Goal: Contribute content: Contribute content

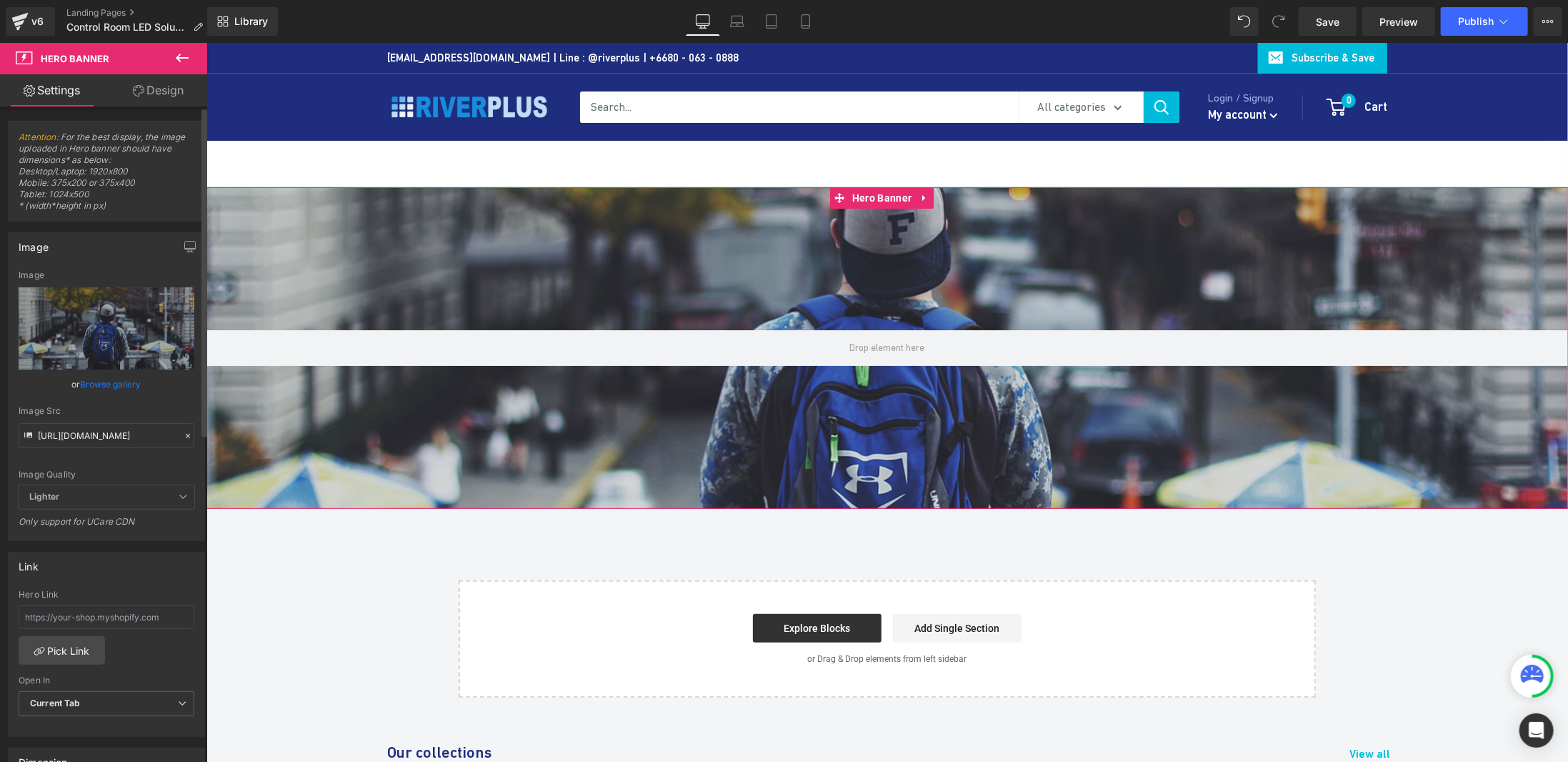
click at [103, 383] on link "Browse gallery" at bounding box center [111, 383] width 61 height 25
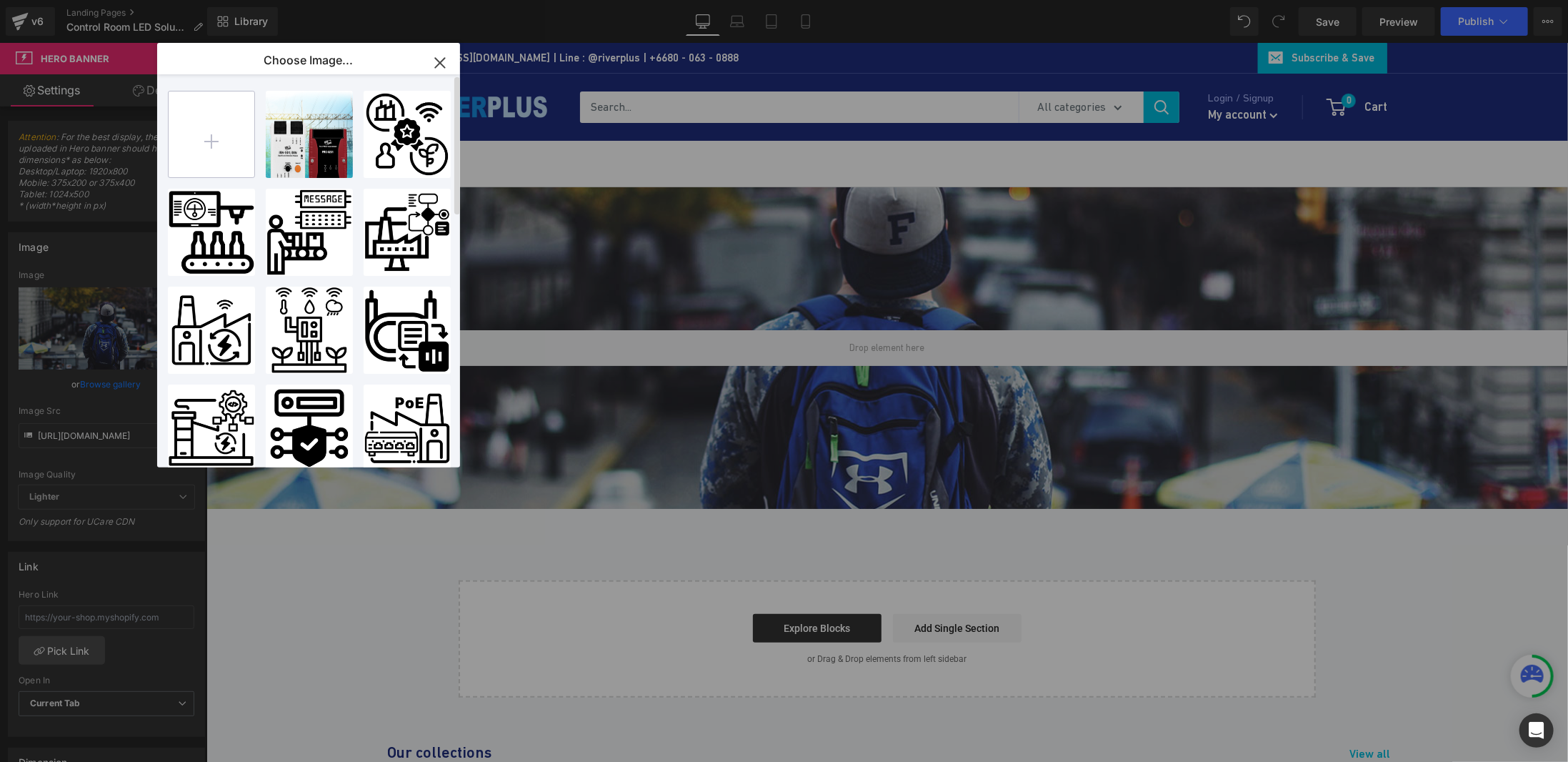
click at [197, 140] on input "file" at bounding box center [211, 134] width 86 height 86
type input "C:\fakepath\Banner.jpg"
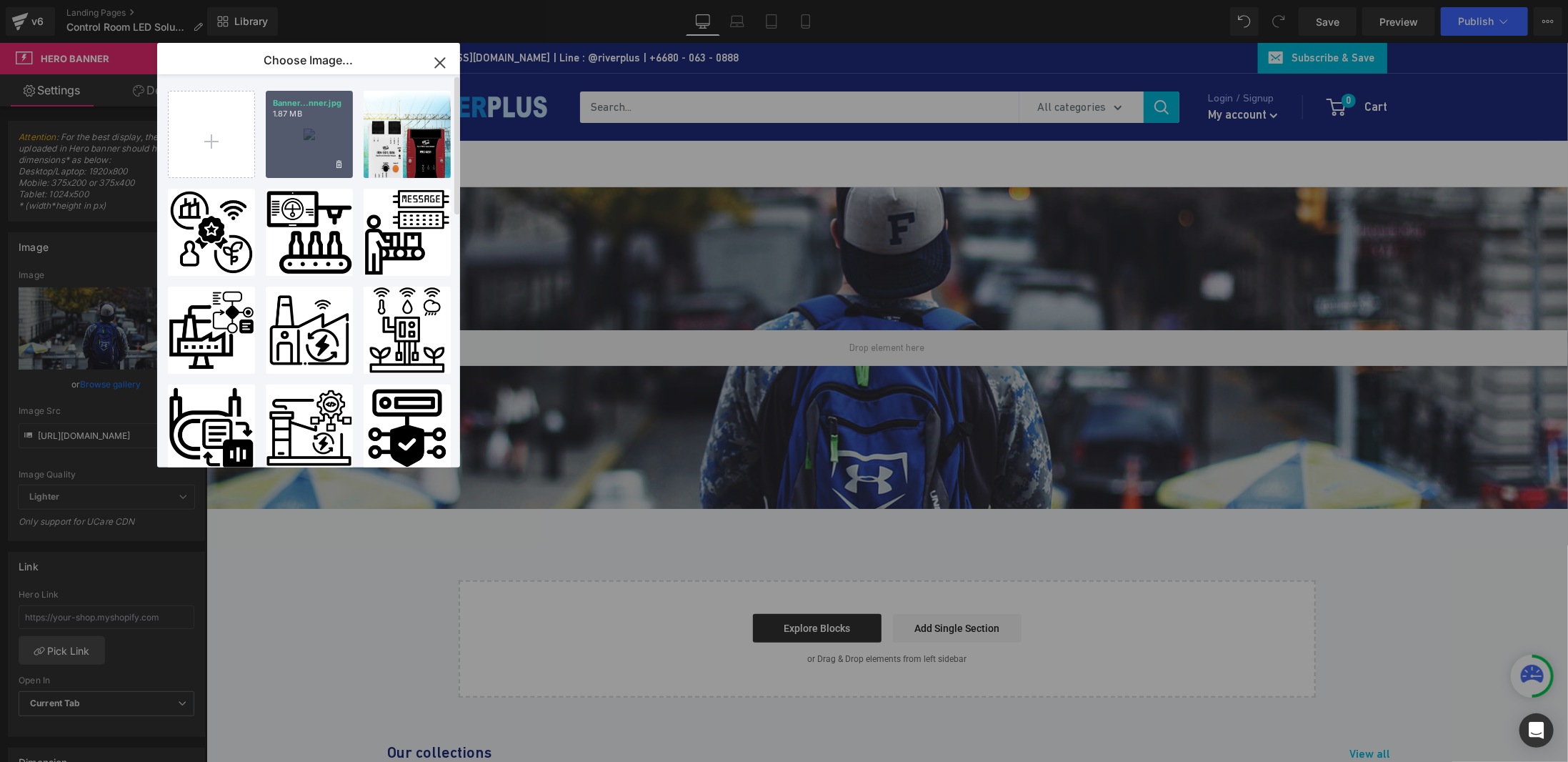
click at [275, 148] on div "Banner...nner.jpg 1.87 MB" at bounding box center [310, 134] width 88 height 88
type input "[URL][DOMAIN_NAME]"
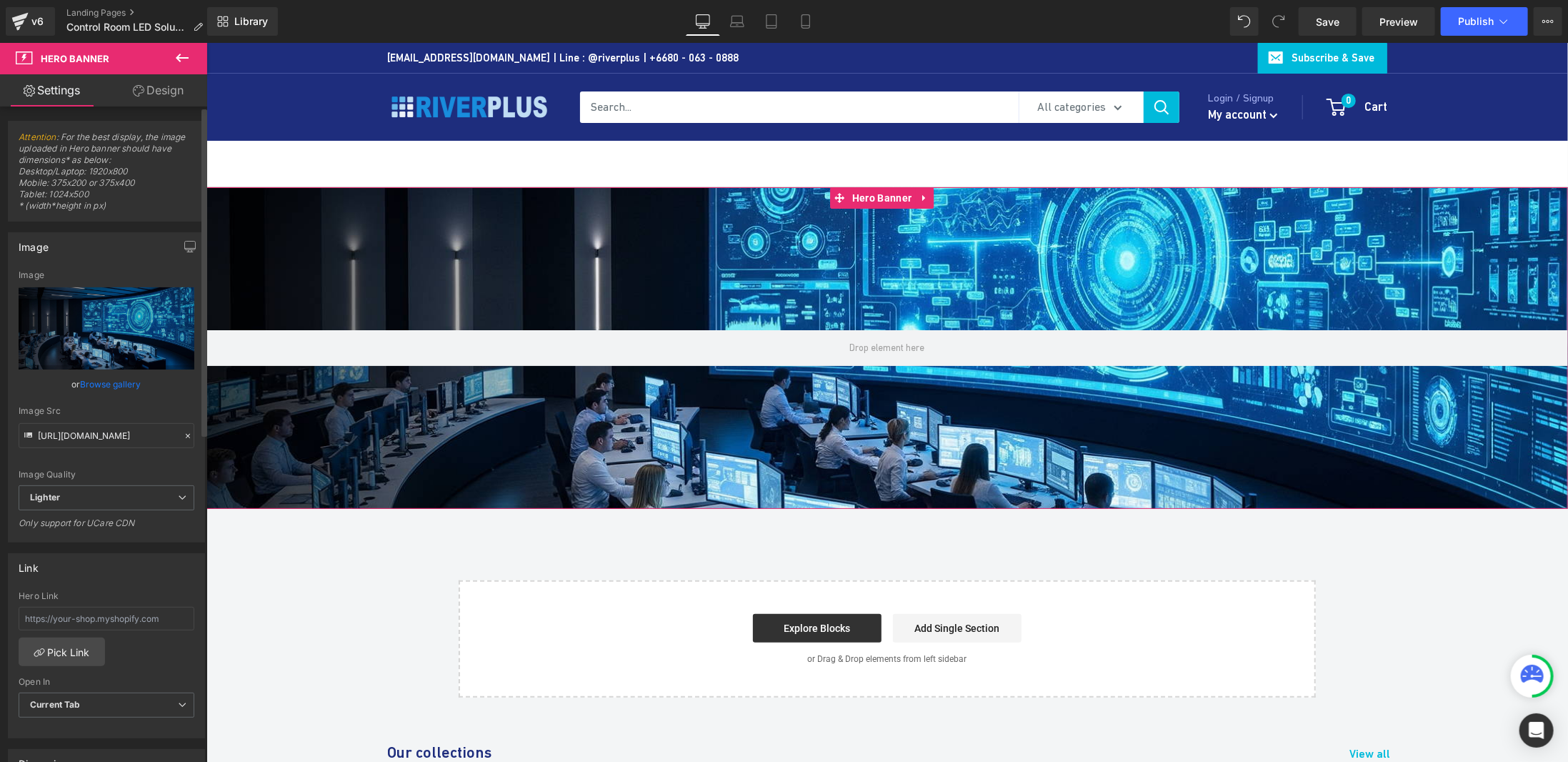
click at [99, 385] on link "Browse gallery" at bounding box center [111, 383] width 61 height 25
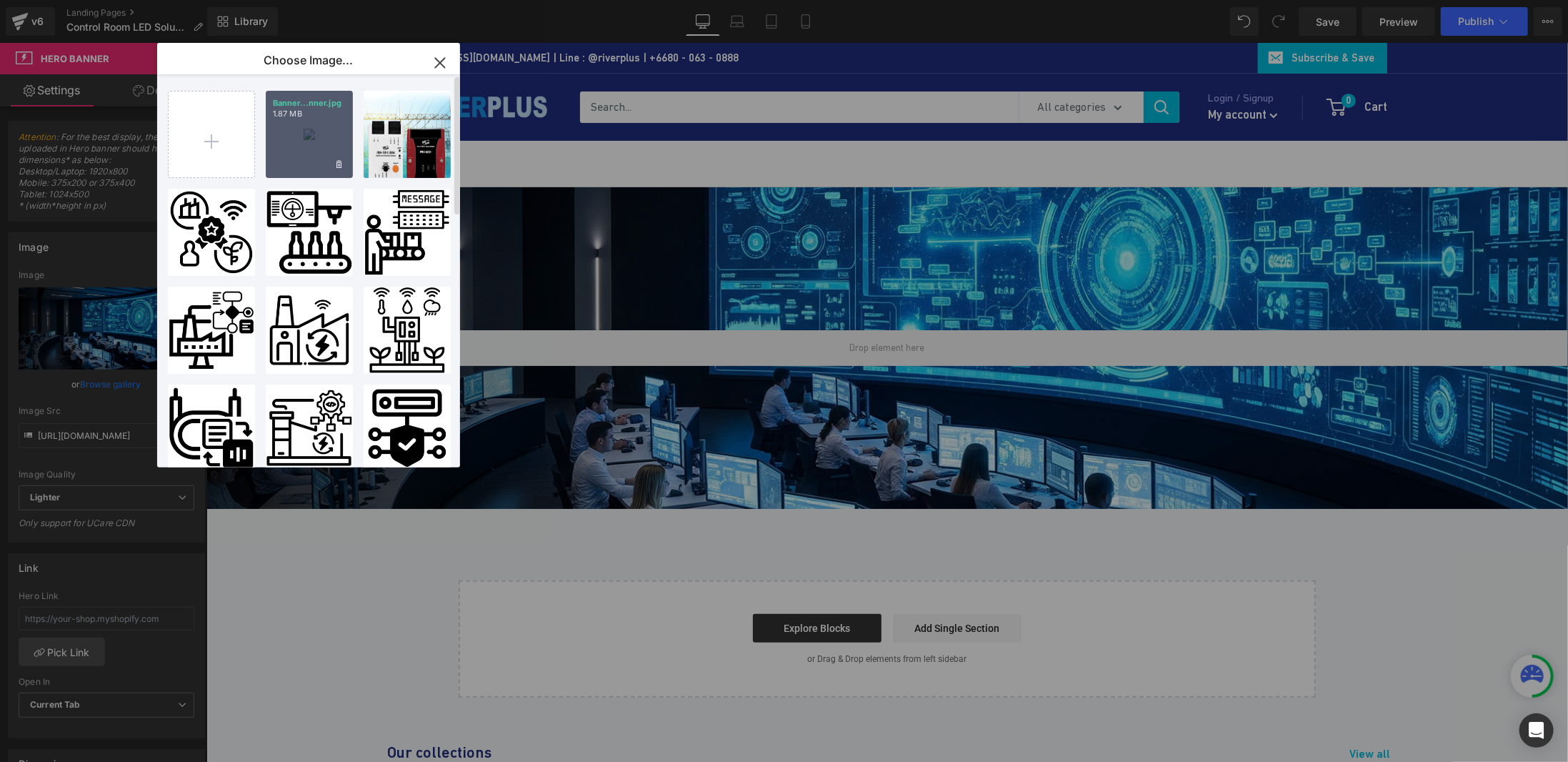
click at [319, 152] on div "Banner...nner.jpg 1.87 MB" at bounding box center [310, 134] width 88 height 88
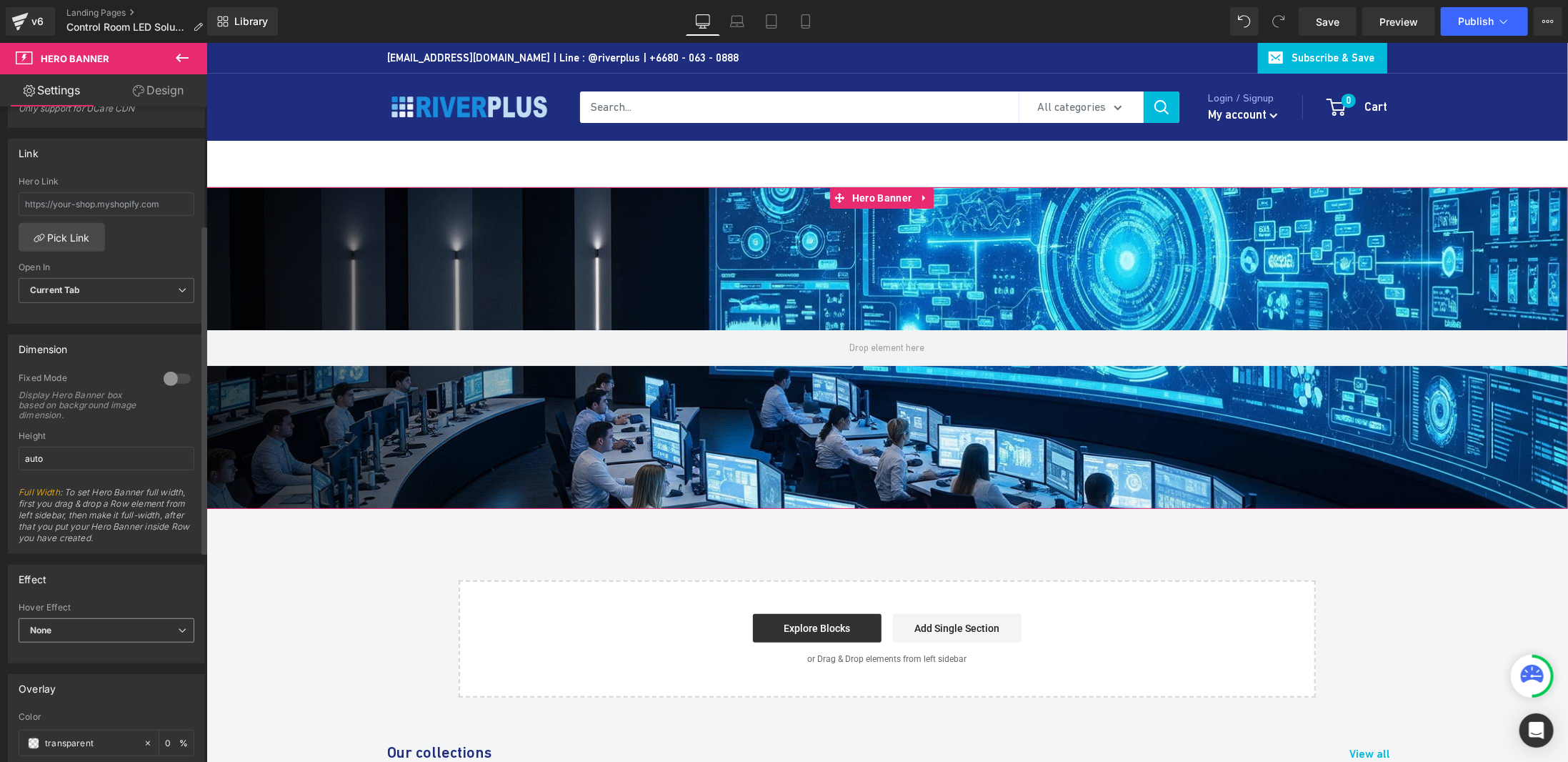
scroll to position [225, 0]
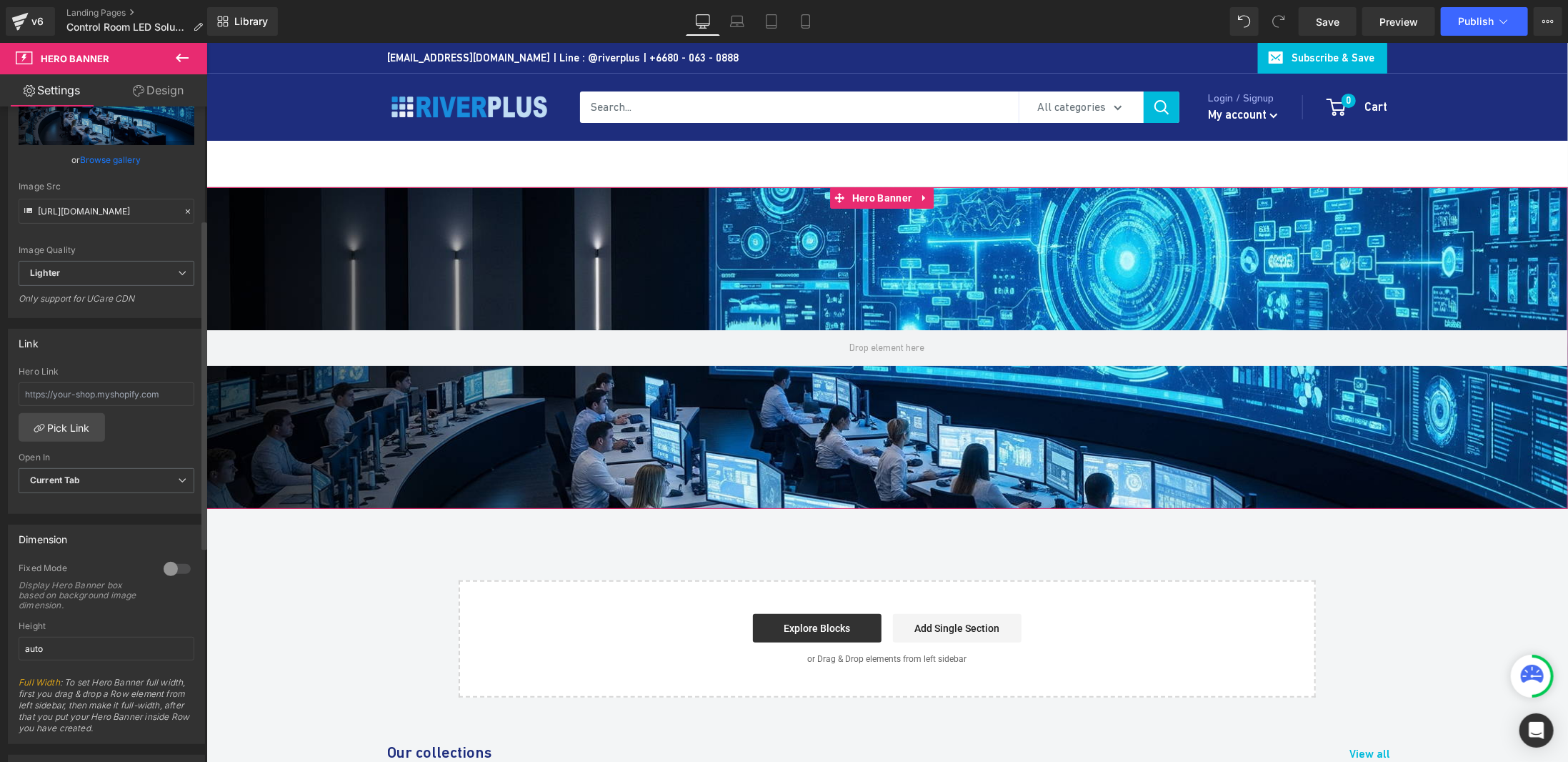
click at [173, 565] on div at bounding box center [177, 569] width 34 height 23
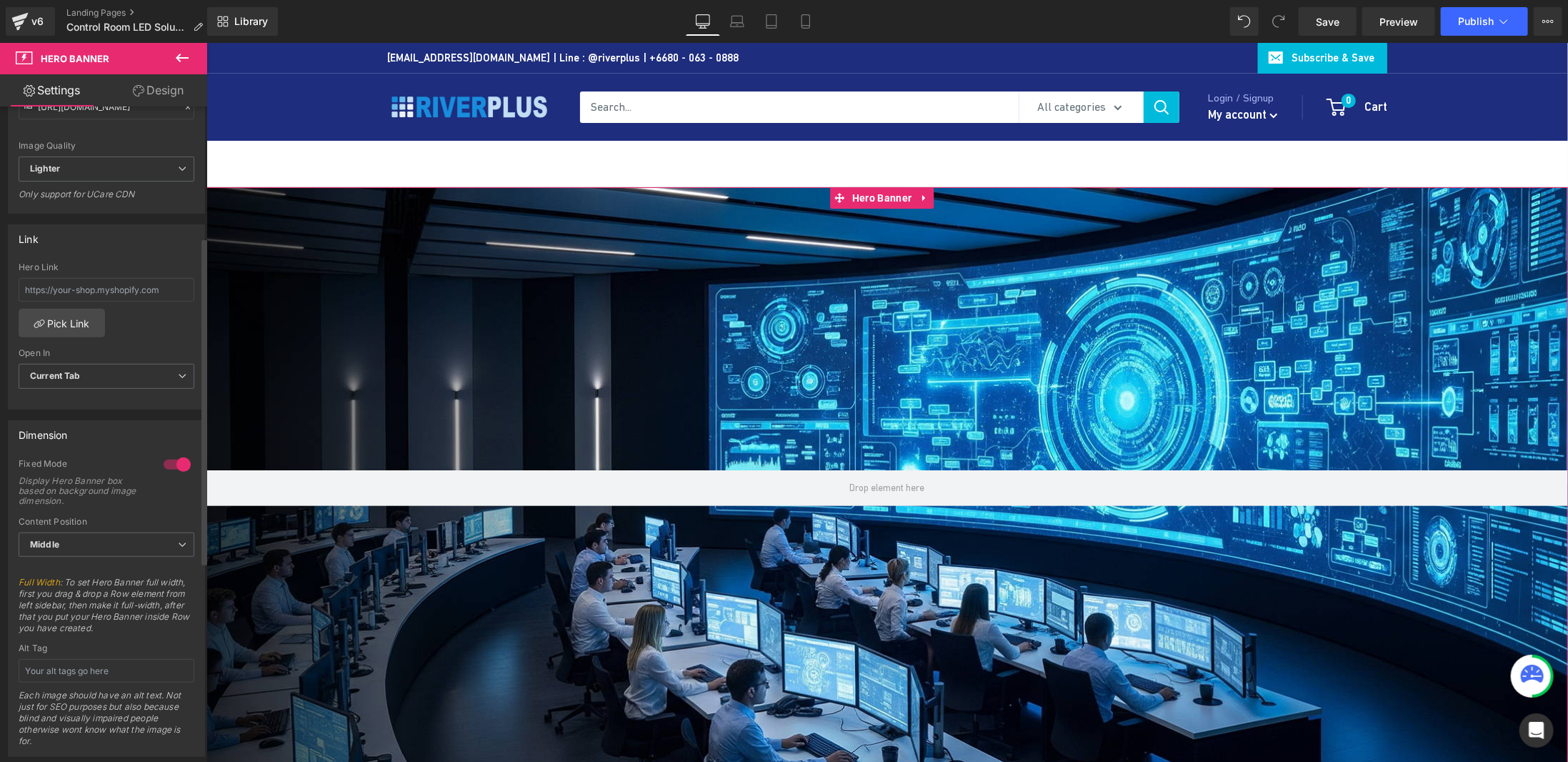
scroll to position [368, 0]
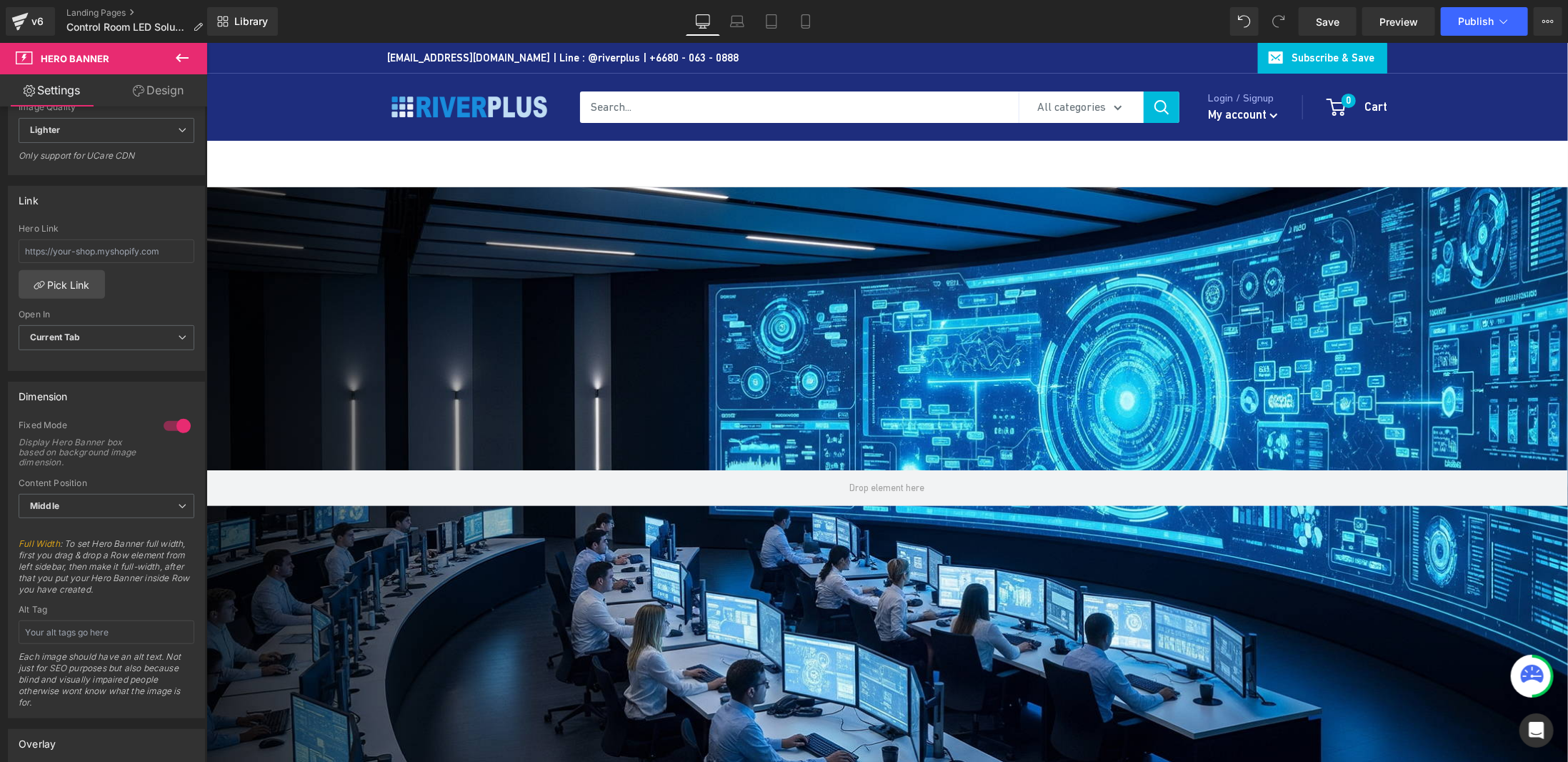
click at [186, 65] on icon at bounding box center [181, 58] width 18 height 18
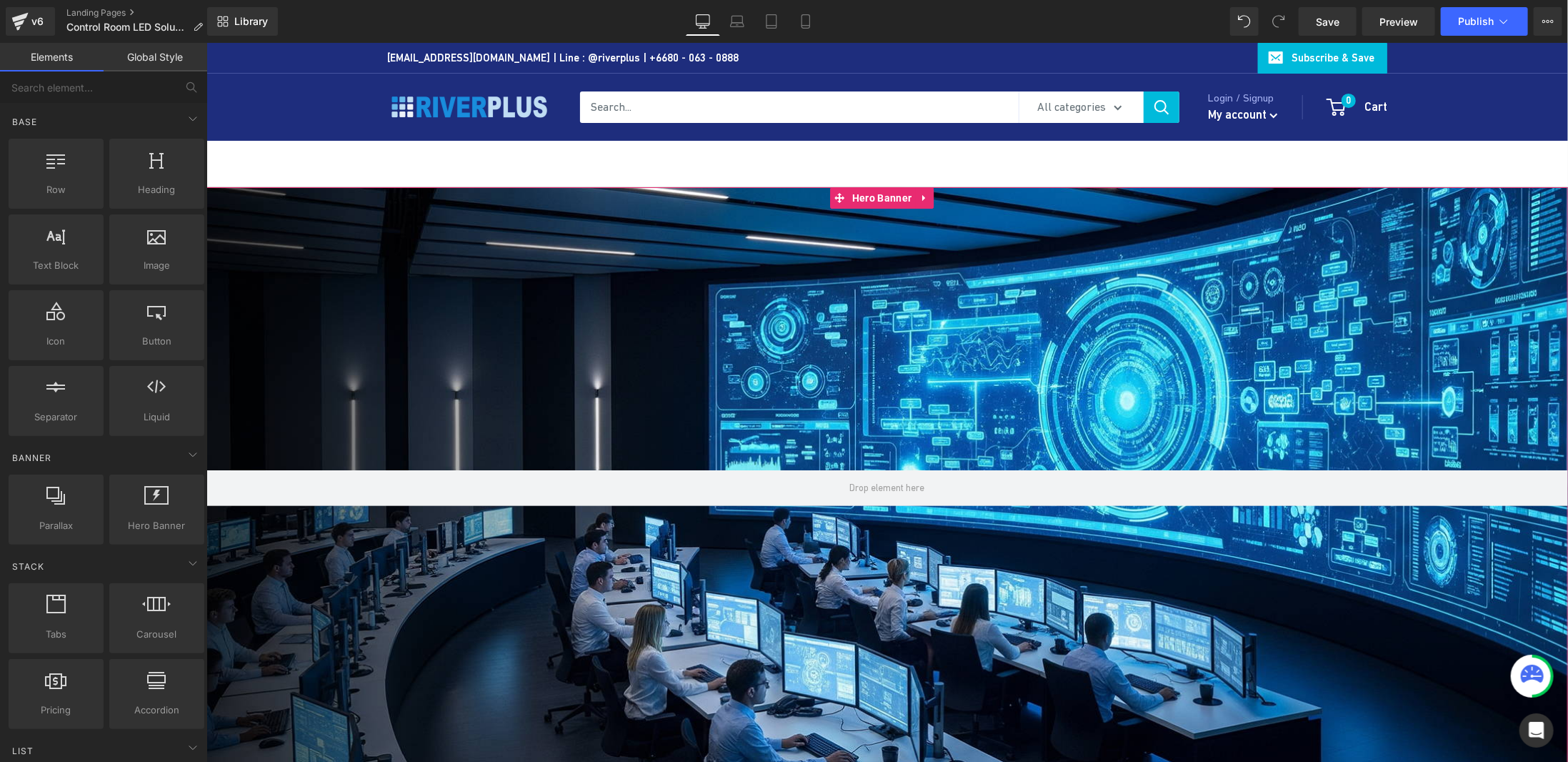
click at [906, 352] on div at bounding box center [886, 487] width 1362 height 602
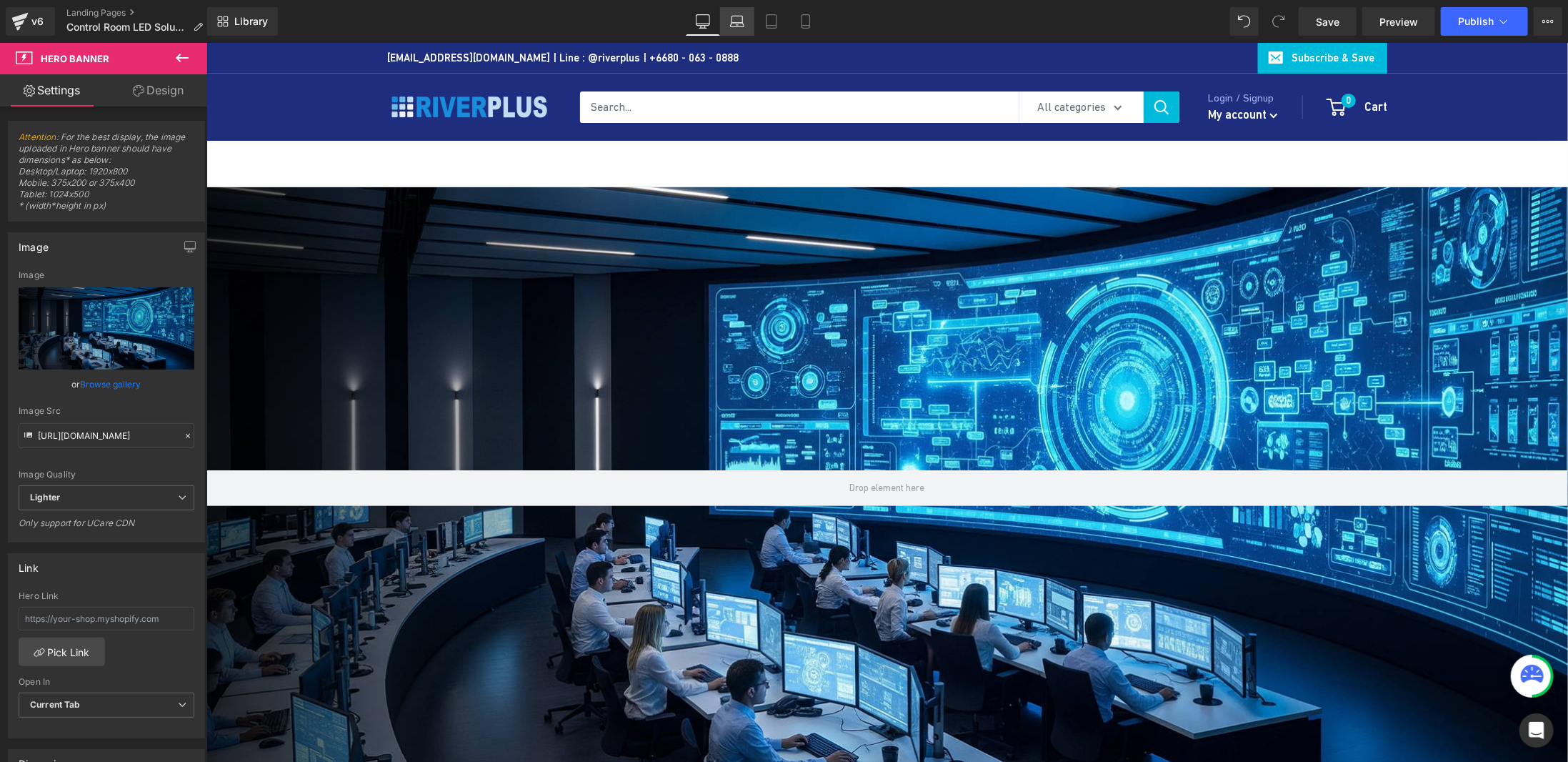
click at [743, 18] on icon at bounding box center [737, 19] width 11 height 6
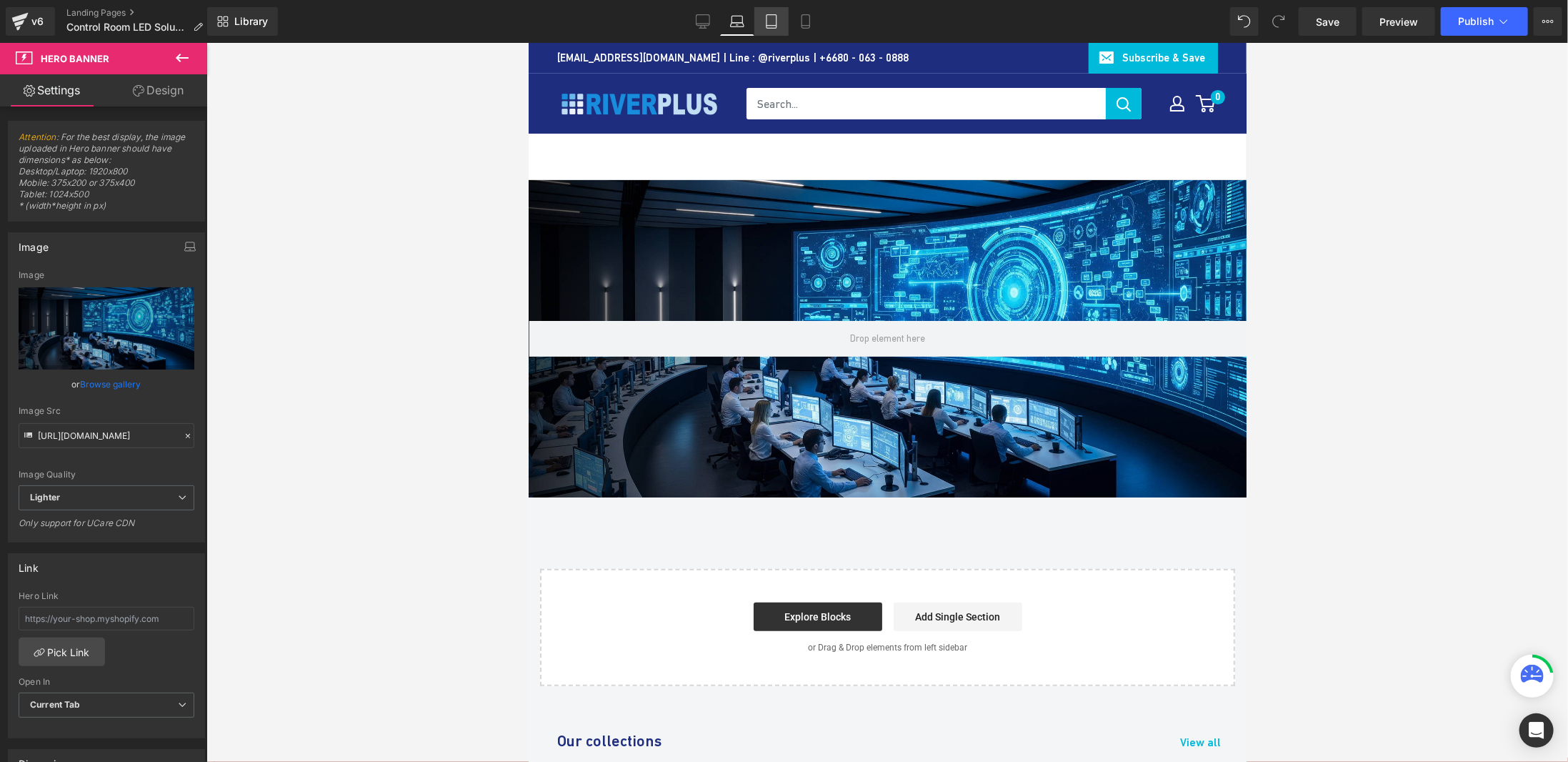
click at [763, 20] on link "Tablet" at bounding box center [771, 21] width 34 height 29
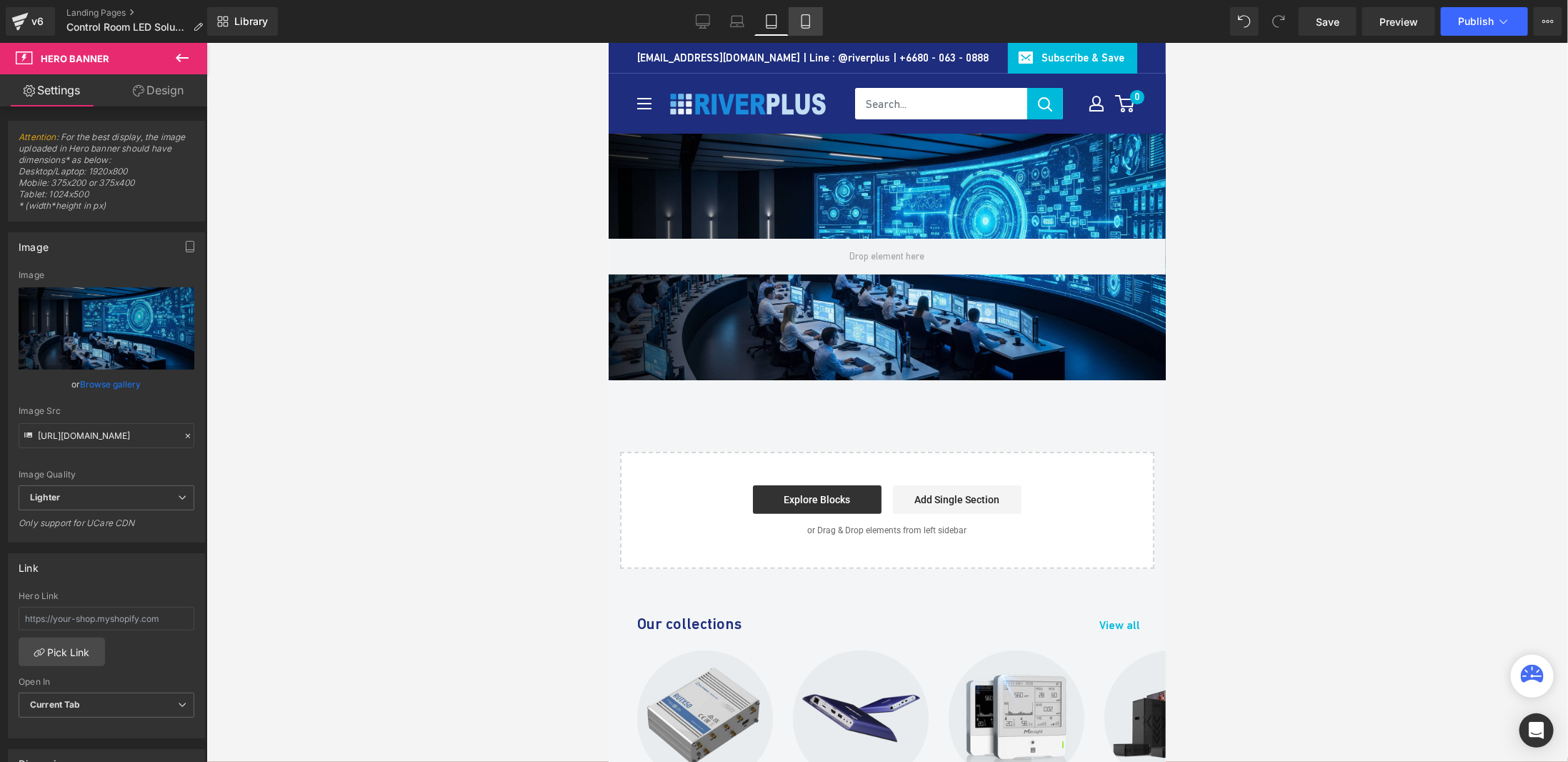
click at [791, 22] on link "Mobile" at bounding box center [805, 21] width 34 height 29
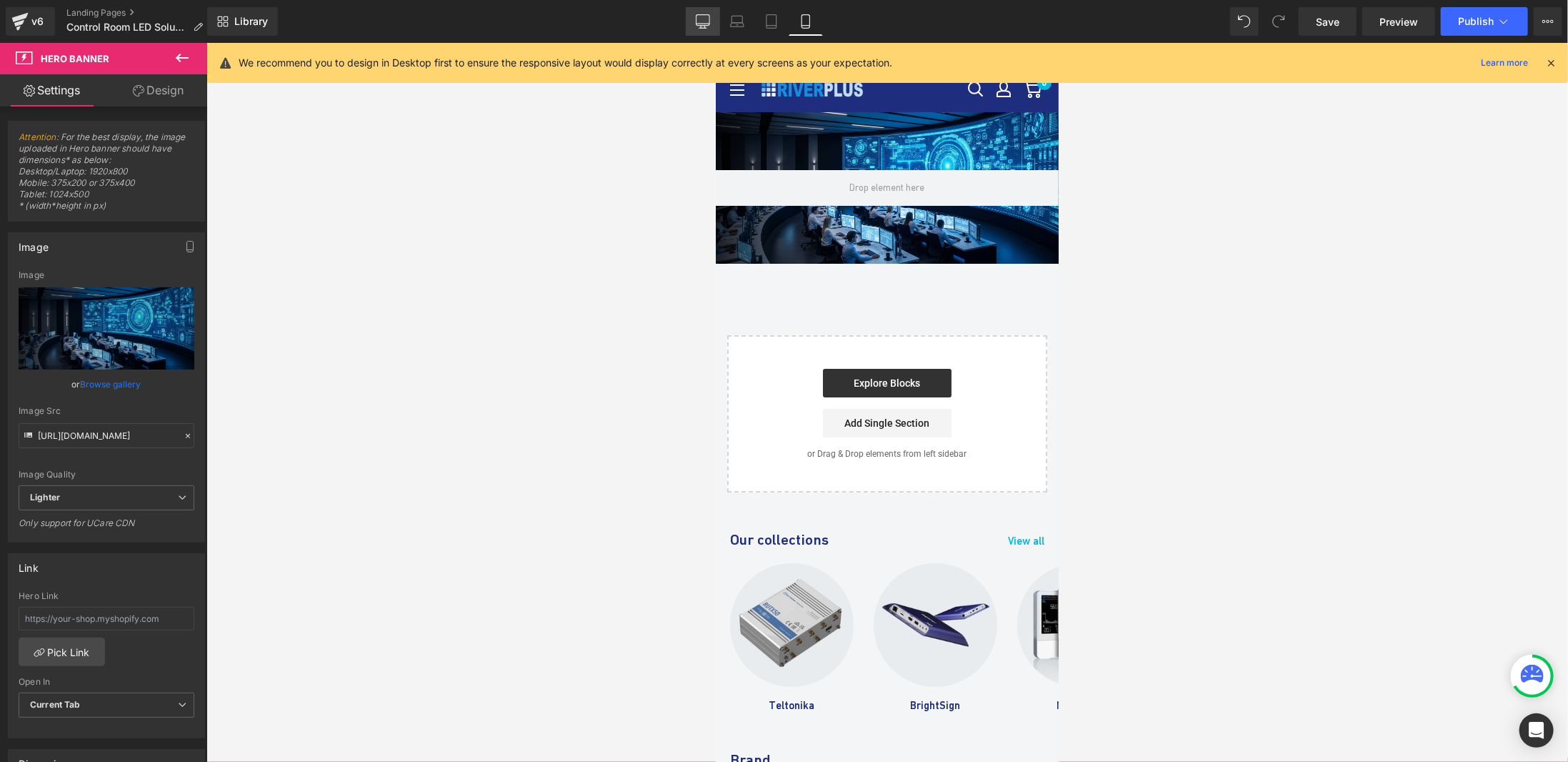
click at [698, 18] on icon at bounding box center [703, 22] width 15 height 15
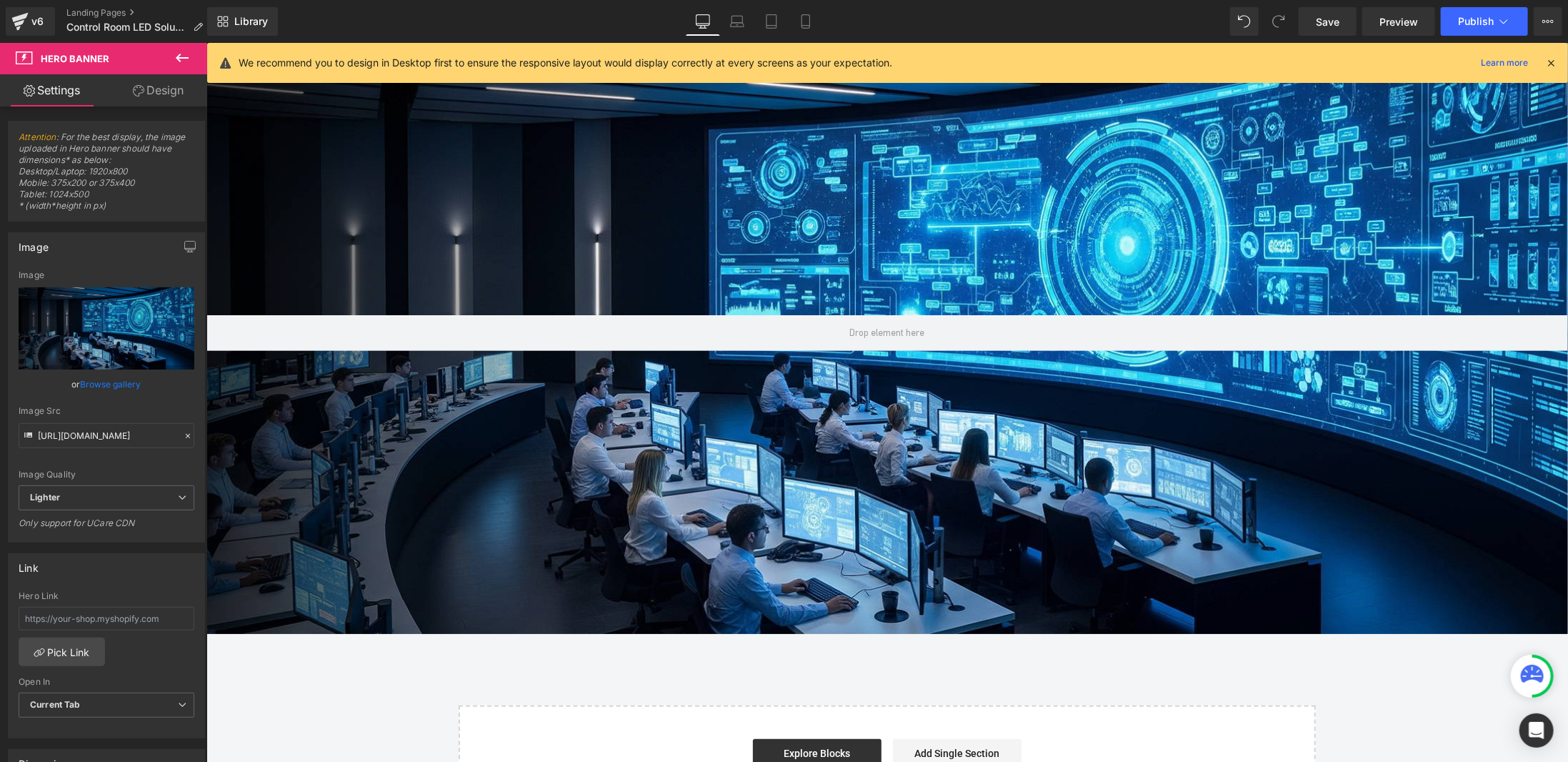
scroll to position [360, 0]
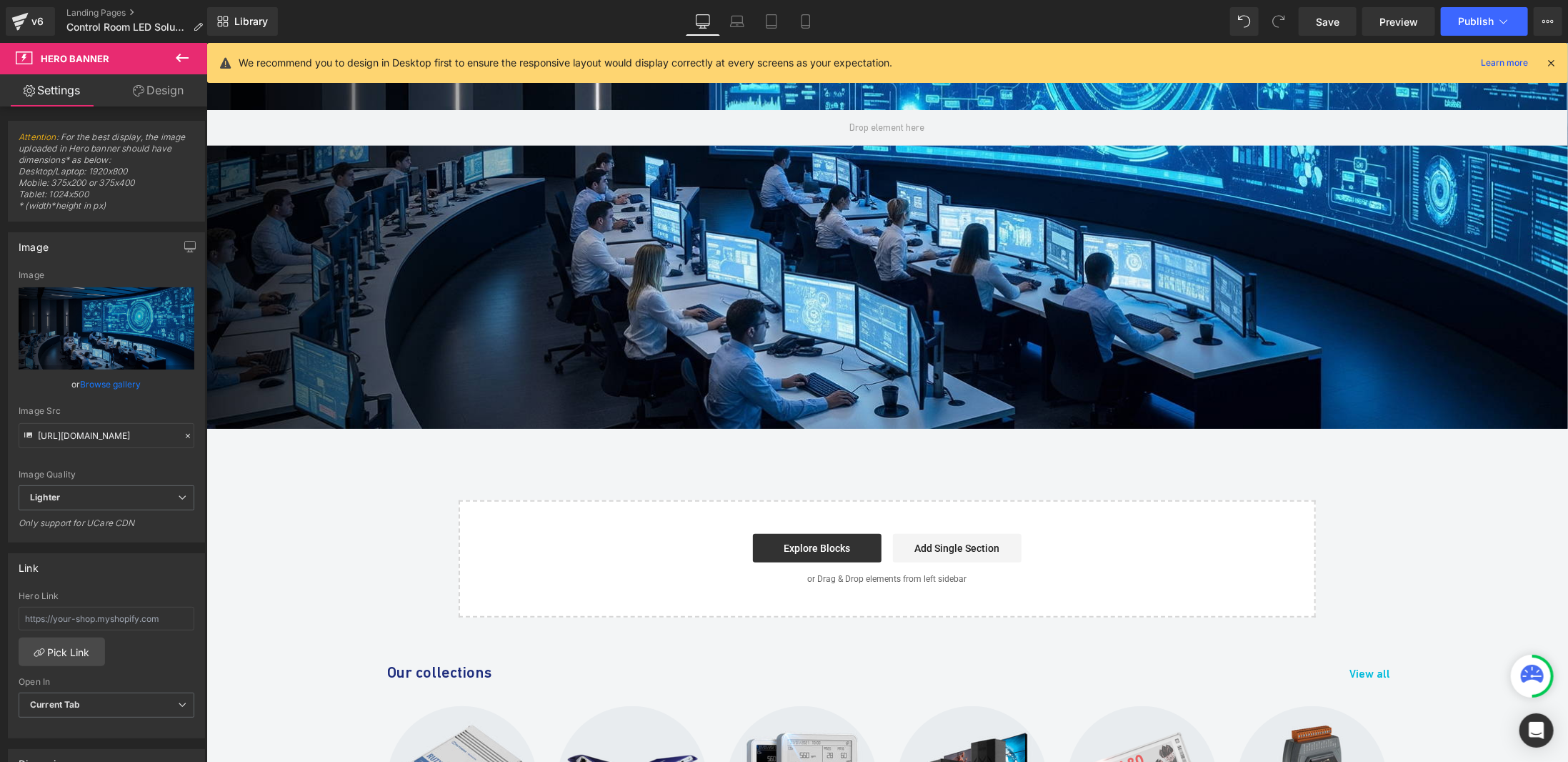
click at [187, 64] on icon at bounding box center [181, 58] width 18 height 18
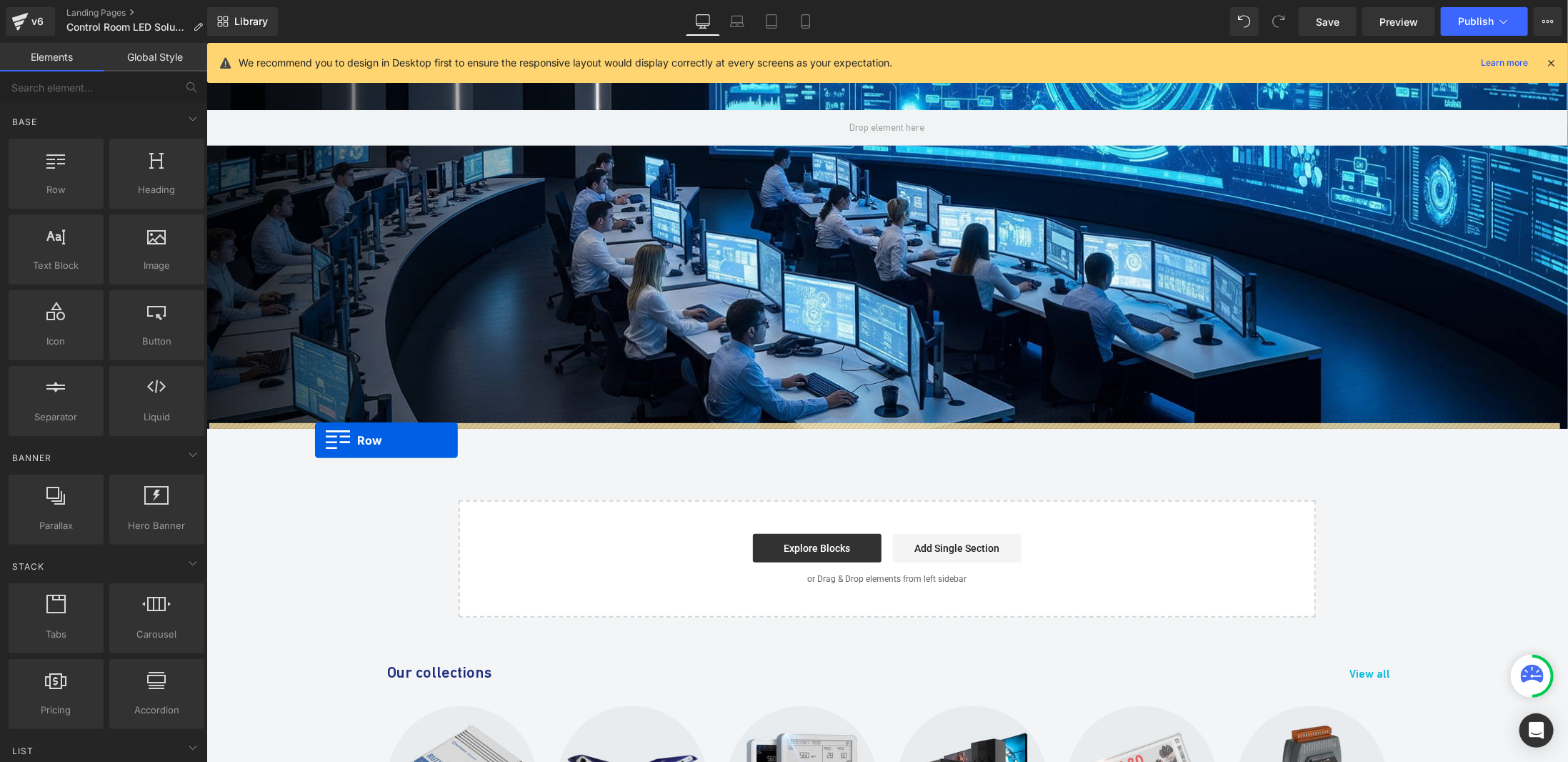
drag, startPoint x: 288, startPoint y: 212, endPoint x: 314, endPoint y: 440, distance: 229.5
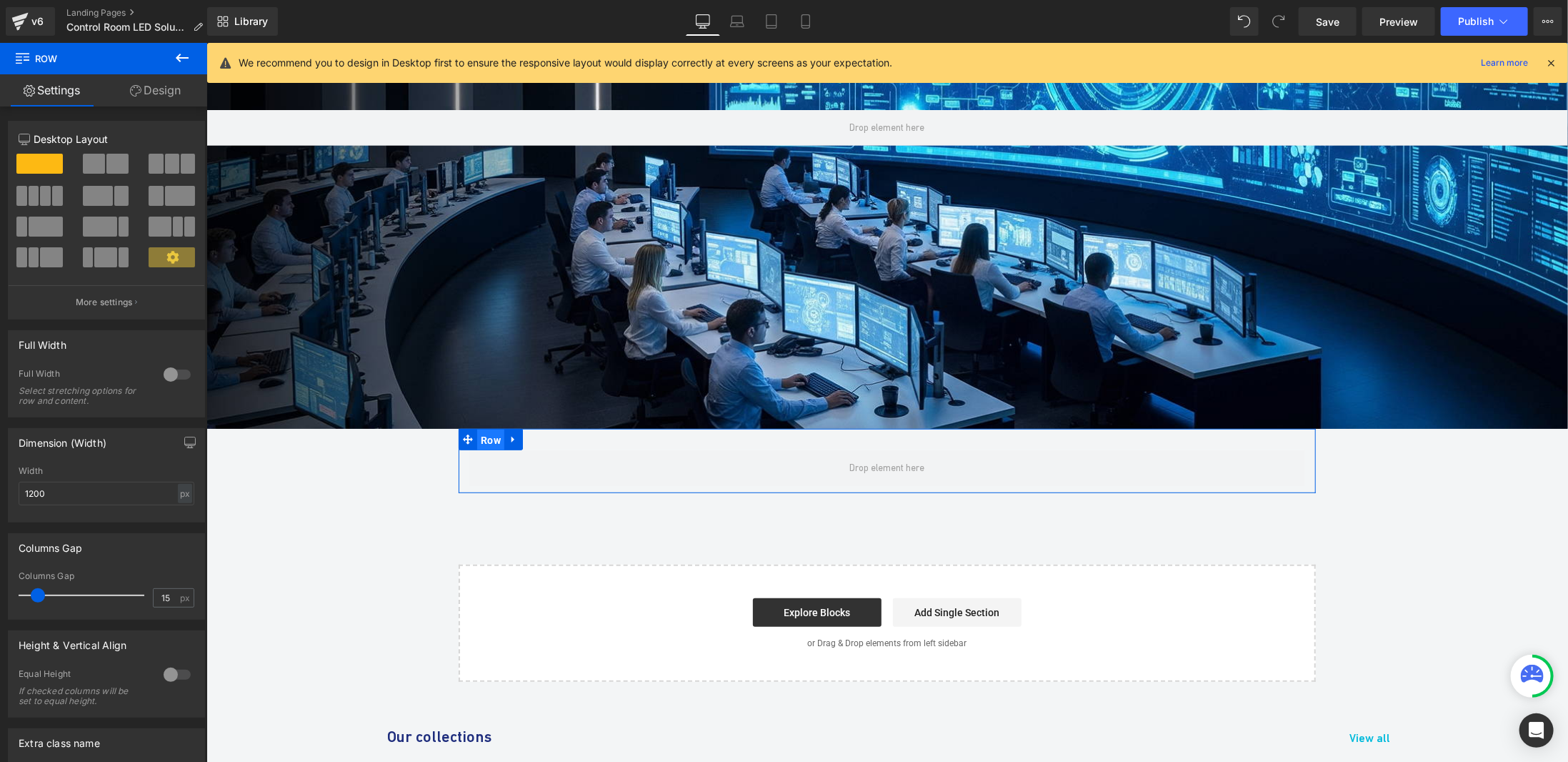
click at [485, 438] on span "Row" at bounding box center [489, 439] width 27 height 21
type input "0"
drag, startPoint x: 33, startPoint y: 596, endPoint x: 37, endPoint y: 544, distance: 52.2
click at [0, 592] on div "Columns Gap 0px Columns Gap 0 px" at bounding box center [107, 570] width 214 height 97
click at [164, 374] on div at bounding box center [177, 374] width 34 height 23
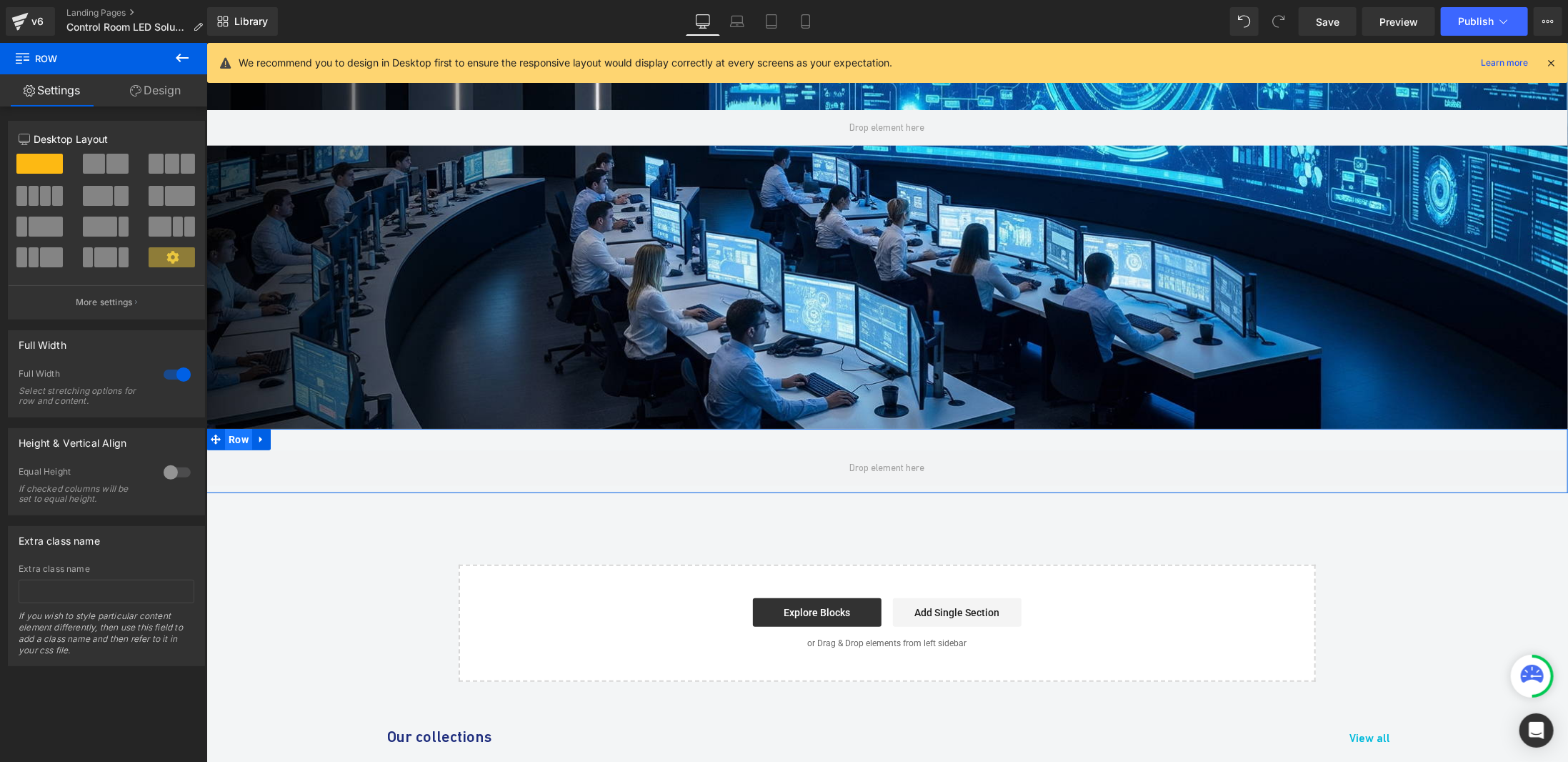
click at [226, 429] on span "Row" at bounding box center [238, 439] width 27 height 21
click at [132, 86] on icon at bounding box center [135, 90] width 11 height 11
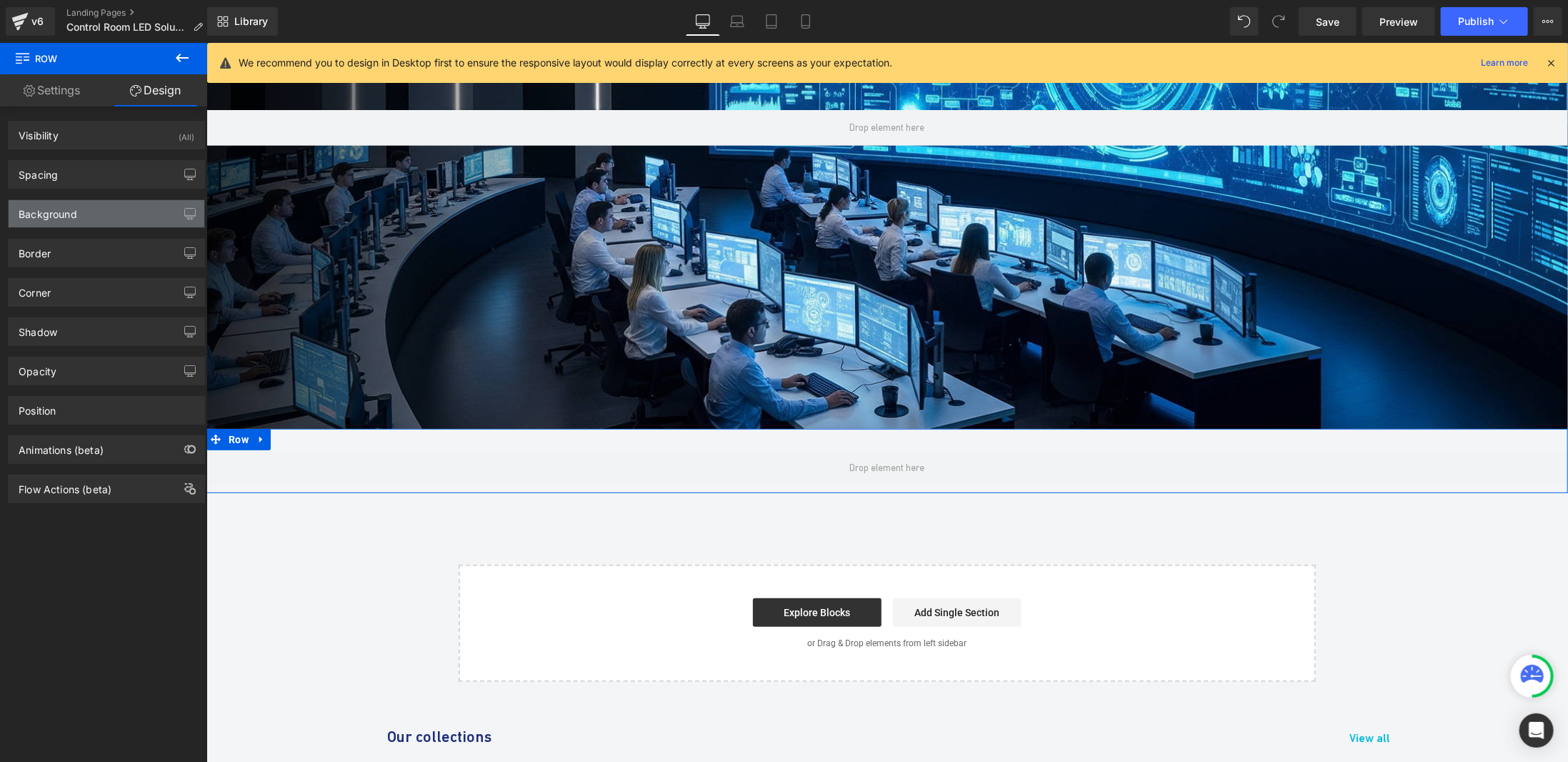
click at [79, 222] on div "Background" at bounding box center [106, 213] width 195 height 27
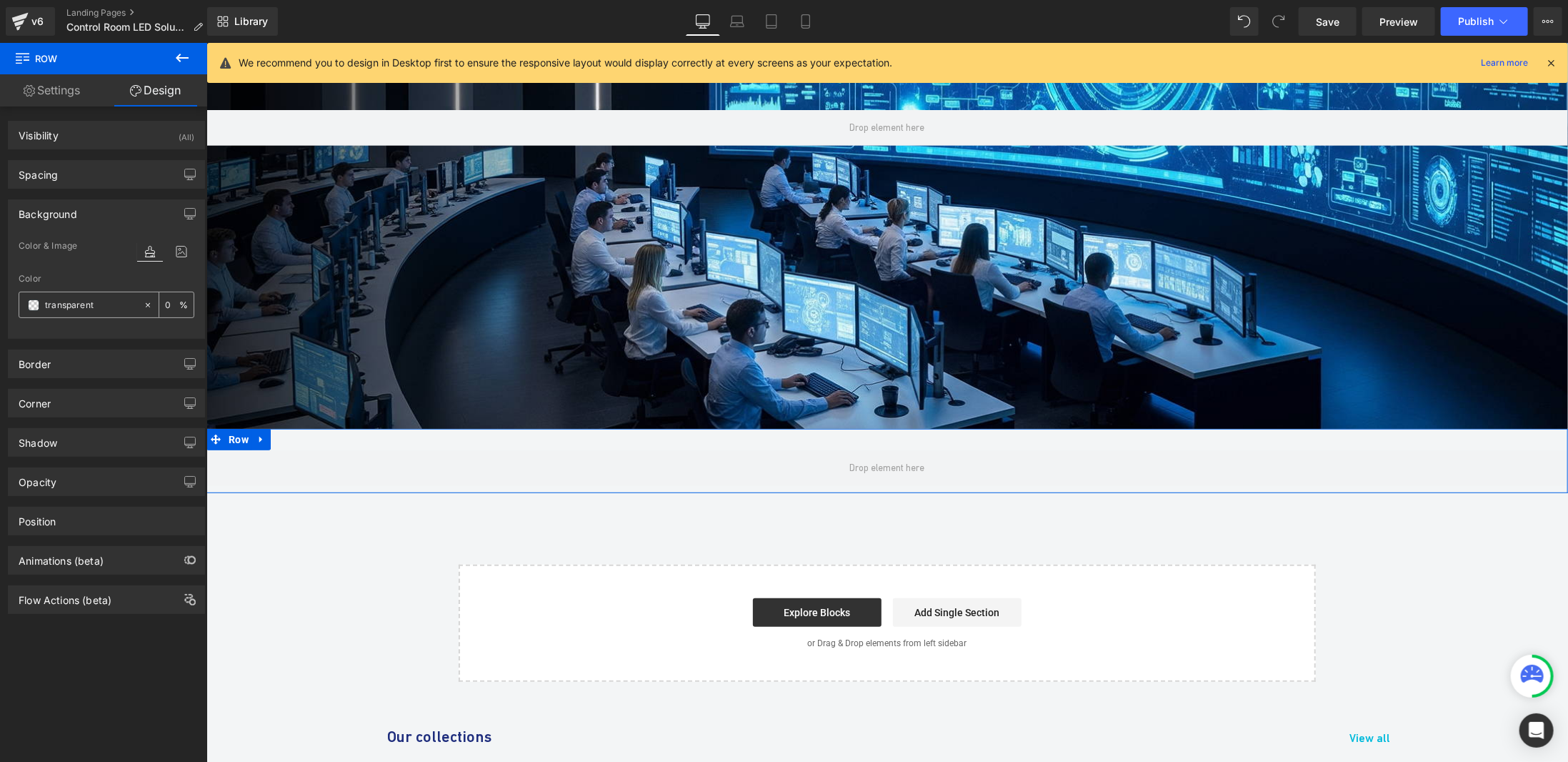
click at [96, 298] on input "transparent" at bounding box center [90, 305] width 91 height 16
paste input "020F1E"
type input "020F1E"
type input "100"
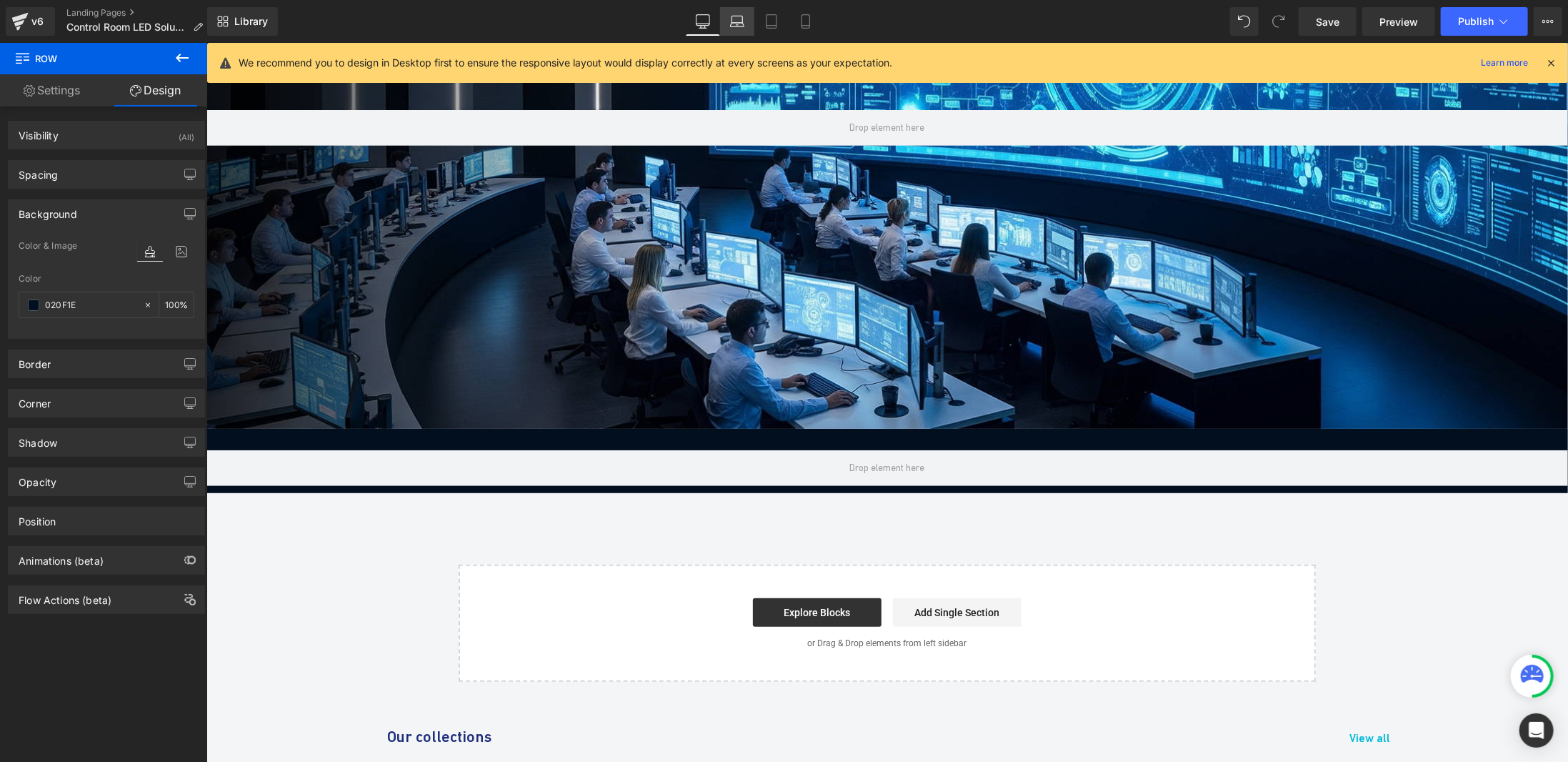
type input "#020f1e"
click at [741, 23] on icon at bounding box center [737, 25] width 14 height 5
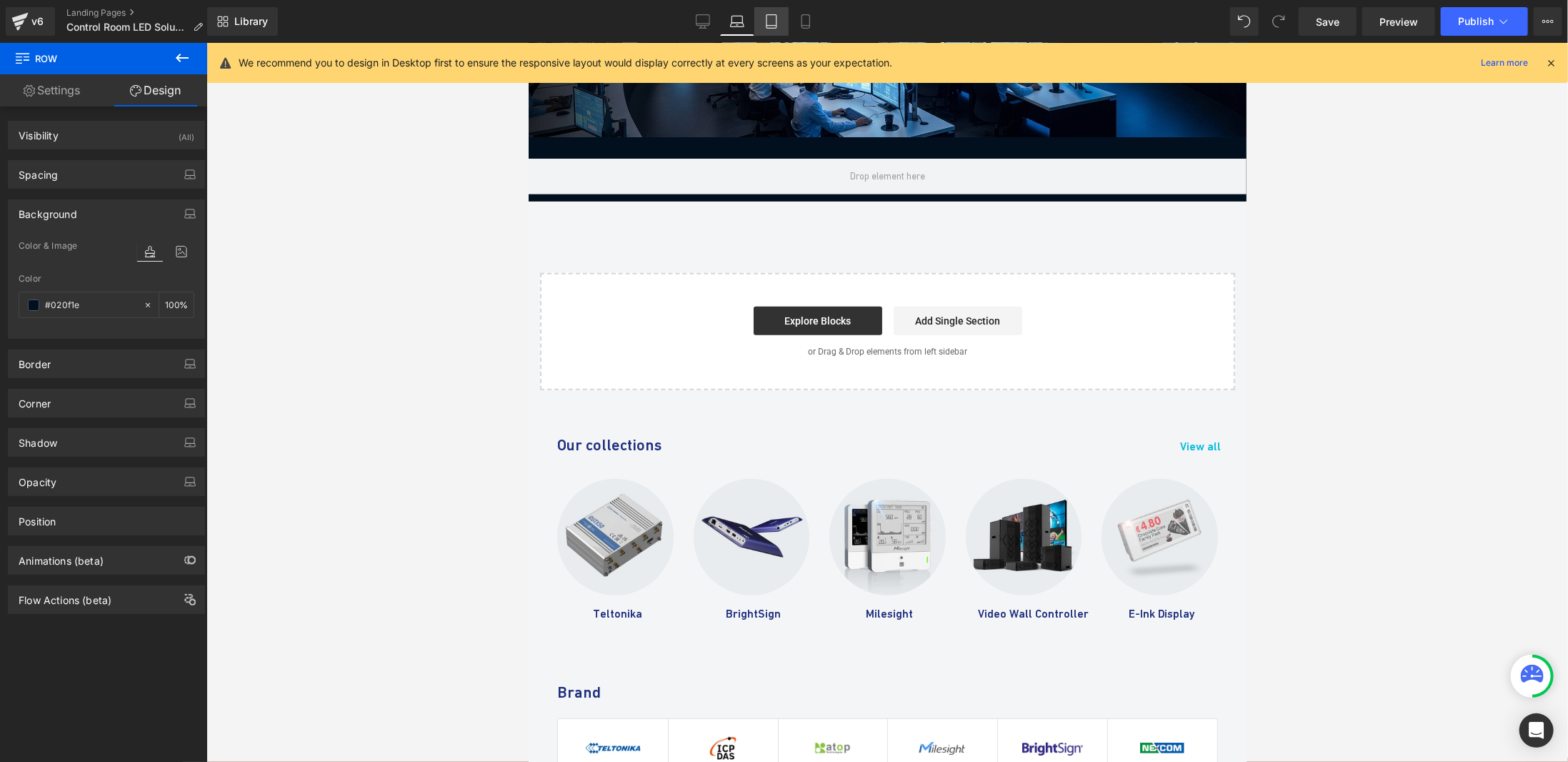
scroll to position [68, 0]
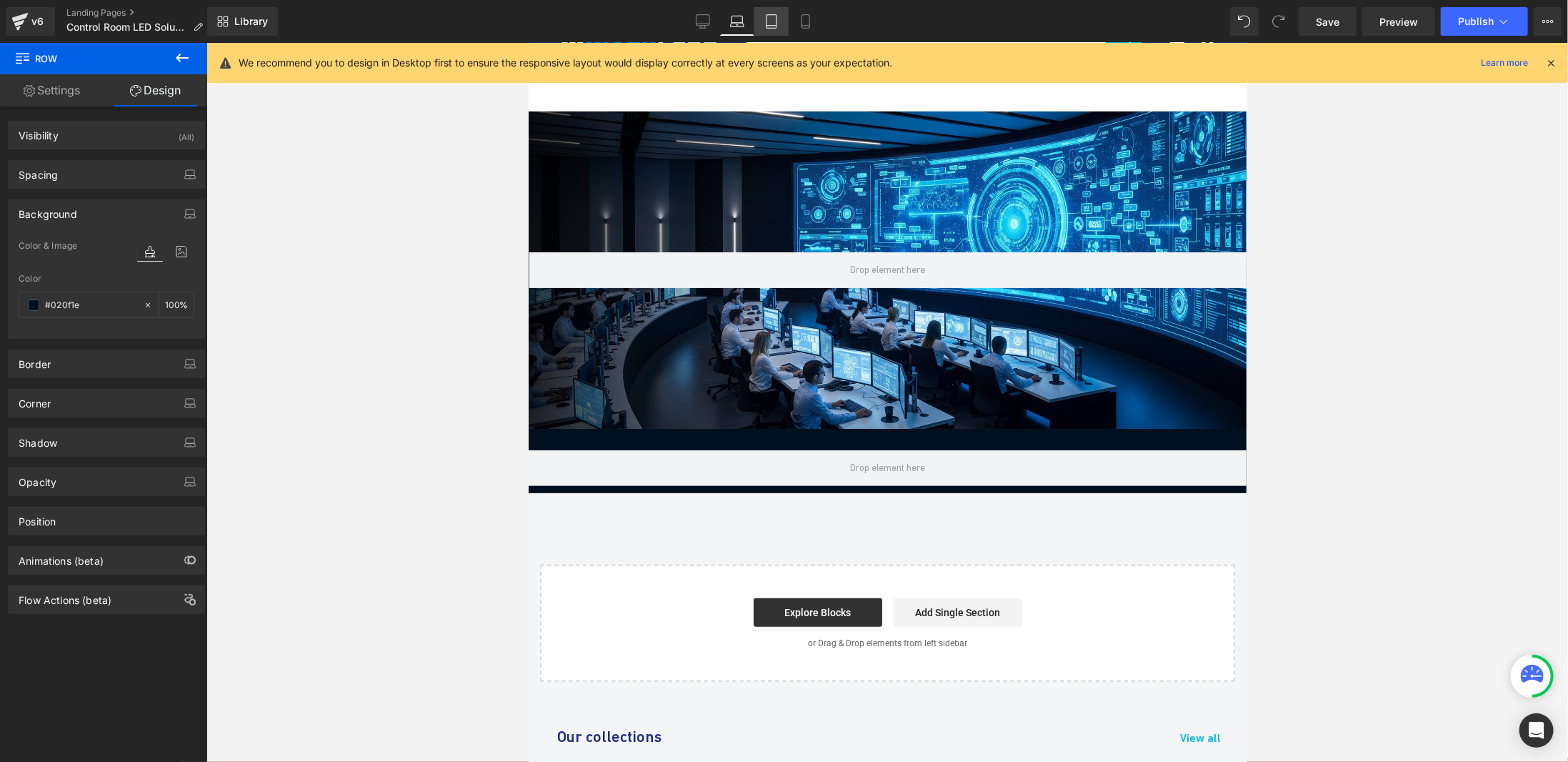
click at [772, 19] on icon at bounding box center [772, 22] width 15 height 15
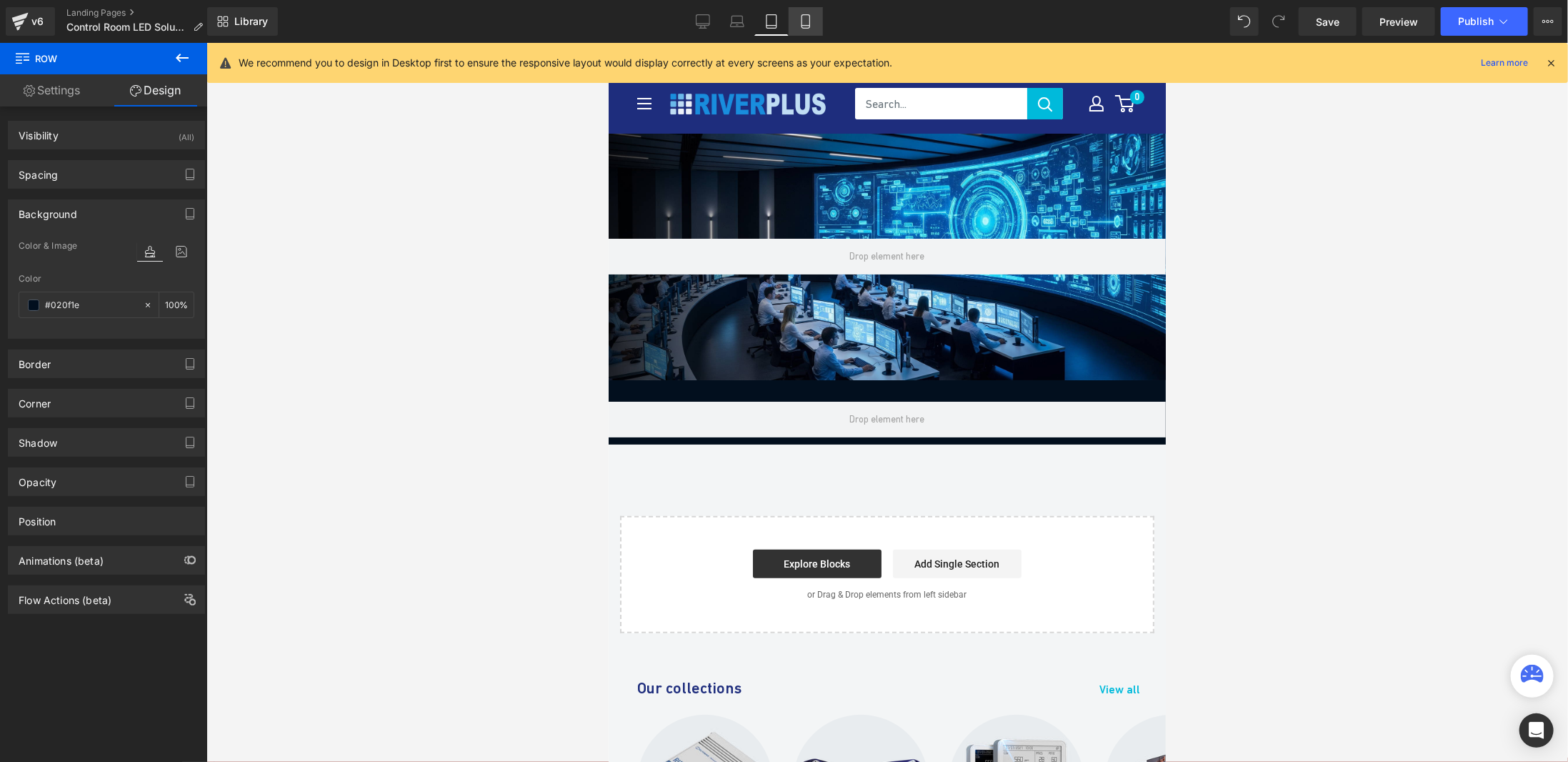
click at [799, 18] on icon at bounding box center [806, 22] width 15 height 15
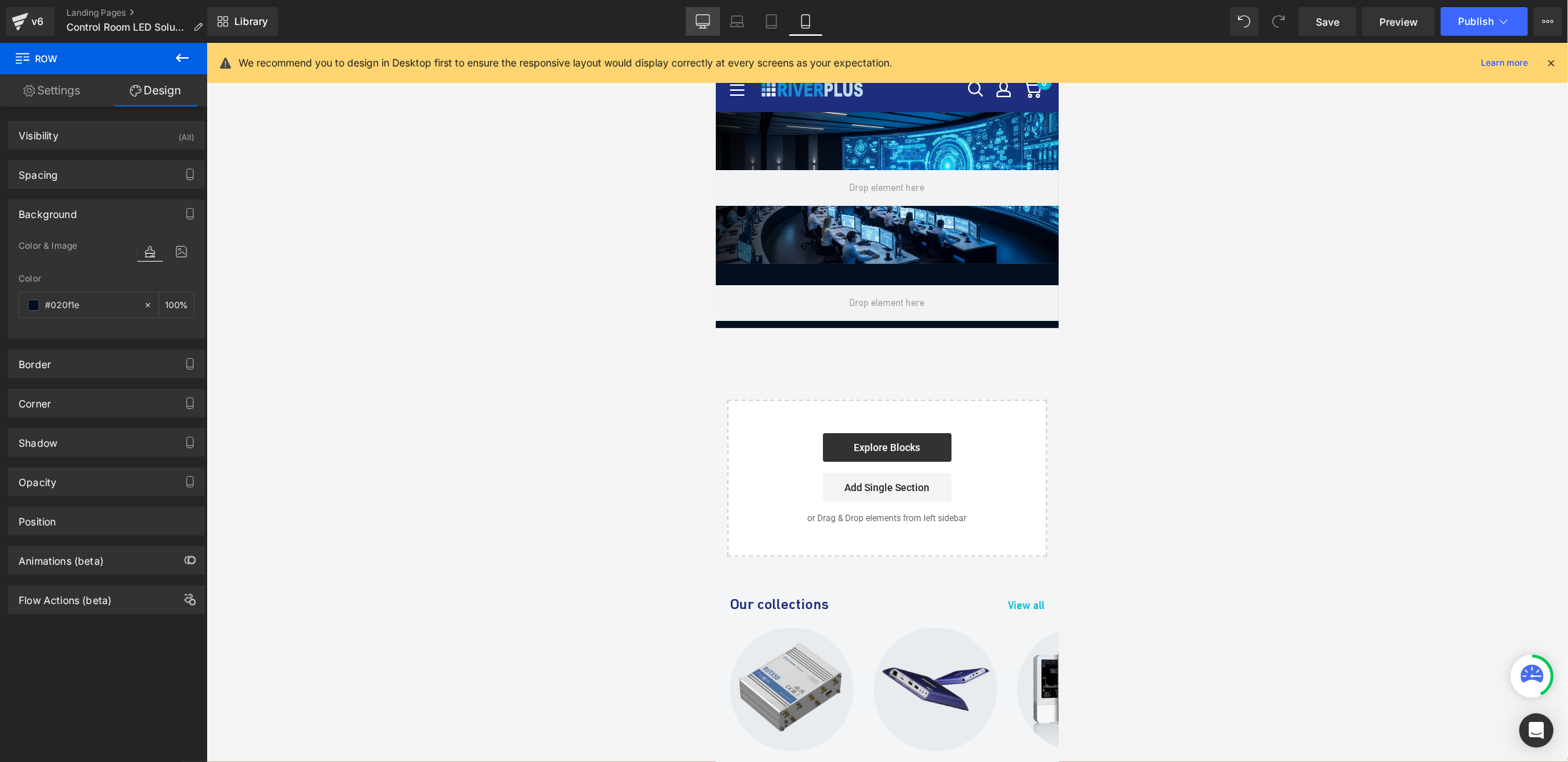
click at [712, 22] on link "Desktop" at bounding box center [703, 21] width 34 height 29
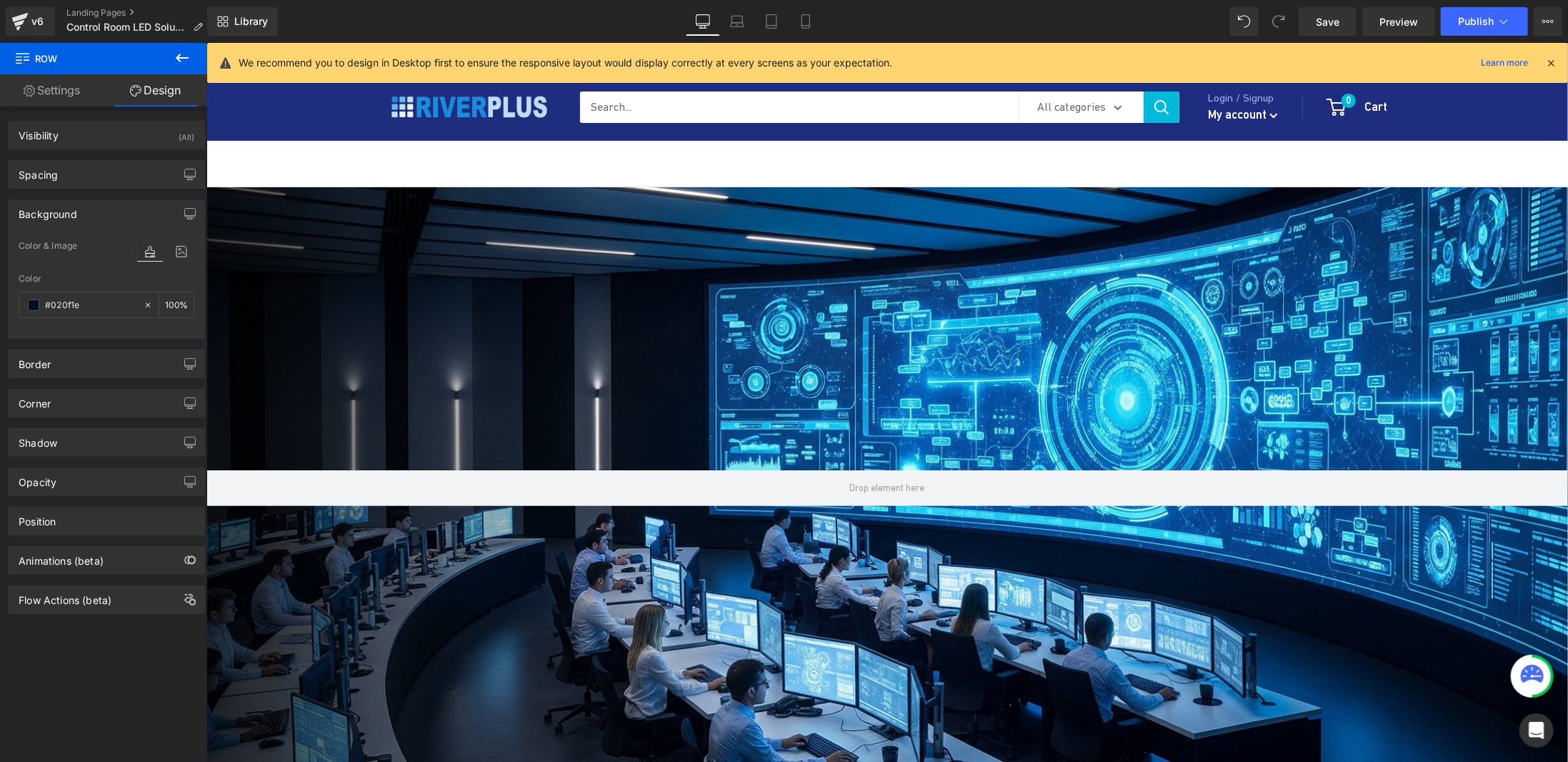
type input "100"
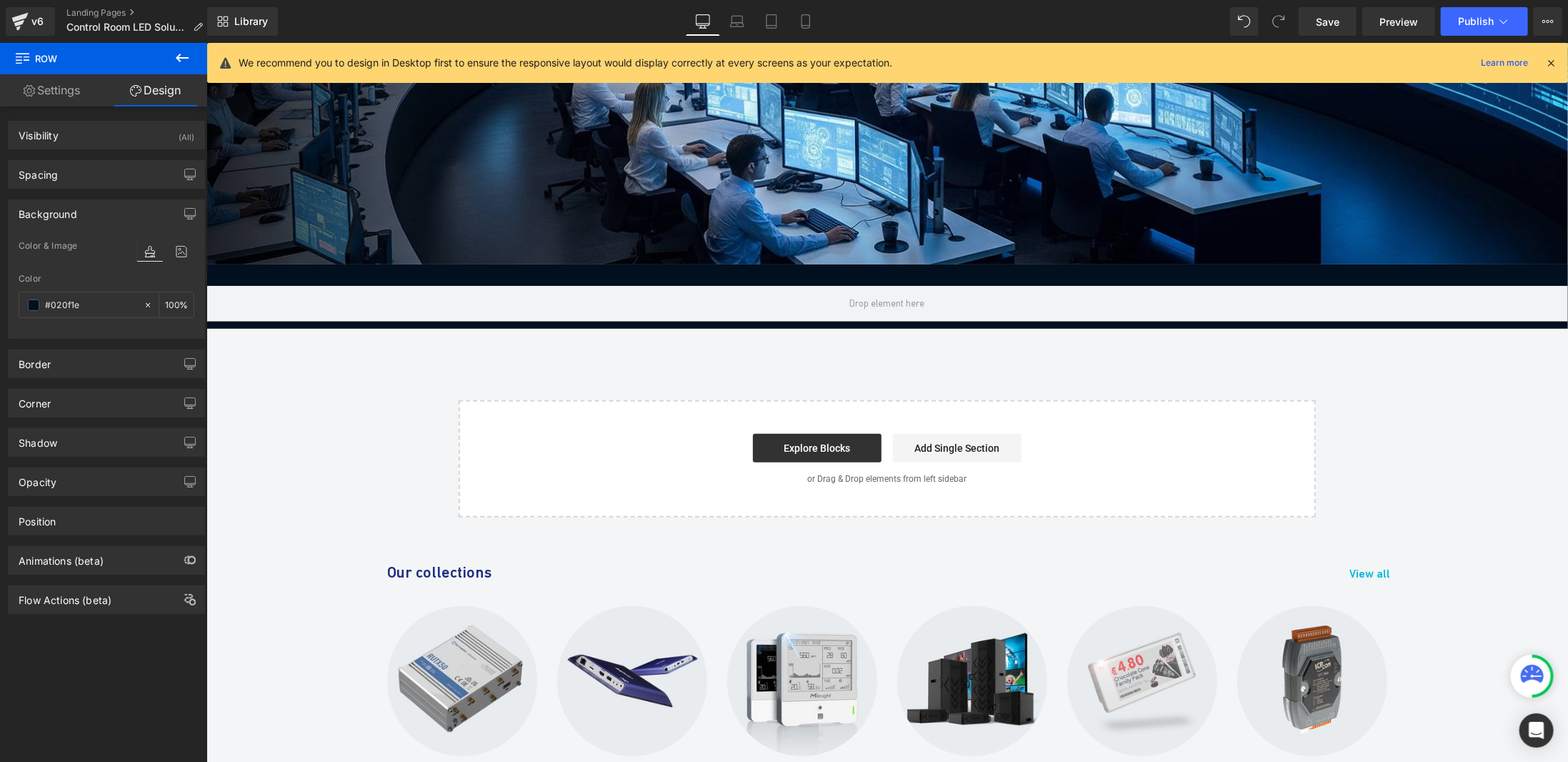
click at [178, 60] on icon at bounding box center [182, 57] width 13 height 8
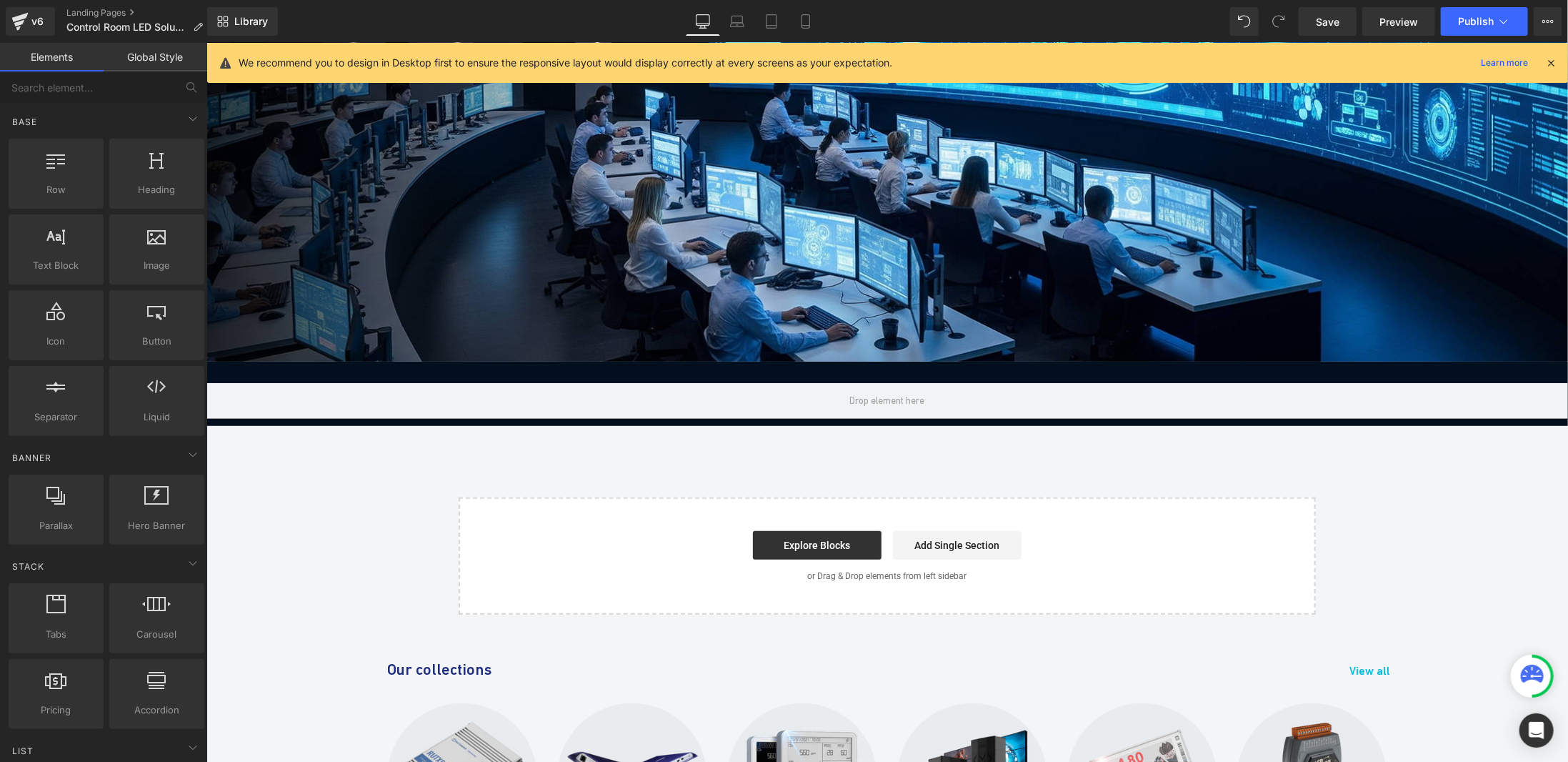
scroll to position [500, 0]
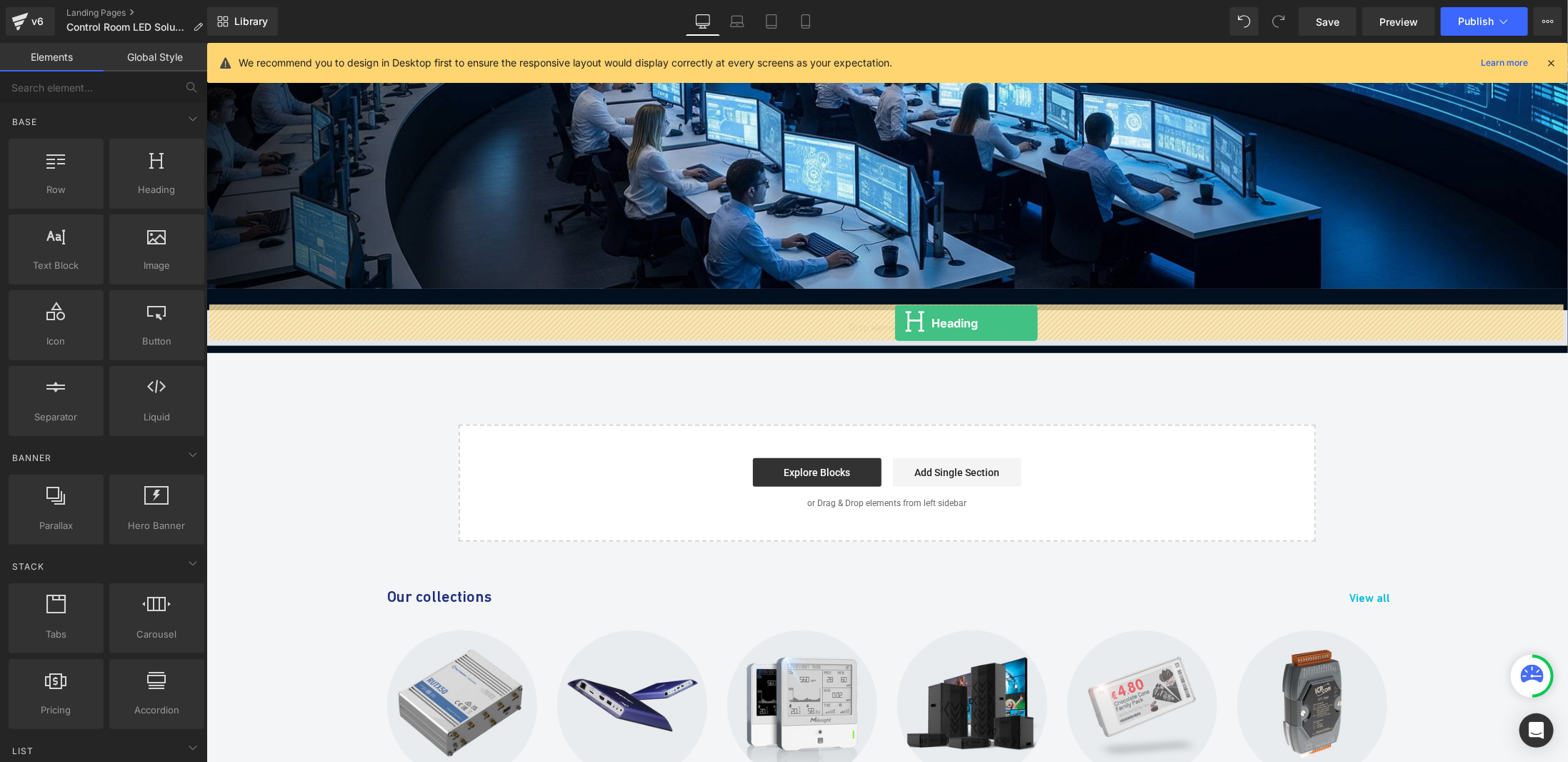
drag, startPoint x: 390, startPoint y: 233, endPoint x: 895, endPoint y: 322, distance: 512.8
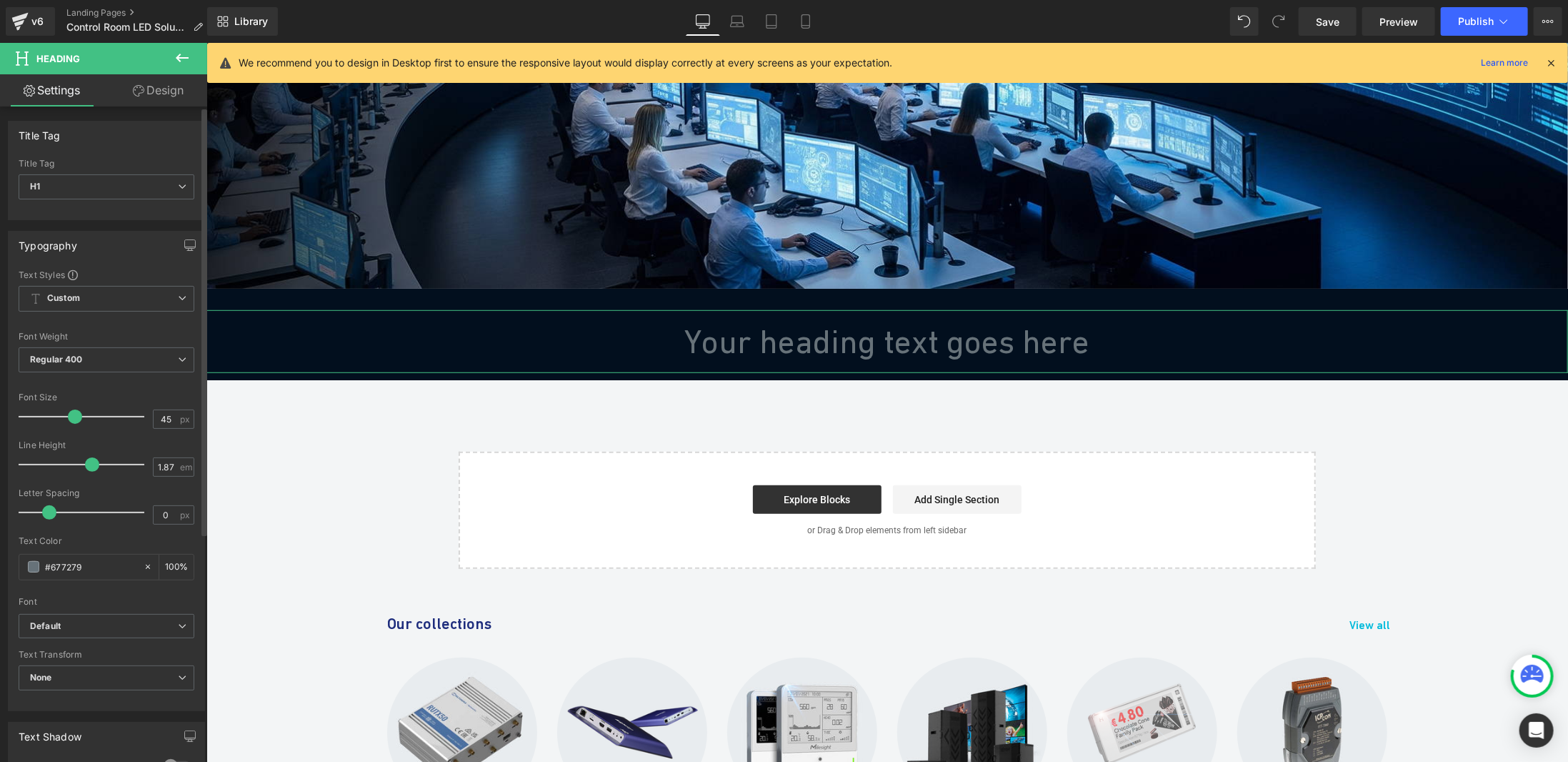
type input "44"
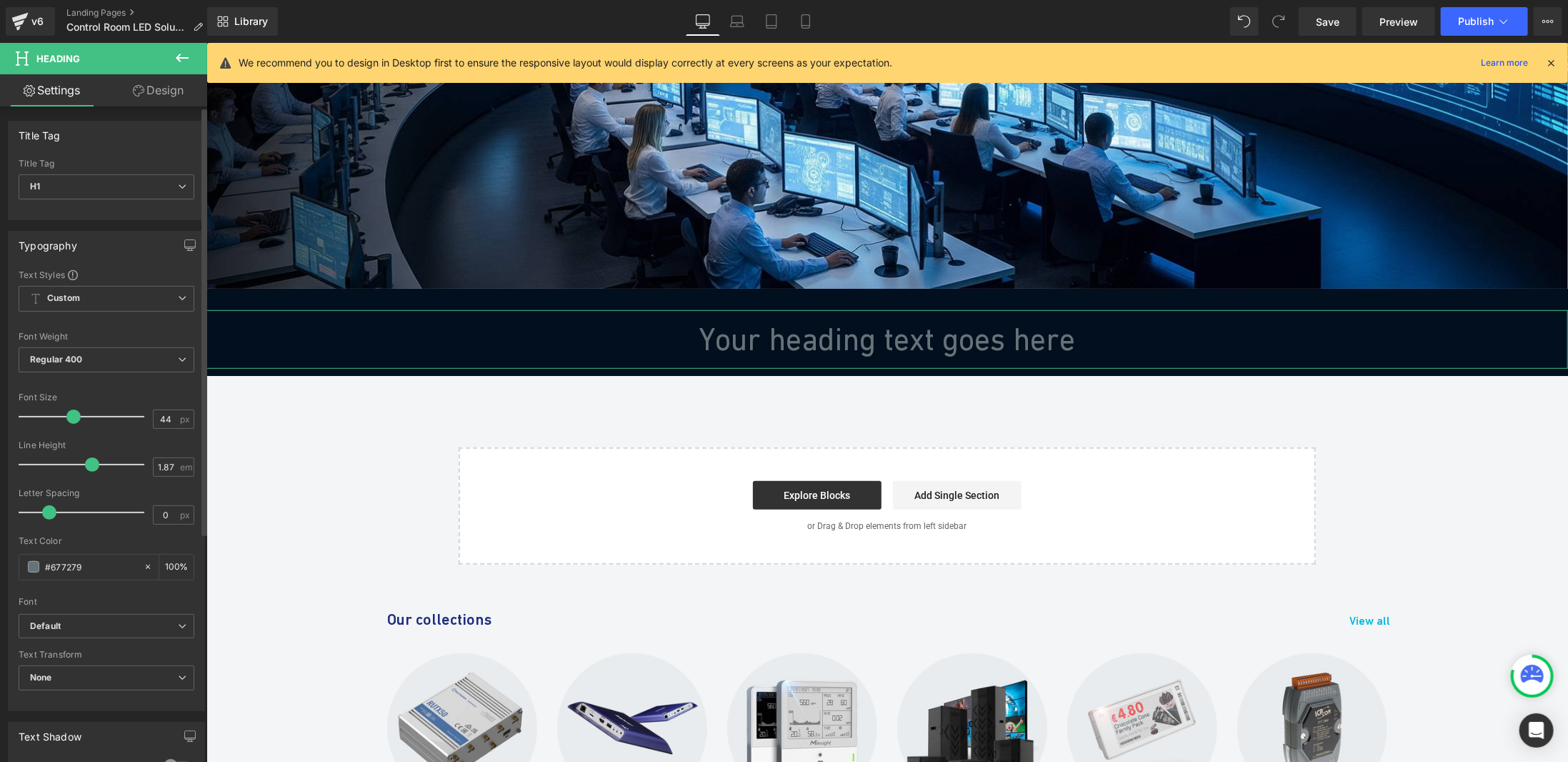
drag, startPoint x: 43, startPoint y: 411, endPoint x: 78, endPoint y: 408, distance: 35.1
click at [78, 408] on div at bounding box center [85, 416] width 119 height 29
click at [228, 288] on span "Row" at bounding box center [238, 299] width 27 height 21
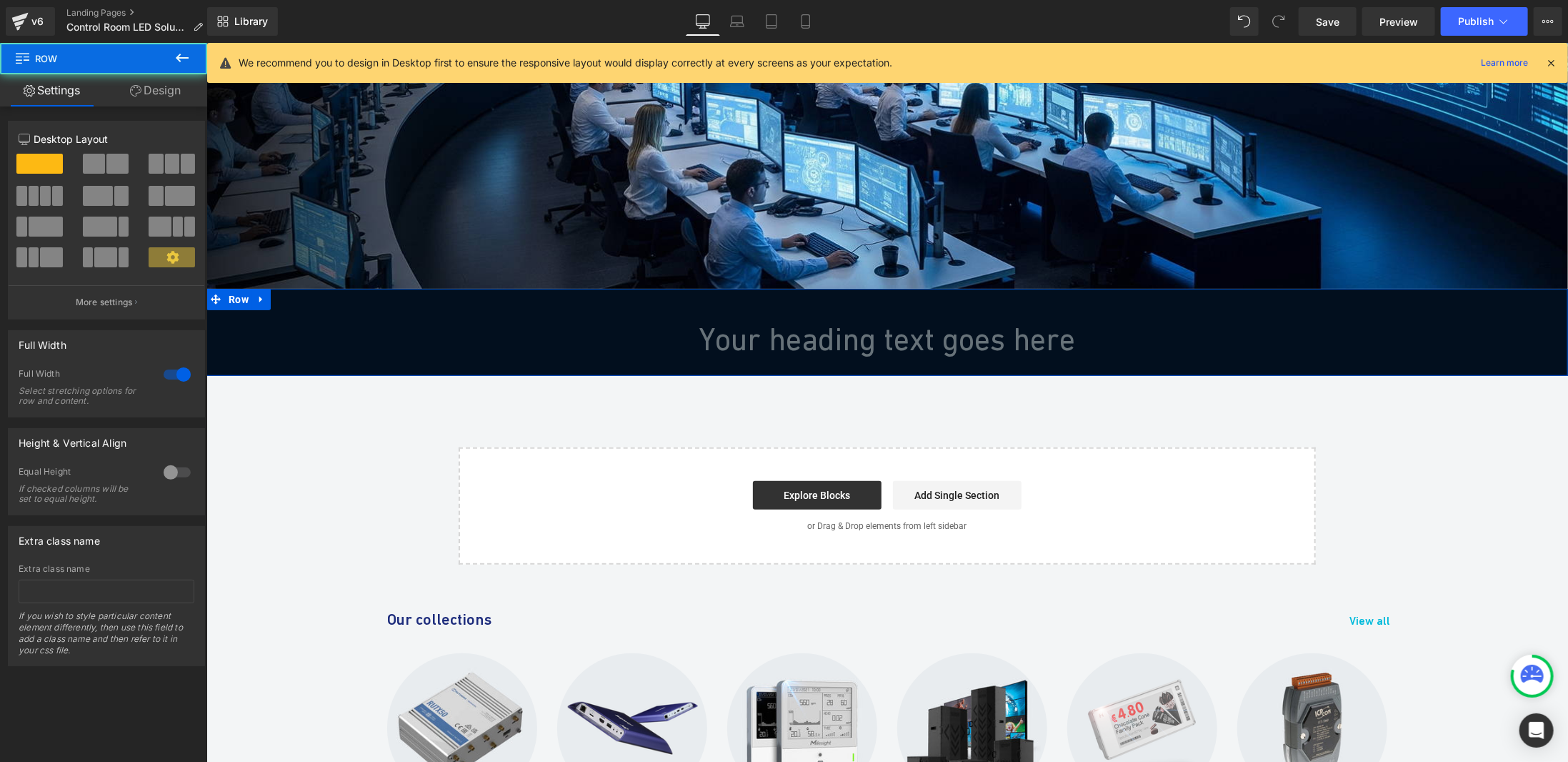
click at [134, 94] on icon at bounding box center [135, 90] width 11 height 11
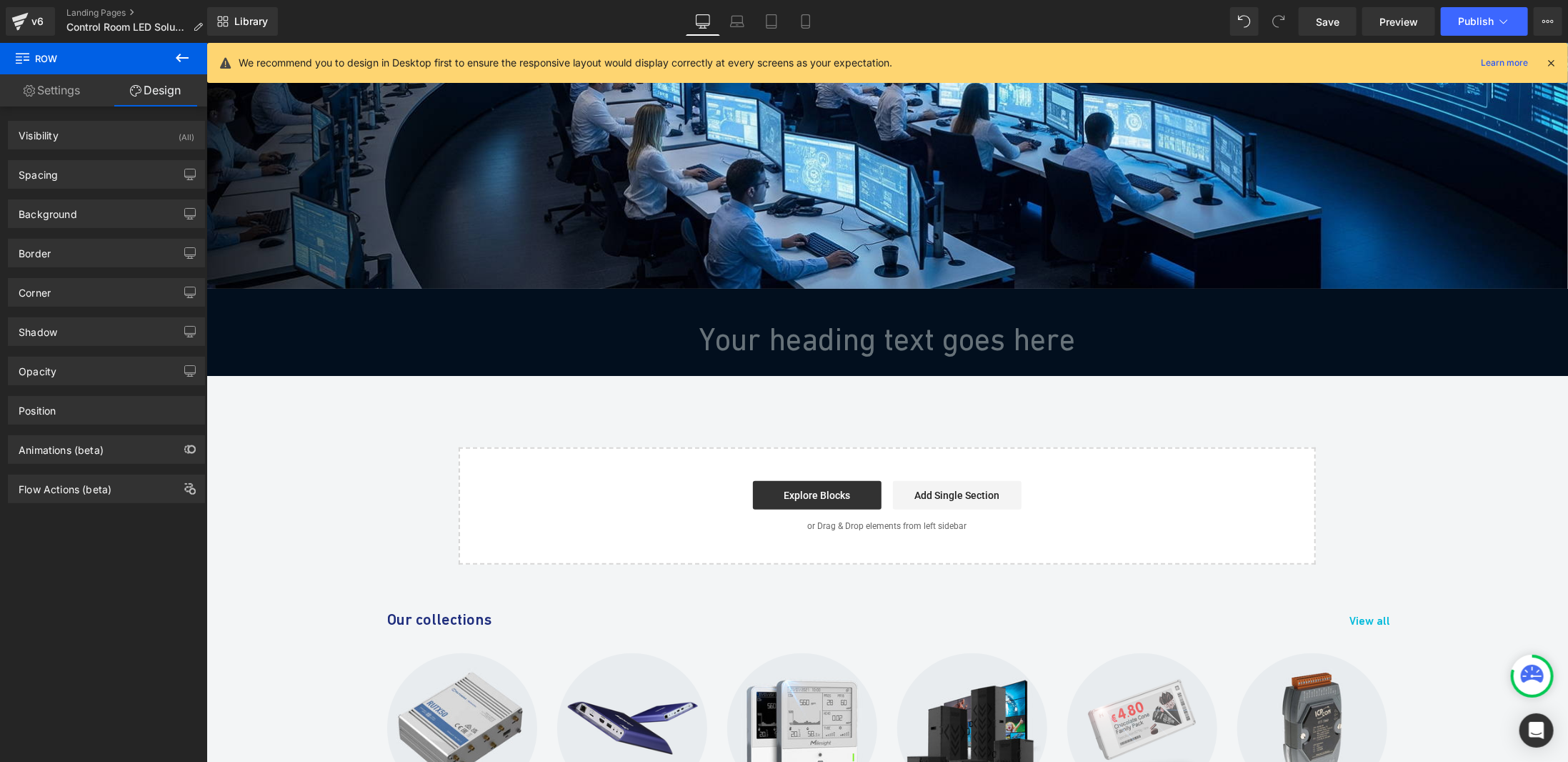
click at [637, 413] on div "Hero Banner Your heading text goes here Heading Row Select your layout" at bounding box center [886, 125] width 1362 height 878
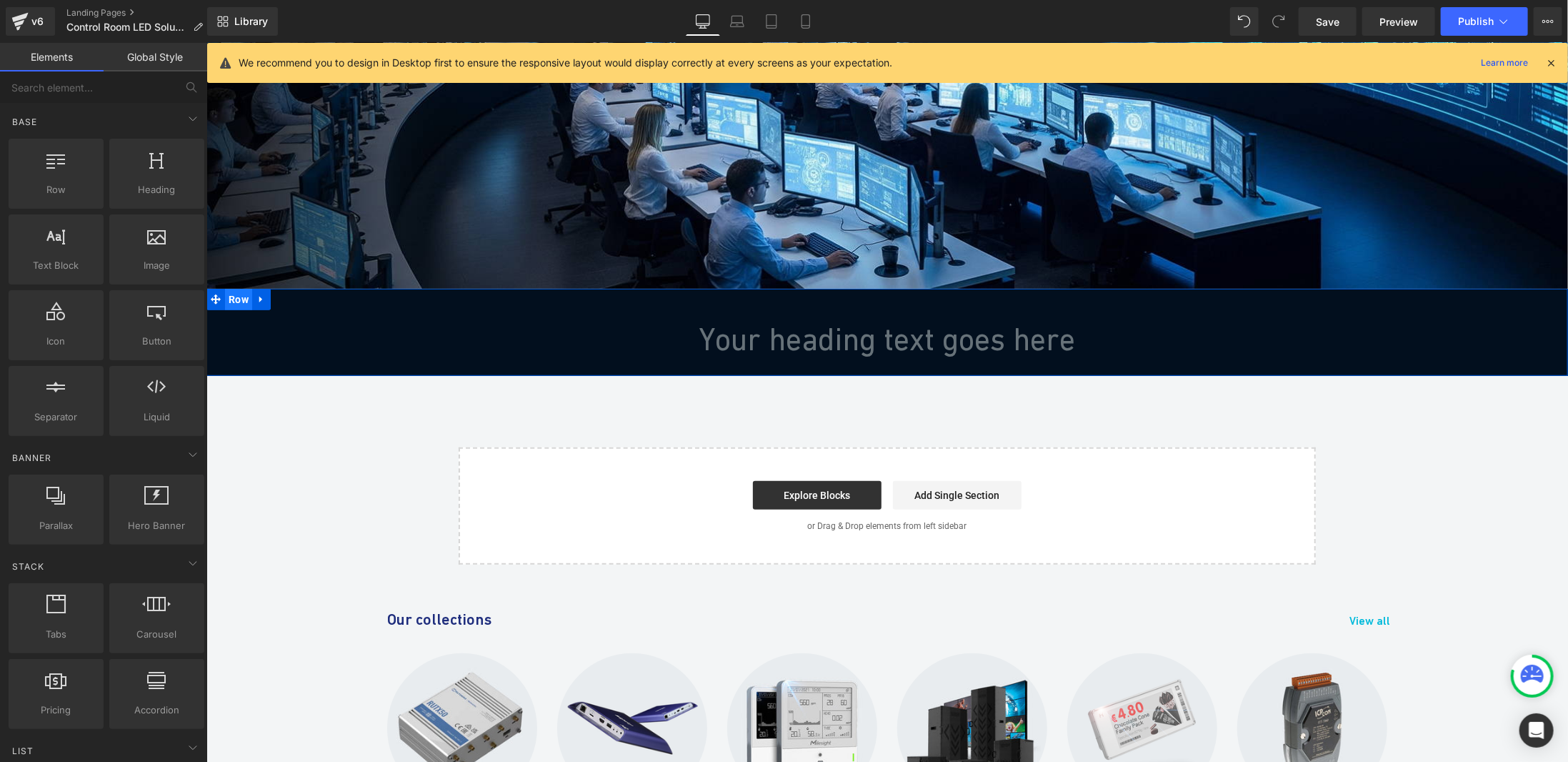
click at [226, 291] on span "Row" at bounding box center [238, 299] width 27 height 21
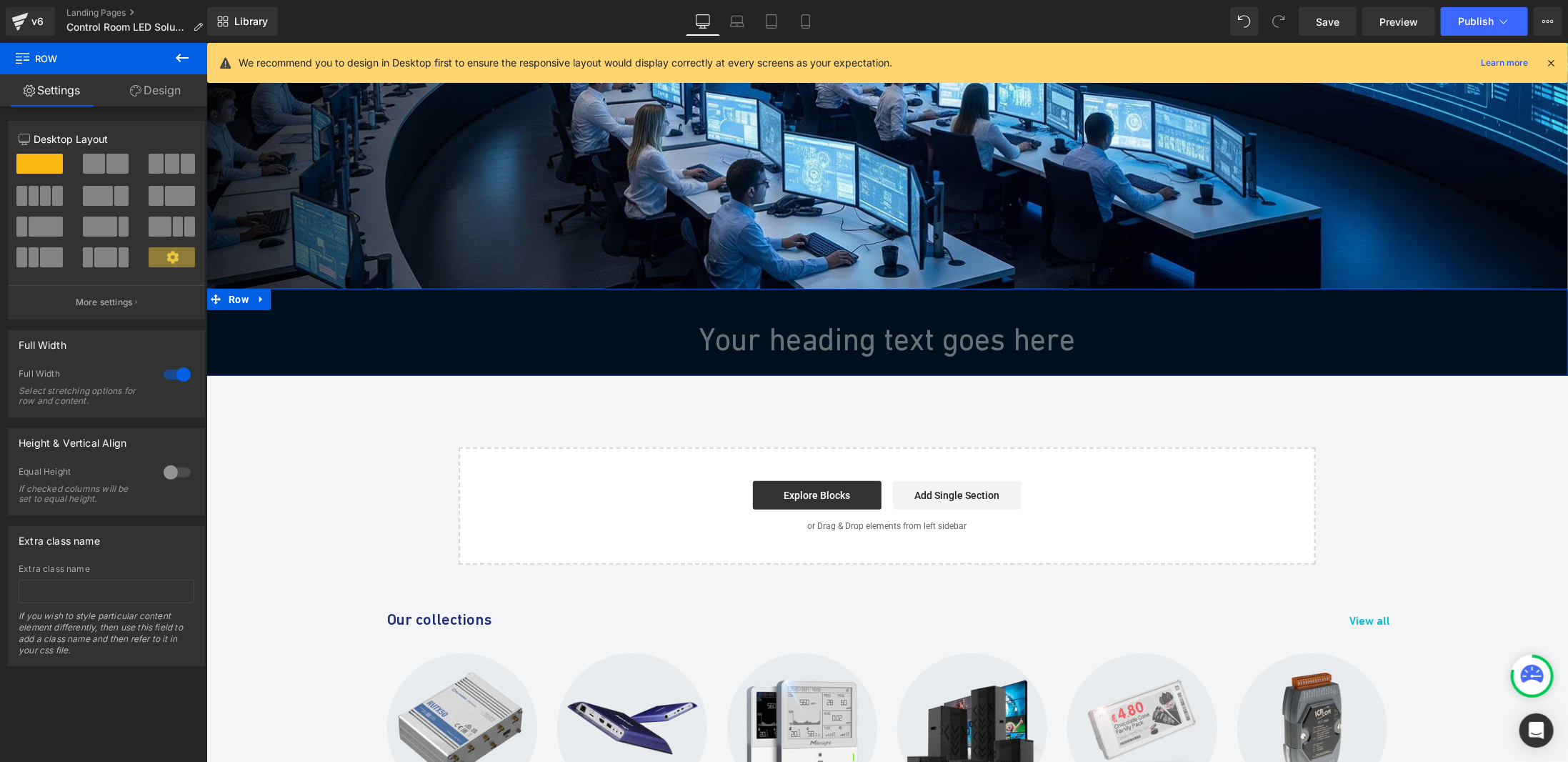
click at [148, 93] on link "Design" at bounding box center [155, 90] width 103 height 32
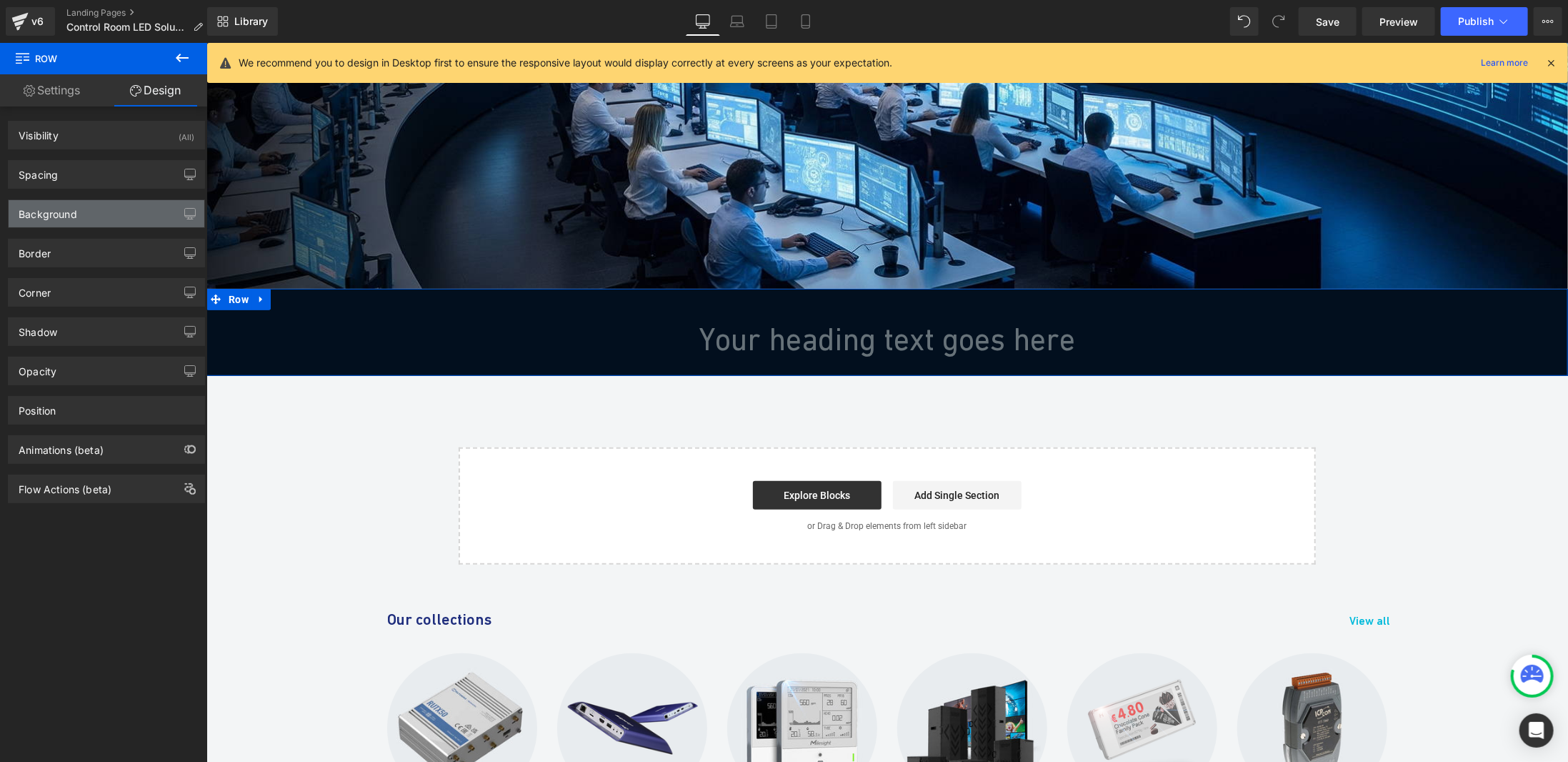
click at [89, 217] on div "Background" at bounding box center [106, 213] width 195 height 27
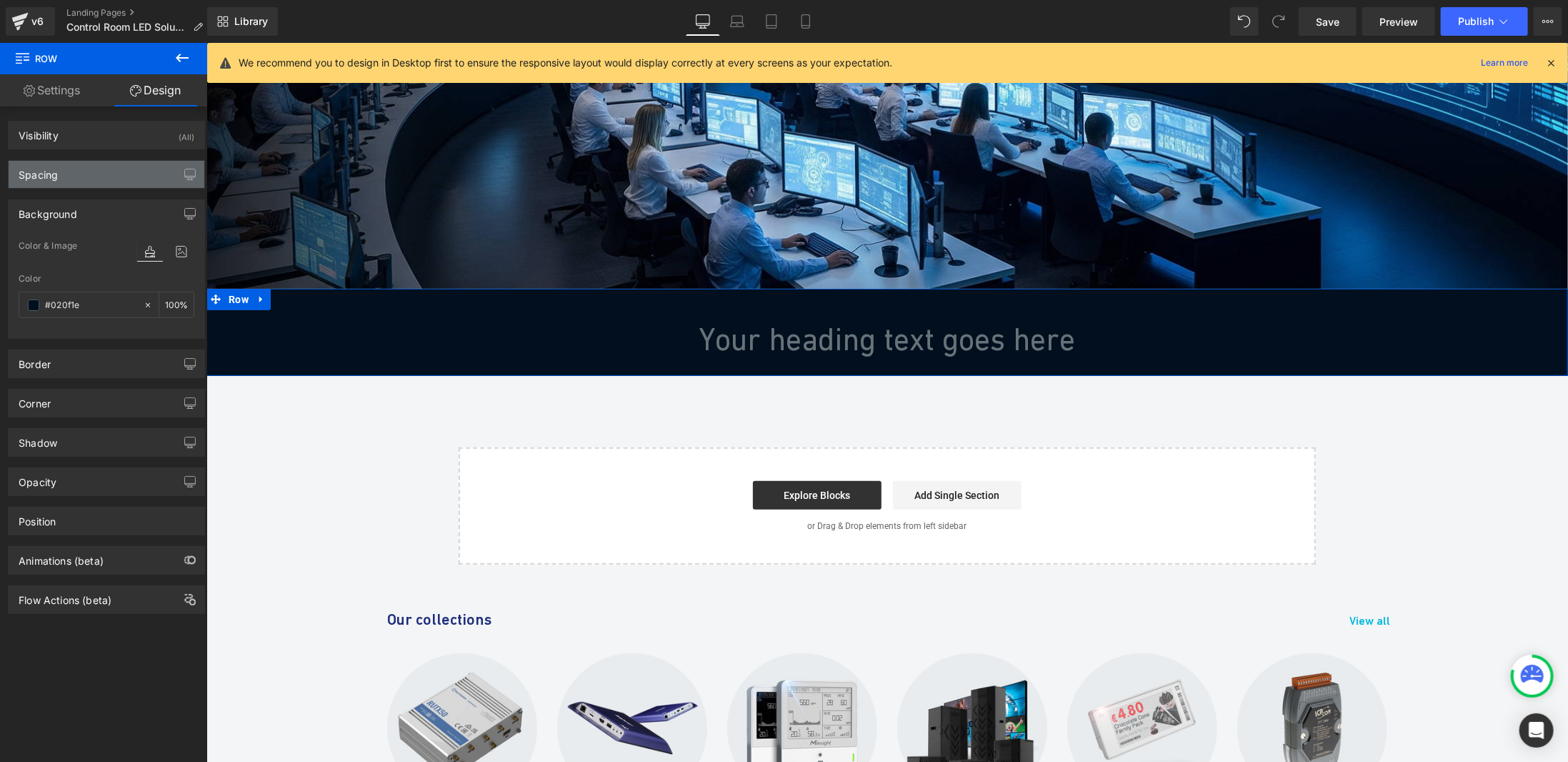
click at [91, 177] on div "Spacing" at bounding box center [106, 173] width 195 height 27
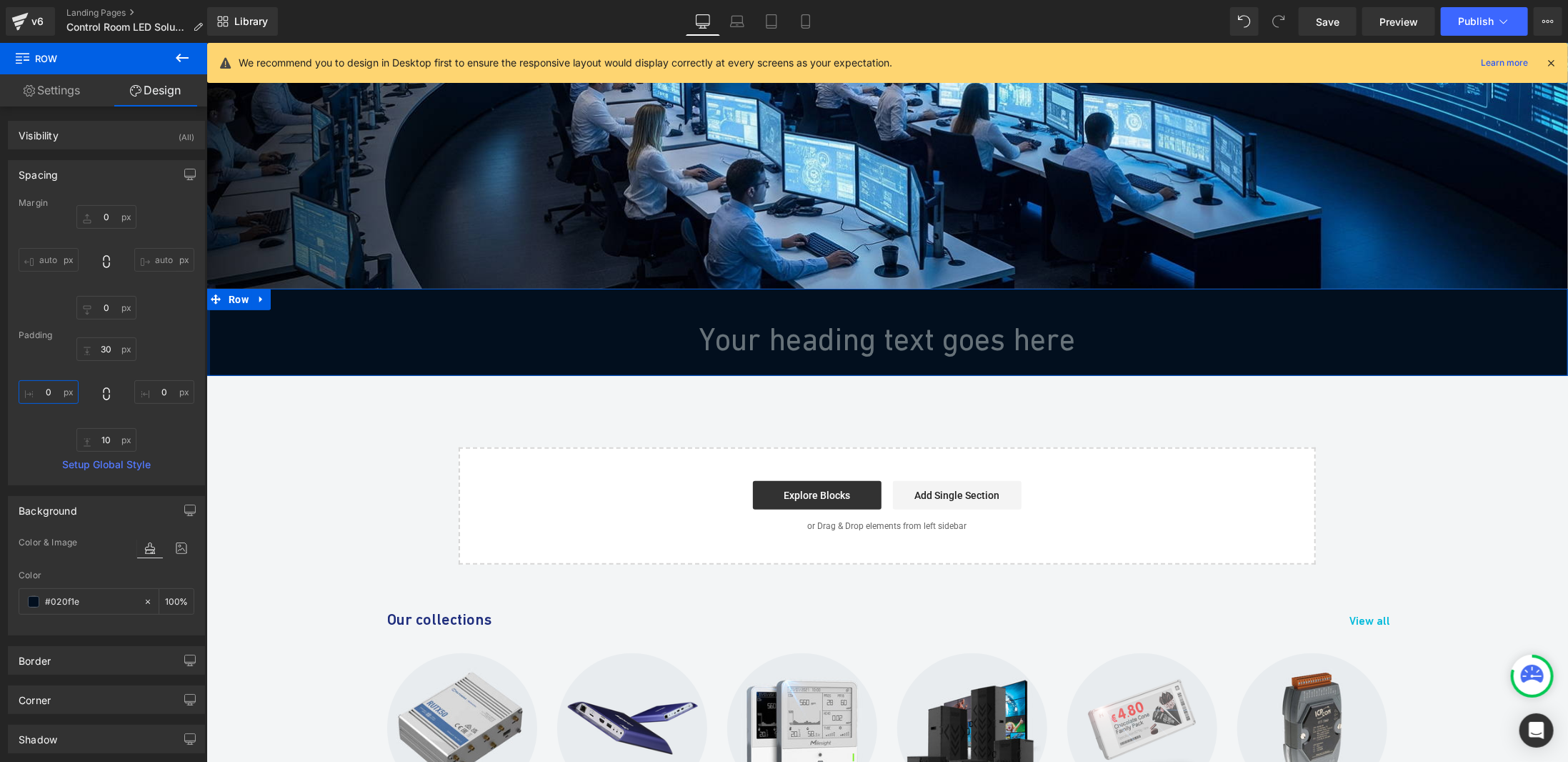
click at [45, 394] on input "0" at bounding box center [48, 393] width 60 height 24
type input "130"
click at [153, 389] on input "0" at bounding box center [164, 393] width 60 height 24
type input "130"
click at [872, 330] on span "Heading" at bounding box center [879, 338] width 38 height 18
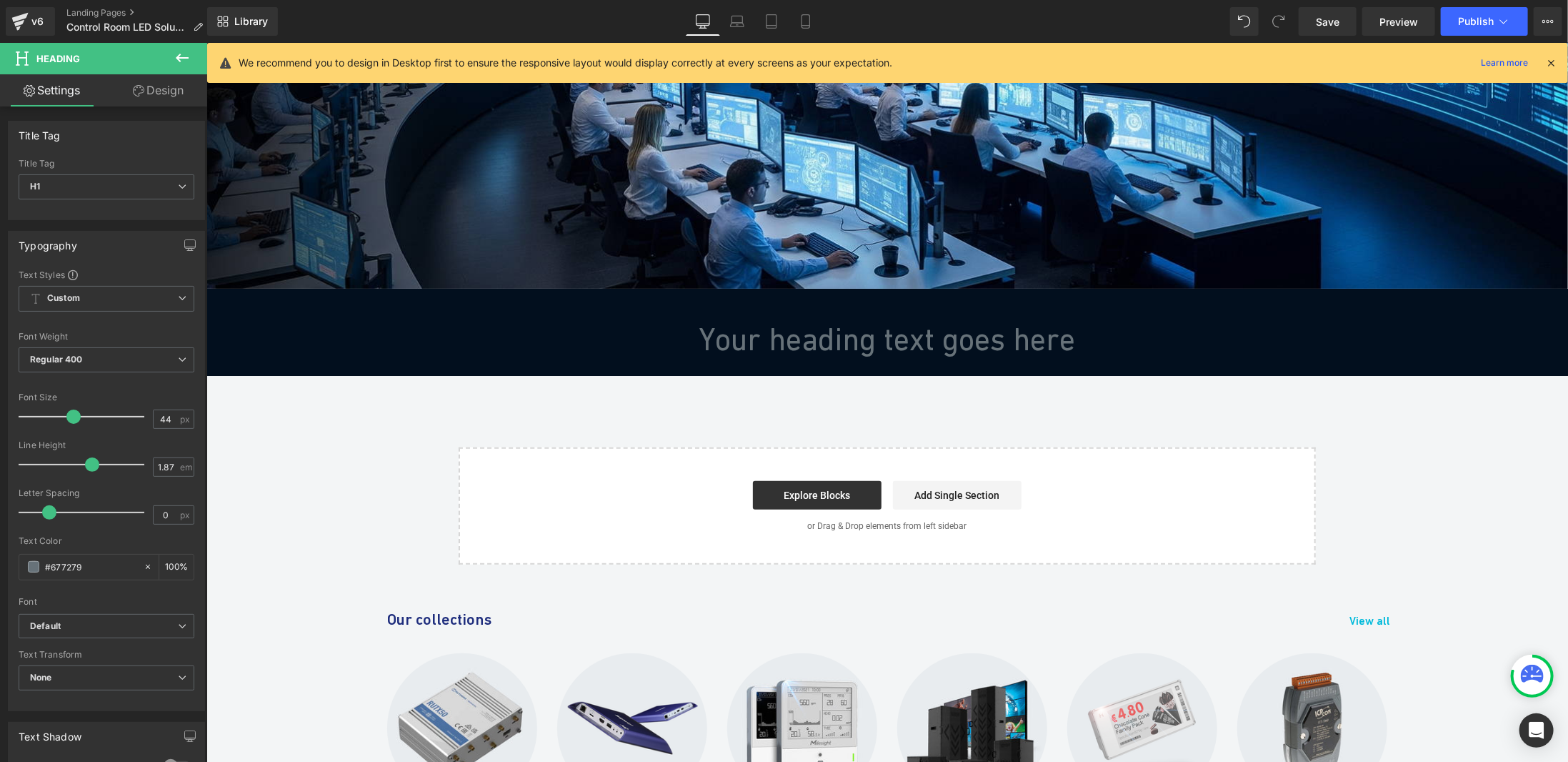
click at [890, 336] on span "Heading" at bounding box center [879, 338] width 38 height 18
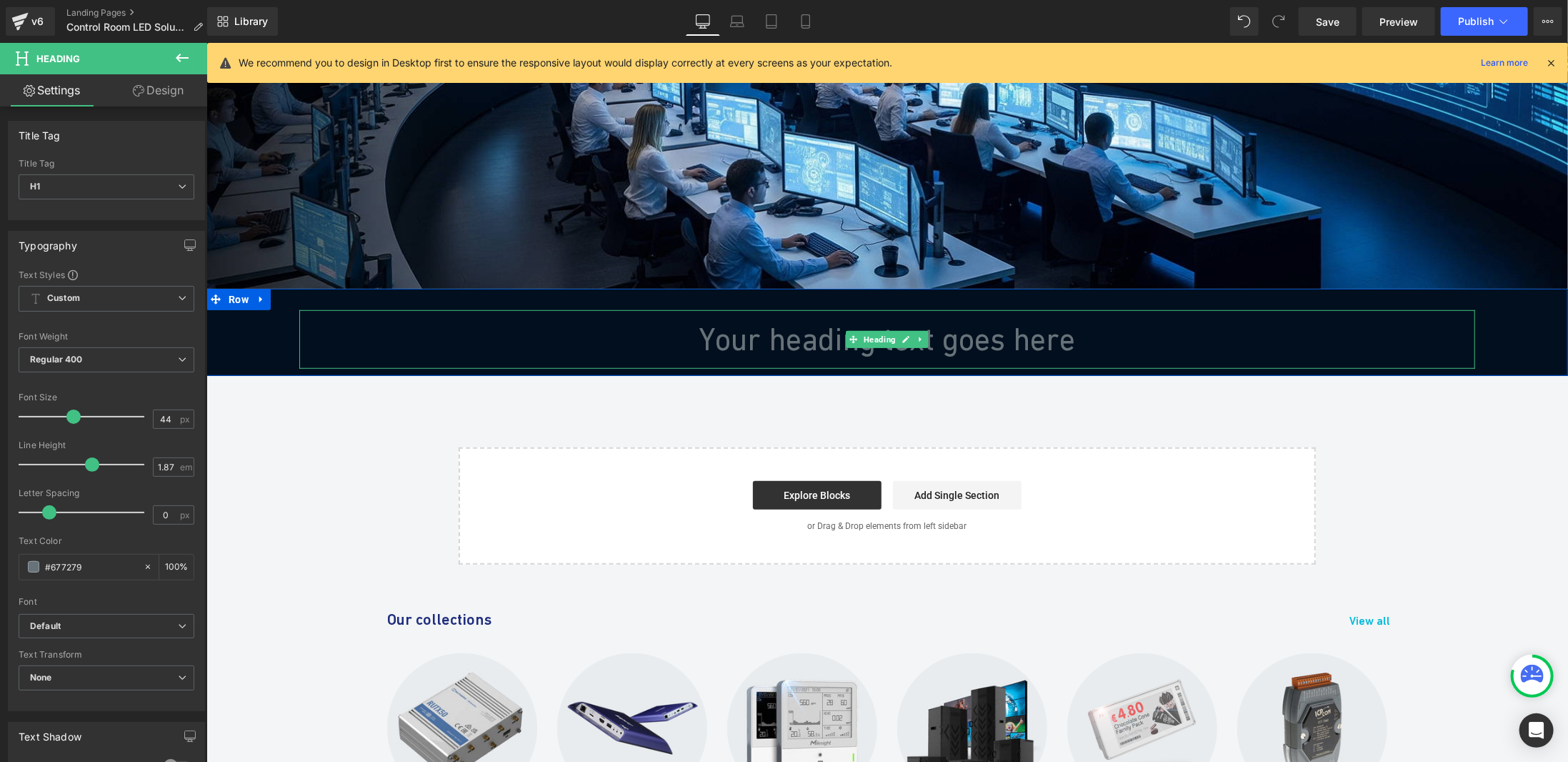
click at [890, 336] on span "Heading" at bounding box center [879, 338] width 38 height 18
click at [971, 340] on h1 "Your heading text goes here" at bounding box center [886, 339] width 1176 height 59
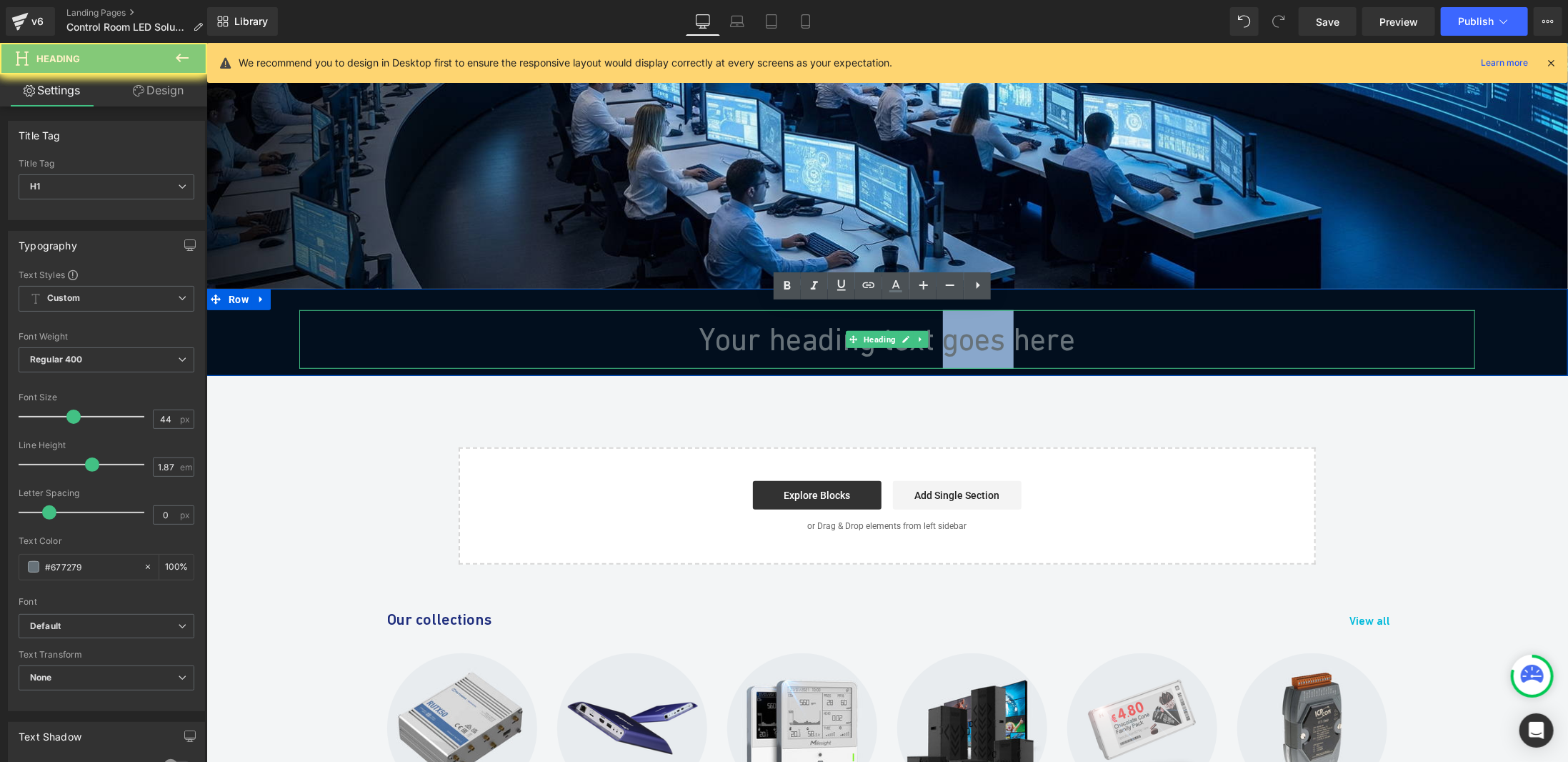
click at [971, 340] on h1 "Your heading text goes here" at bounding box center [886, 339] width 1176 height 59
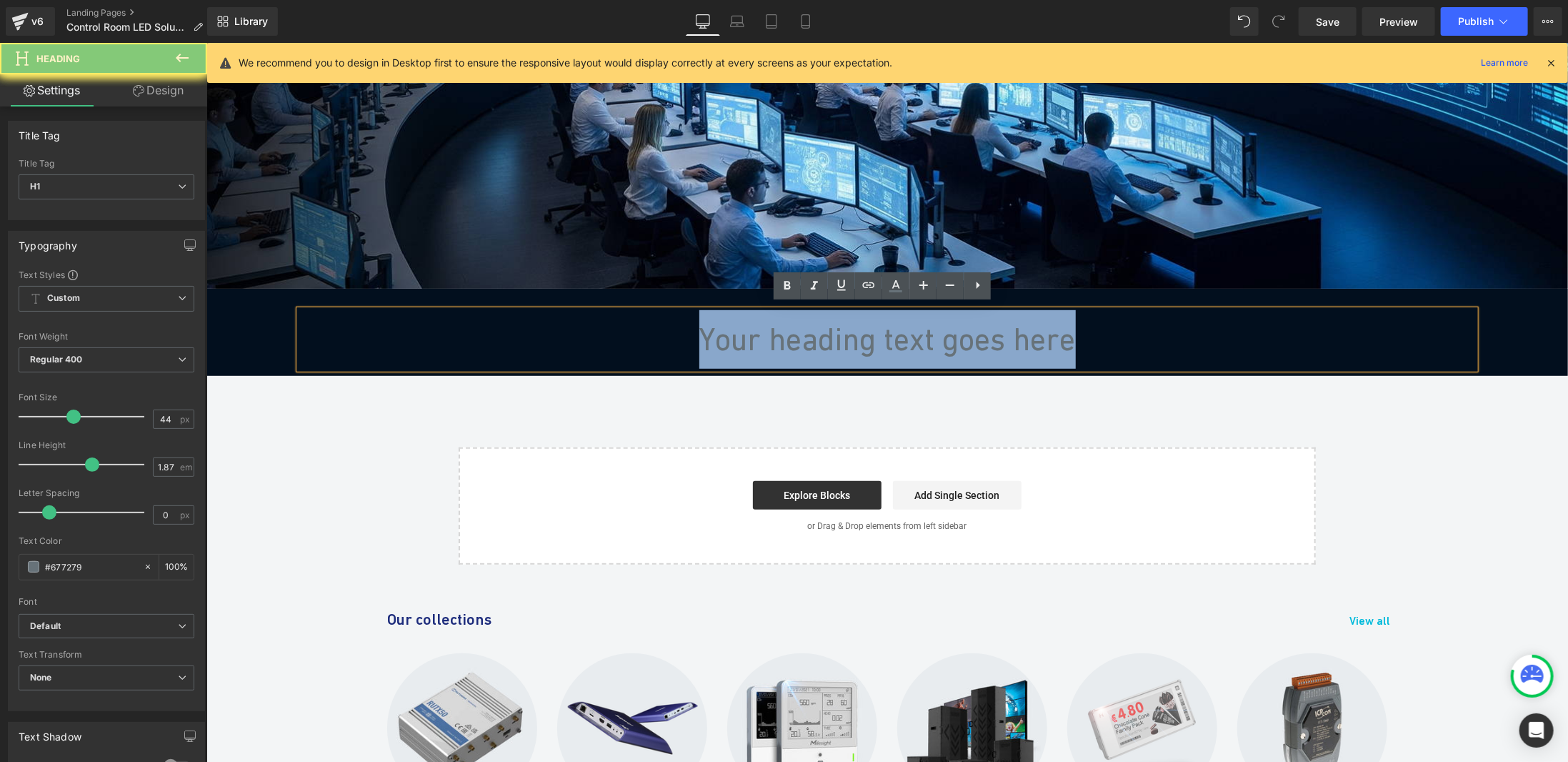
click at [971, 340] on h1 "Your heading text goes here" at bounding box center [886, 339] width 1176 height 59
paste div
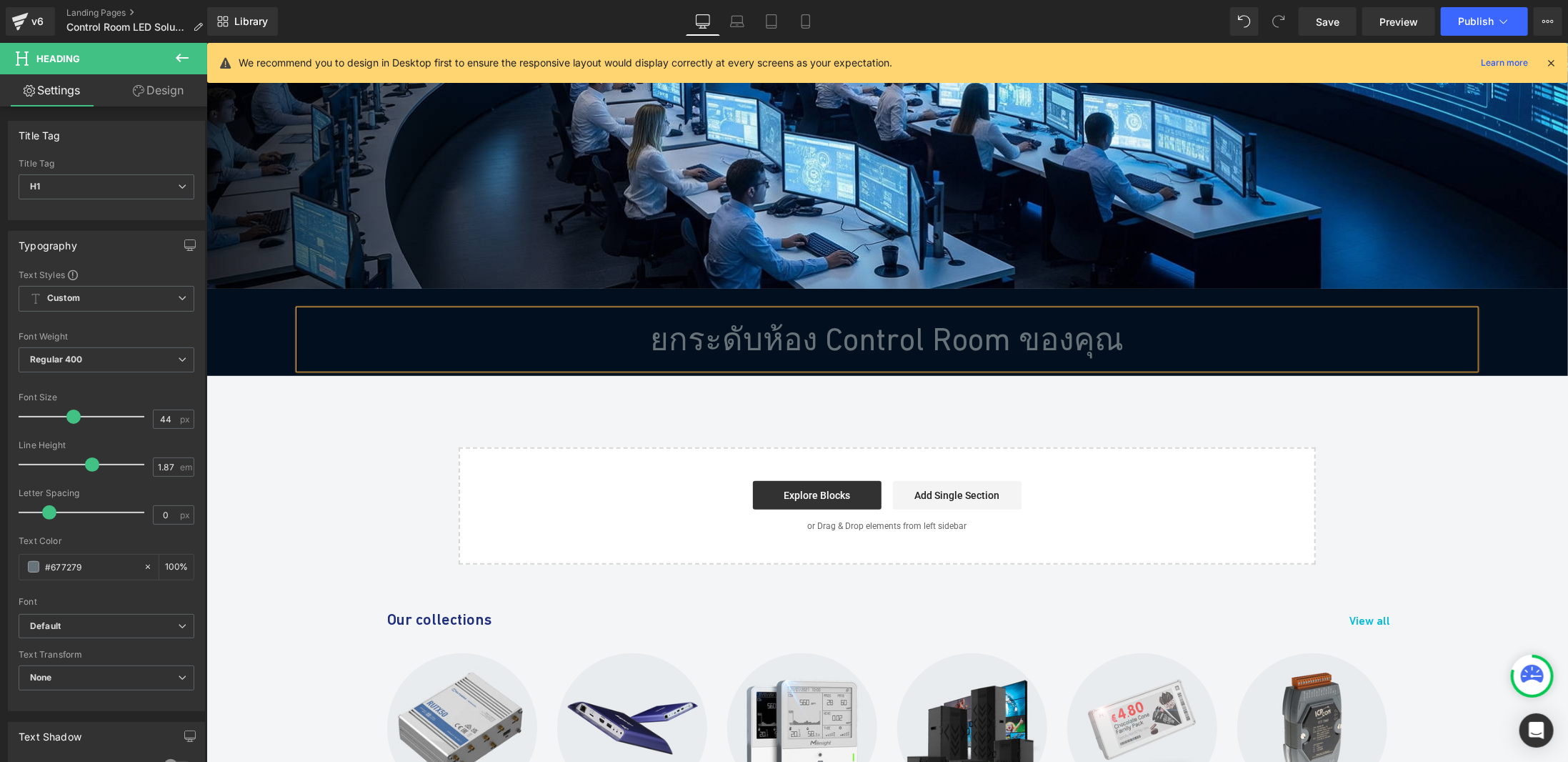
click at [971, 340] on h1 "ยกระดับห้อง Control Room ของคุณ" at bounding box center [886, 339] width 1176 height 59
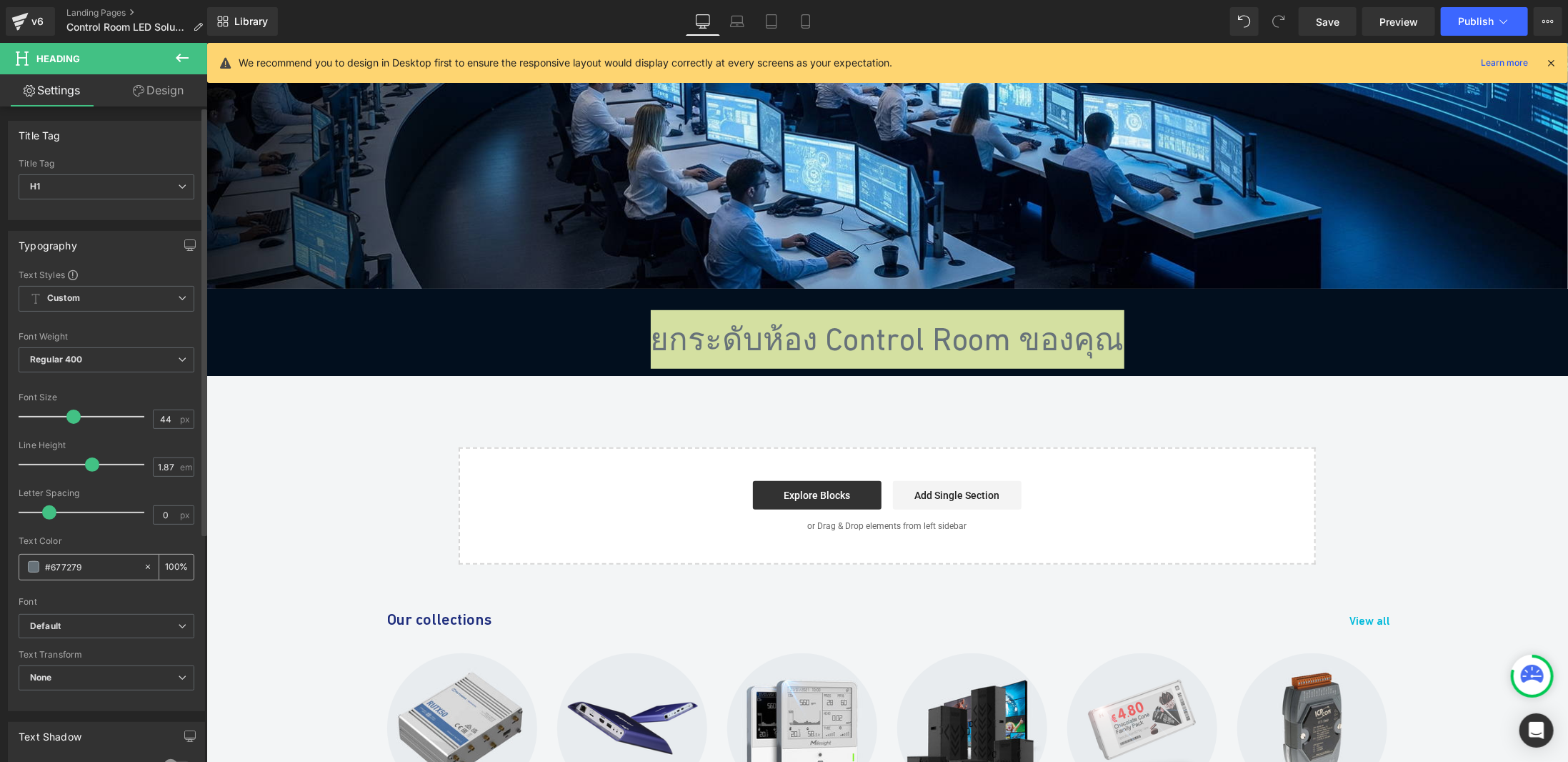
click at [34, 567] on span at bounding box center [33, 567] width 11 height 11
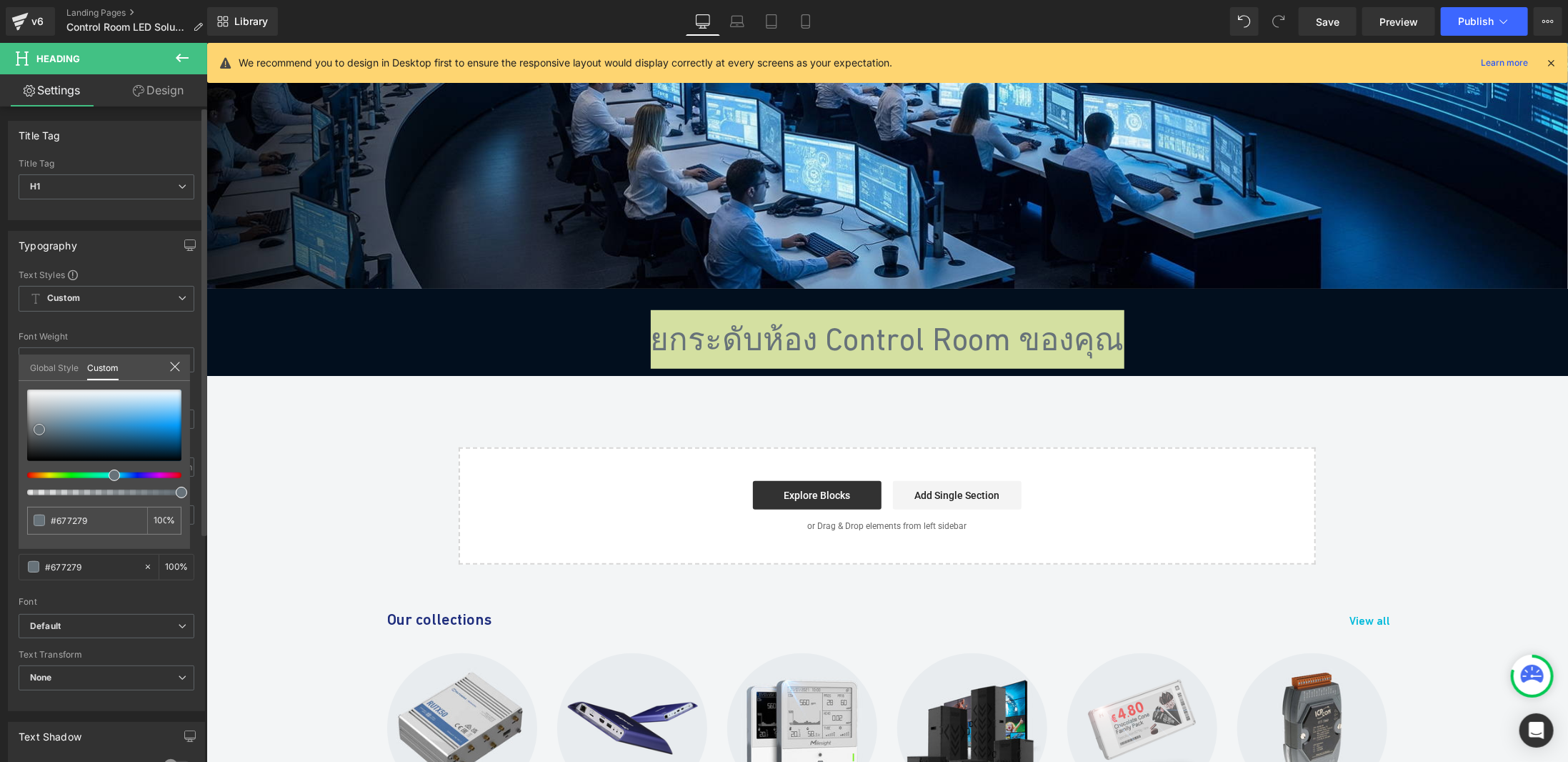
type input "#7195ab"
type input "#84a0b2"
type input "#ffffff"
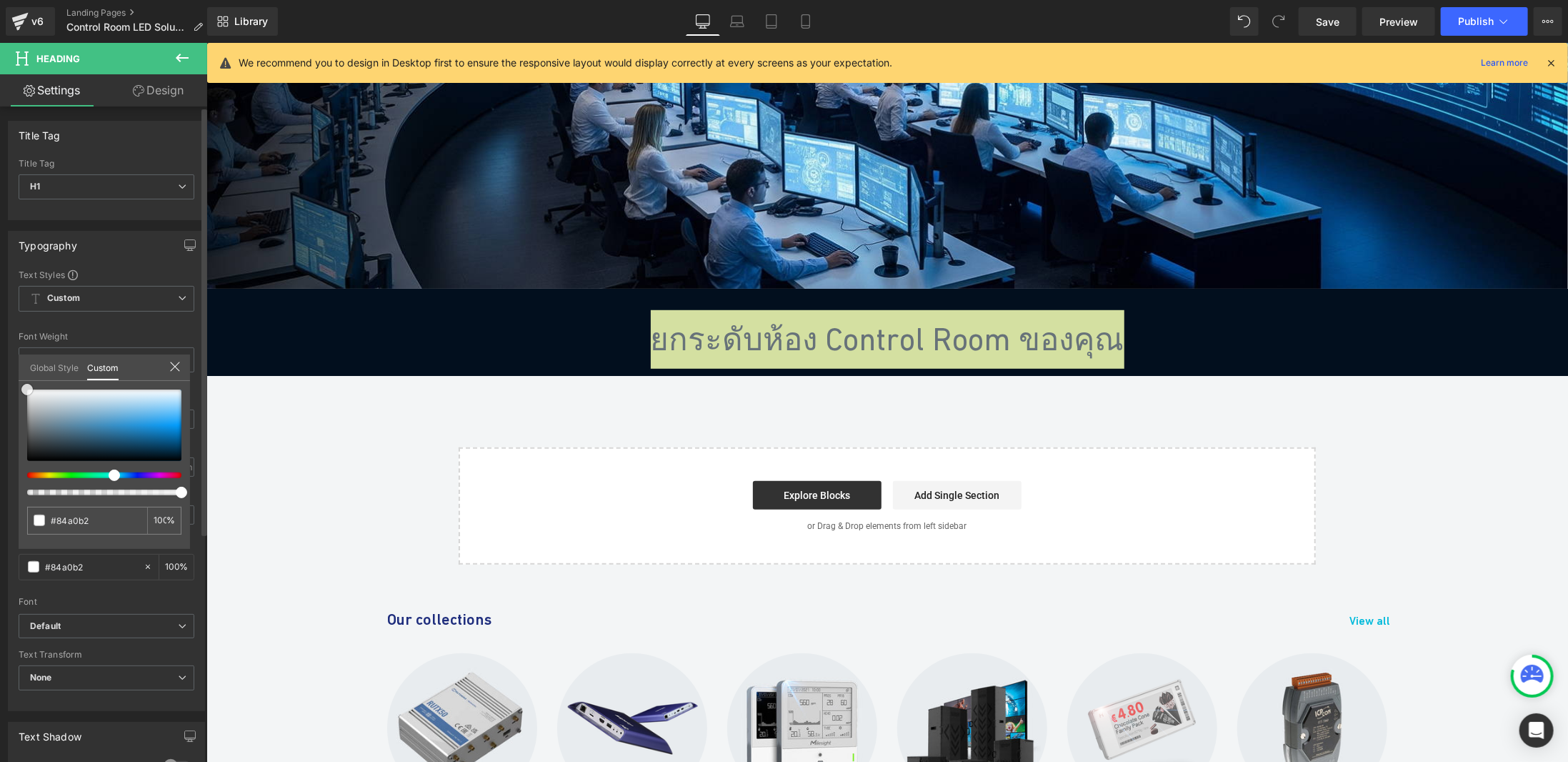
type input "#ffffff"
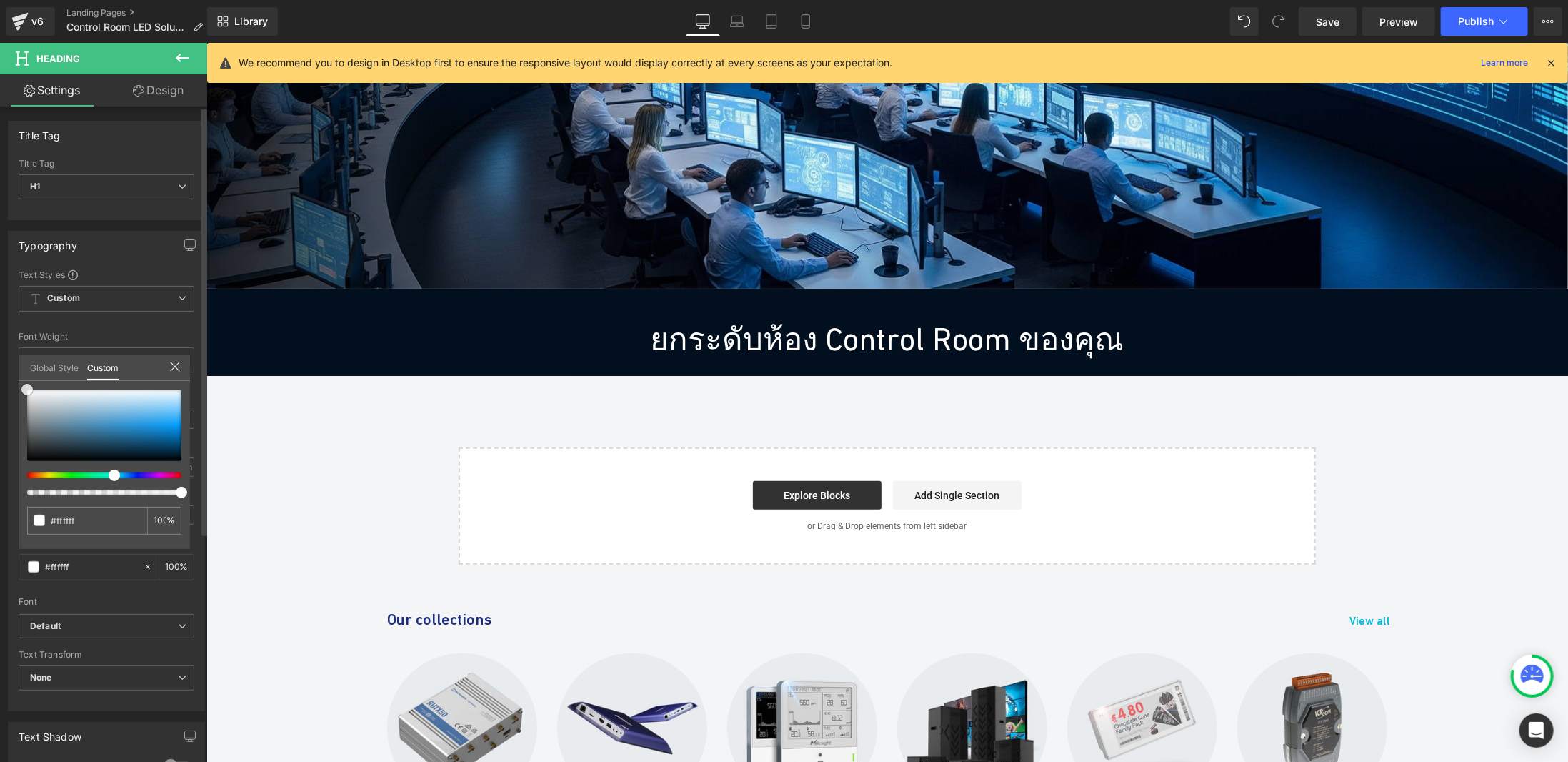
drag, startPoint x: 68, startPoint y: 420, endPoint x: 0, endPoint y: 372, distance: 83.2
click at [0, 372] on div "Typography Text Styles Custom Custom Setup Global Style Custom Setup Global Sty…" at bounding box center [107, 465] width 214 height 491
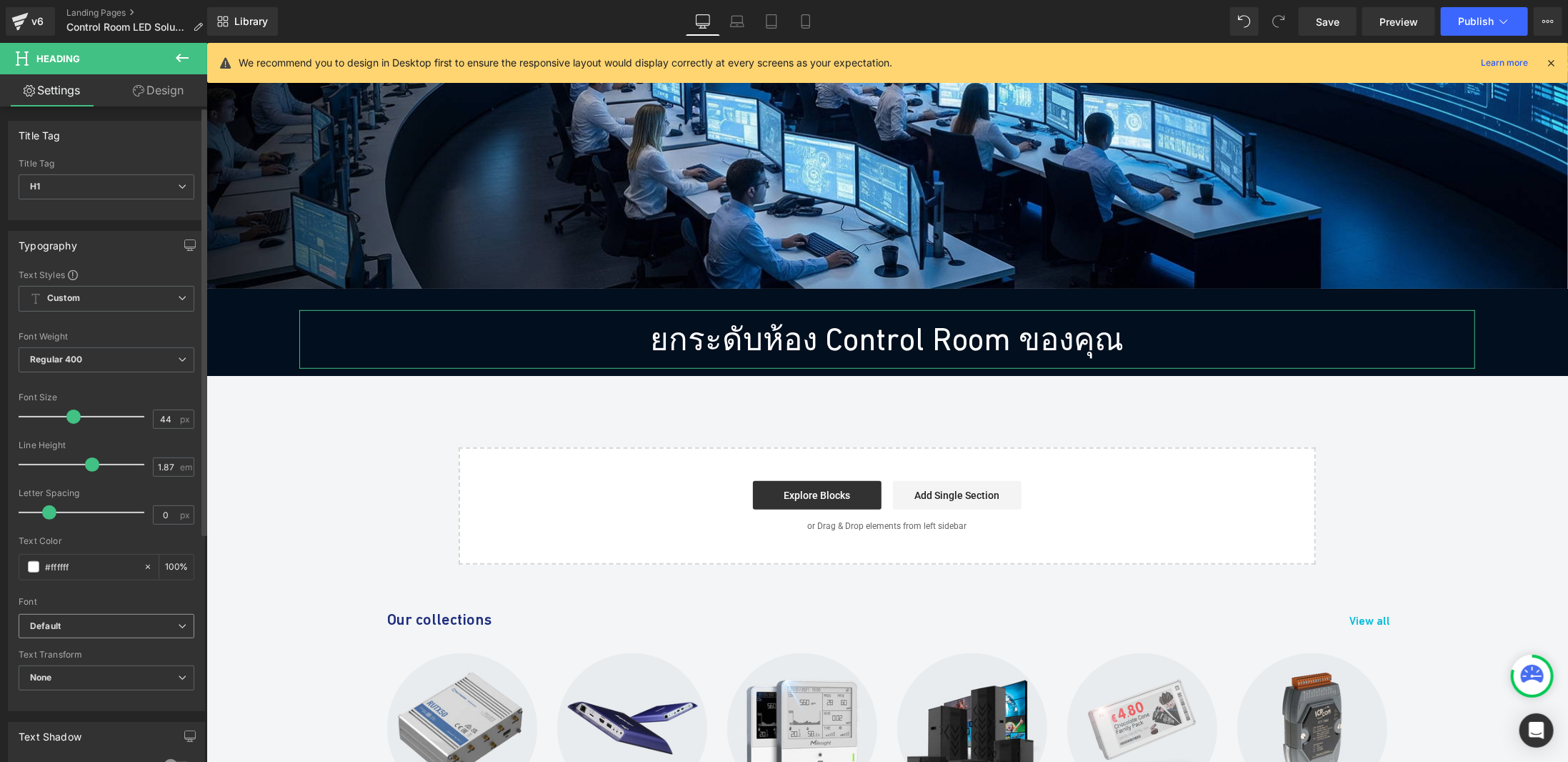
click at [76, 631] on span "Default" at bounding box center [106, 626] width 176 height 25
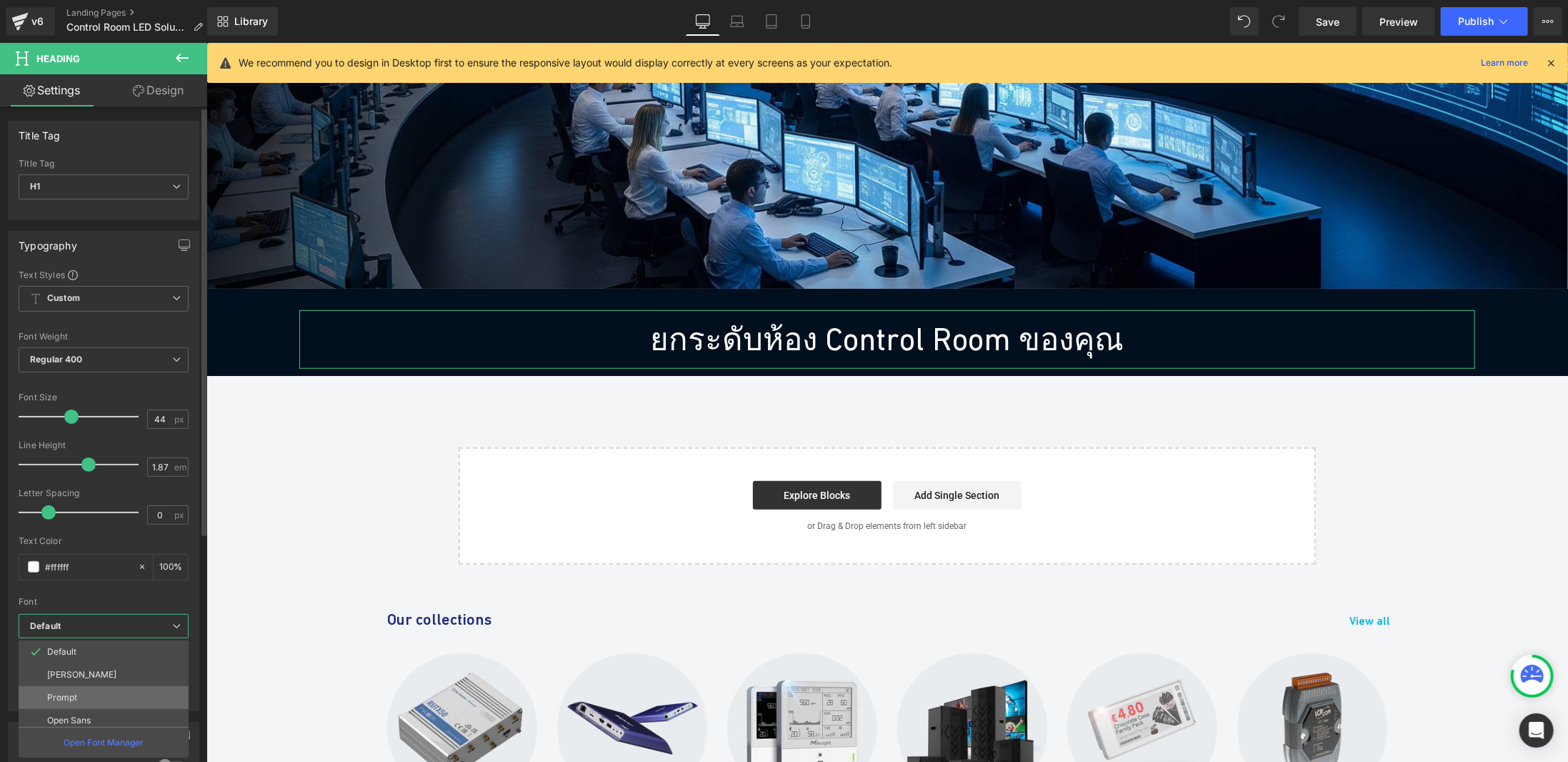
click at [109, 695] on li "Prompt" at bounding box center [107, 698] width 177 height 23
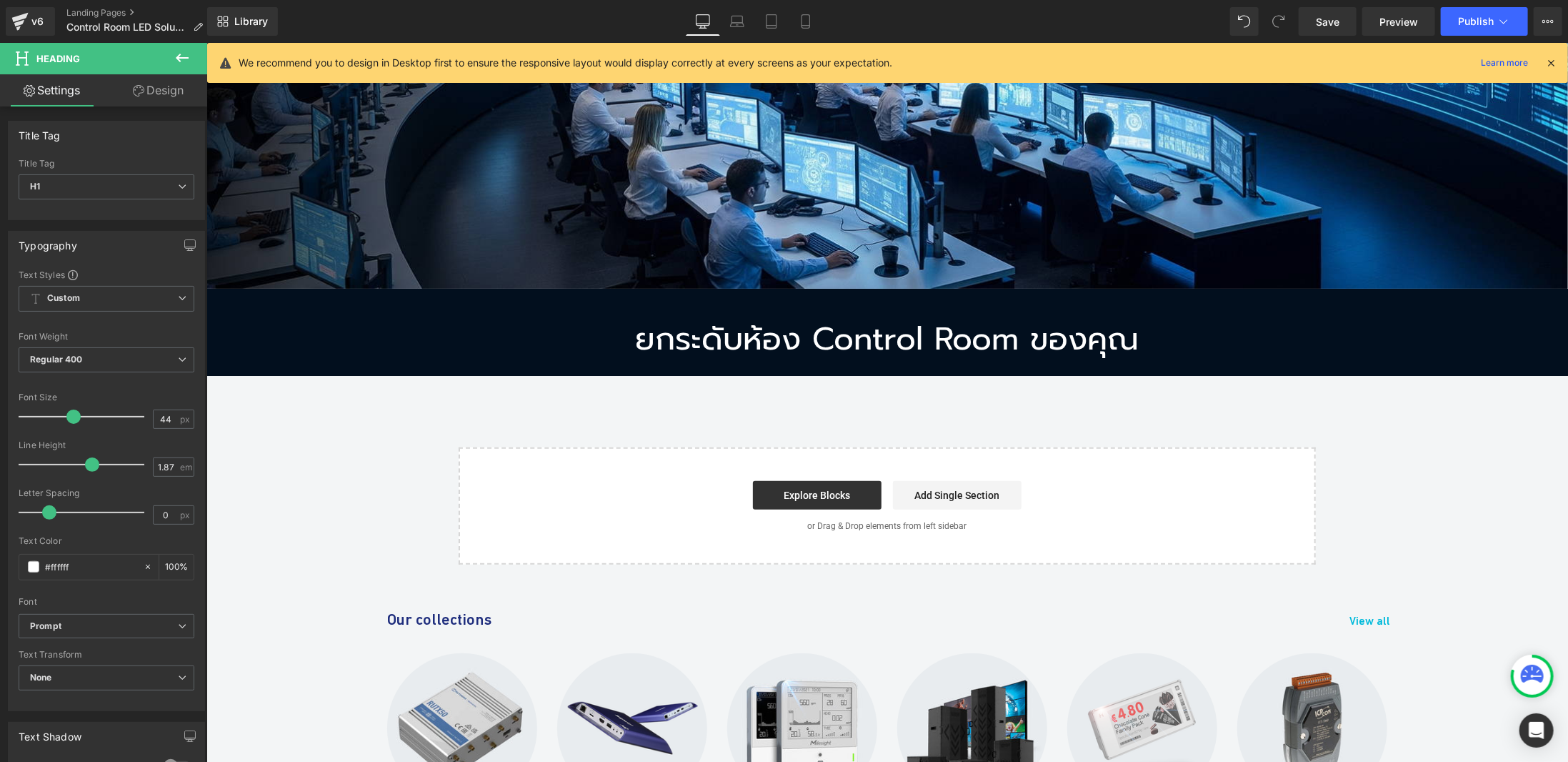
click at [1090, 404] on body "Skip to content Close Newsletter ต้องการรับอีเมลจาก River Plus Co., Ltd. พร้อมข…" at bounding box center [886, 693] width 1362 height 2303
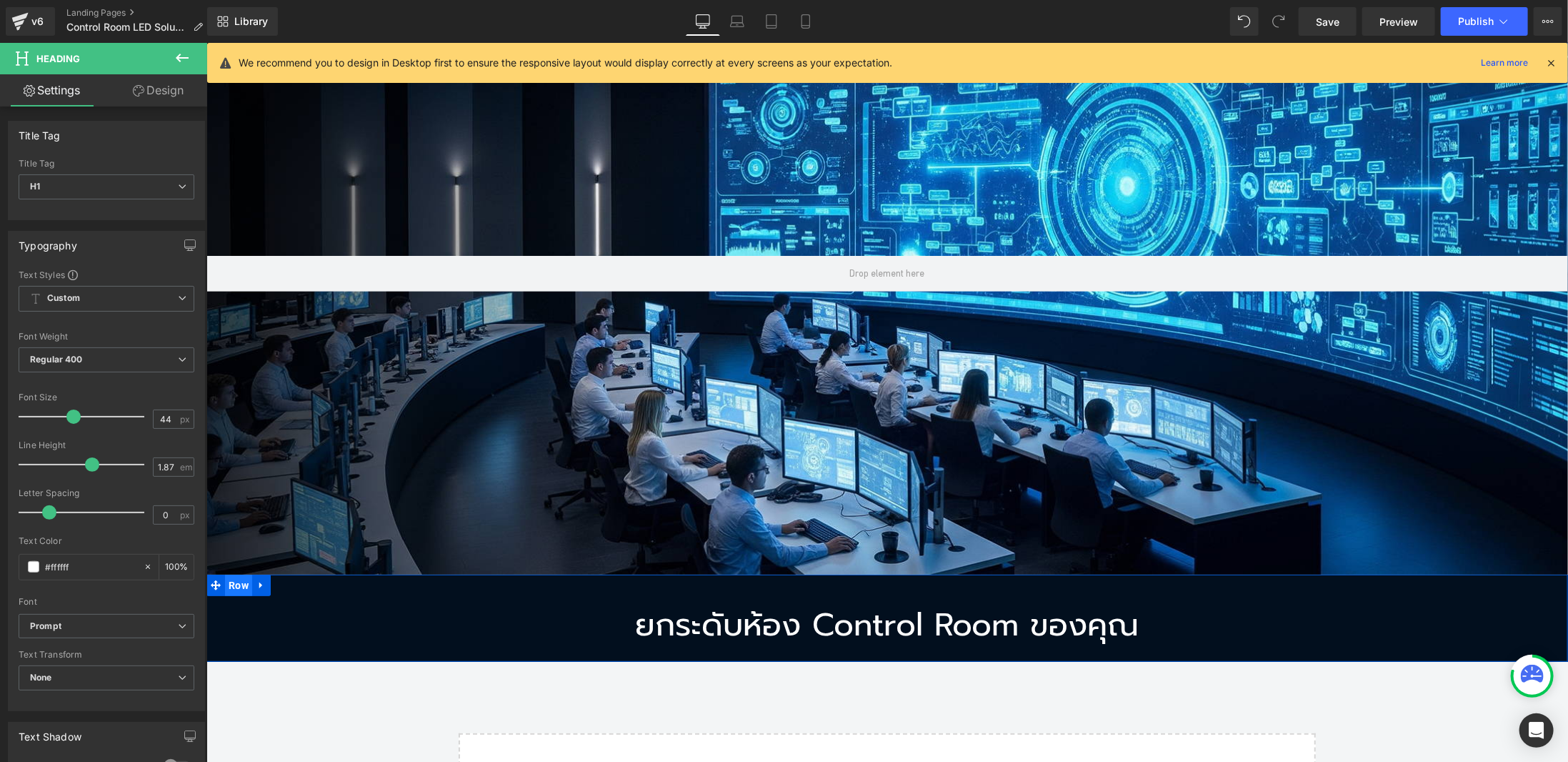
click at [238, 582] on span "Row" at bounding box center [238, 584] width 27 height 21
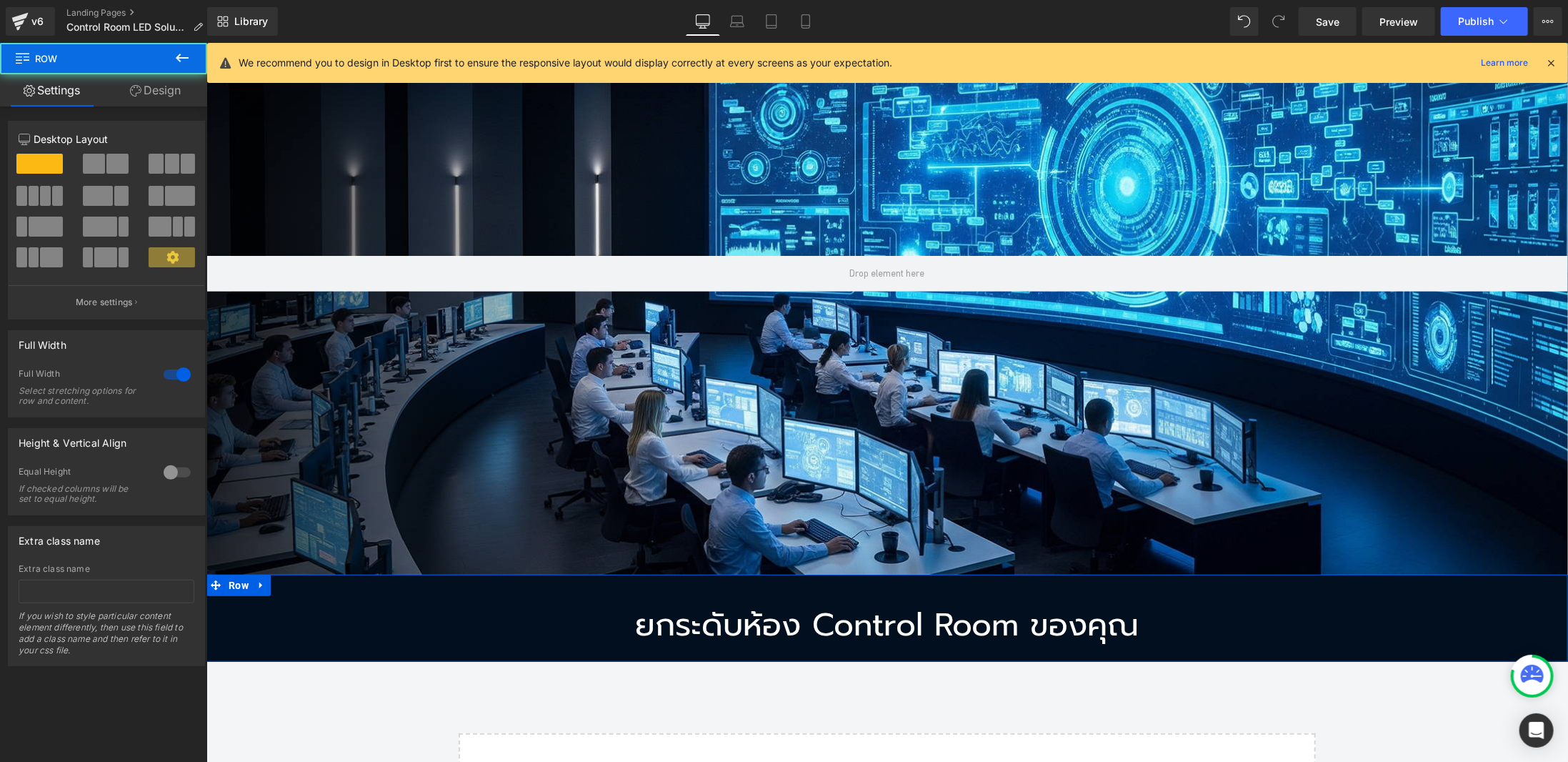
click at [167, 97] on link "Design" at bounding box center [155, 90] width 103 height 32
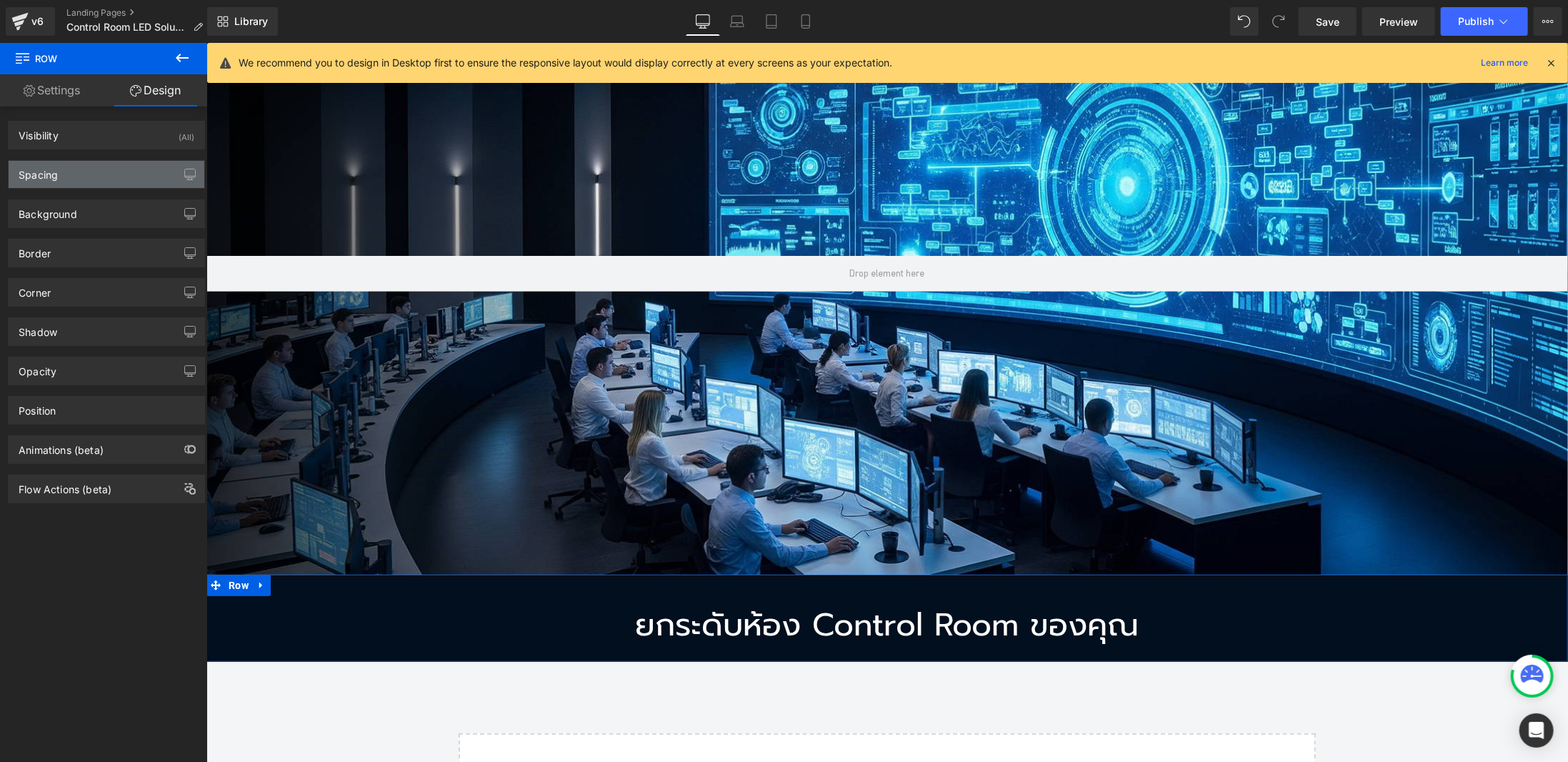
click at [110, 174] on div "Spacing" at bounding box center [106, 173] width 195 height 27
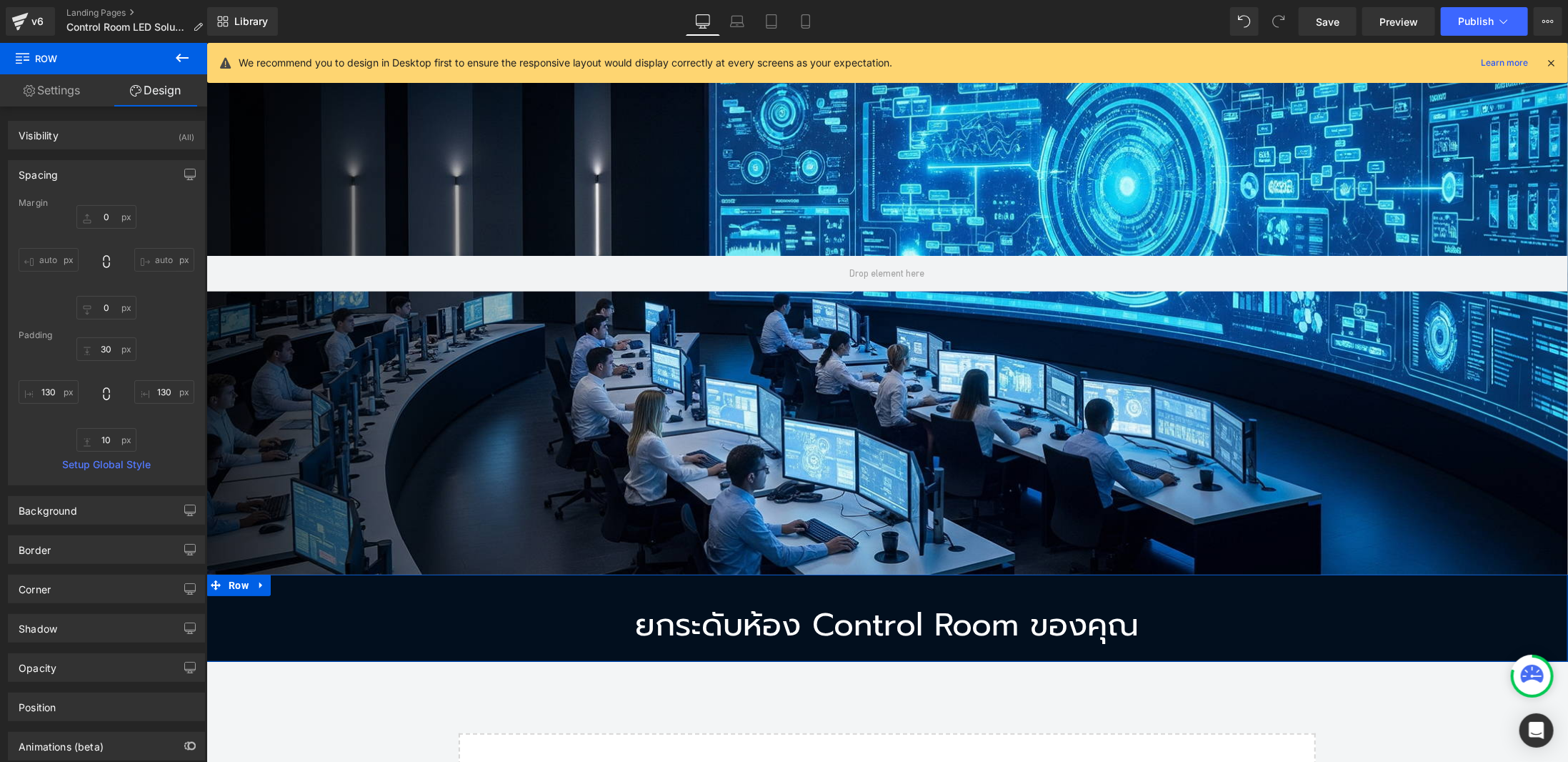
click at [107, 358] on div "30px 30 130px 130 10px 10 130px 130" at bounding box center [106, 394] width 176 height 114
click at [103, 351] on input "30" at bounding box center [106, 349] width 60 height 24
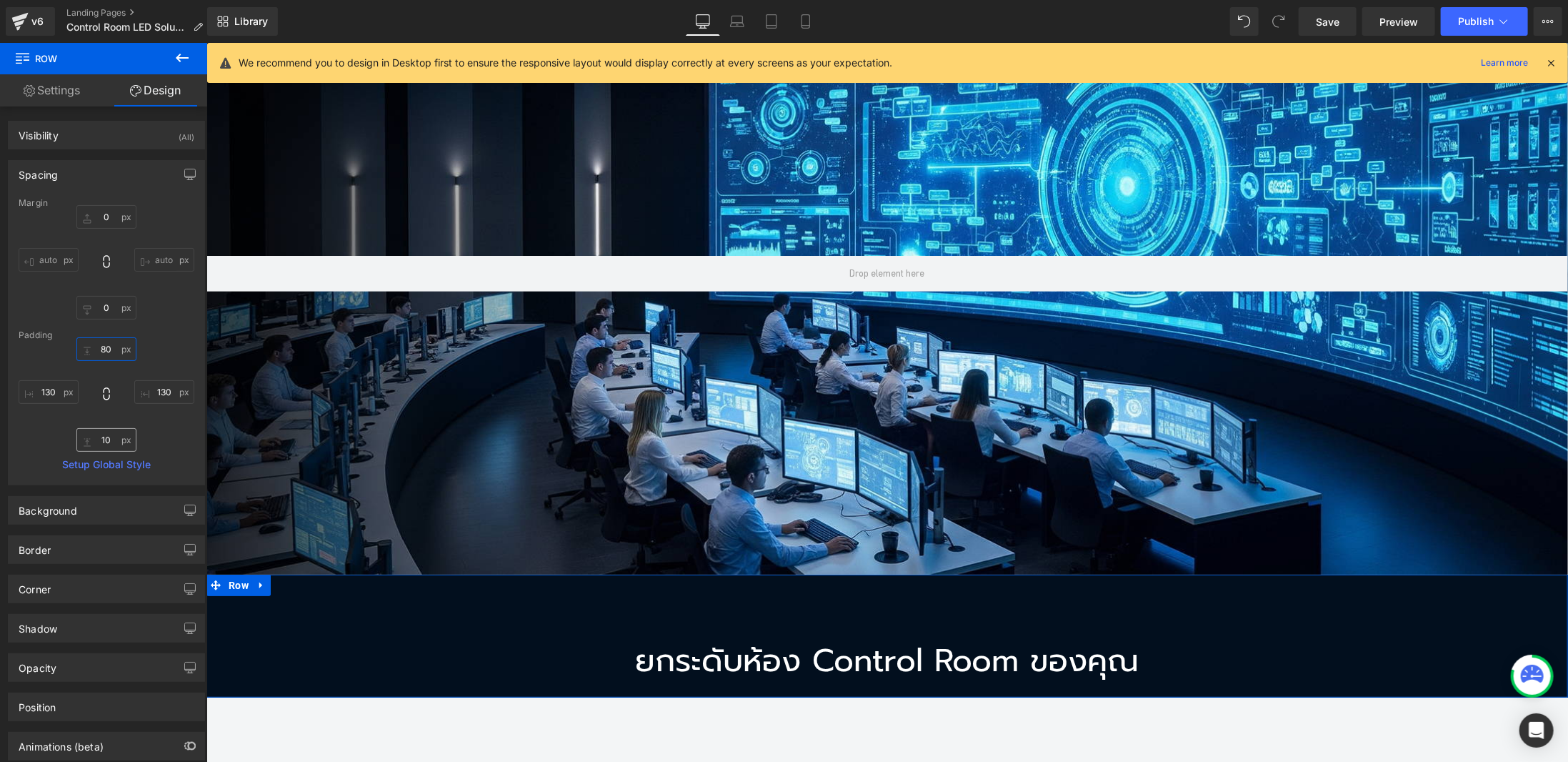
type input "80"
click at [103, 442] on input "10" at bounding box center [106, 440] width 60 height 24
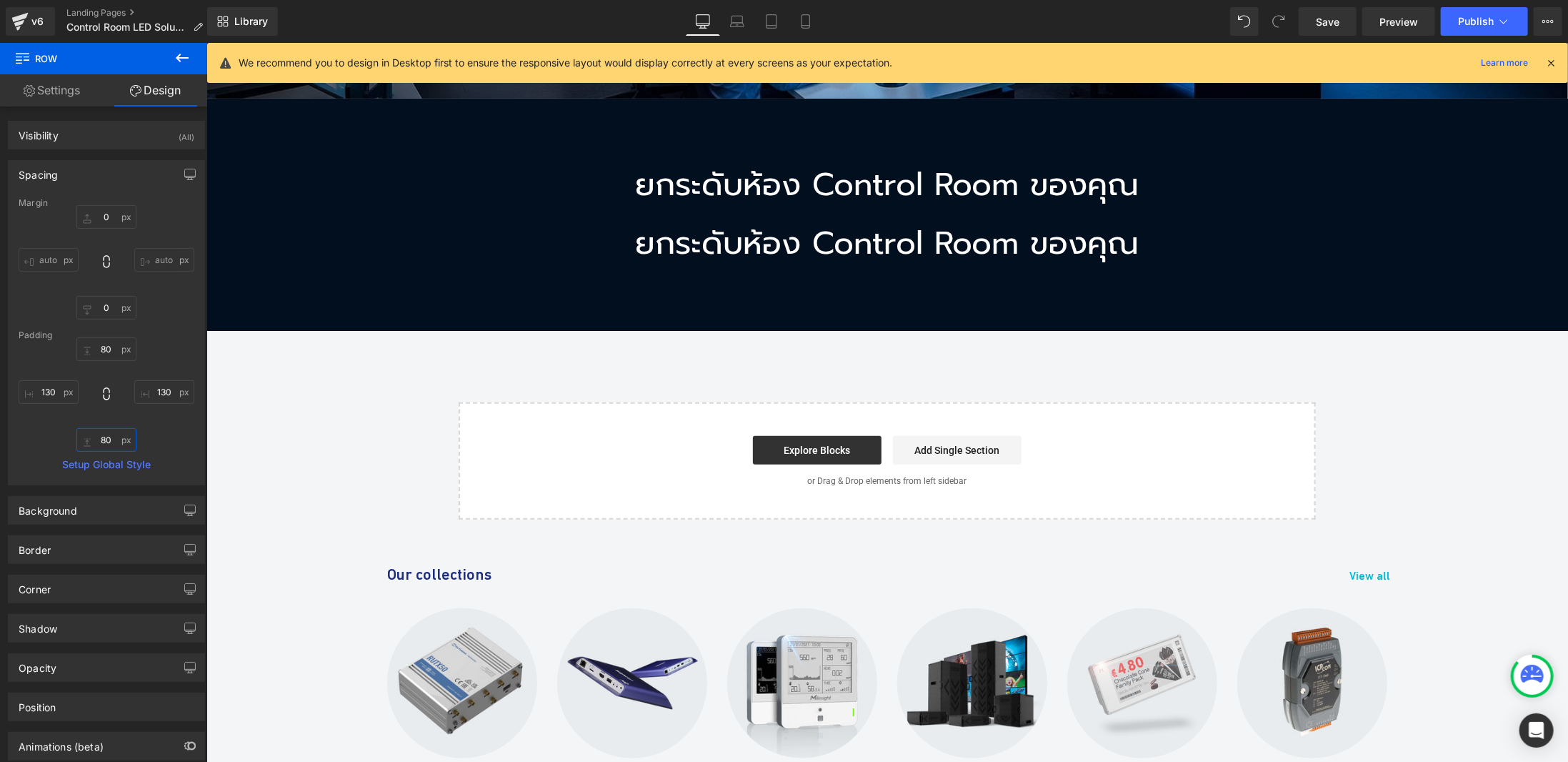
scroll to position [799, 0]
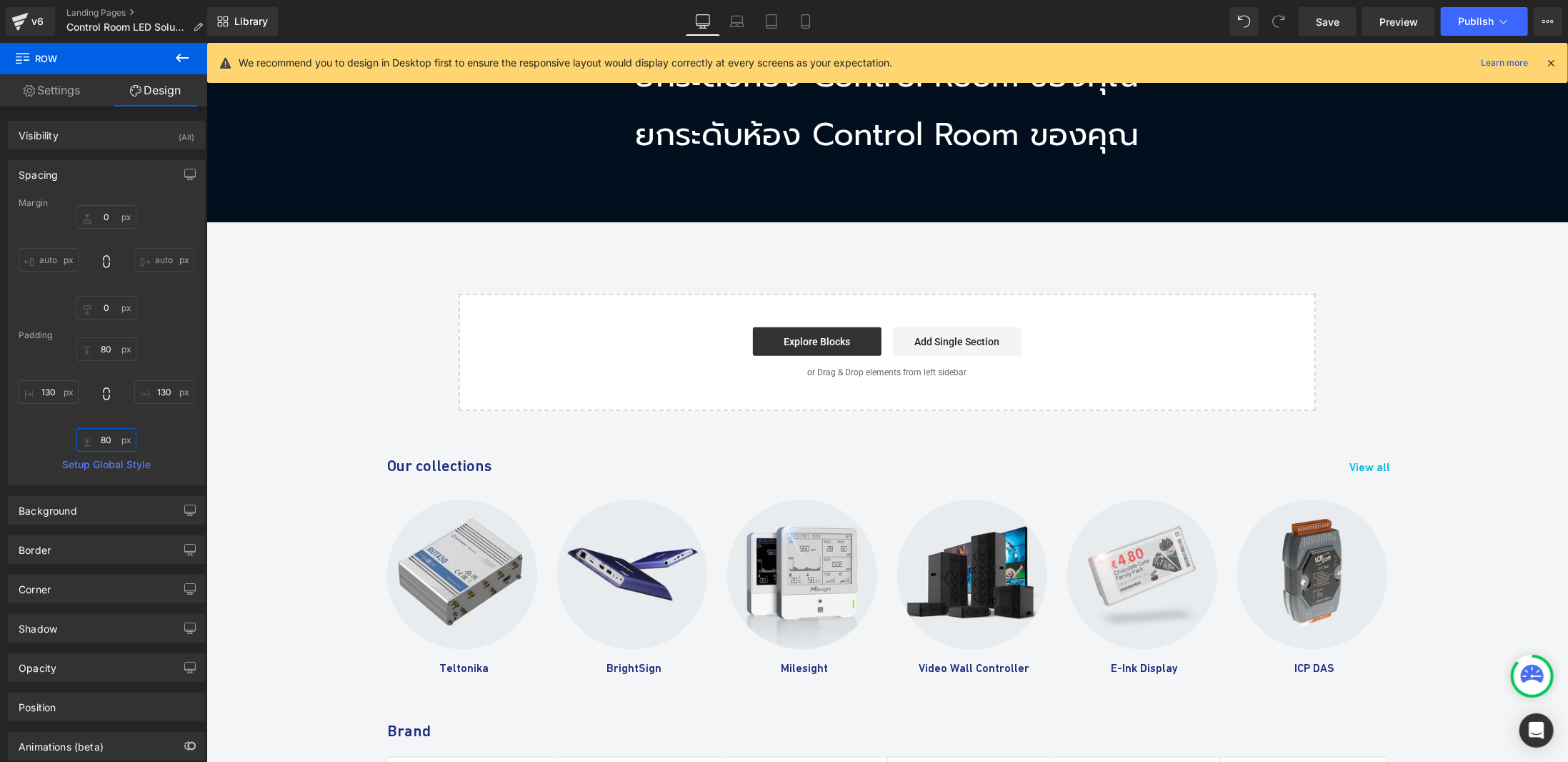
type input "80"
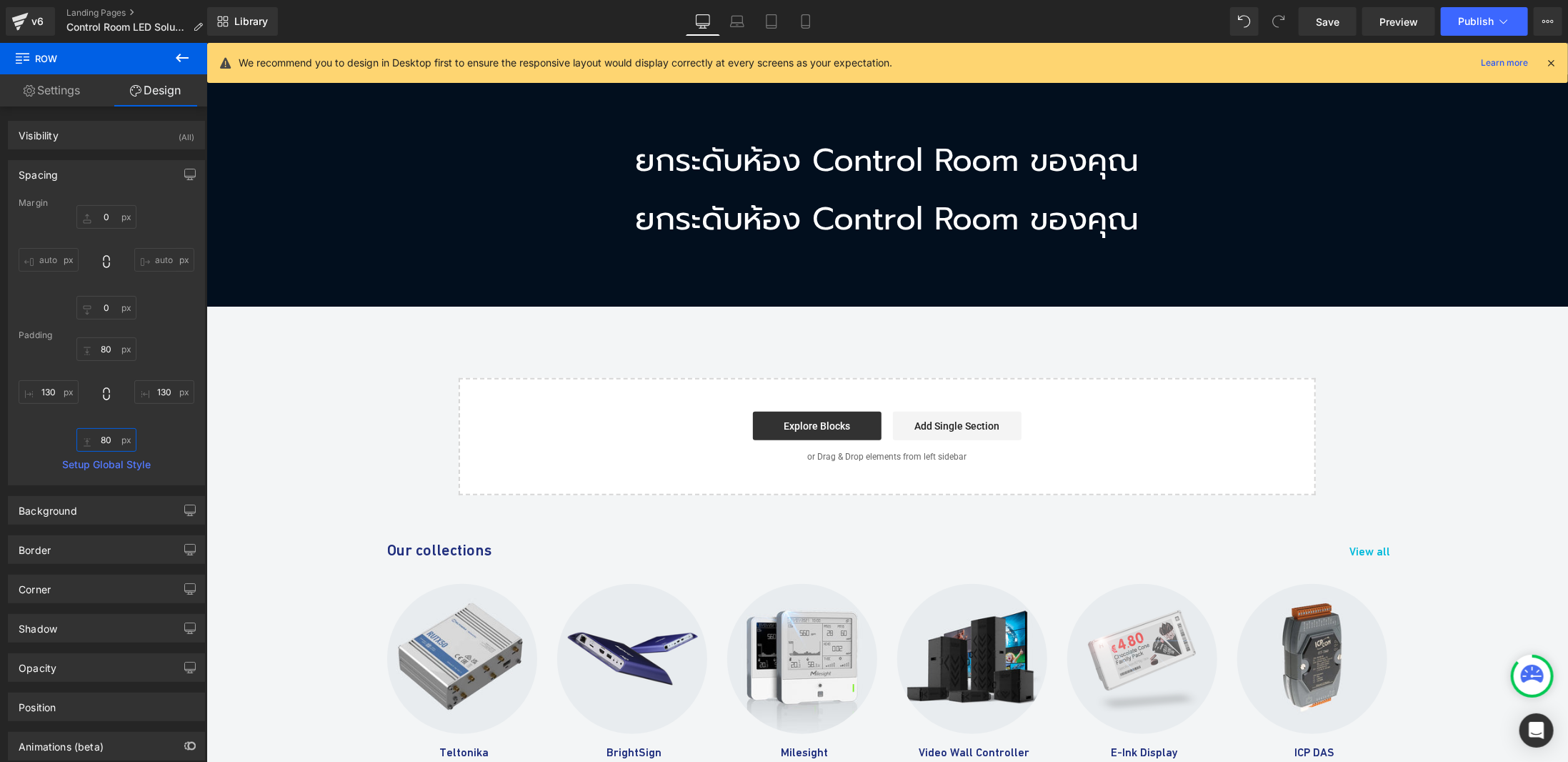
scroll to position [656, 0]
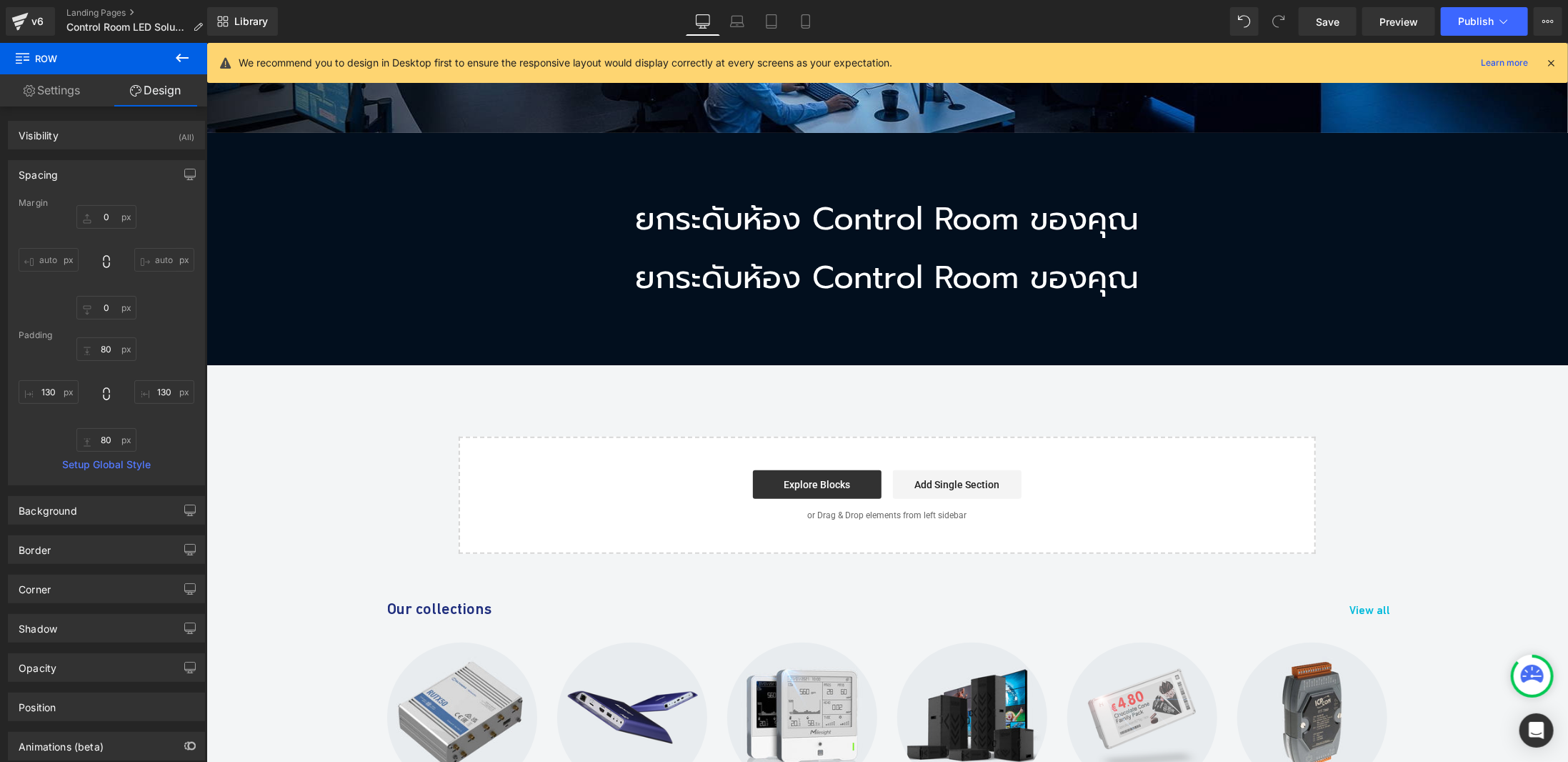
click at [917, 272] on div "ยกระดับห้อง Control Room ของคุณ Heading" at bounding box center [886, 277] width 1176 height 59
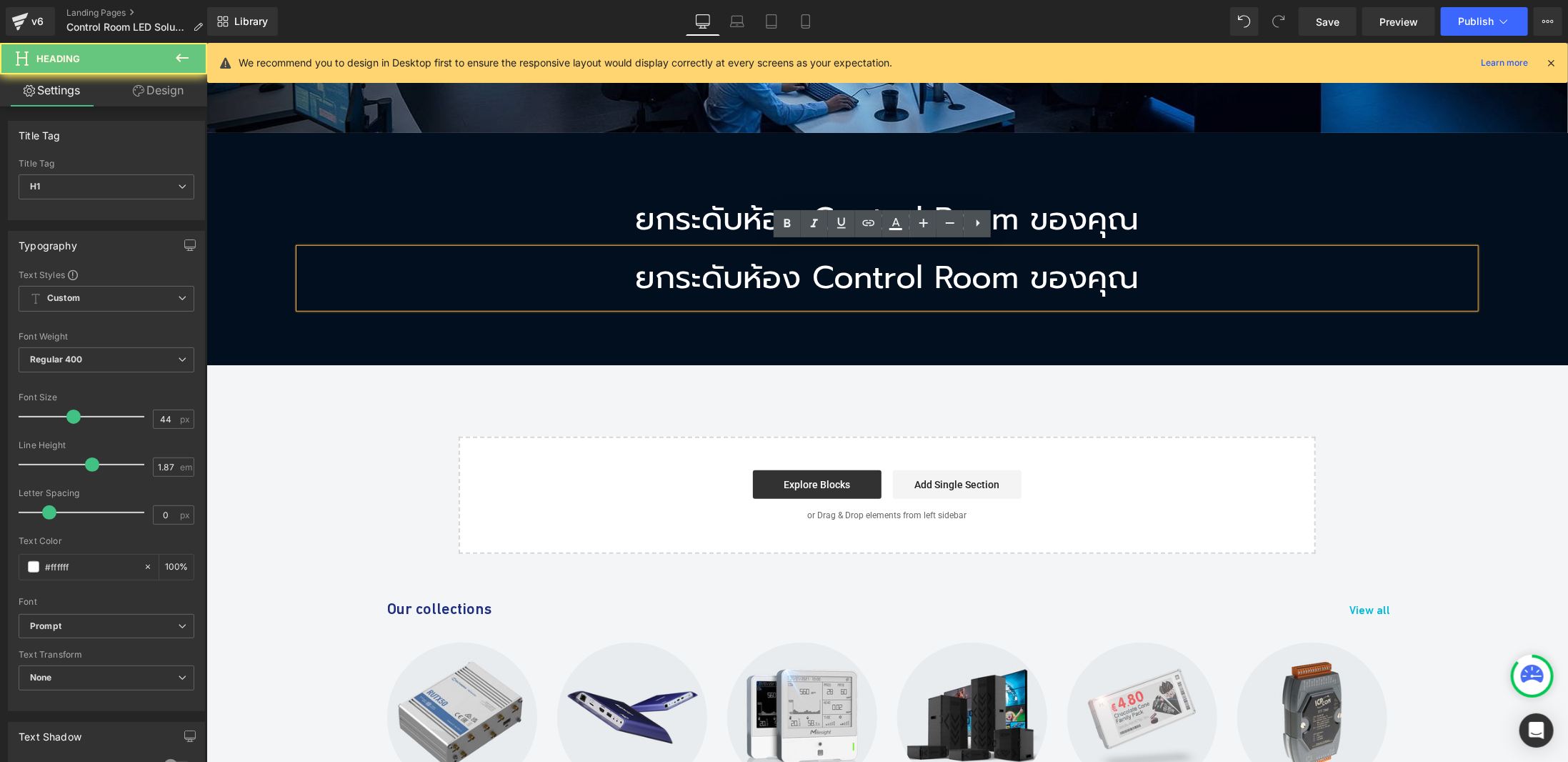
click at [917, 272] on h1 "ยกระดับห้อง Control Room ของคุณ" at bounding box center [886, 277] width 1176 height 59
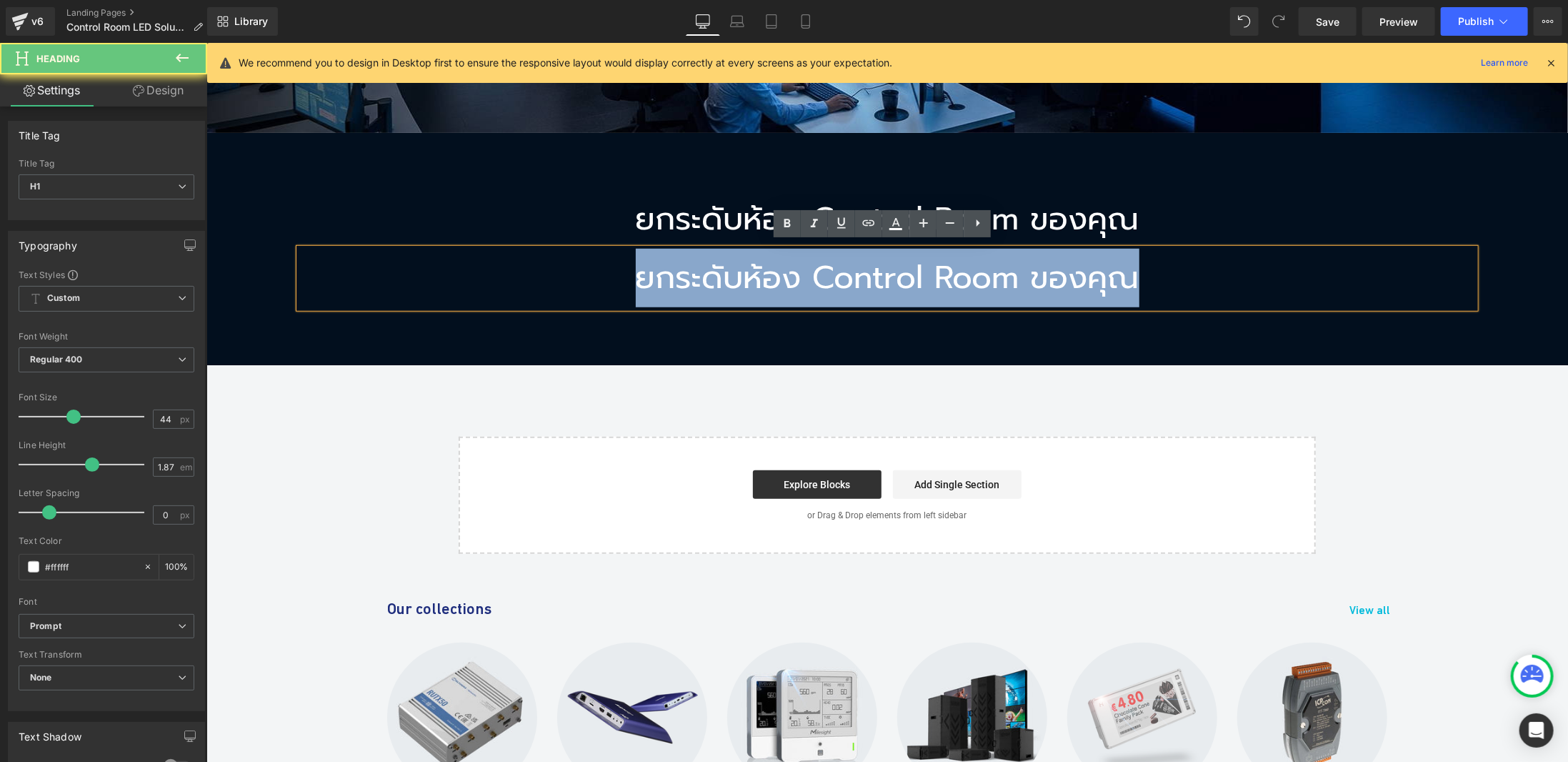
click at [917, 272] on h1 "ยกระดับห้อง Control Room ของคุณ" at bounding box center [886, 277] width 1176 height 59
paste div
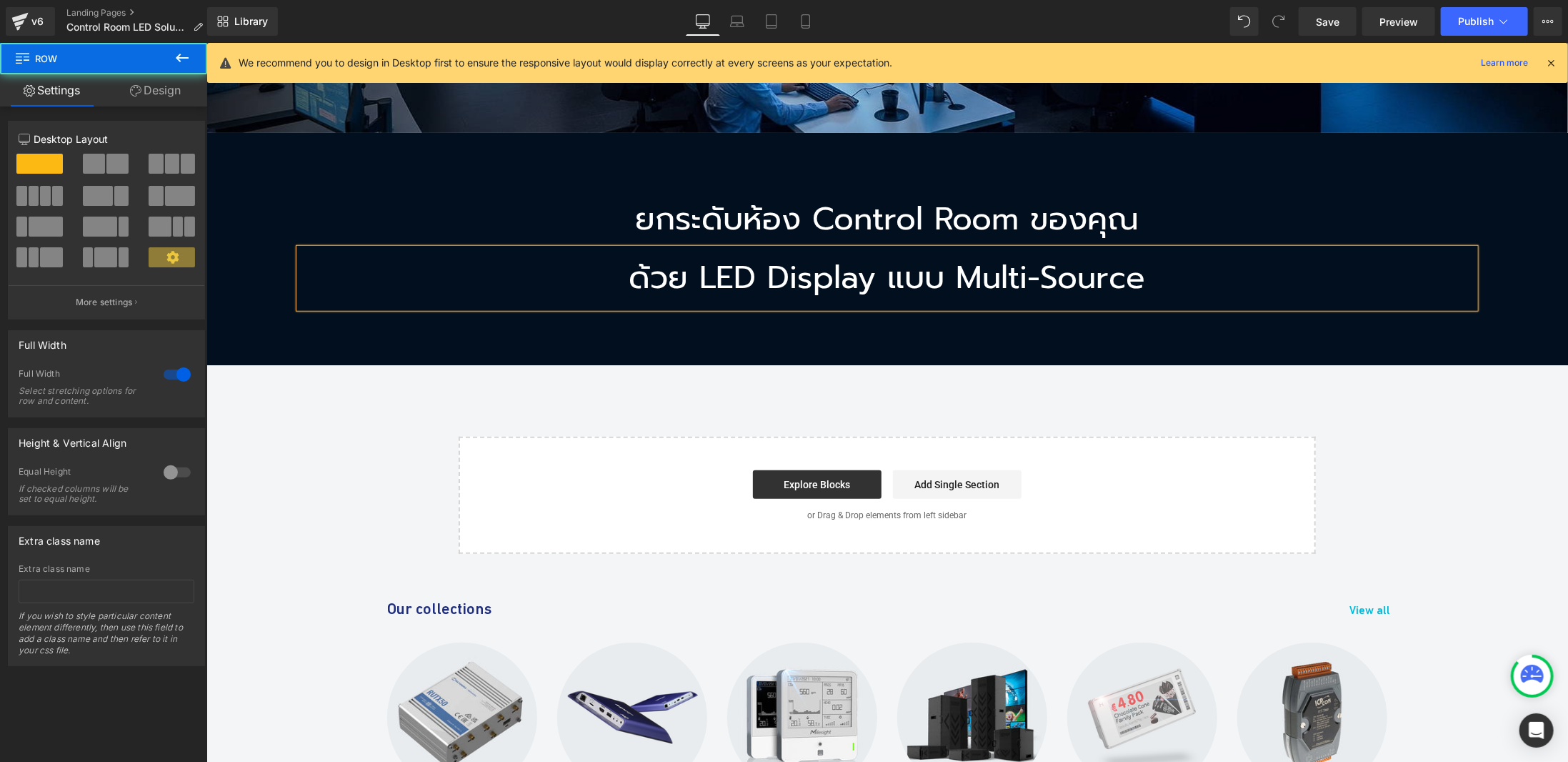
click at [995, 354] on div "ยกระดับห้อง Control Room ของคุณ Heading ด้วย LED Display แบบ Multi-Source Headi…" at bounding box center [886, 248] width 1362 height 232
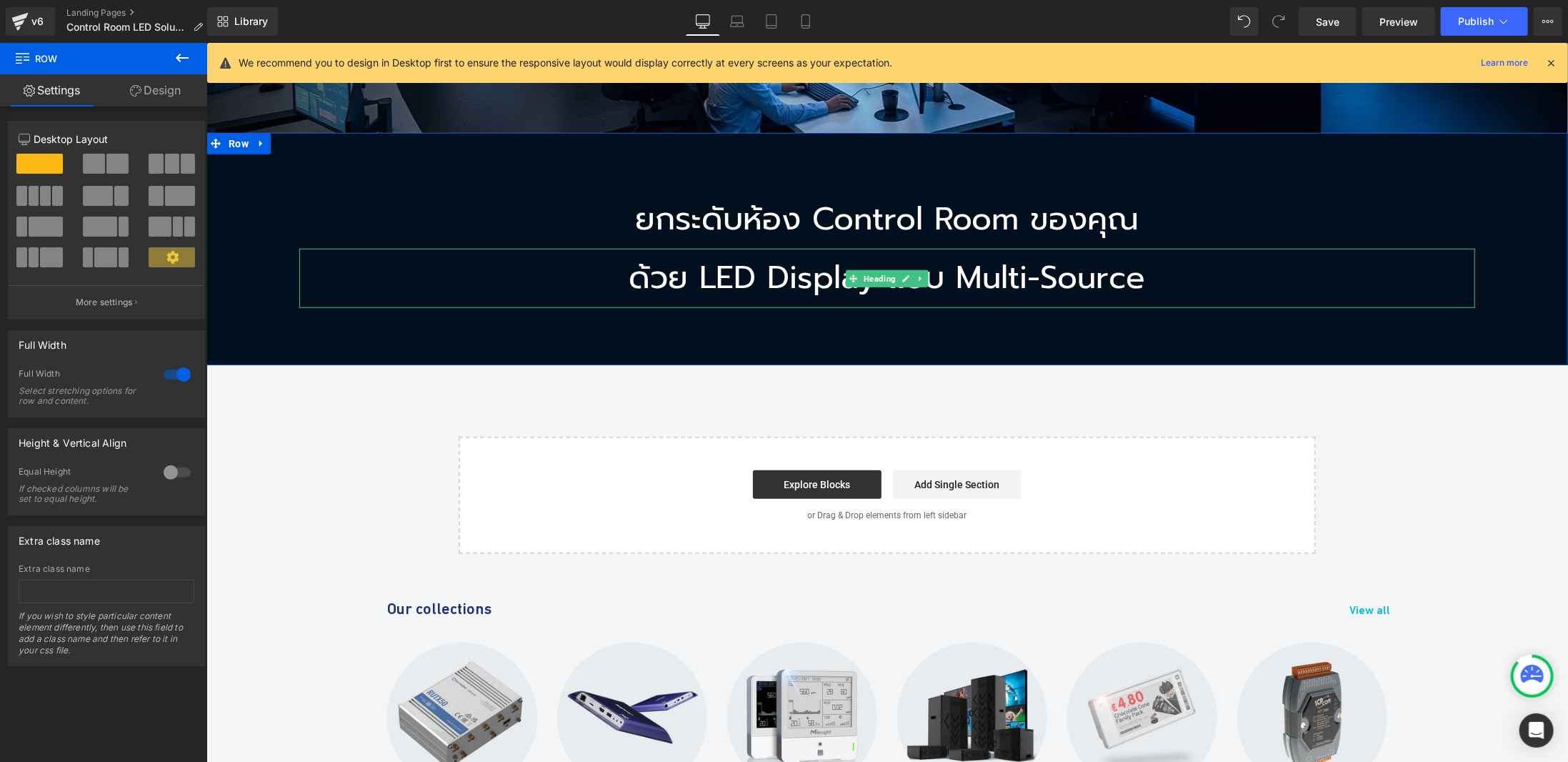
click at [768, 273] on h1 "ด้วย LED Display แบบ Multi-Source" at bounding box center [886, 277] width 1176 height 59
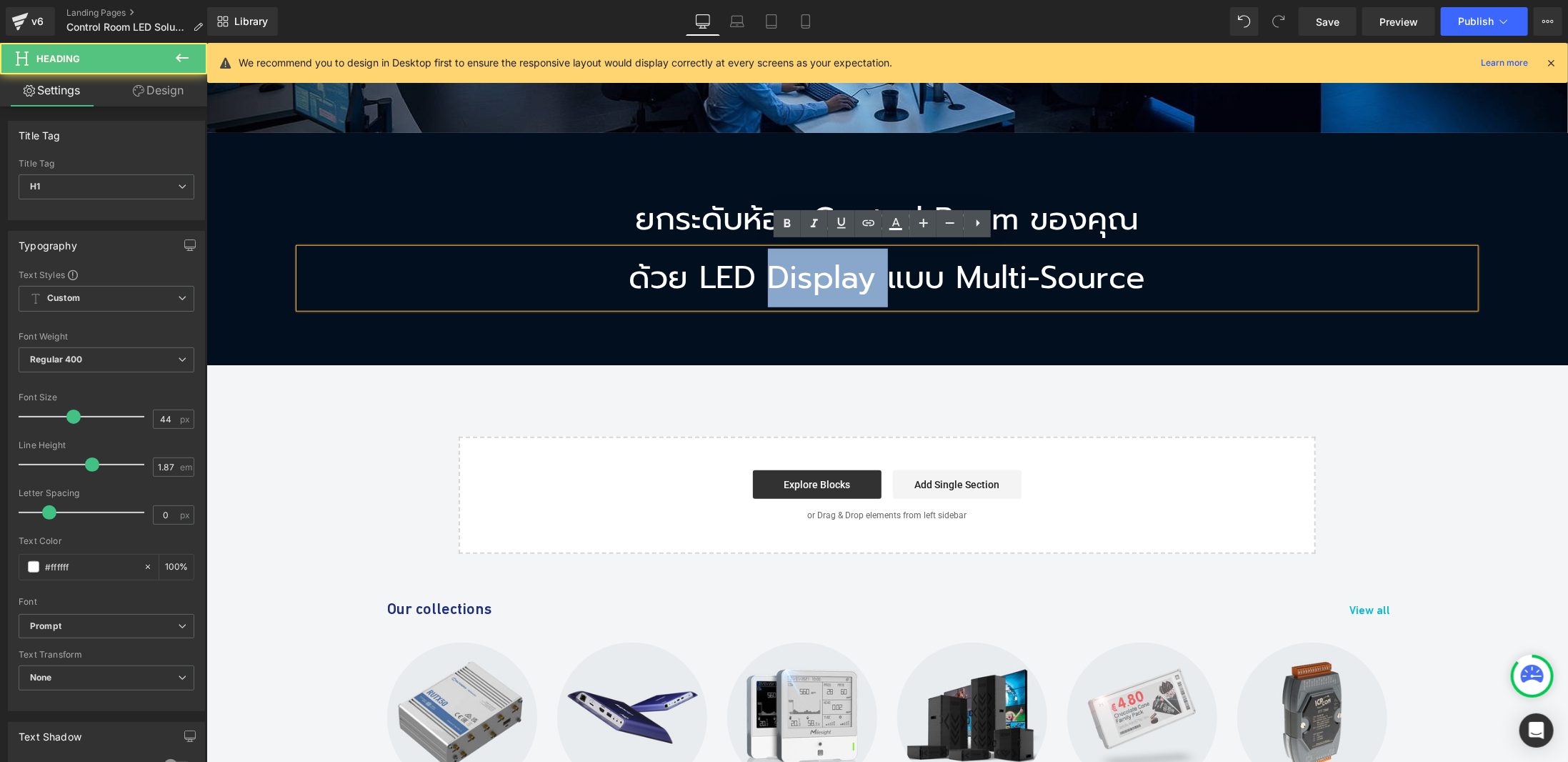
click at [768, 273] on h1 "ด้วย LED Display แบบ Multi-Source" at bounding box center [886, 277] width 1176 height 59
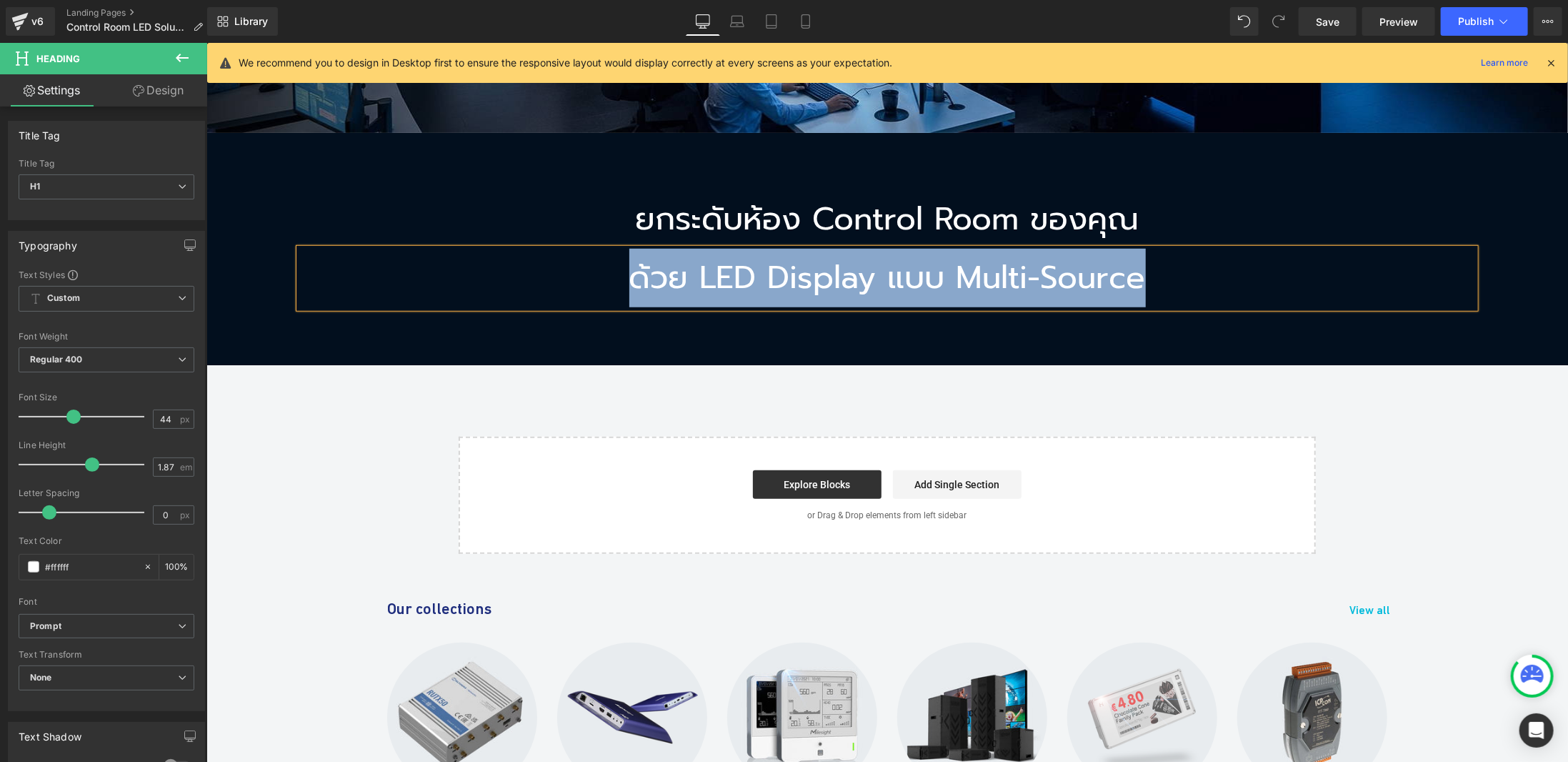
copy h1 "ด้วย LED Display แบบ Multi-Source"
click at [1137, 203] on h1 "ยกระดับห้อง Control Room ของคุณ" at bounding box center [886, 219] width 1176 height 59
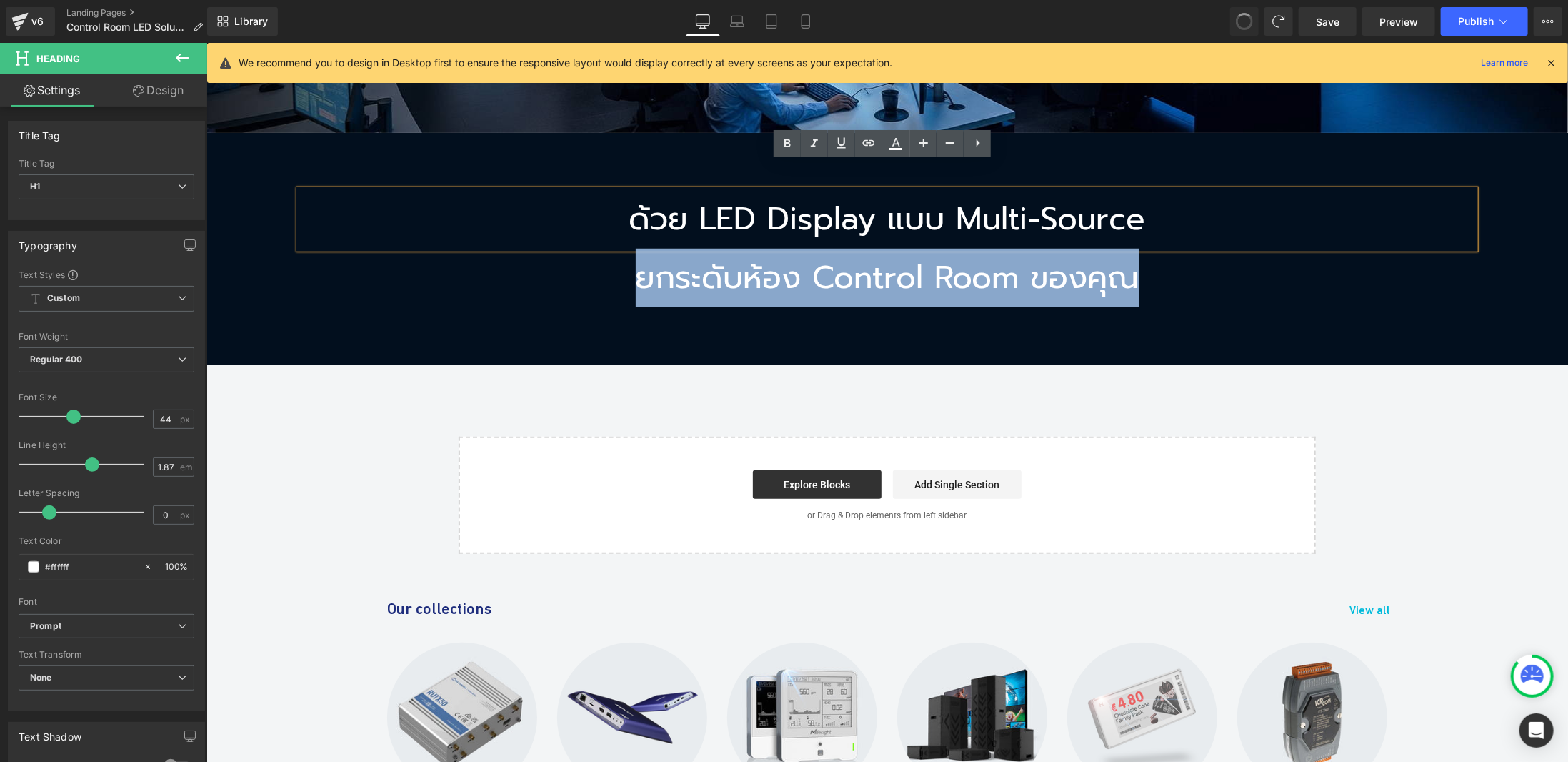
scroll to position [678, 0]
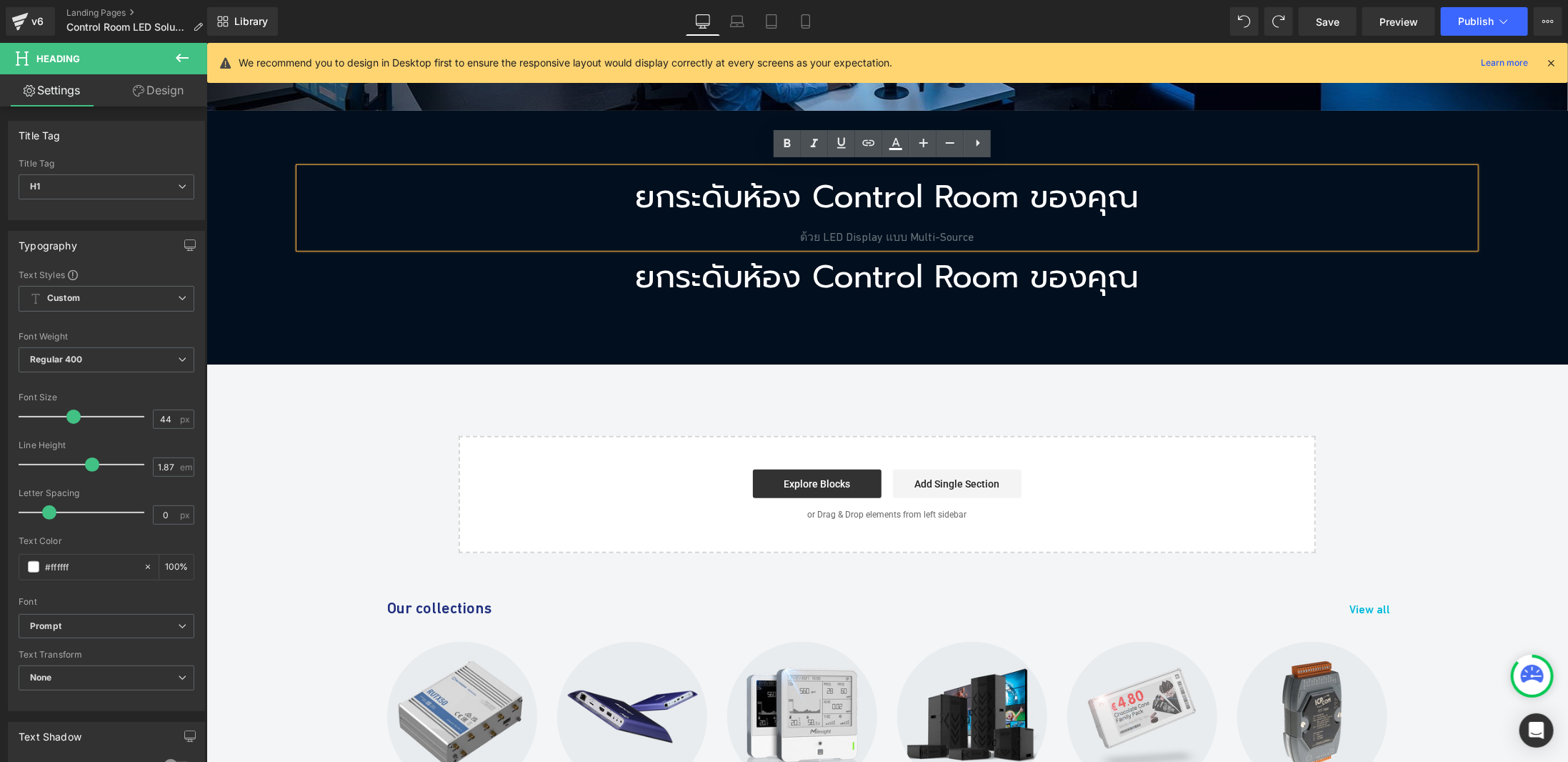
click at [1138, 194] on h1 "ยกระดับห้อง Control Room ของคุณ" at bounding box center [886, 196] width 1176 height 59
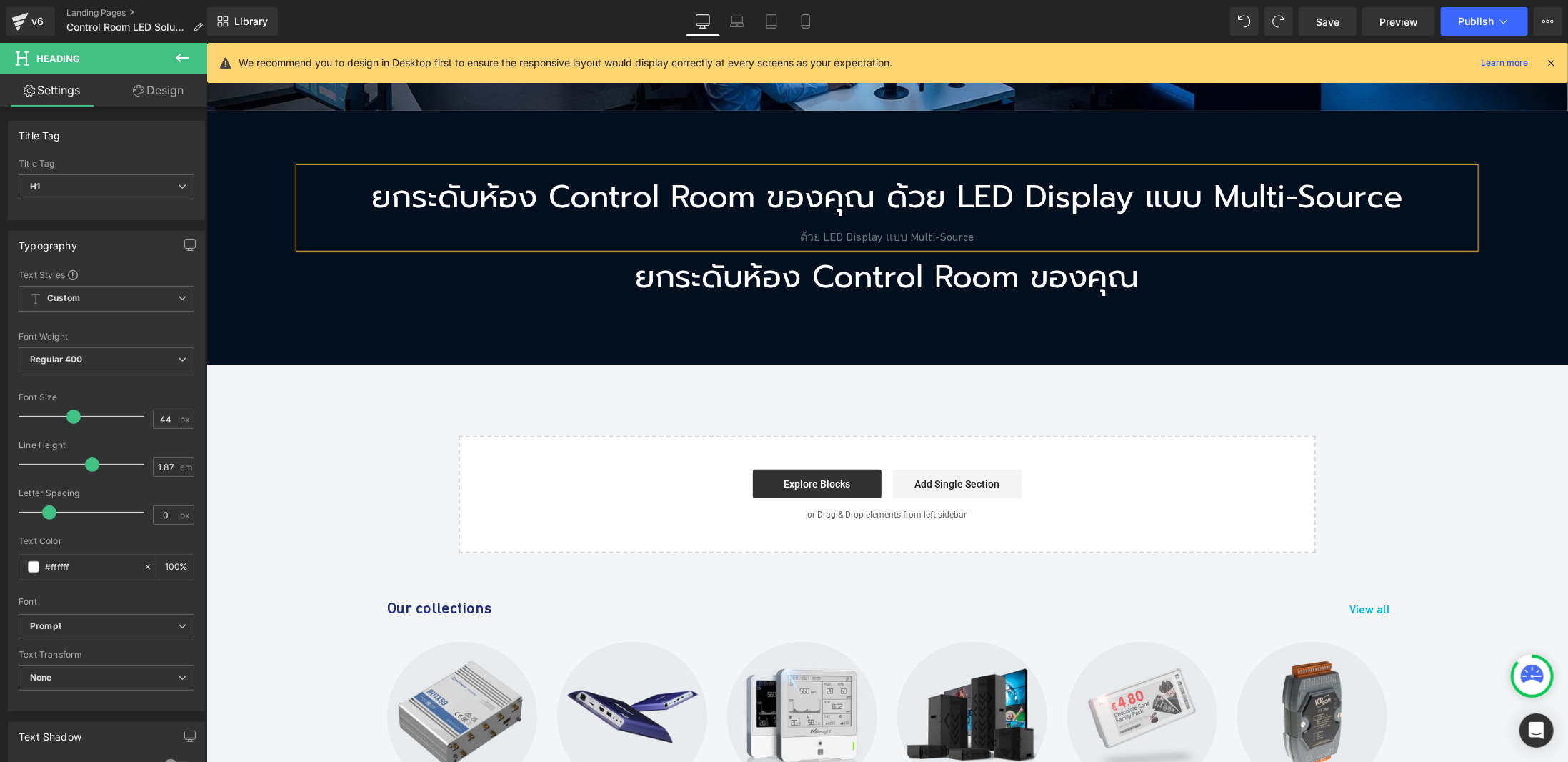
click at [882, 192] on h1 "ยกระดับห้อง Control Room ของคุณ ด้วย LED Display แบบ Multi-Source" at bounding box center [886, 196] width 1176 height 59
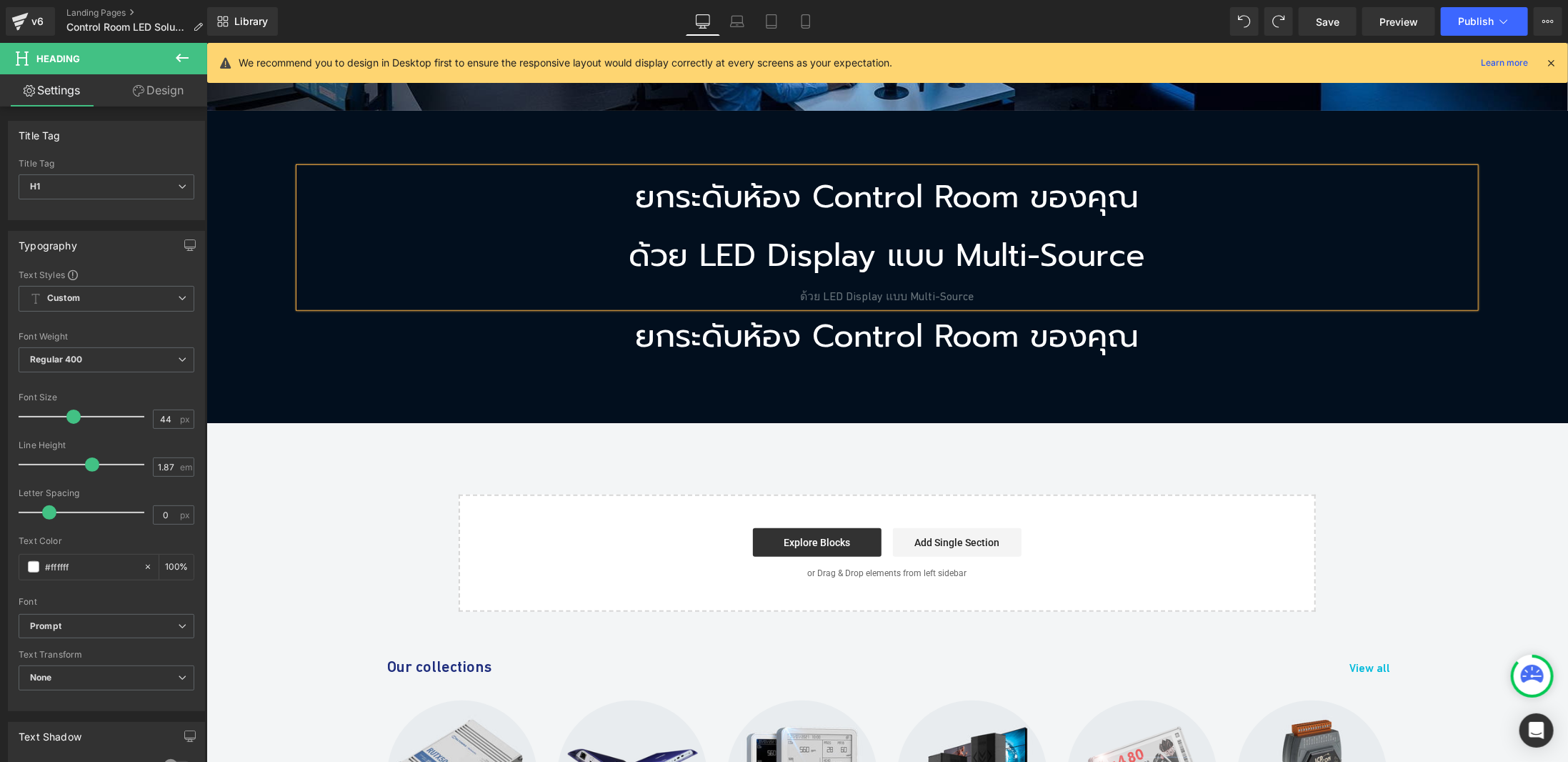
click at [911, 299] on div "ด้วย LED Display แบบ Multi-Source" at bounding box center [886, 295] width 1176 height 21
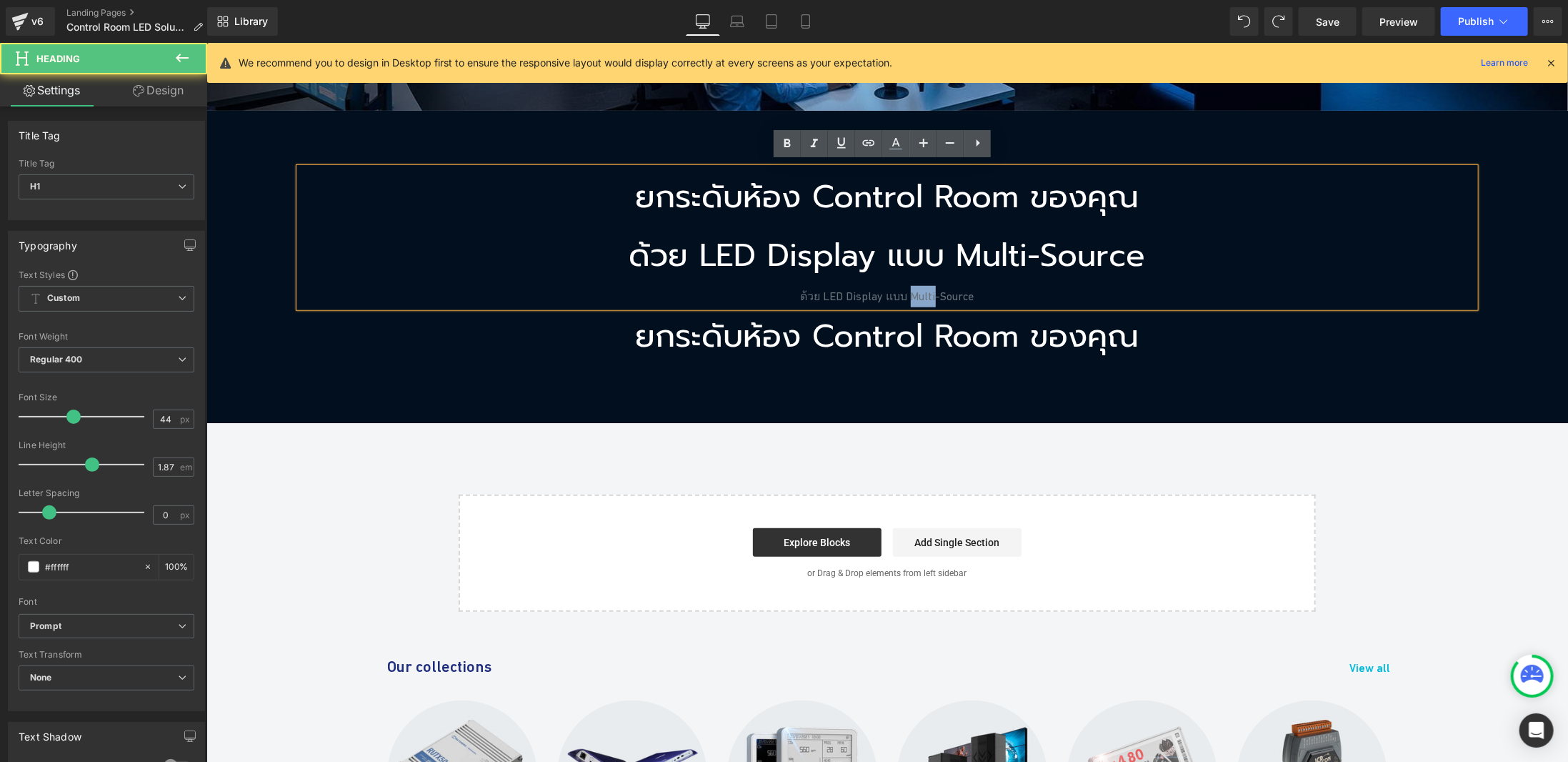
click at [911, 299] on div "ด้วย LED Display แบบ Multi-Source" at bounding box center [886, 295] width 1176 height 21
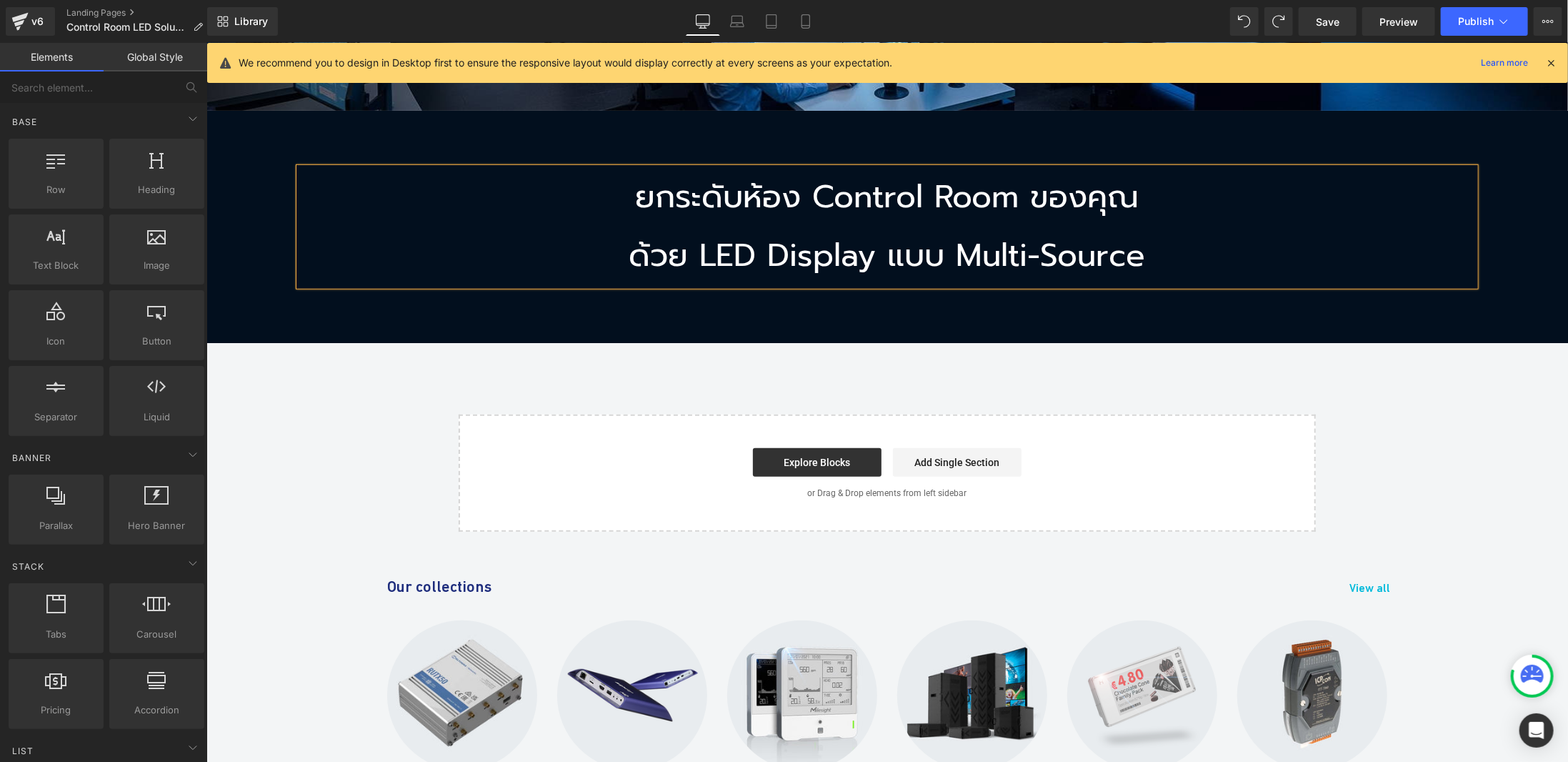
click at [923, 219] on h1 "ยกระดับห้อง Control Room ของคุณ" at bounding box center [886, 196] width 1176 height 59
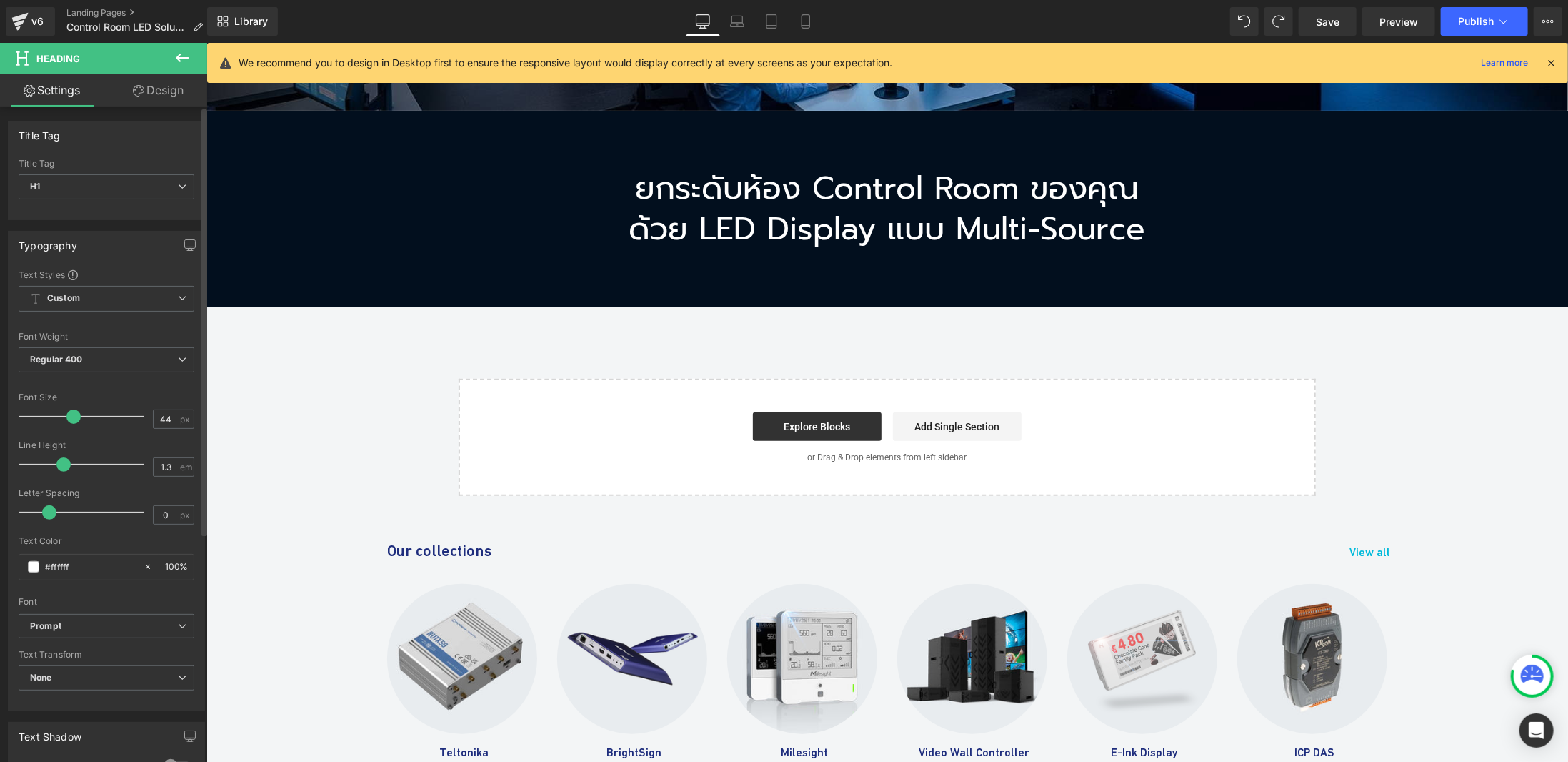
drag, startPoint x: 89, startPoint y: 467, endPoint x: 63, endPoint y: 466, distance: 26.0
click at [63, 466] on span at bounding box center [64, 464] width 15 height 15
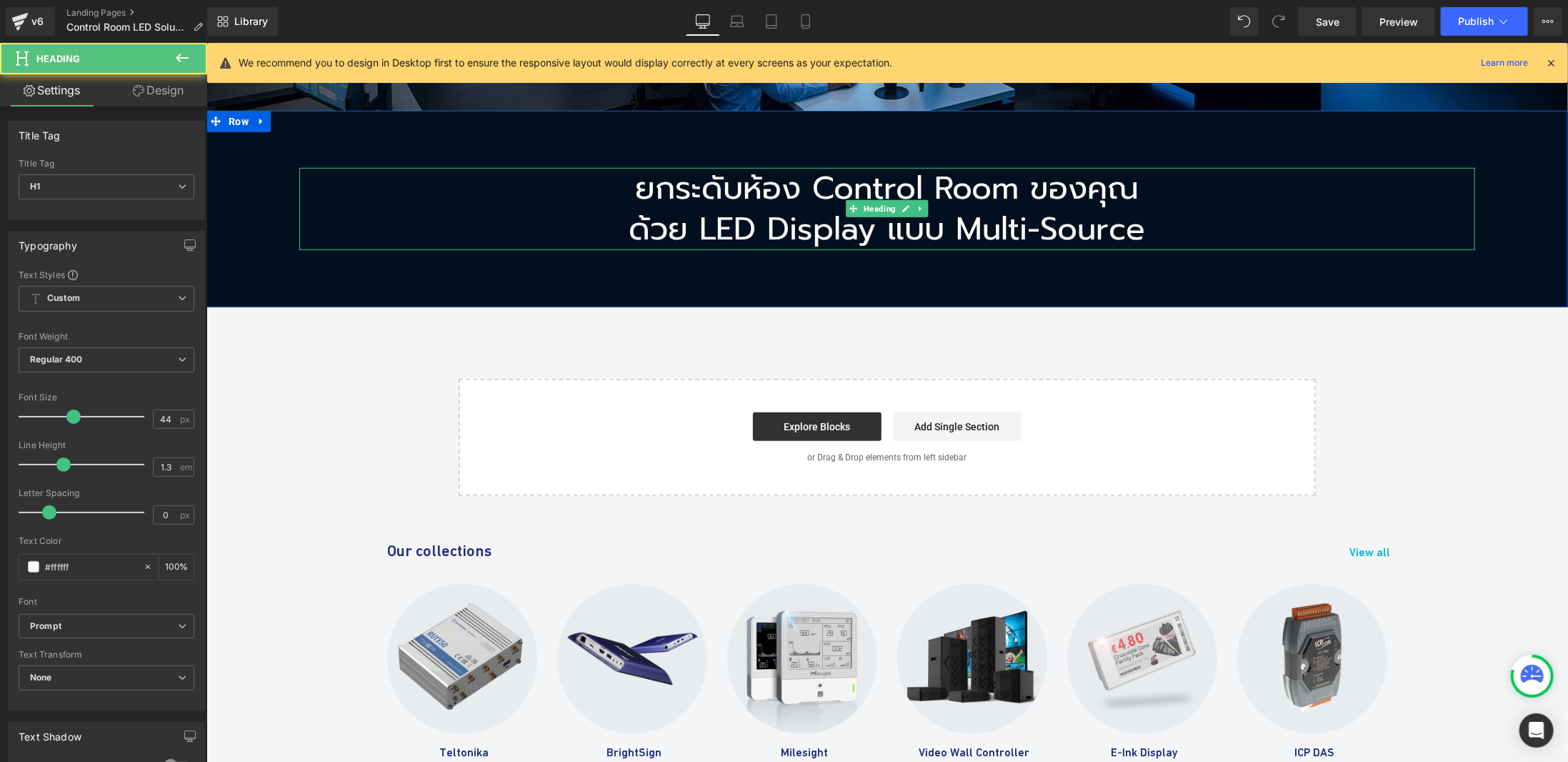
click at [832, 180] on h1 "ยกระดับห้อง Control Room ของคุณ" at bounding box center [886, 187] width 1176 height 41
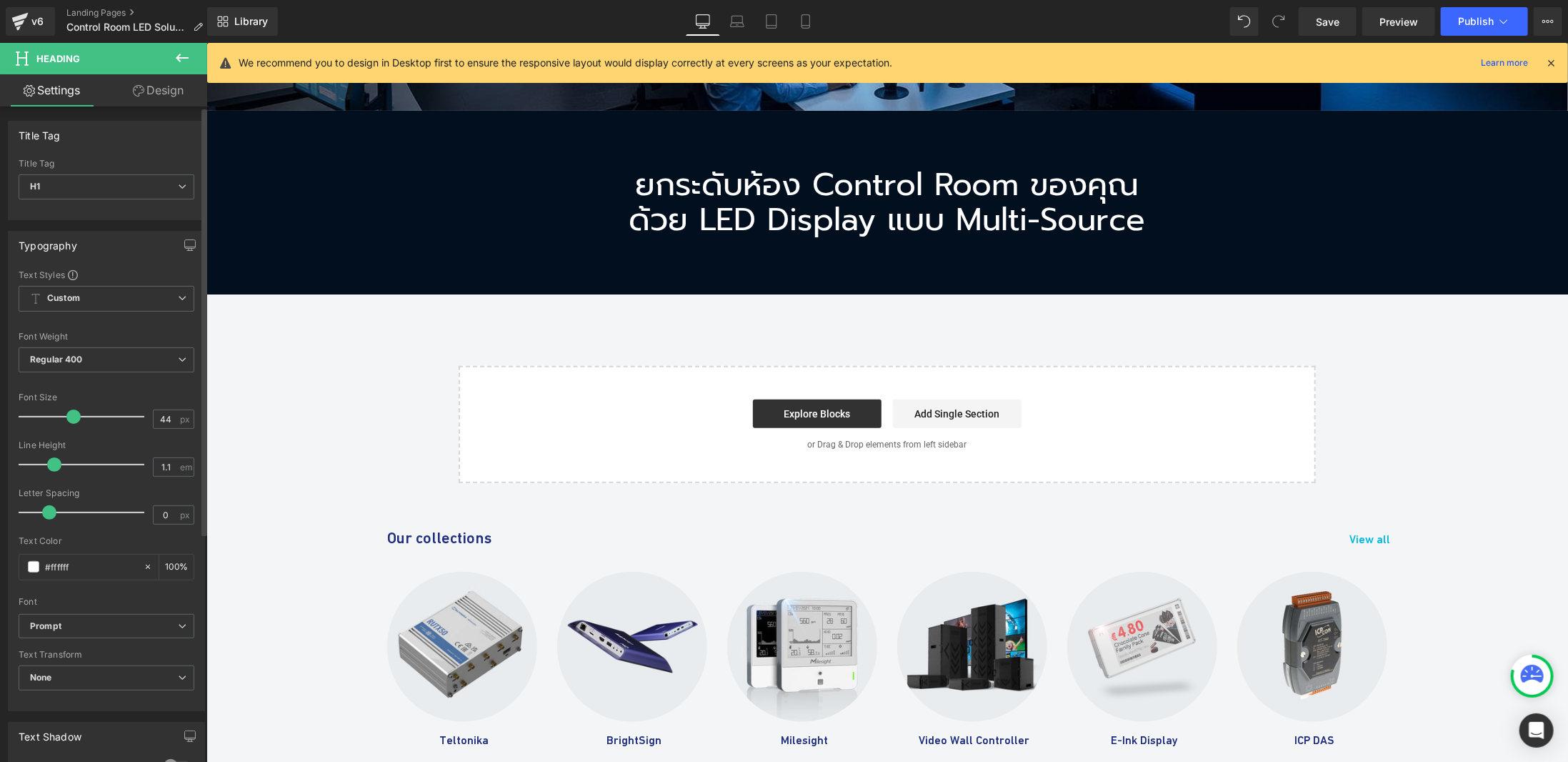
drag, startPoint x: 58, startPoint y: 463, endPoint x: 48, endPoint y: 463, distance: 10.0
click at [48, 463] on span at bounding box center [54, 464] width 15 height 15
type input "1.2"
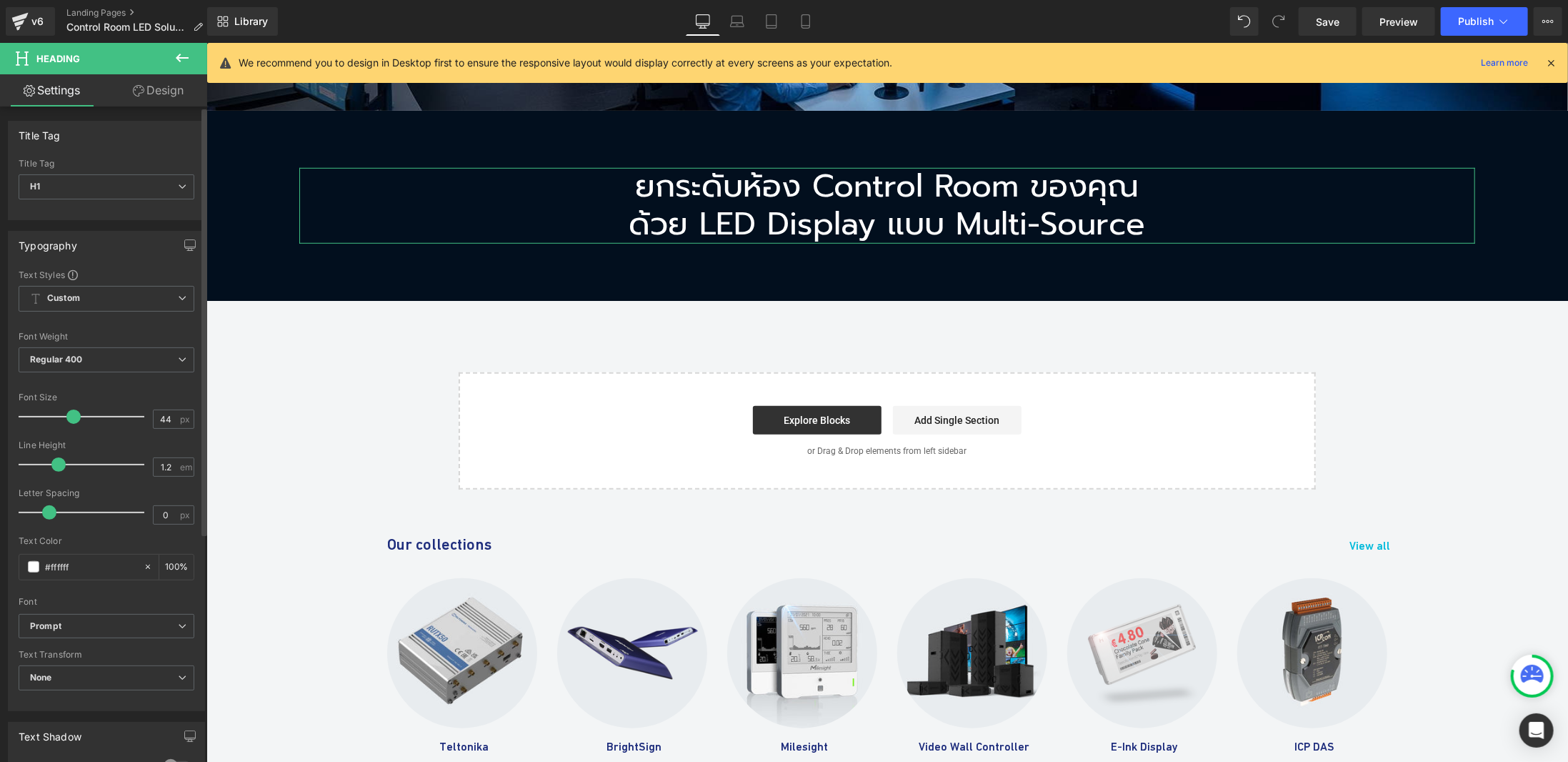
click at [55, 460] on span at bounding box center [59, 464] width 15 height 15
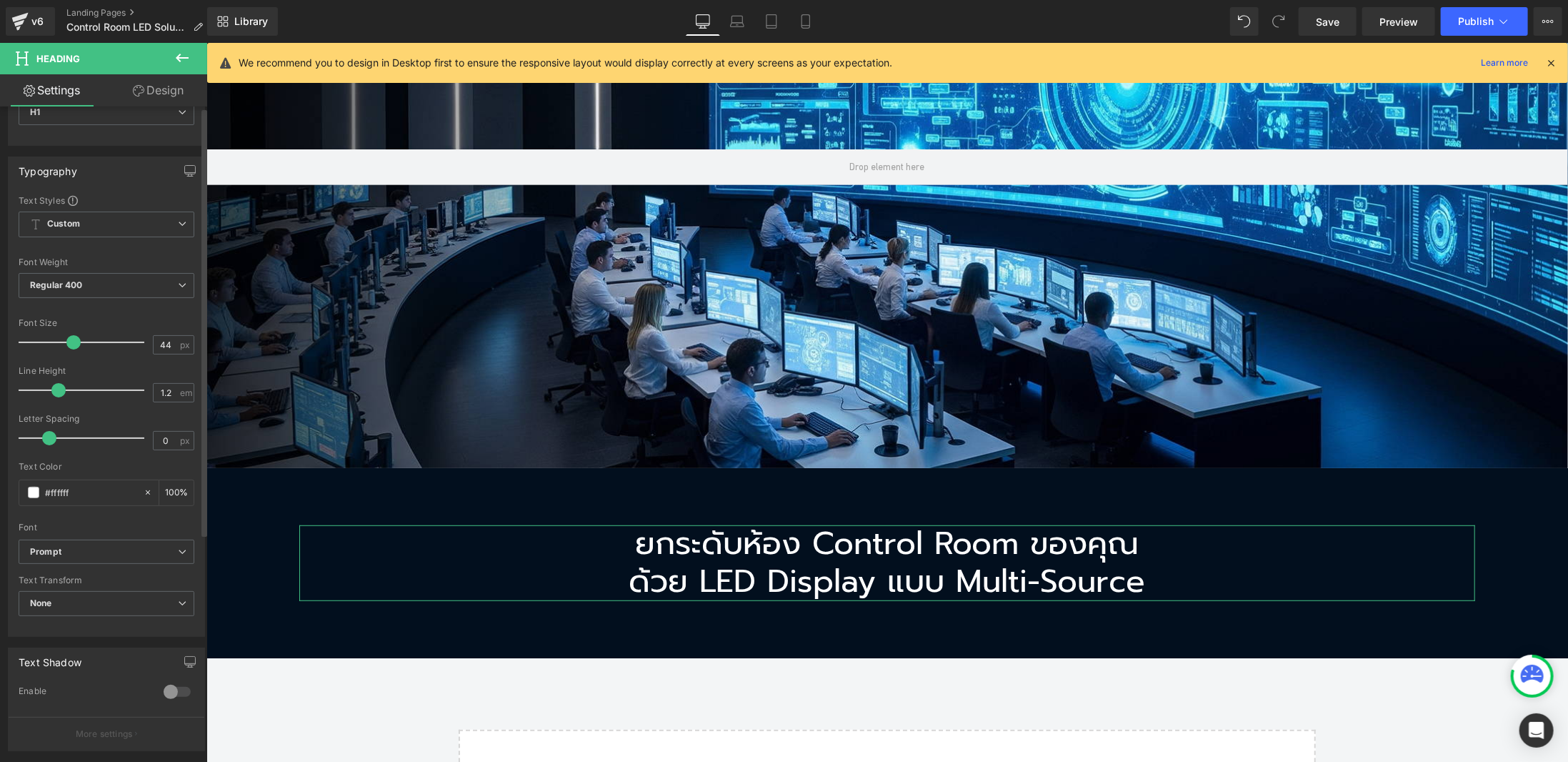
scroll to position [350, 0]
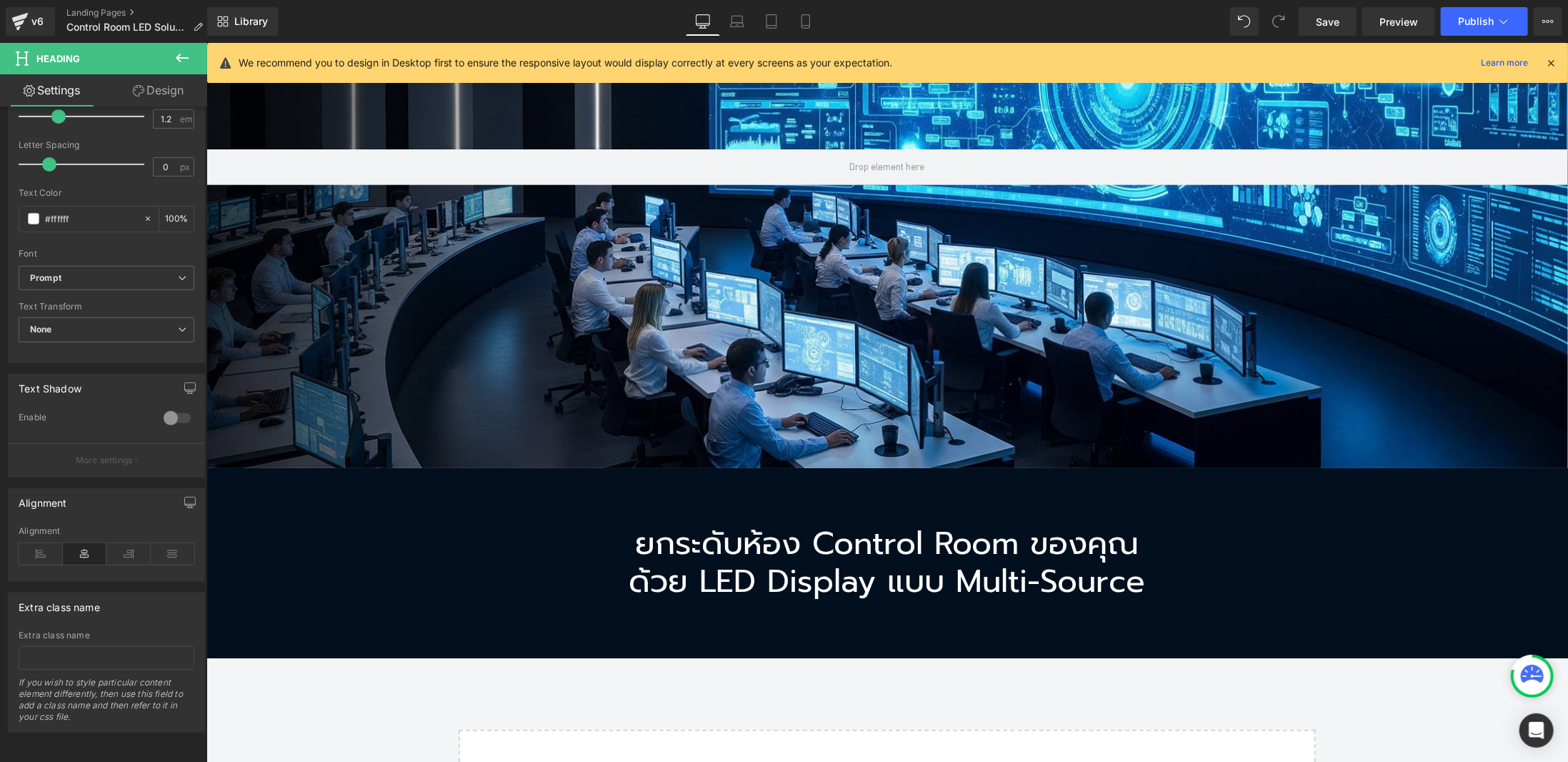
click at [193, 46] on button at bounding box center [182, 59] width 50 height 31
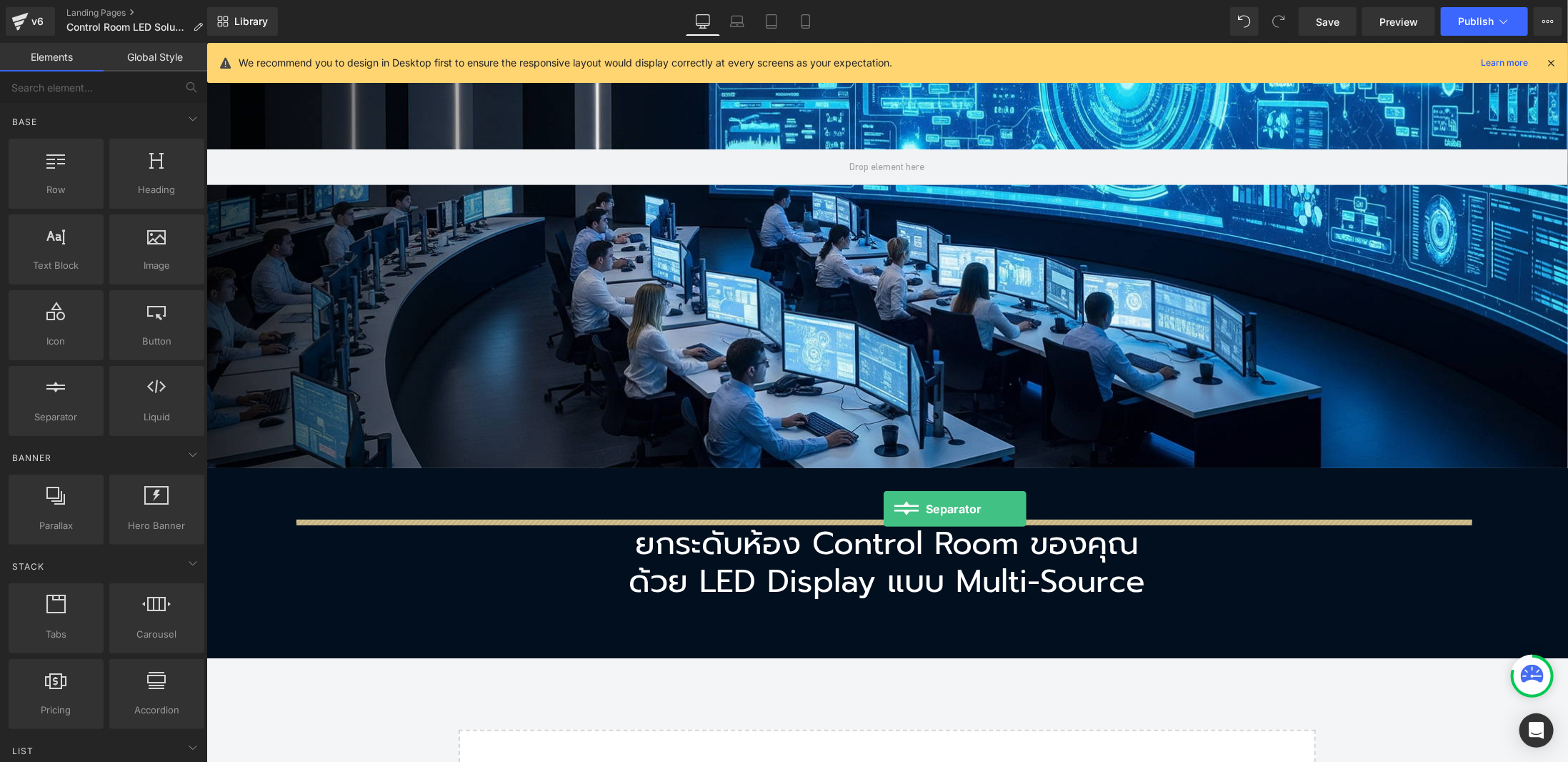
drag, startPoint x: 309, startPoint y: 441, endPoint x: 883, endPoint y: 508, distance: 577.9
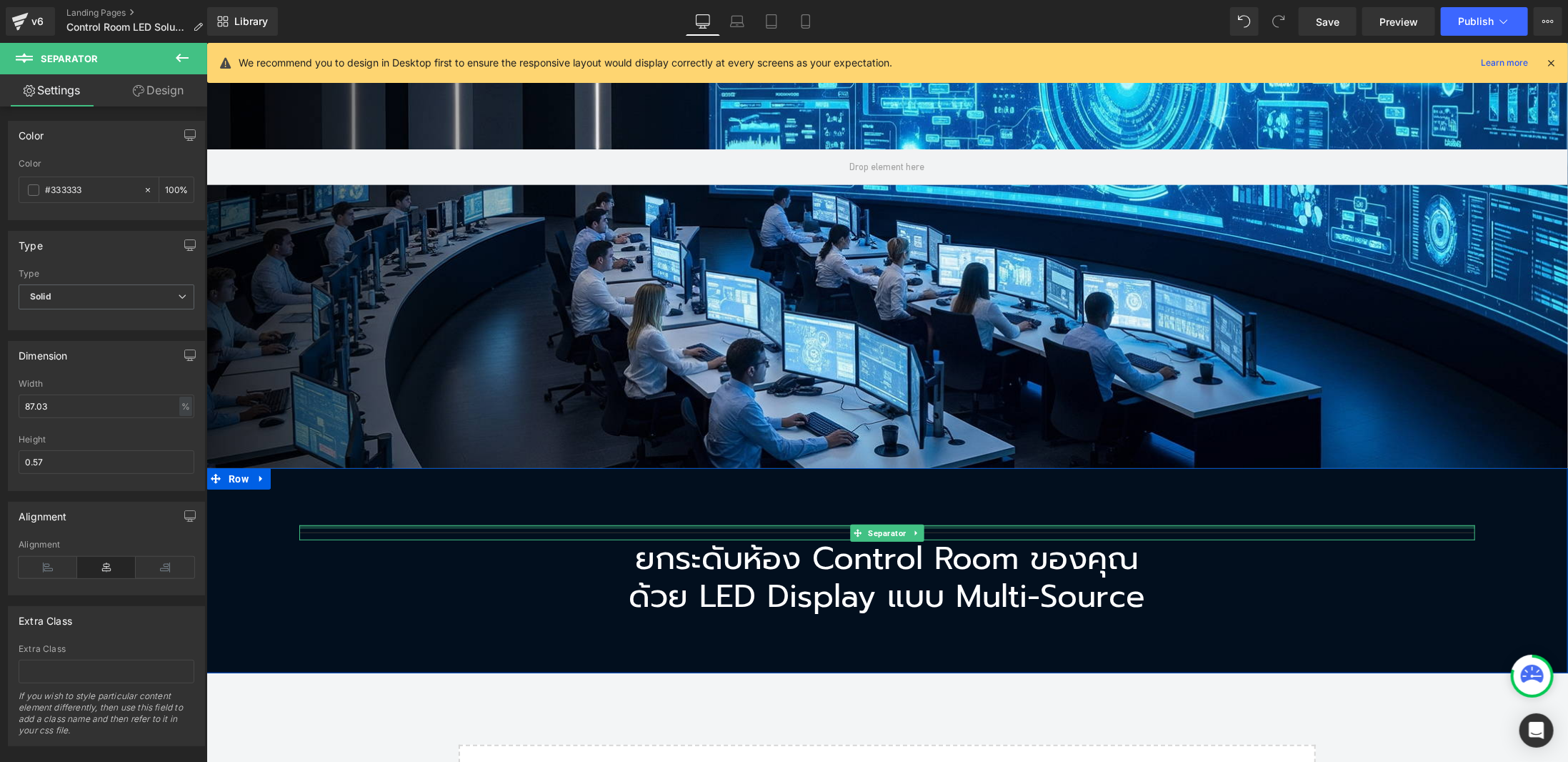
click at [508, 524] on div at bounding box center [886, 526] width 1176 height 4
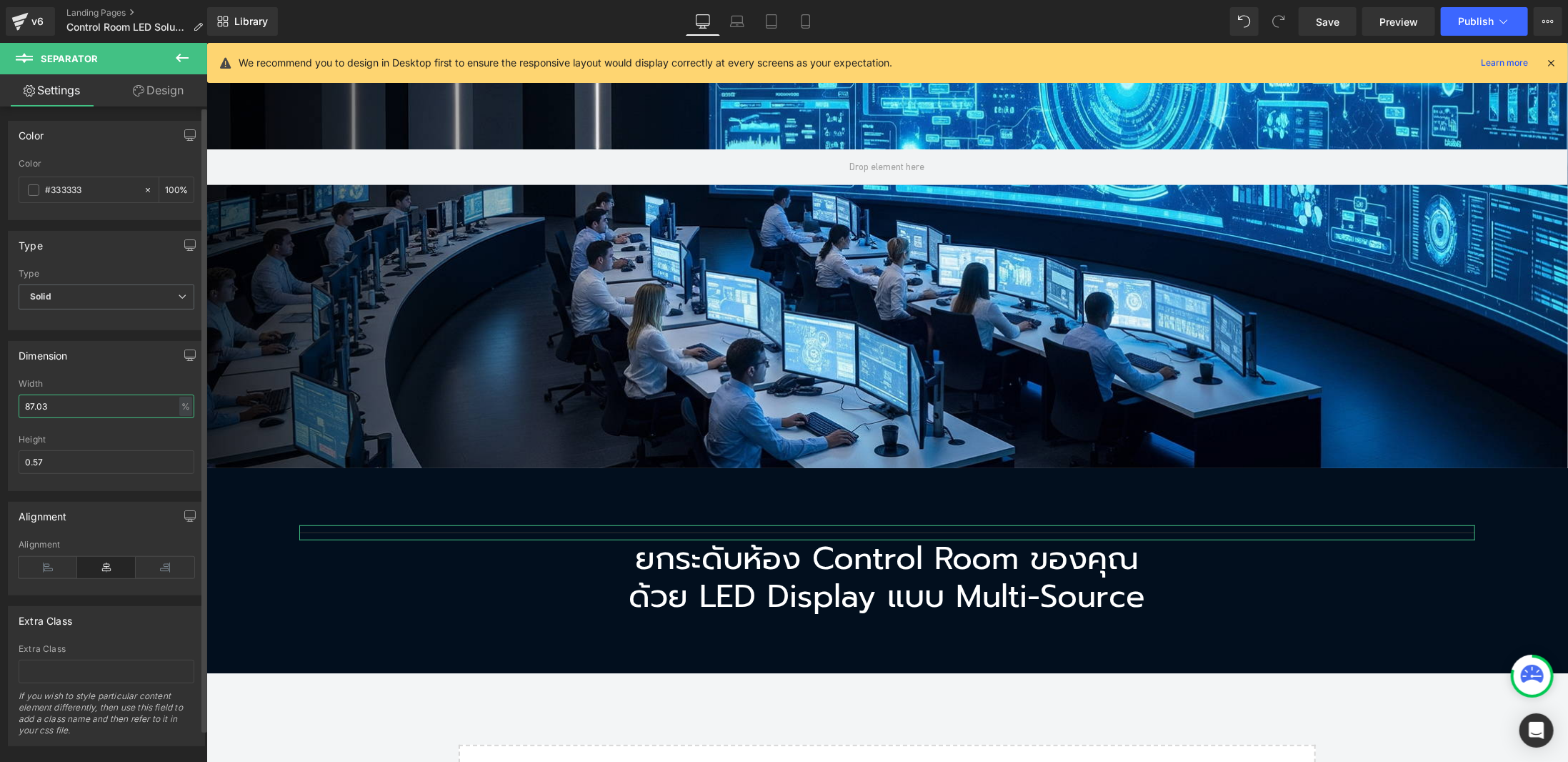
drag, startPoint x: 57, startPoint y: 404, endPoint x: 16, endPoint y: 392, distance: 42.7
click at [4, 403] on div "Dimension 87.03% Width 87.03 % % px 0.57px Height 0.57" at bounding box center [107, 410] width 214 height 160
type input "1"
drag, startPoint x: 71, startPoint y: 403, endPoint x: 4, endPoint y: 393, distance: 67.7
click at [4, 393] on div "Dimension 1% Width 1 % % px 0.57px Height 0.57" at bounding box center [107, 410] width 214 height 160
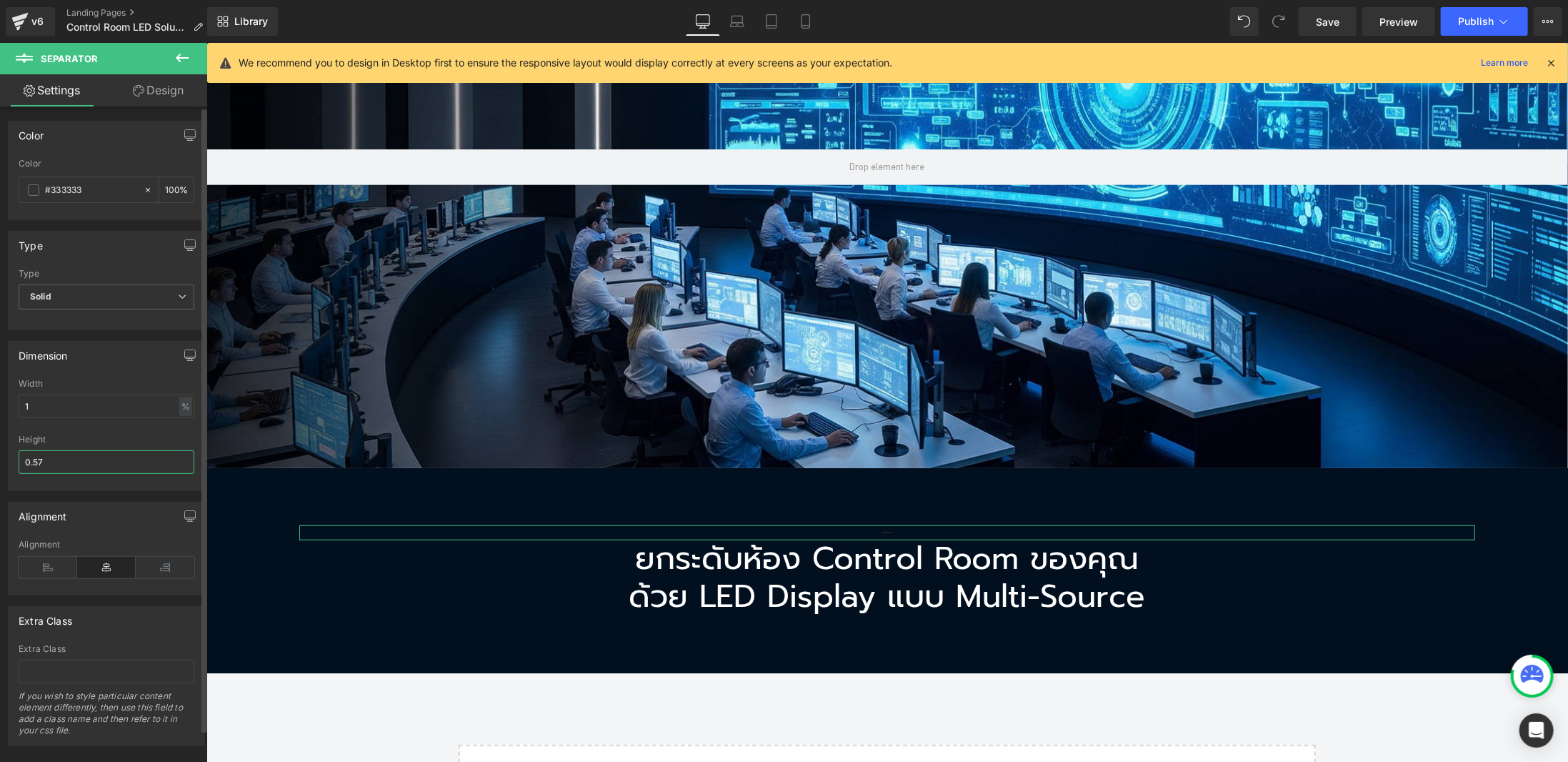
drag, startPoint x: 87, startPoint y: 468, endPoint x: 0, endPoint y: 460, distance: 87.4
click at [0, 460] on div "Dimension 1% Width 1 % % px 0.57px Height 0.57" at bounding box center [107, 410] width 214 height 160
type input "1"
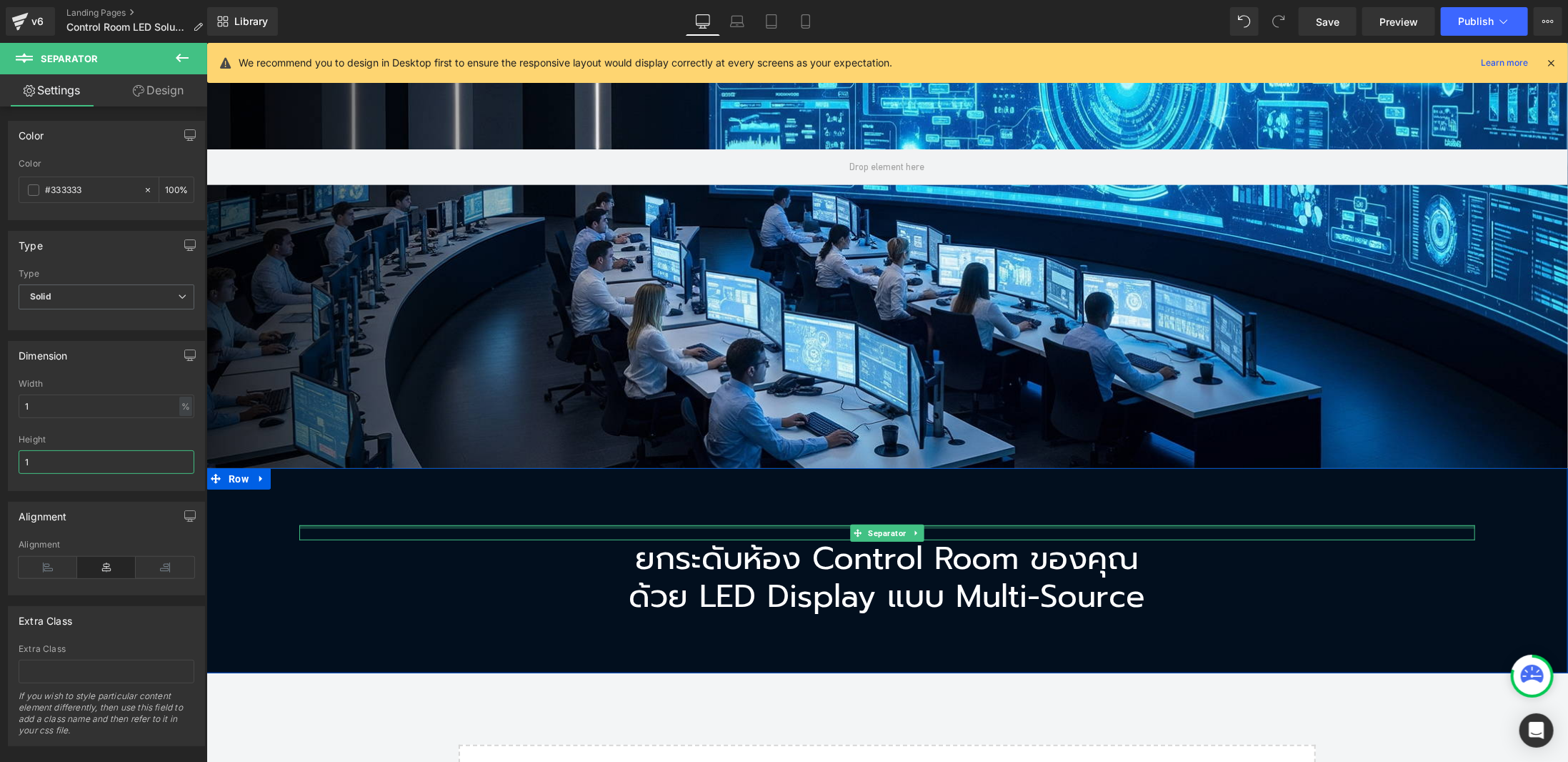
click at [505, 524] on div at bounding box center [886, 526] width 1176 height 4
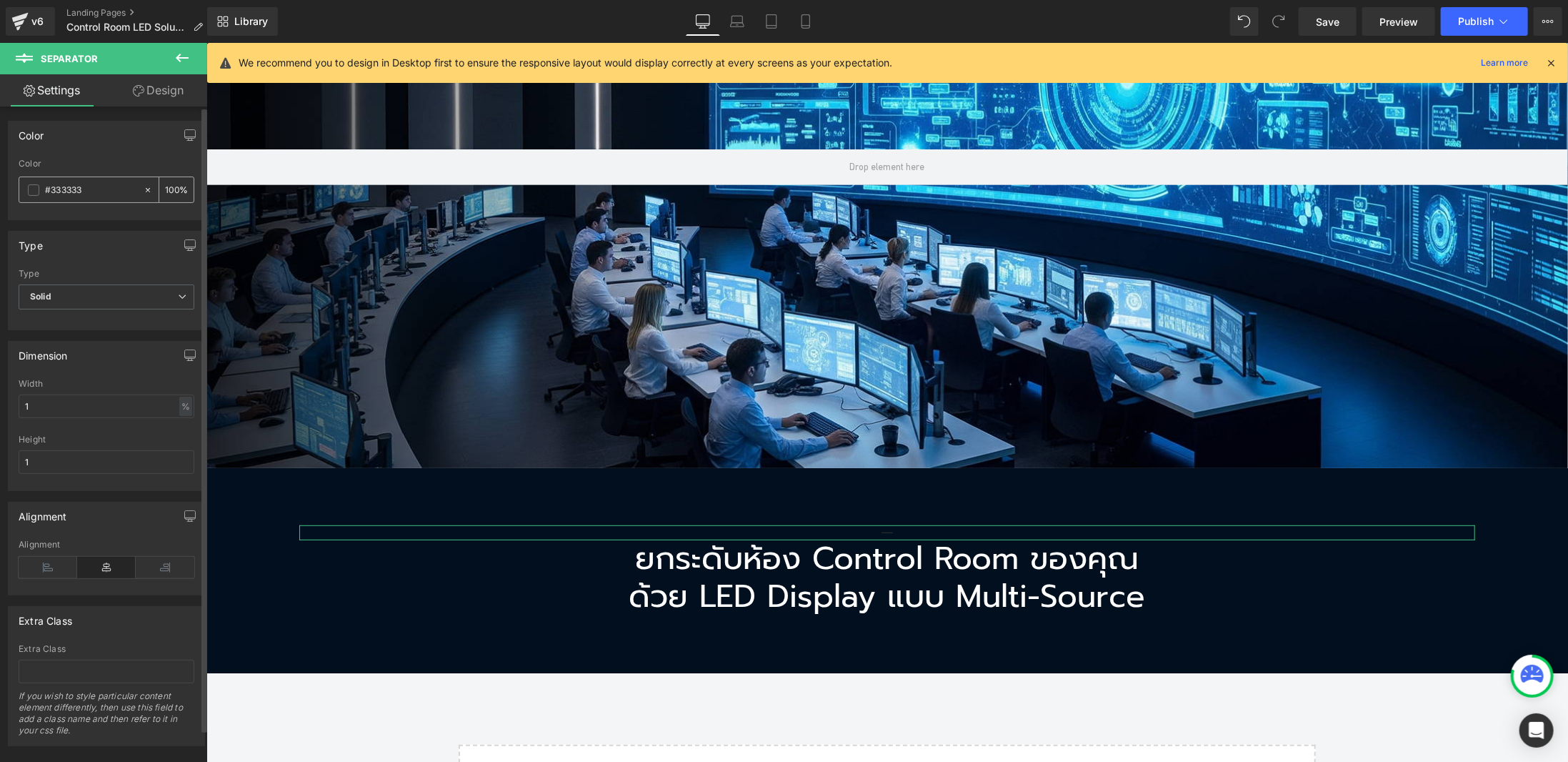
click at [29, 186] on span at bounding box center [33, 190] width 11 height 11
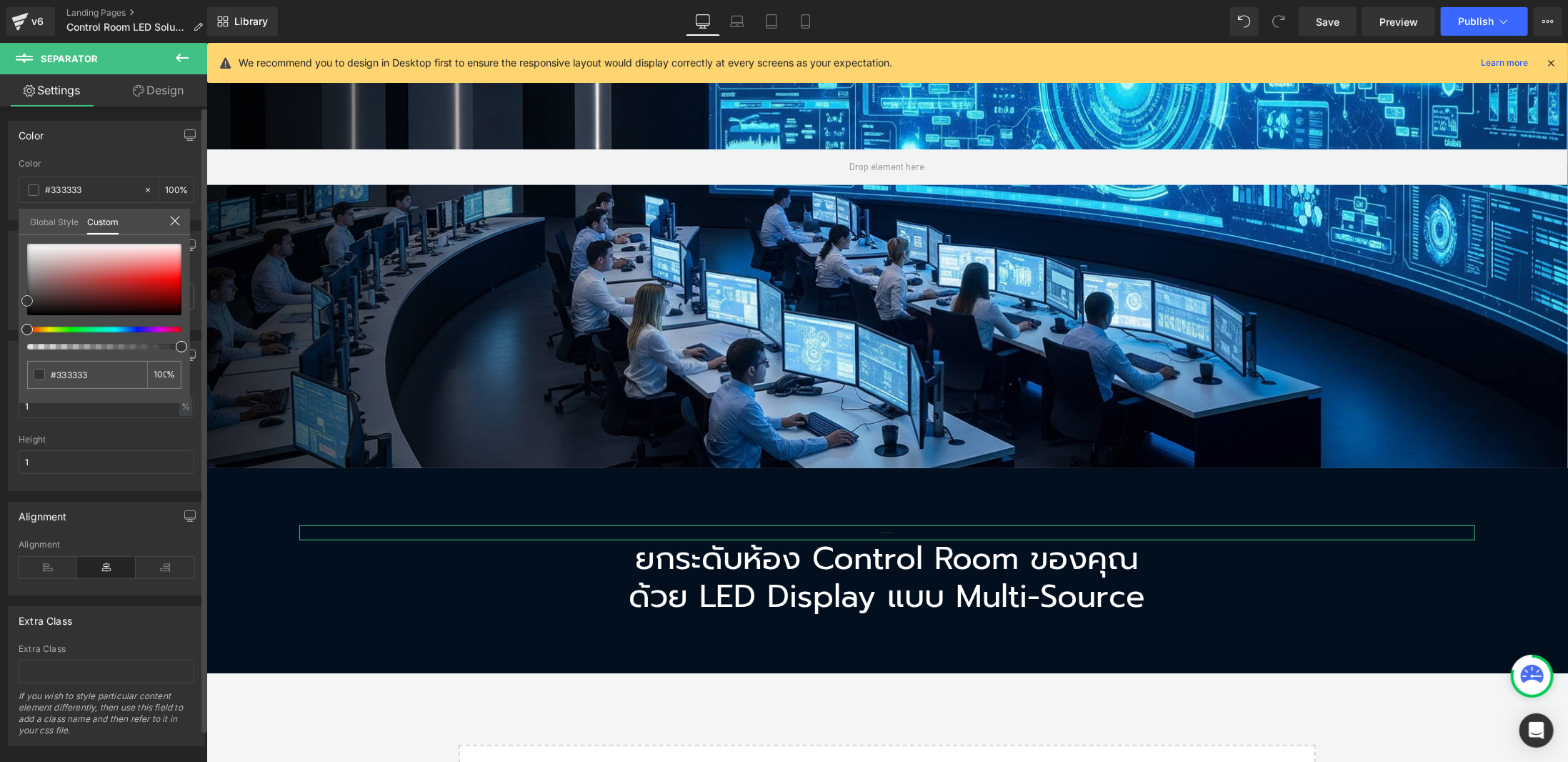
type input "#ab5858"
type input "#caa4a4"
type input "#ffffff"
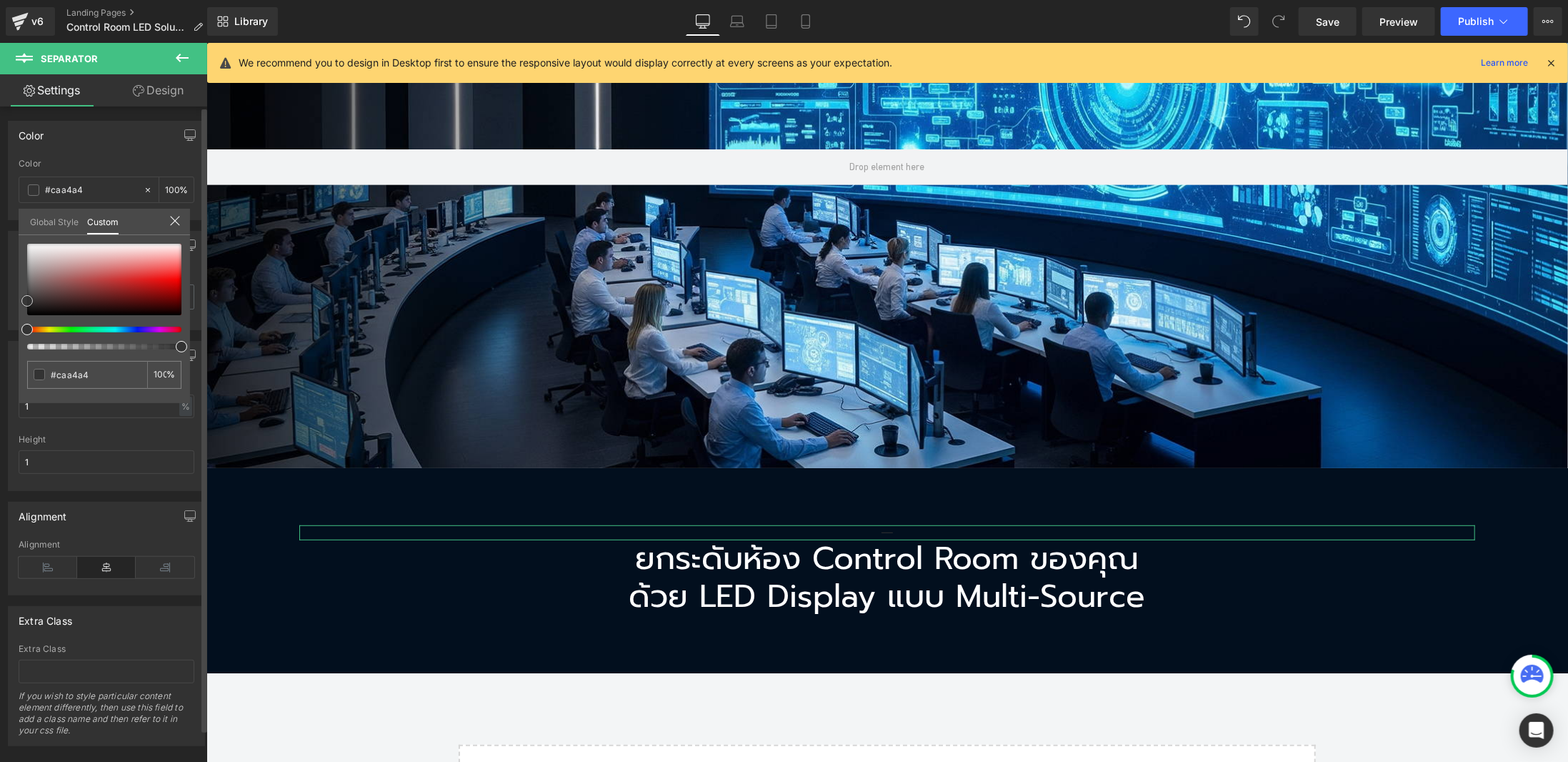
type input "#ffffff"
click at [0, 205] on div "Color rgba(255, 255, 255, 1) Color #ffffff 100 % Global Style Custom Setup Glob…" at bounding box center [107, 164] width 214 height 110
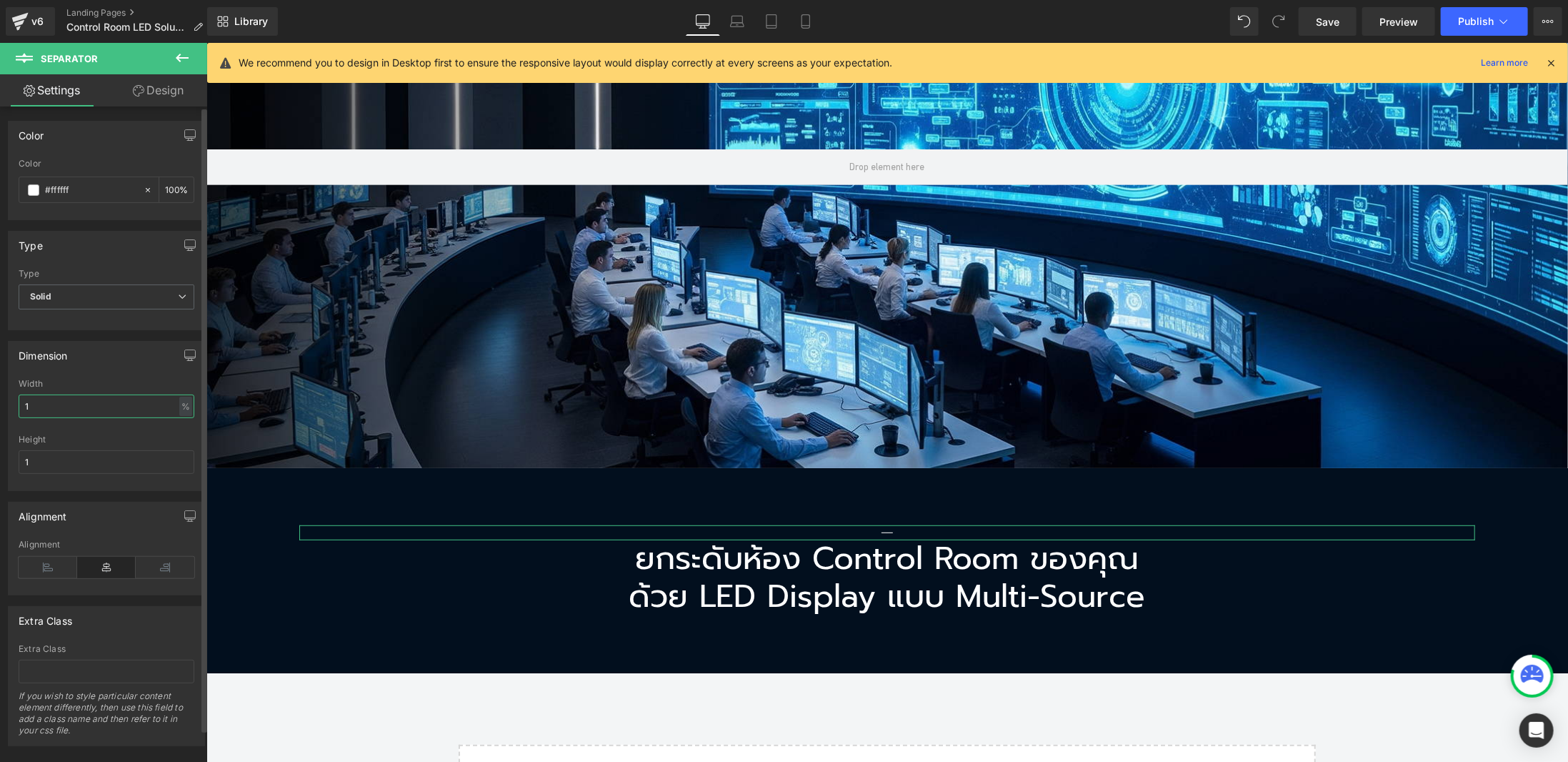
drag, startPoint x: 46, startPoint y: 403, endPoint x: 5, endPoint y: 403, distance: 41.0
click at [5, 403] on div "Dimension 1% Width 1 % % px 1px Height 1" at bounding box center [107, 410] width 214 height 160
drag, startPoint x: 54, startPoint y: 404, endPoint x: 1, endPoint y: 396, distance: 53.6
click at [1, 396] on div "Dimension 500% Width 500 % % px 1px Height 1" at bounding box center [107, 410] width 214 height 160
drag, startPoint x: 38, startPoint y: 403, endPoint x: 0, endPoint y: 402, distance: 38.0
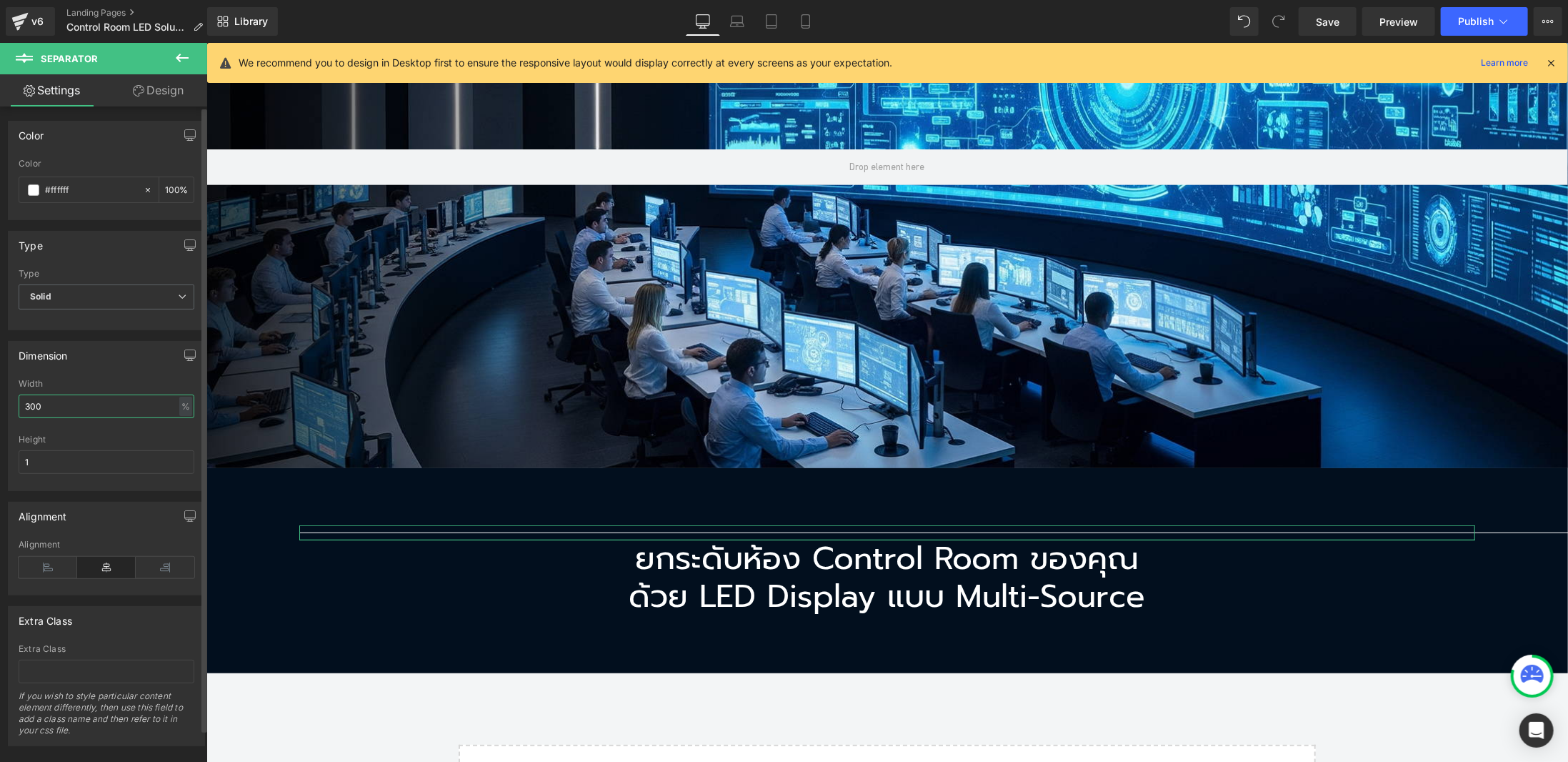
click at [0, 402] on div "Dimension 300% Width 300 % % px 1px Height 1" at bounding box center [107, 410] width 214 height 160
type input "100"
click at [868, 571] on span "Heading" at bounding box center [879, 577] width 38 height 18
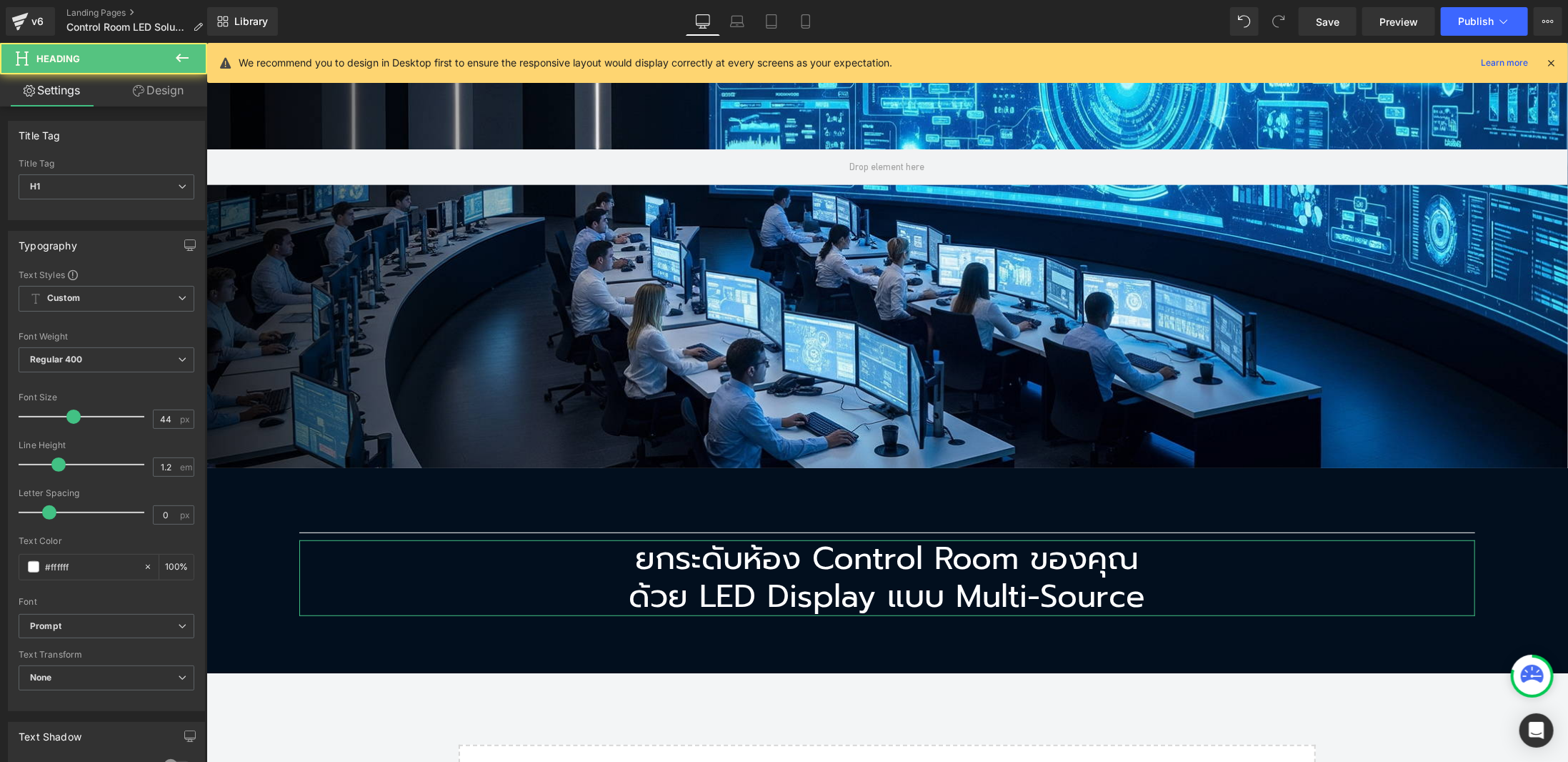
click at [158, 100] on link "Design" at bounding box center [158, 90] width 103 height 32
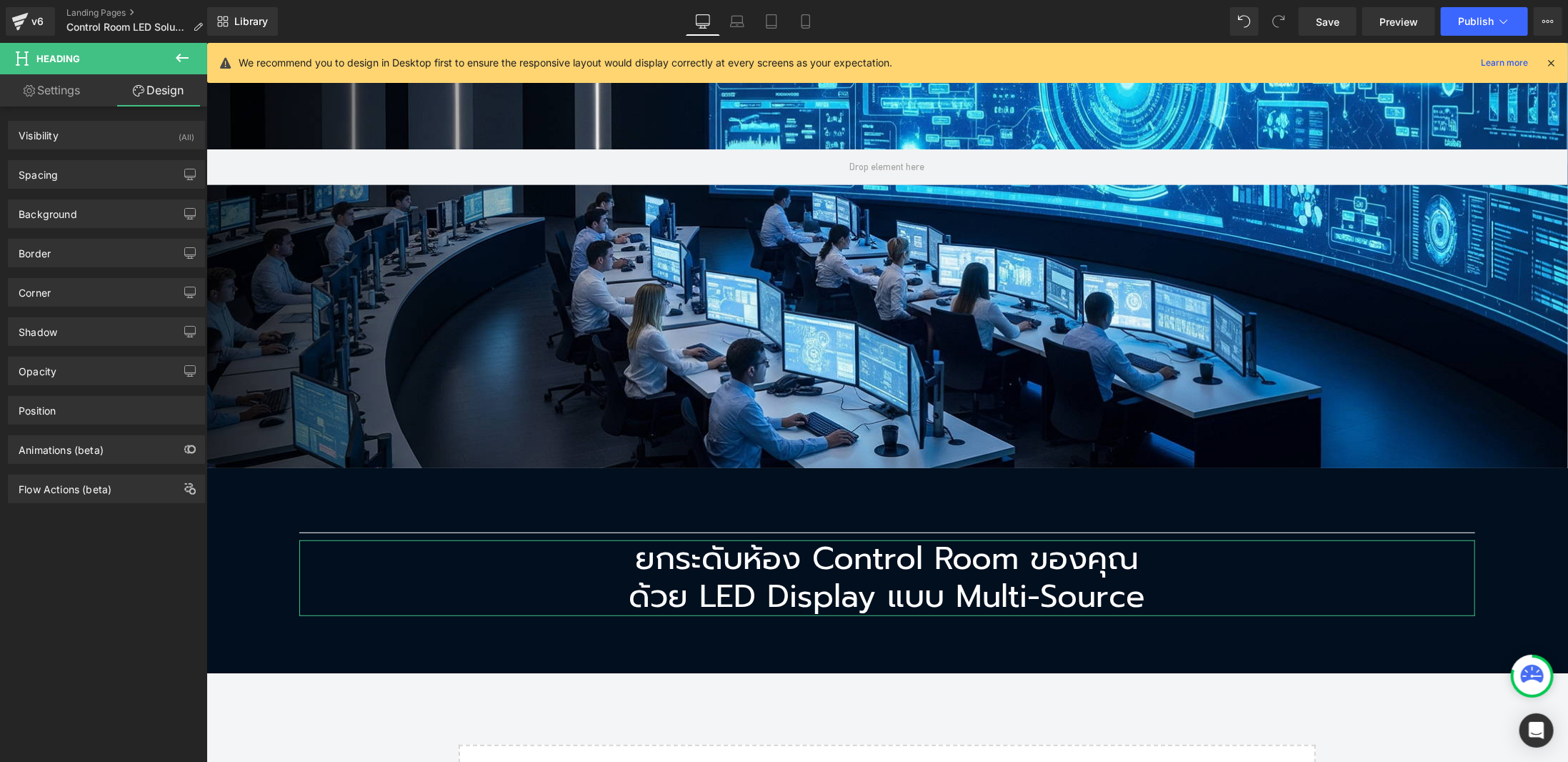
click at [97, 155] on div "Spacing [GEOGRAPHIC_DATA] 0px 0 0px 0 0px 0 0px 0 [GEOGRAPHIC_DATA] 0px 0 0px 0…" at bounding box center [107, 169] width 214 height 40
click at [95, 169] on div "Spacing" at bounding box center [106, 173] width 195 height 27
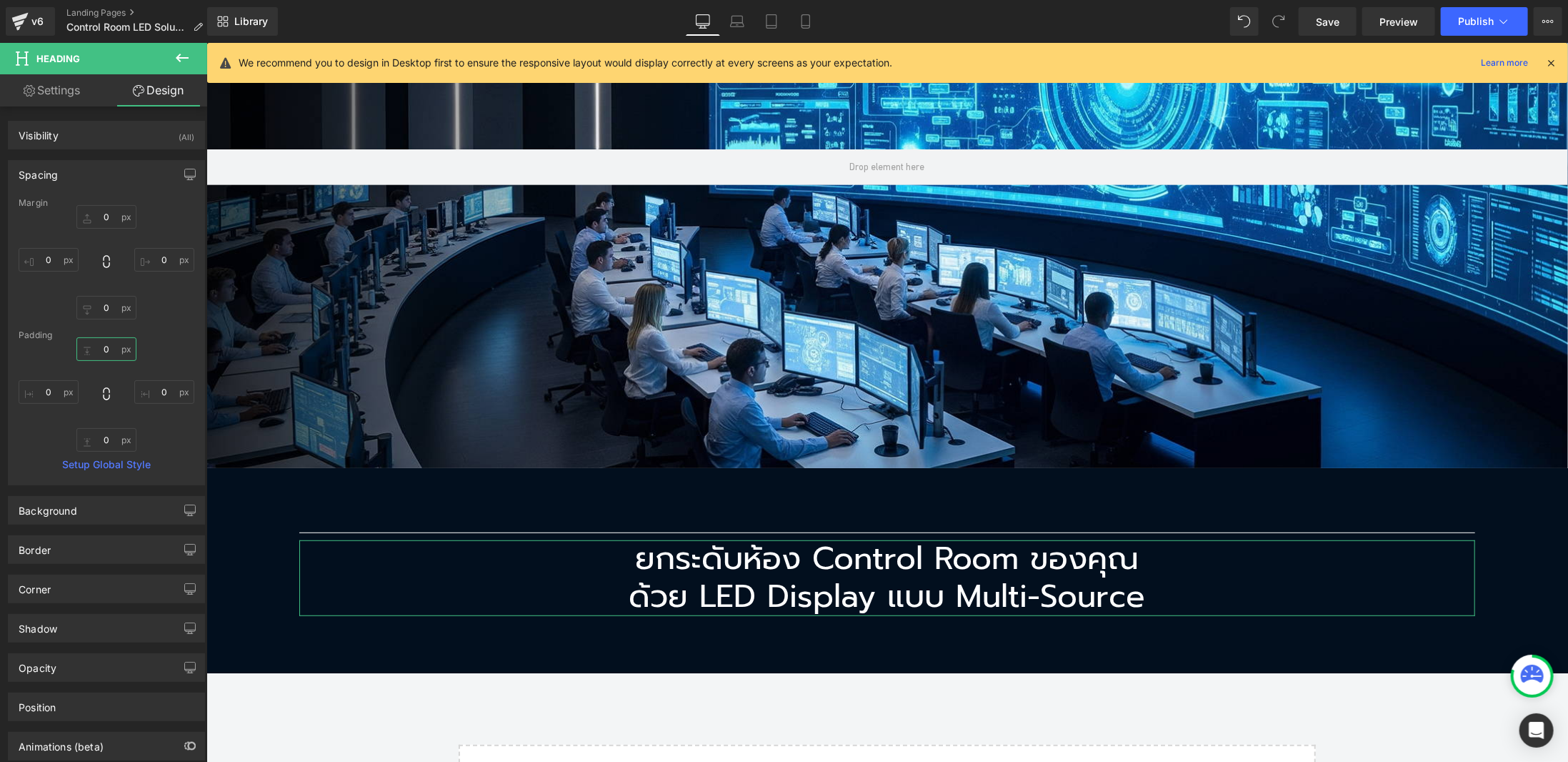
click at [101, 348] on input "0" at bounding box center [106, 349] width 60 height 24
type input "30"
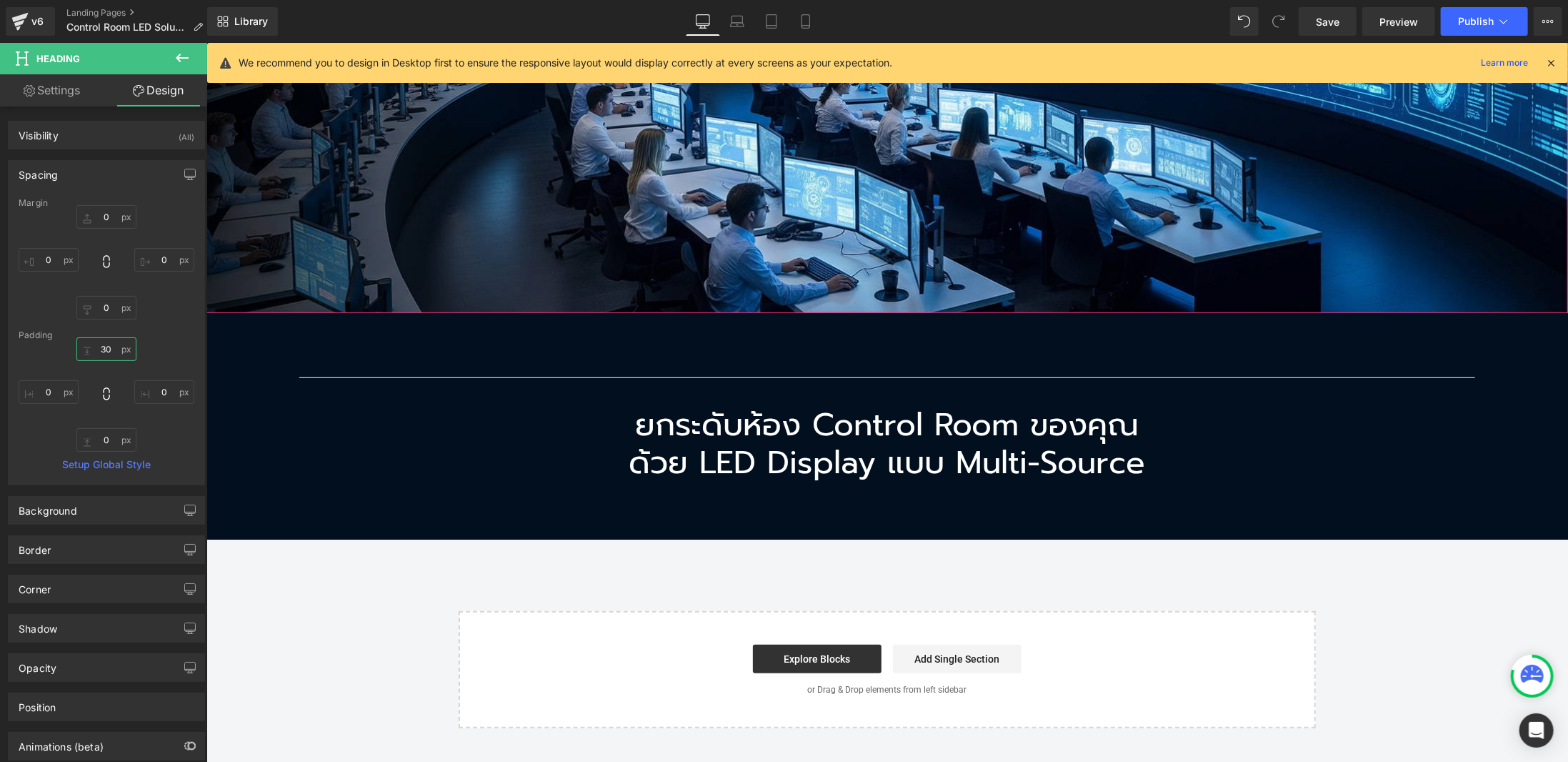
scroll to position [606, 0]
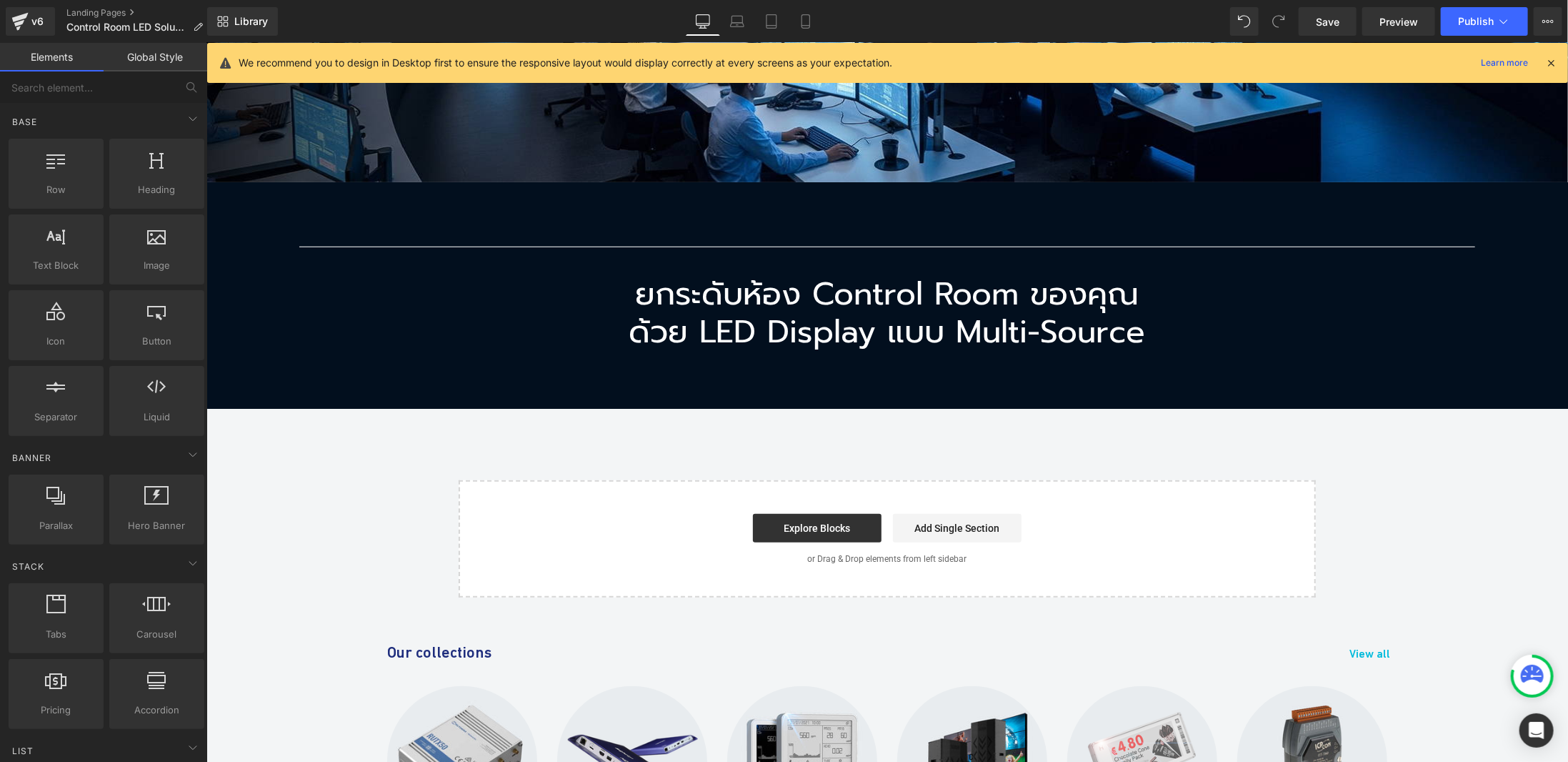
click at [1441, 463] on div "Hero Banner Separator ยกระดับห้อง Control Room ของคุณ ด้วย LED Display แบบ Mult…" at bounding box center [886, 88] width 1362 height 1017
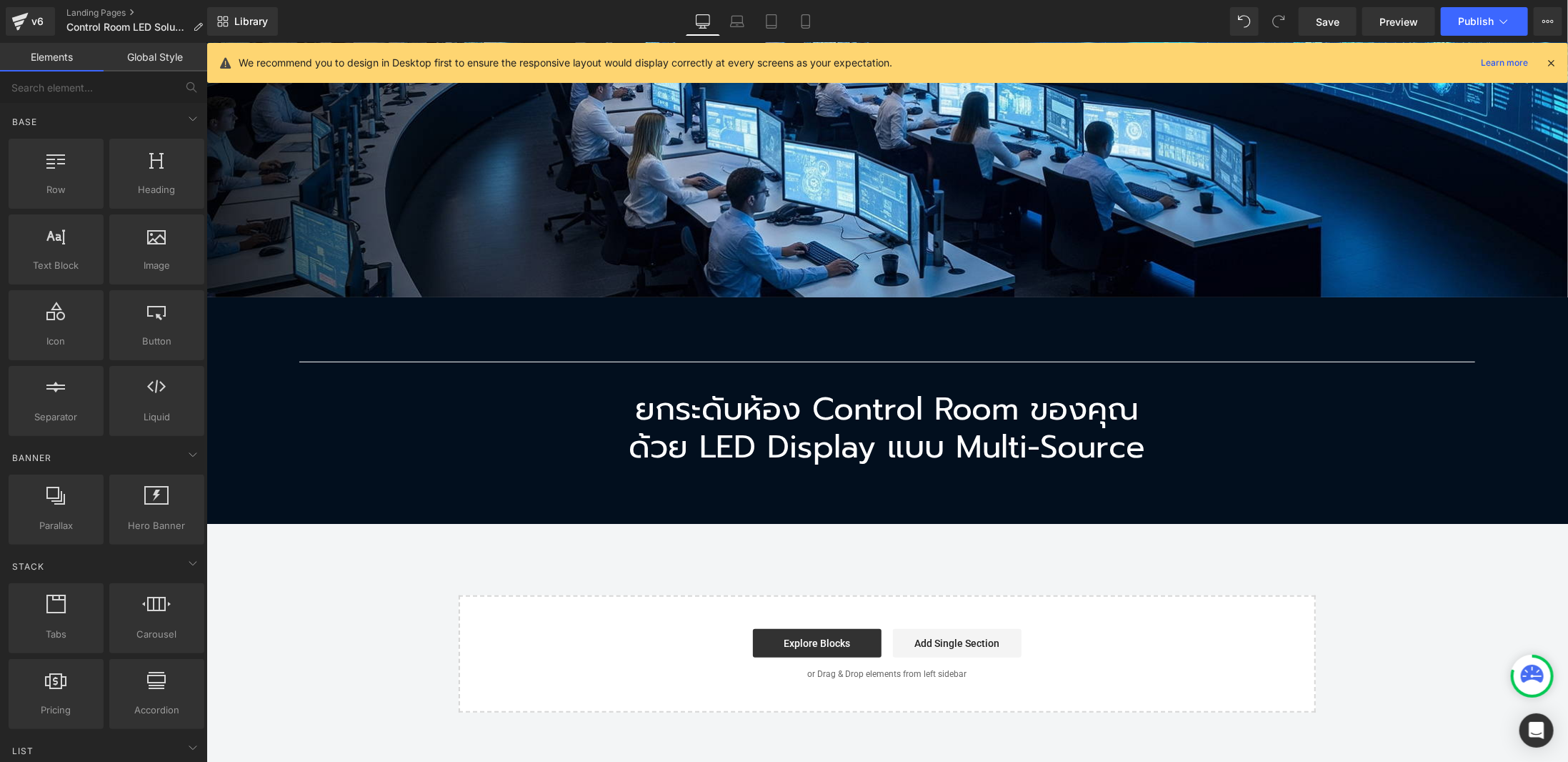
scroll to position [500, 0]
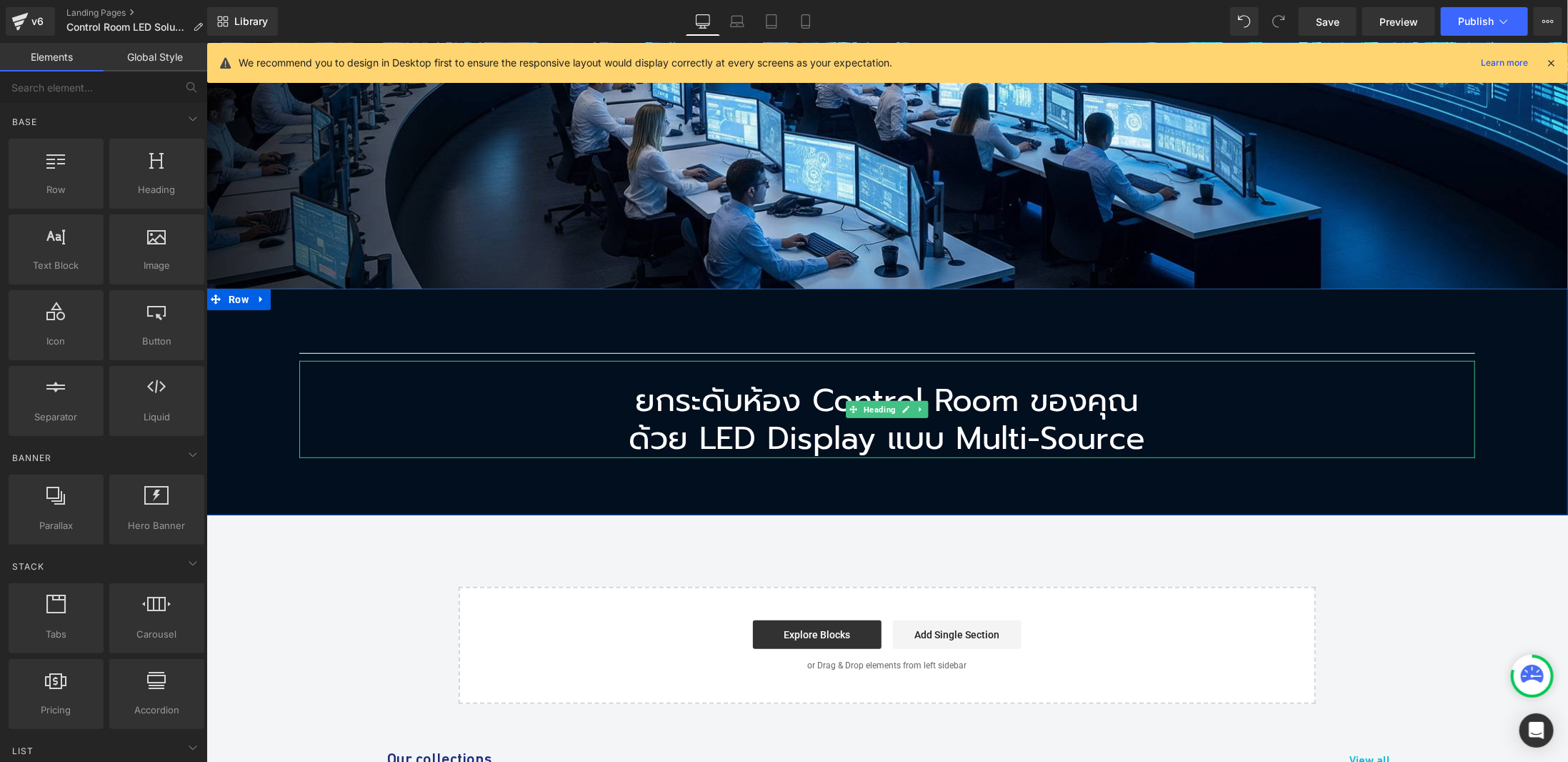
click at [755, 392] on h1 "ยกระดับห้อง Control Room ของคุณ" at bounding box center [886, 400] width 1176 height 38
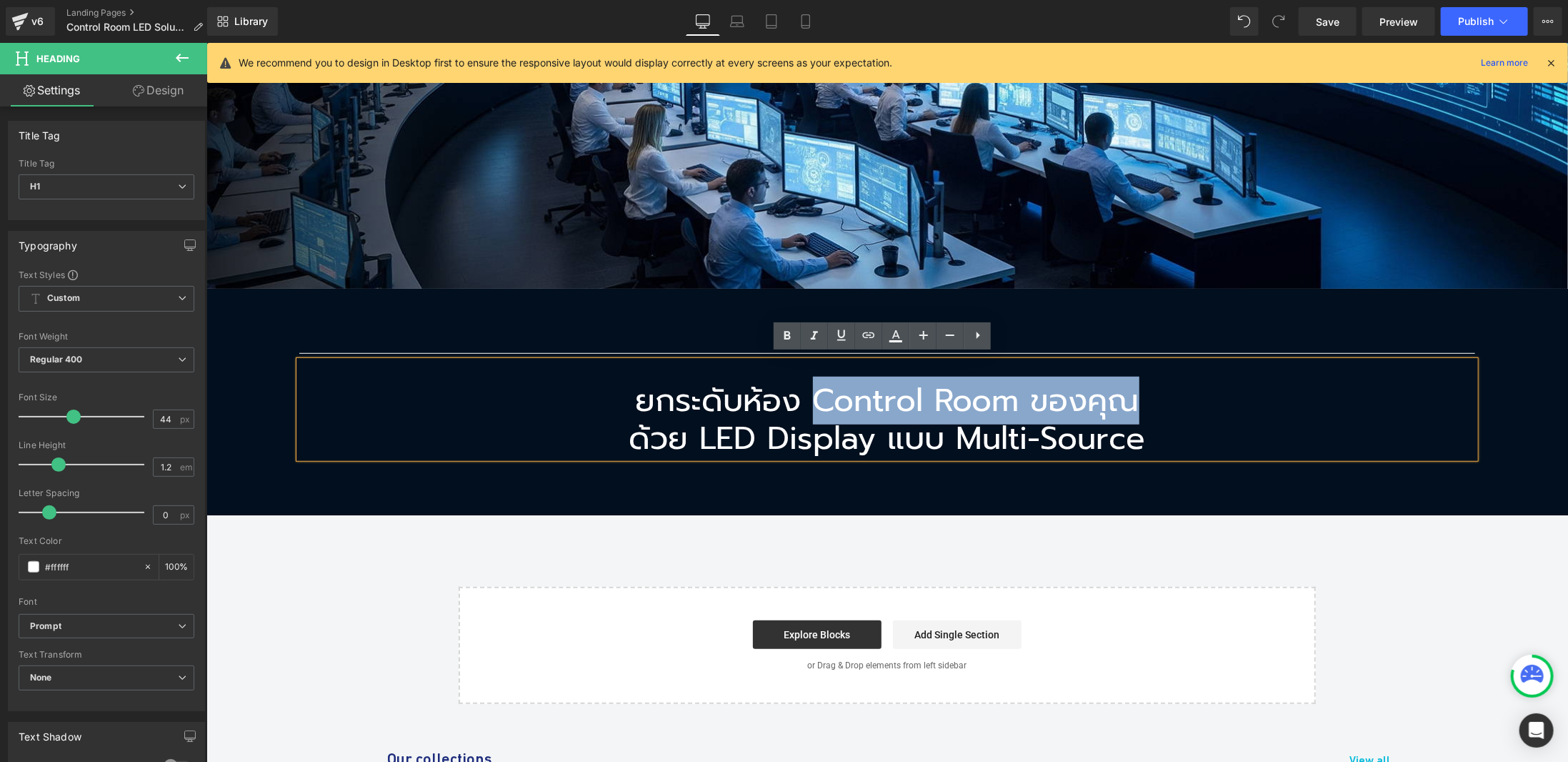
drag, startPoint x: 799, startPoint y: 392, endPoint x: 1125, endPoint y: 399, distance: 326.1
click at [1125, 399] on h1 "ยกระดับห้อง Control Room ของคุณ" at bounding box center [886, 400] width 1176 height 38
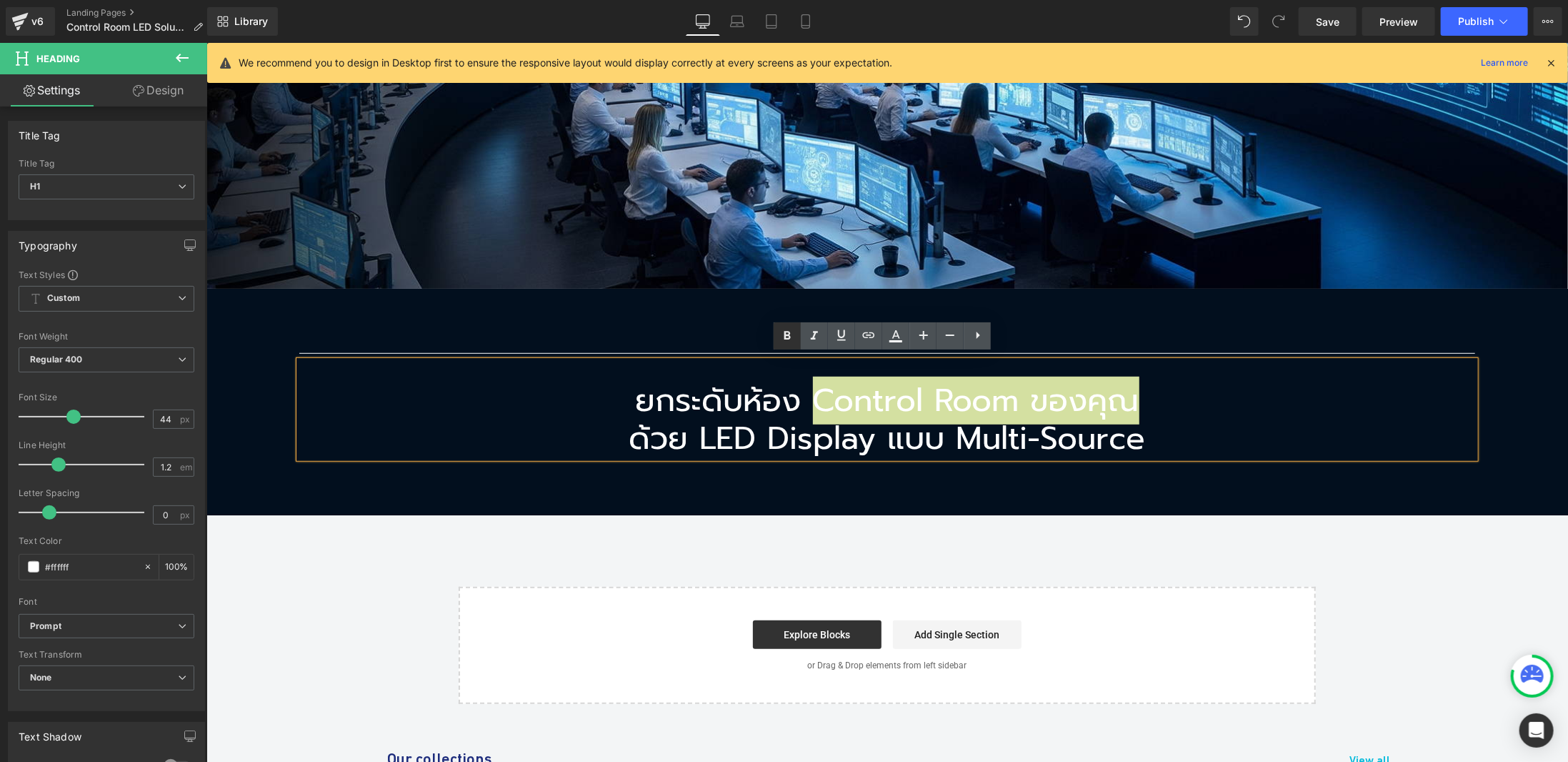
click at [792, 334] on icon at bounding box center [787, 335] width 18 height 18
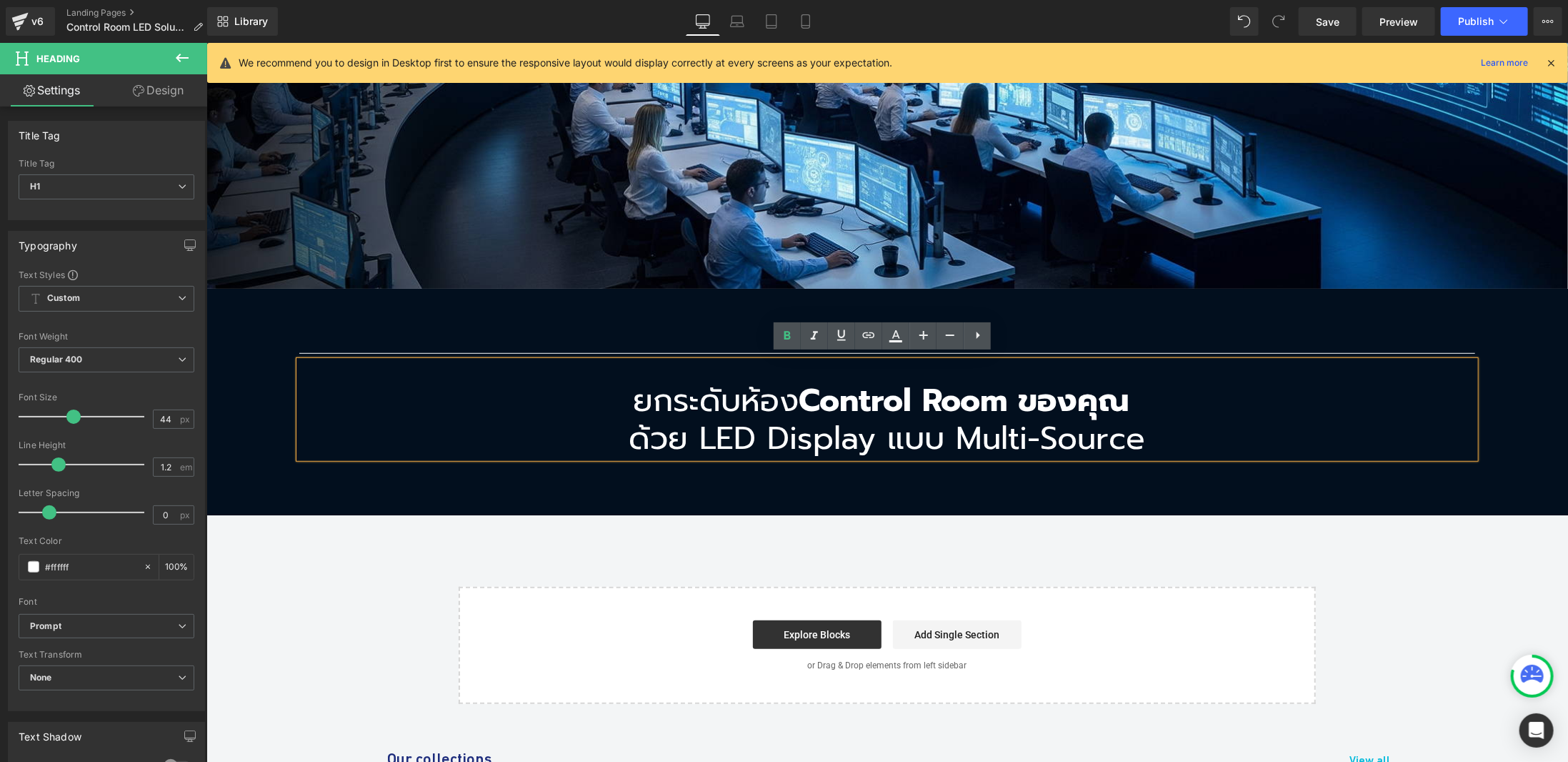
click at [1019, 403] on strong "Control Room ของคุณ" at bounding box center [964, 400] width 331 height 48
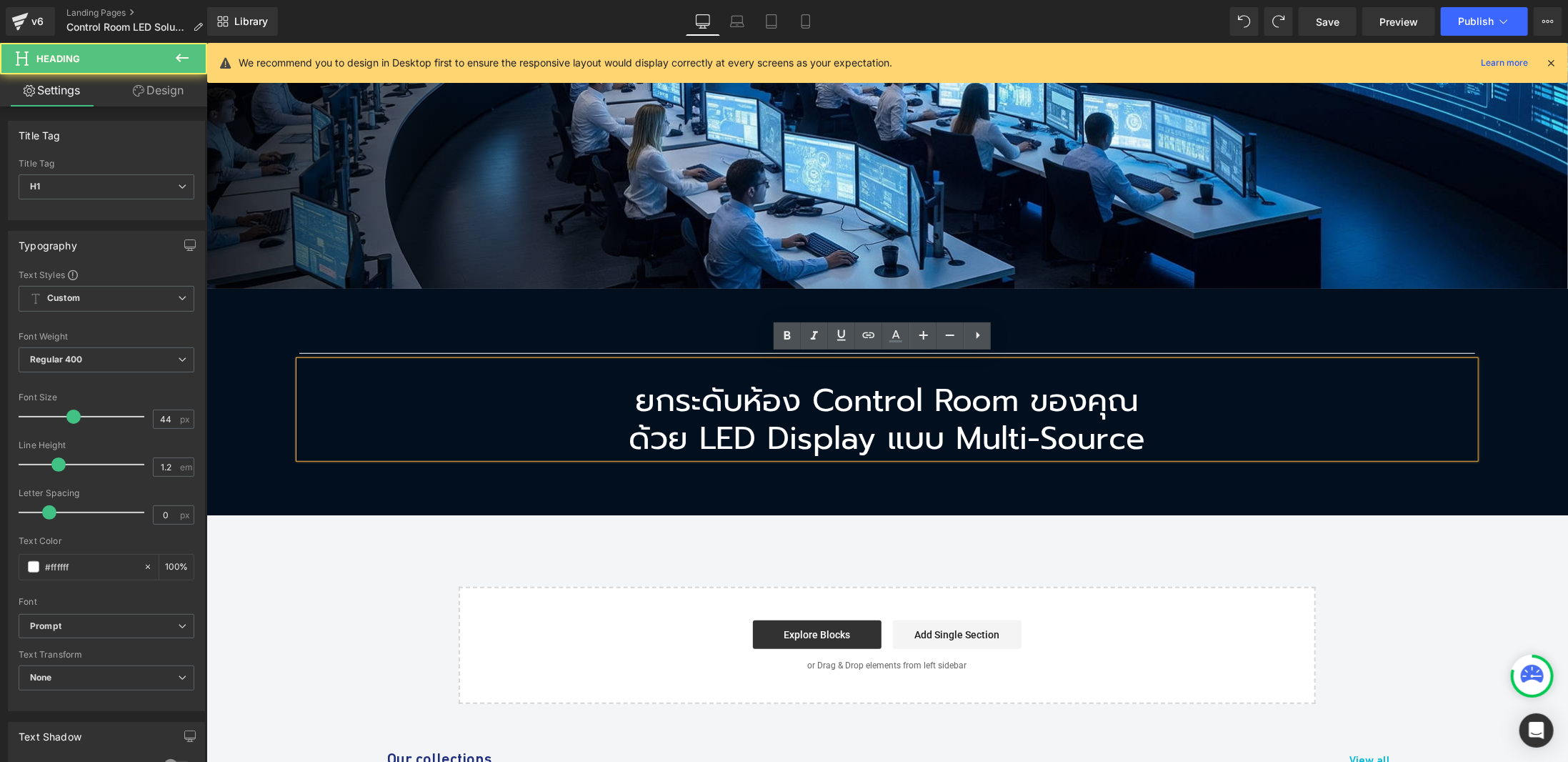
click at [912, 399] on h1 "ยกระดับห้อง Control Room ของคุณ" at bounding box center [886, 400] width 1176 height 38
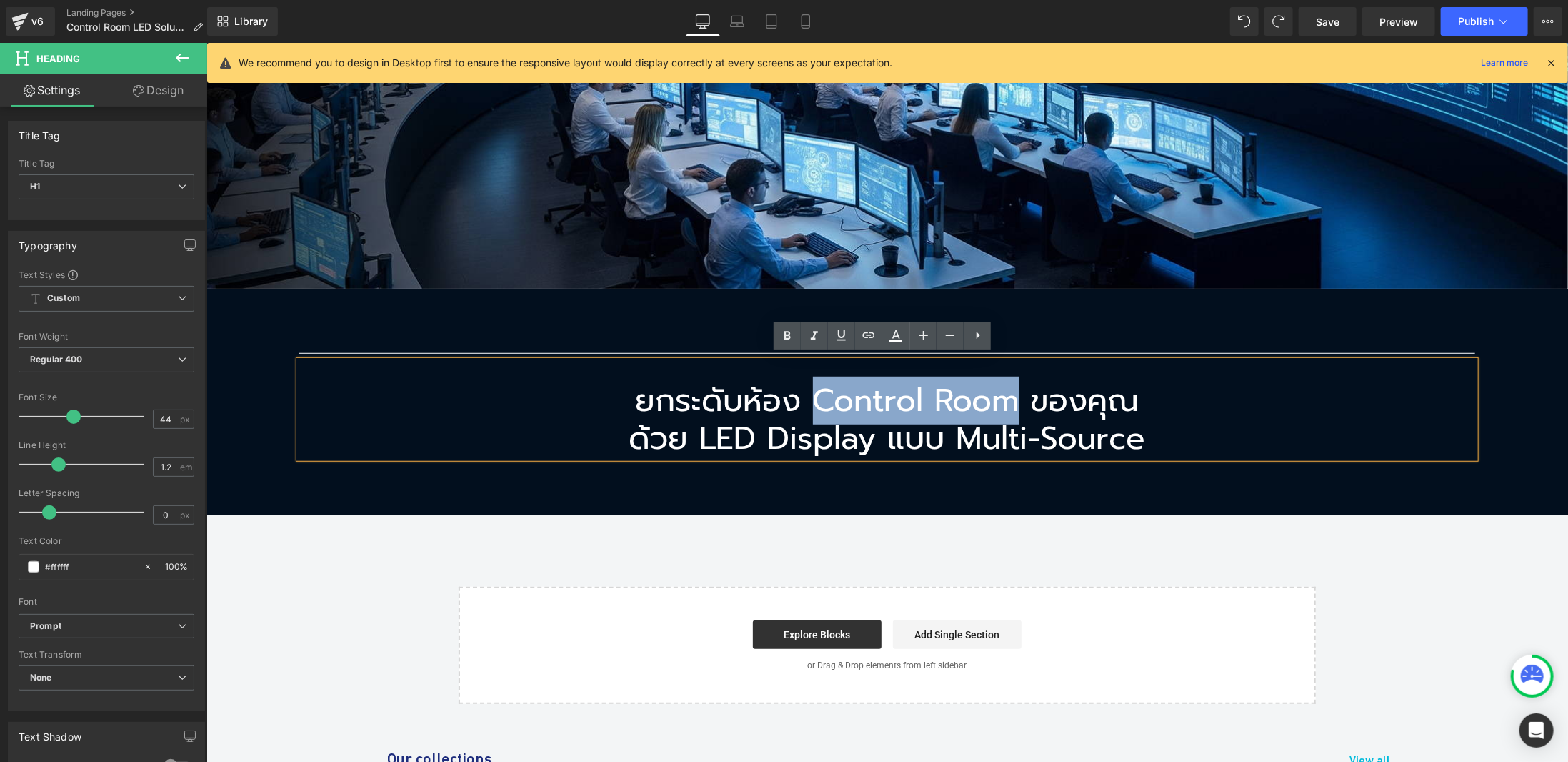
drag, startPoint x: 804, startPoint y: 396, endPoint x: 1007, endPoint y: 387, distance: 203.2
click at [1007, 387] on h1 "ยกระดับห้อง Control Room ของคุณ" at bounding box center [886, 400] width 1176 height 38
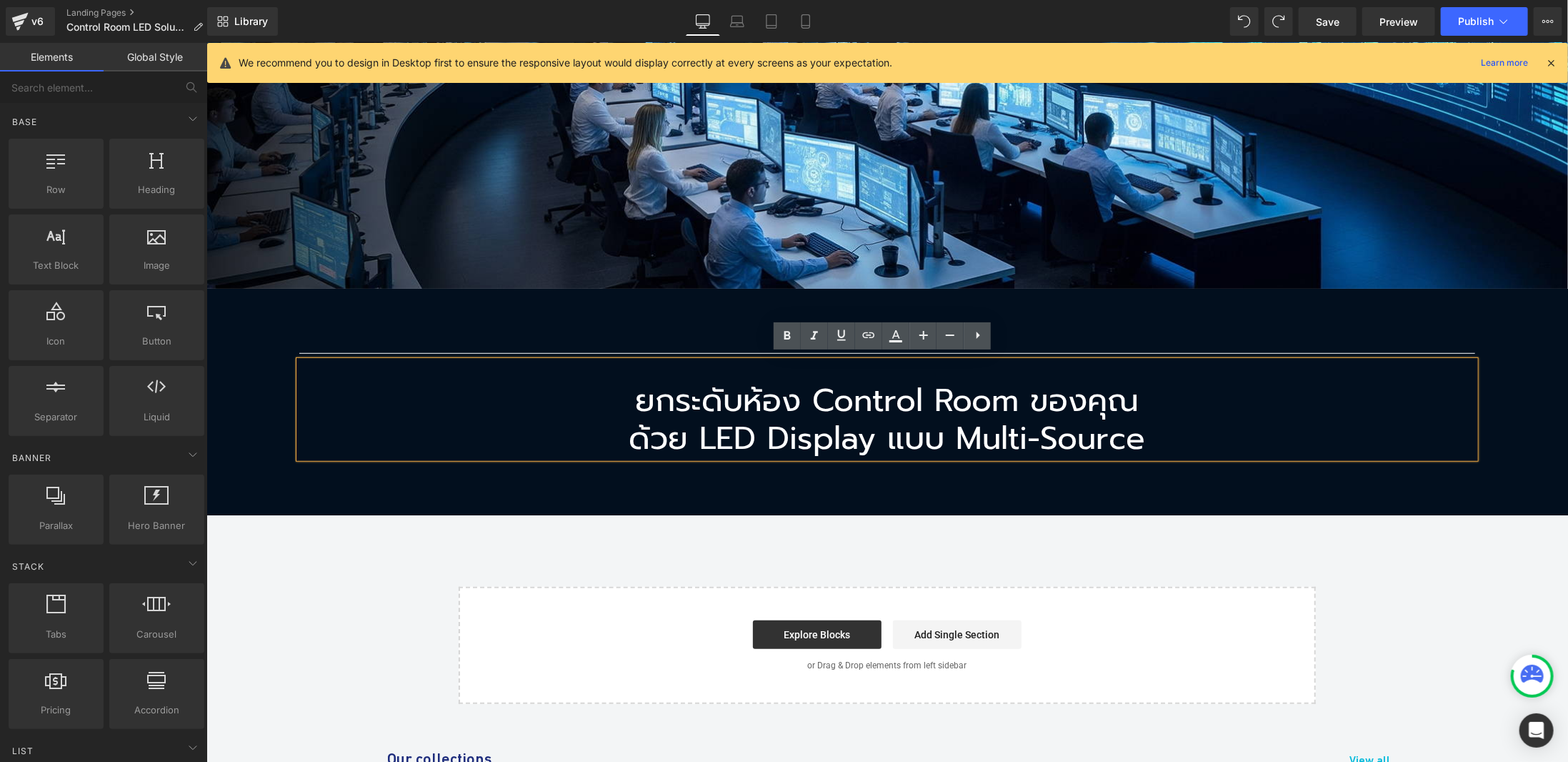
click at [1387, 543] on div "Hero Banner Separator ยกระดับห้อง Control Room ของคุณ ด้วย LED Display แบบ Mult…" at bounding box center [886, 195] width 1362 height 1017
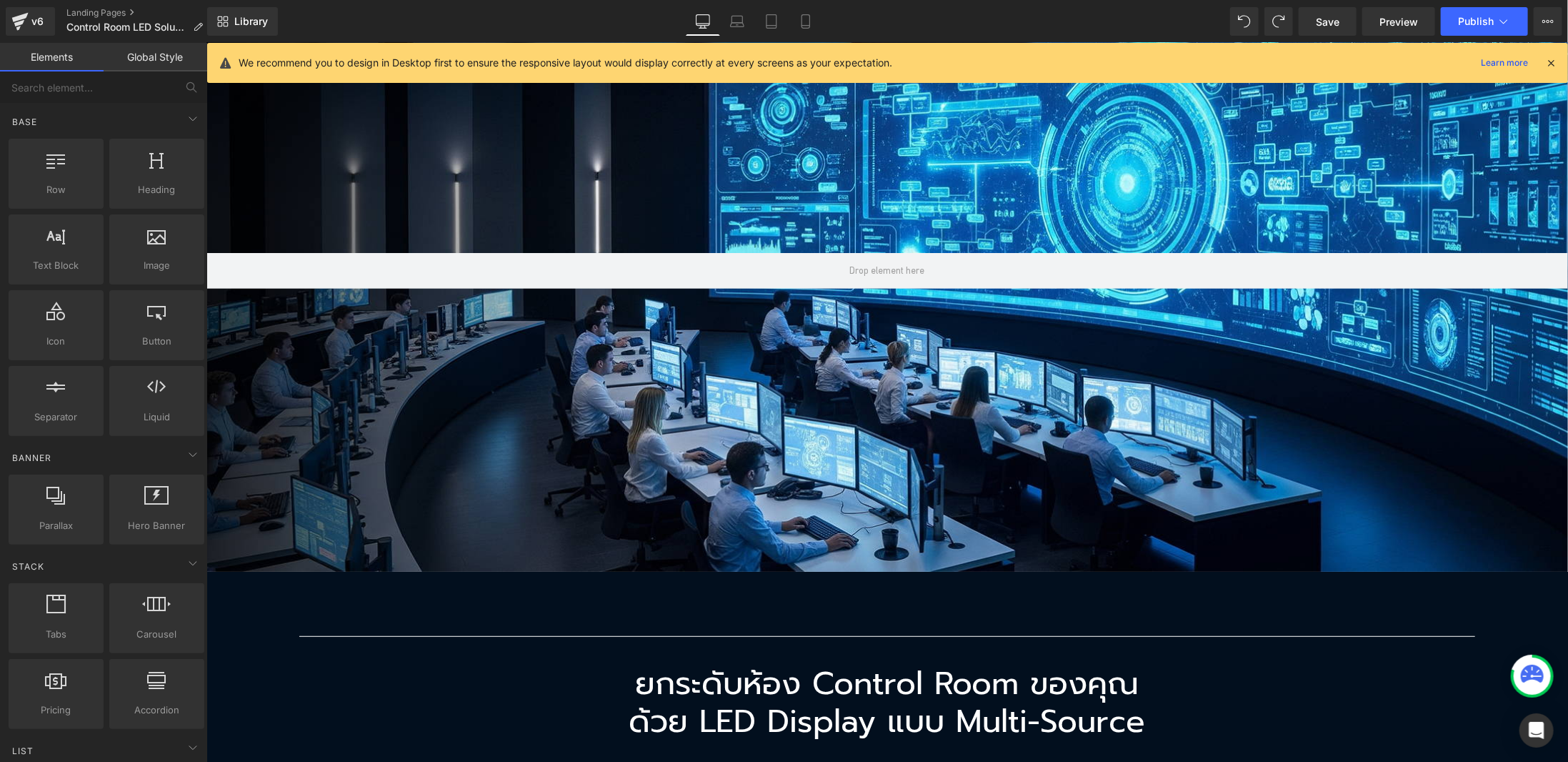
scroll to position [215, 0]
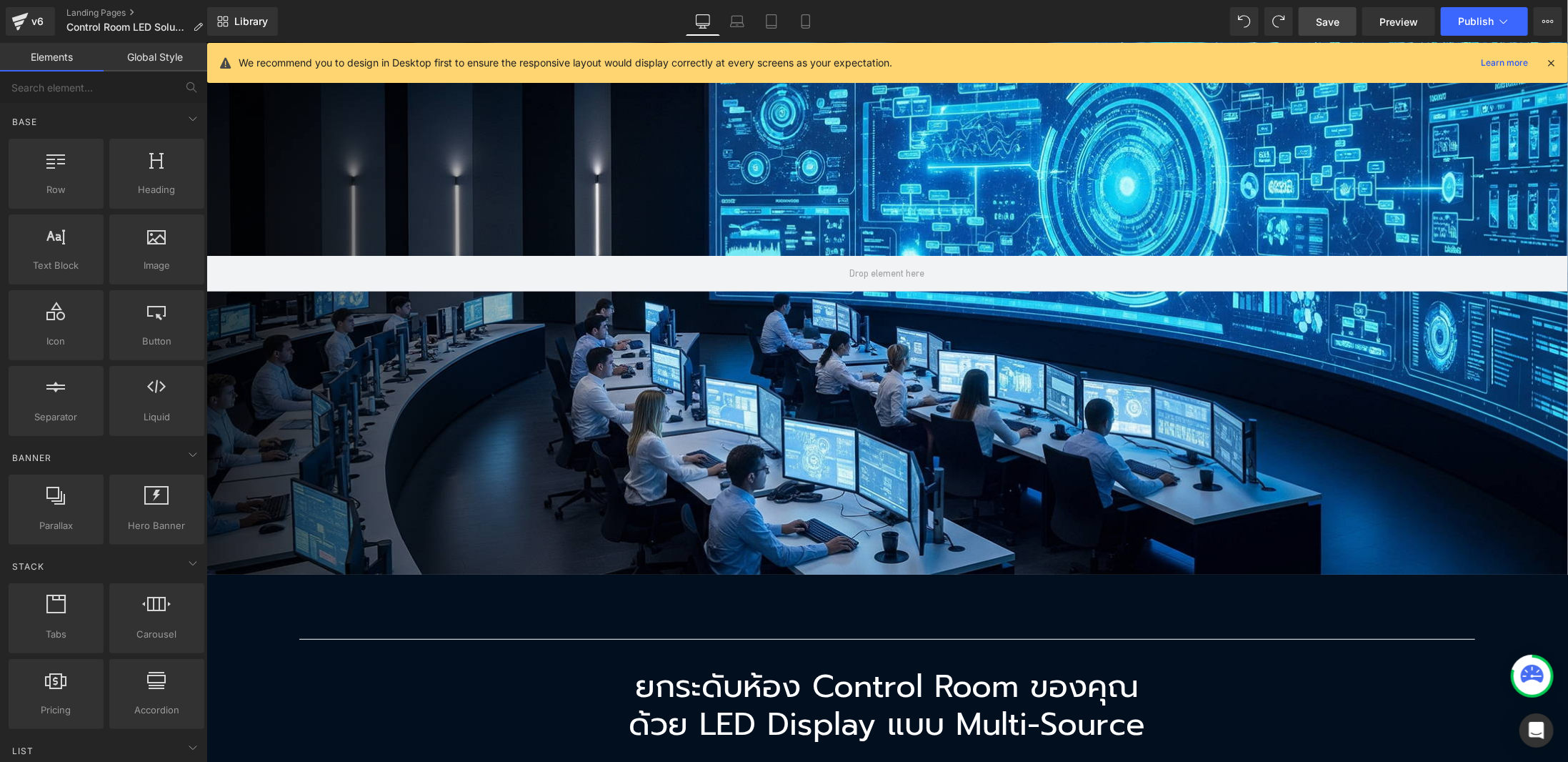
click at [1326, 19] on span "Save" at bounding box center [1328, 22] width 24 height 15
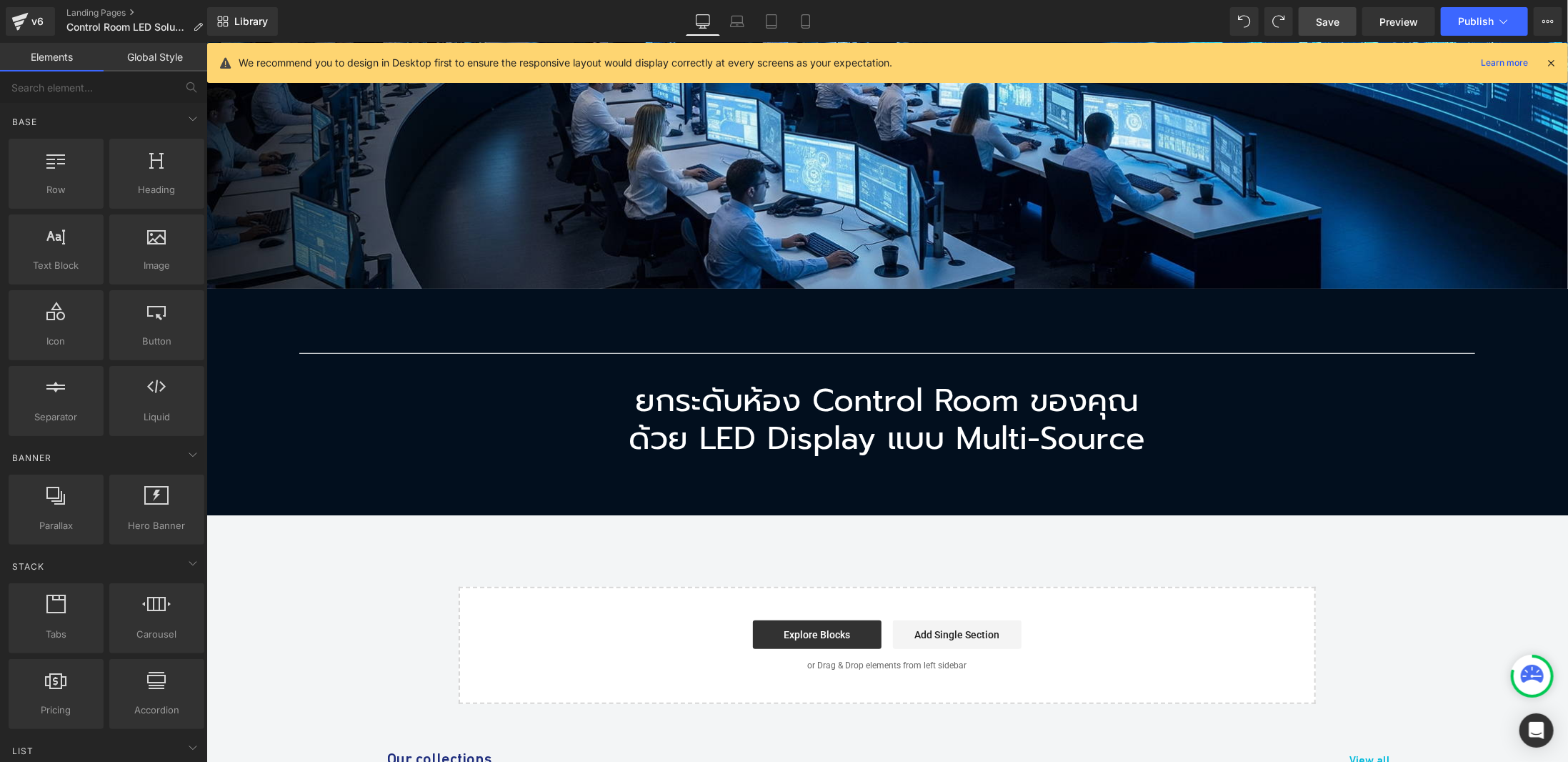
click at [1332, 8] on link "Save" at bounding box center [1328, 21] width 58 height 29
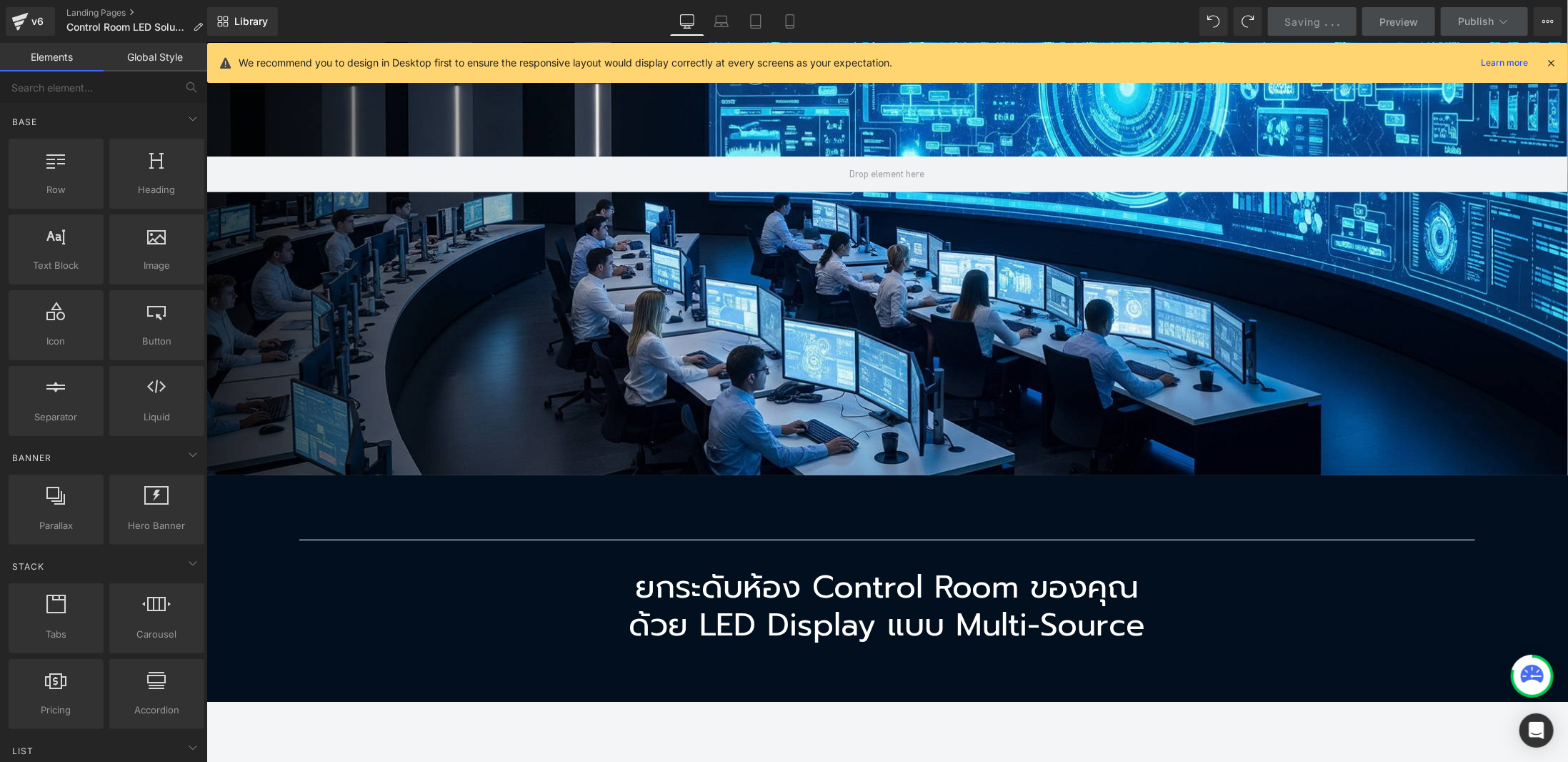
scroll to position [215, 0]
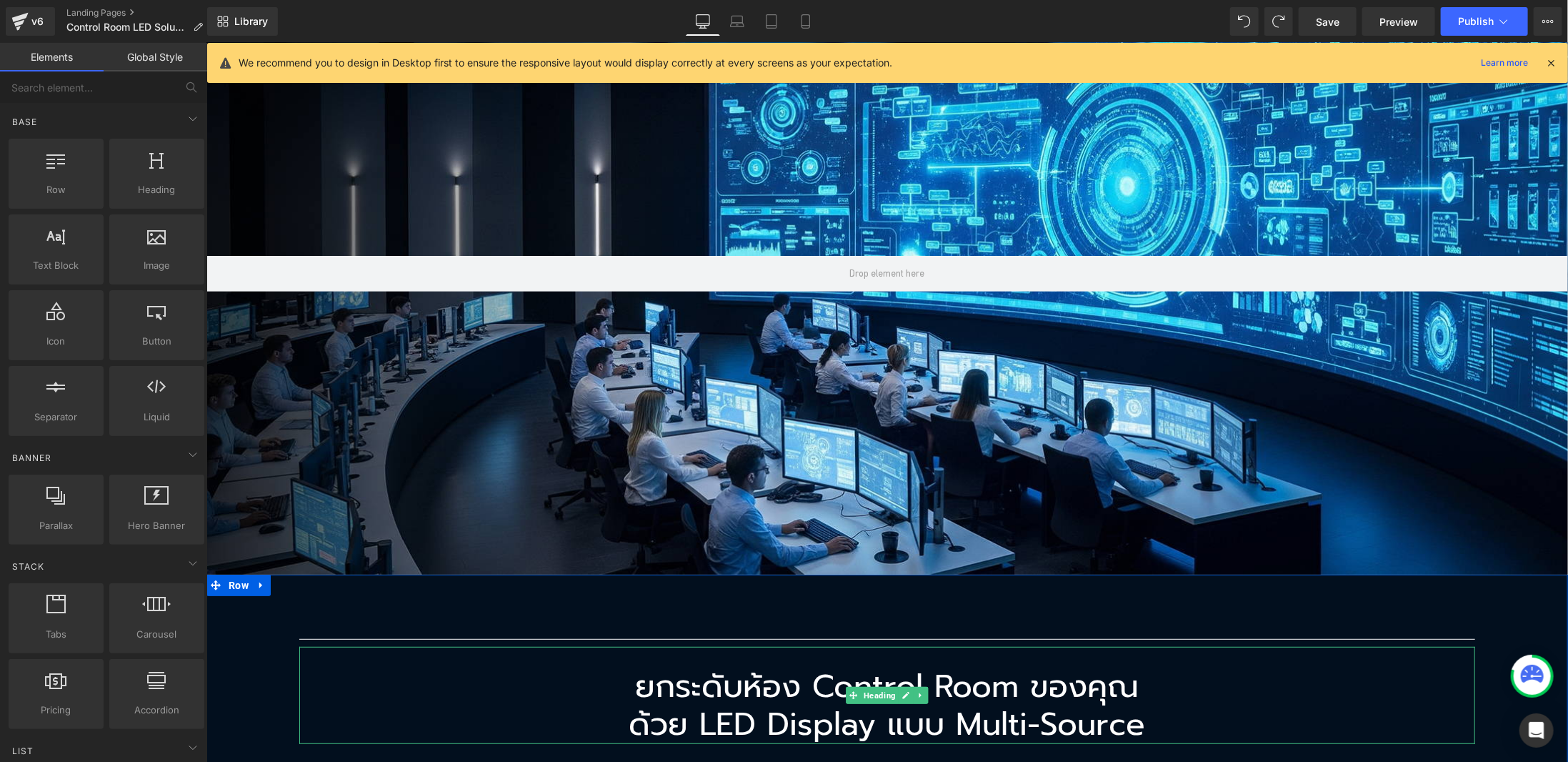
click at [880, 690] on span "Heading" at bounding box center [879, 695] width 38 height 18
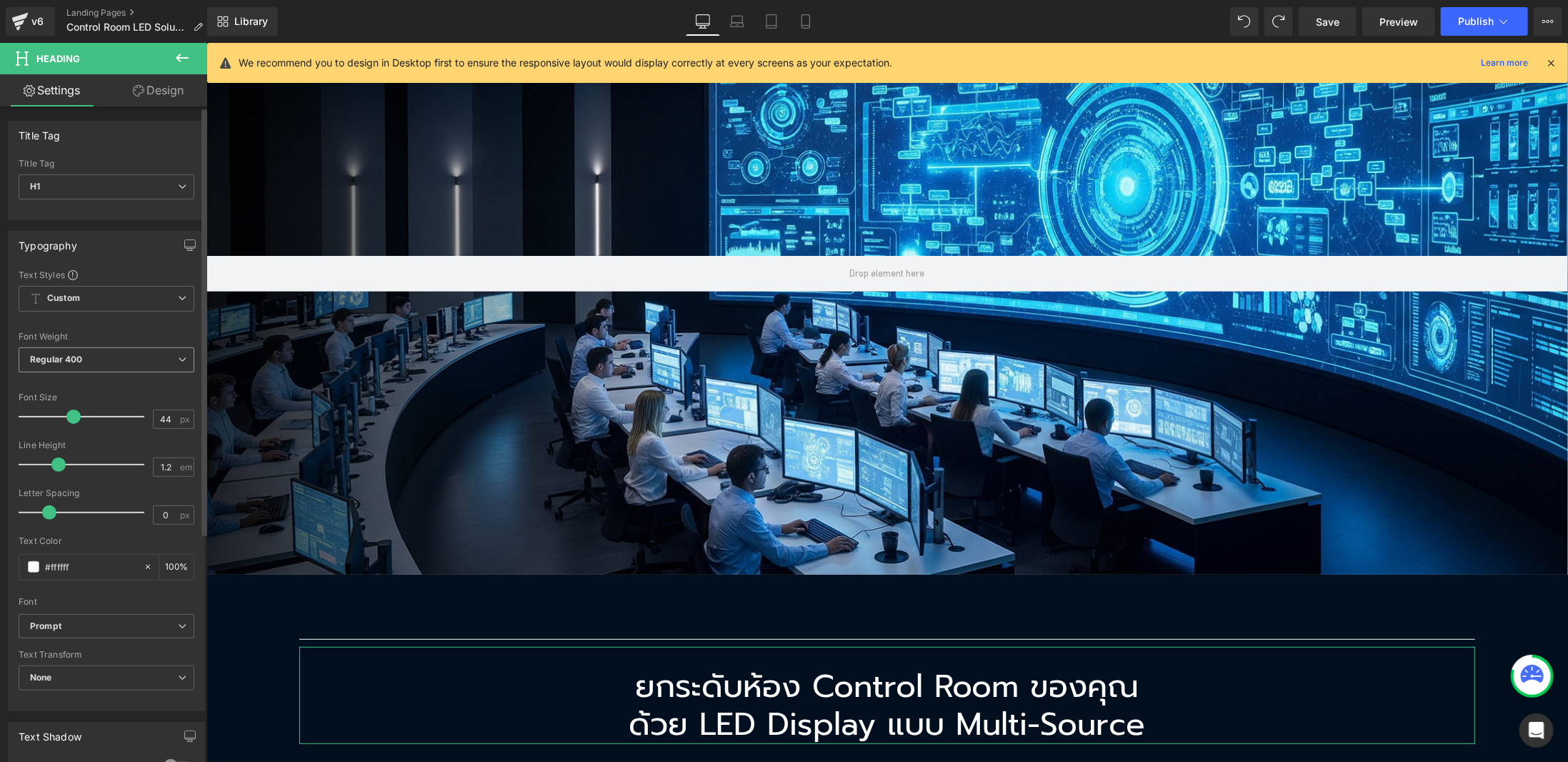
click at [72, 358] on b "Regular 400" at bounding box center [56, 359] width 53 height 11
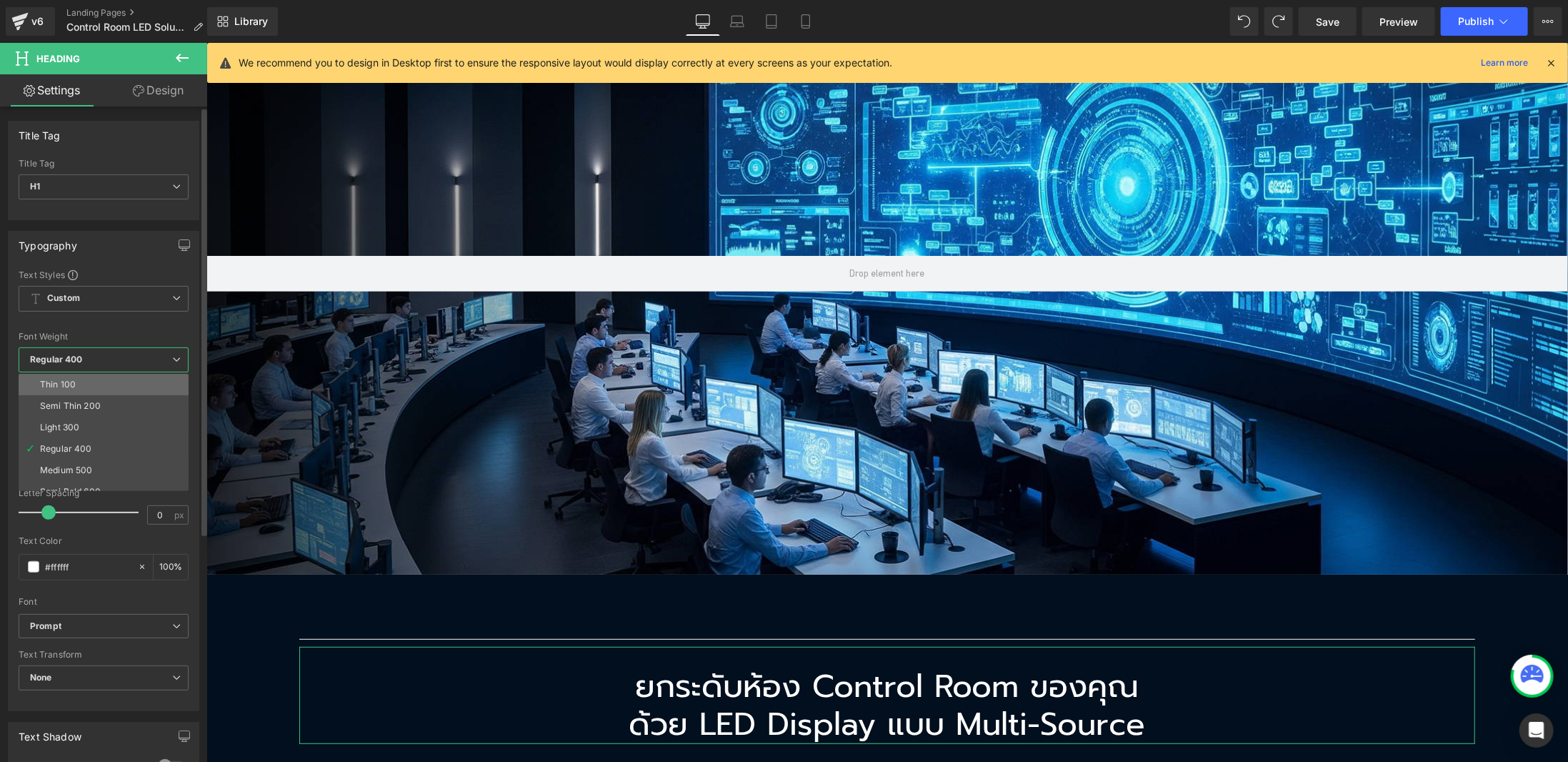
click at [76, 382] on li "Thin 100" at bounding box center [107, 384] width 177 height 21
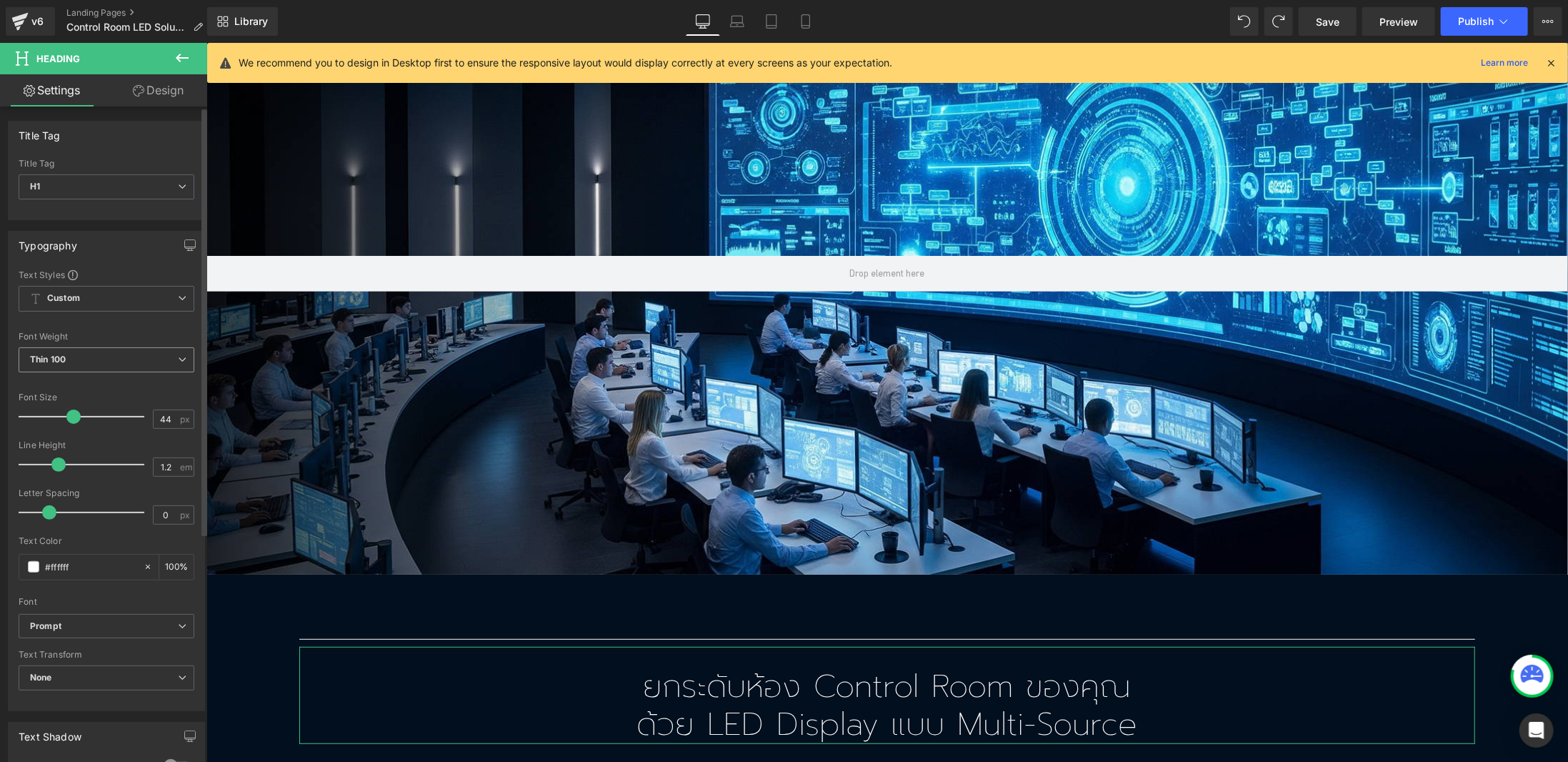
click at [104, 359] on span "Thin 100" at bounding box center [106, 359] width 176 height 25
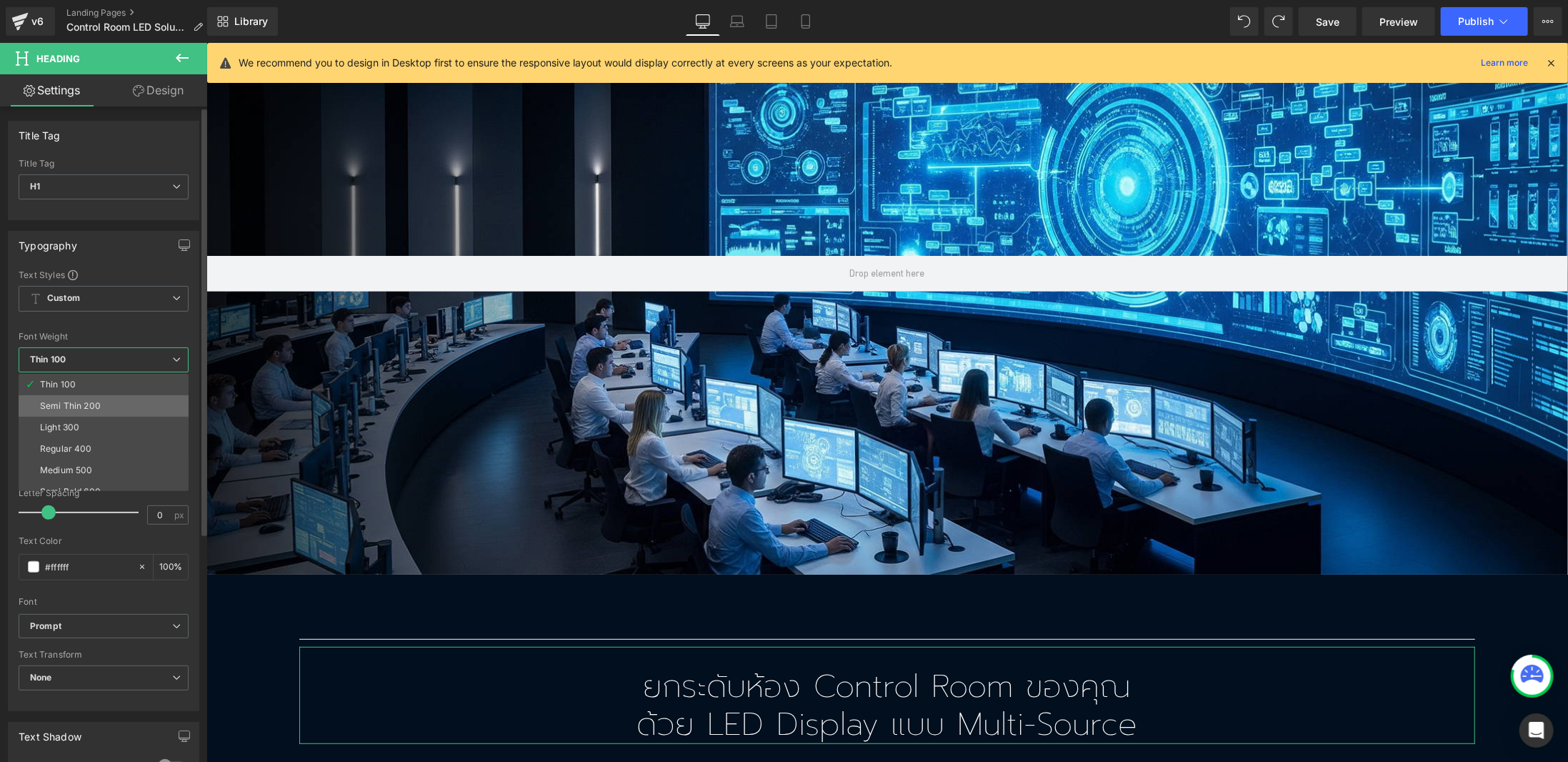
click at [107, 403] on li "Semi Thin 200" at bounding box center [107, 405] width 177 height 21
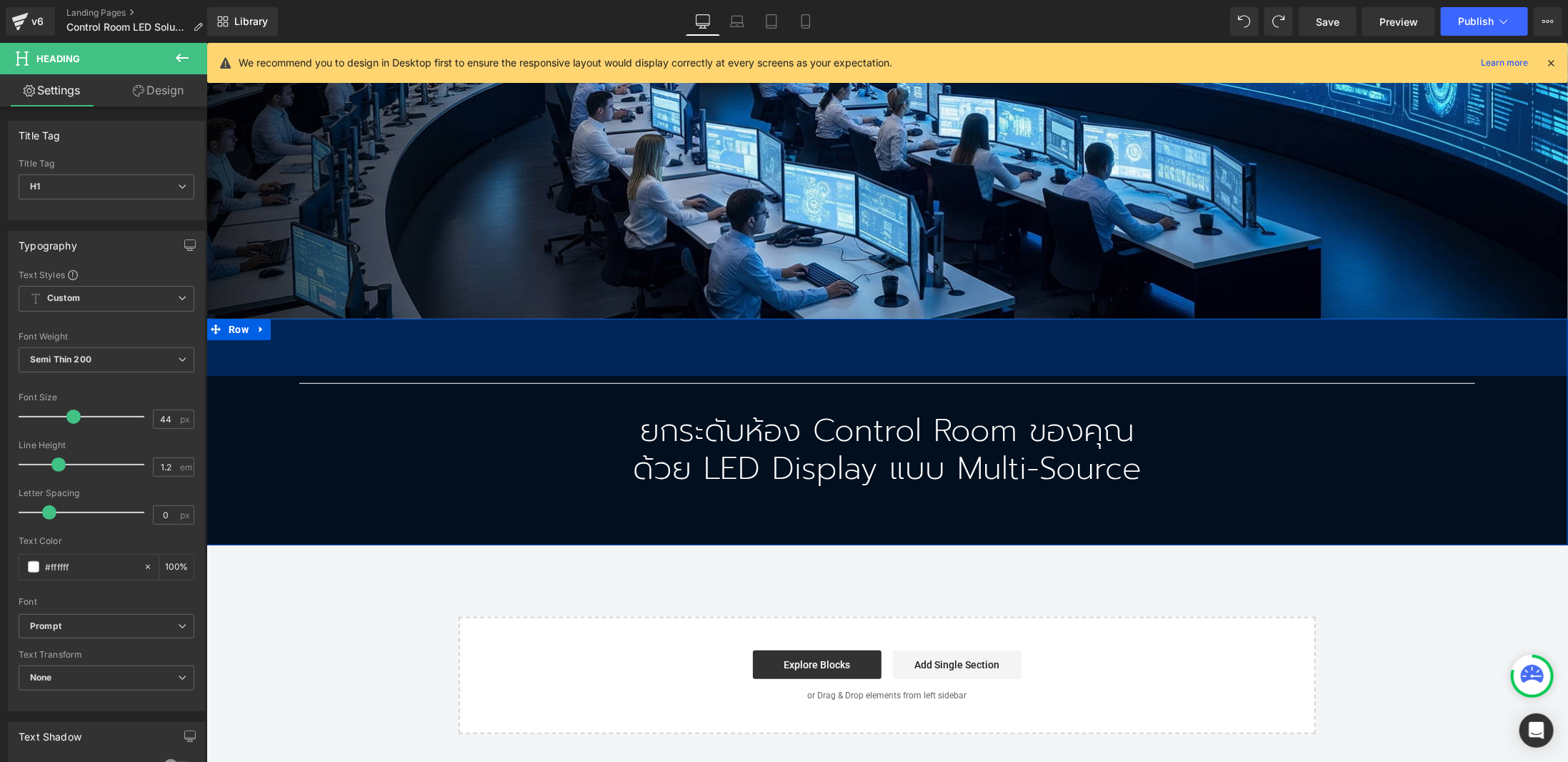
scroll to position [500, 0]
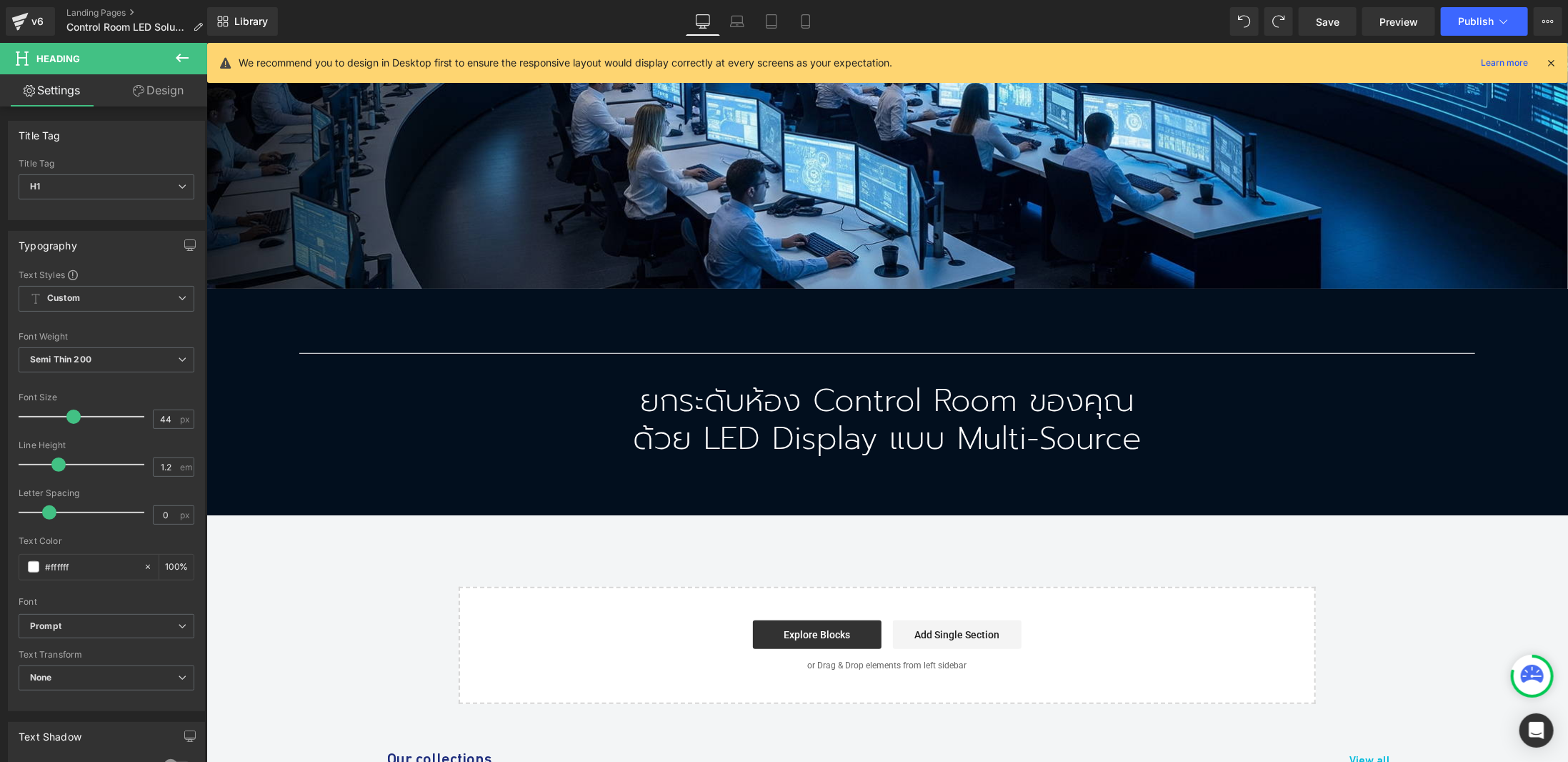
click at [1343, 571] on div "Hero Banner Separator ยกระดับห้อง Control Room ของคุณ ด้วย LED Display แบบ Mult…" at bounding box center [886, 195] width 1362 height 1017
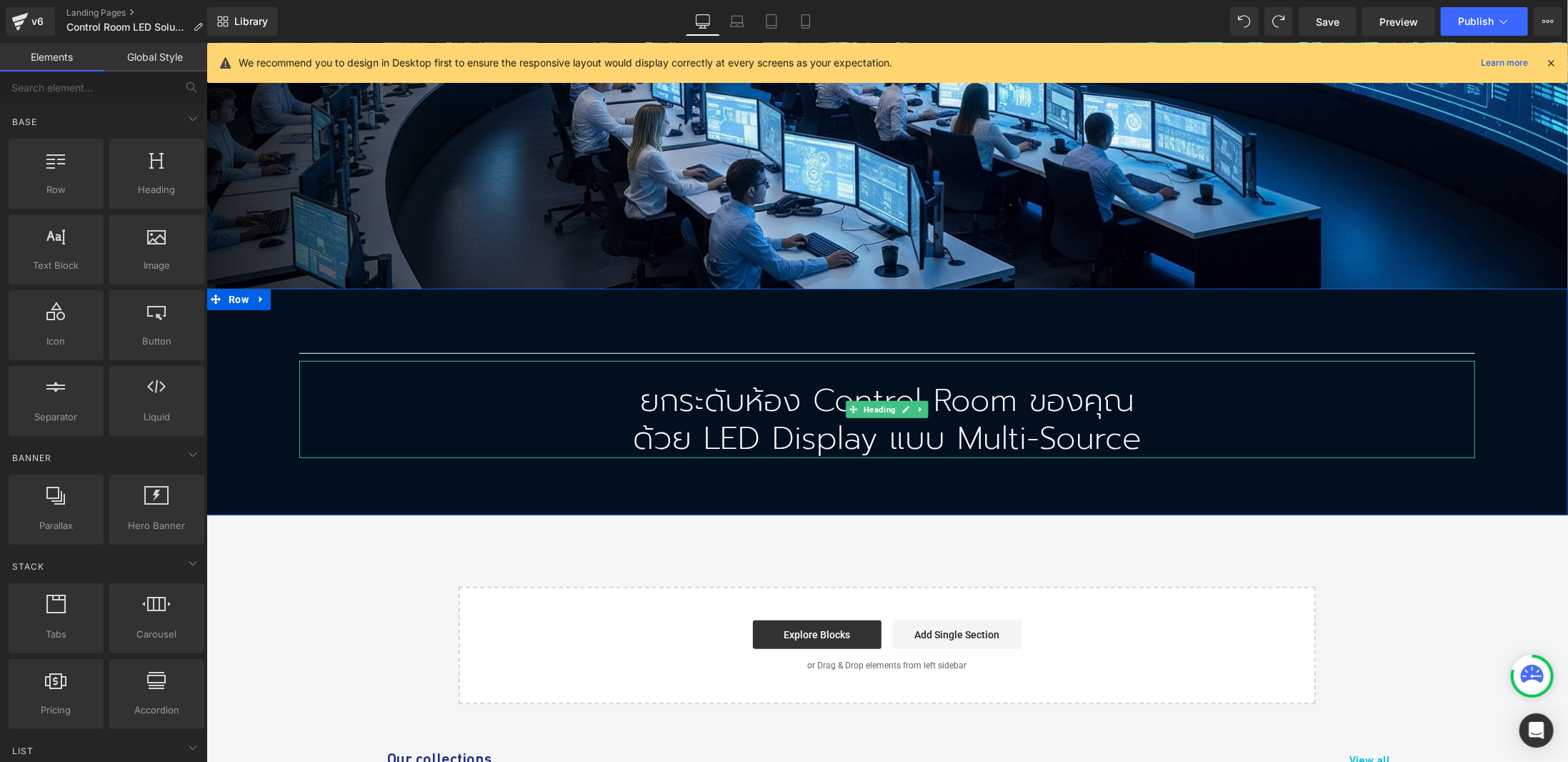
click at [1009, 407] on h1 "ยกระดับห้อง Control Room ของคุณ" at bounding box center [886, 400] width 1176 height 38
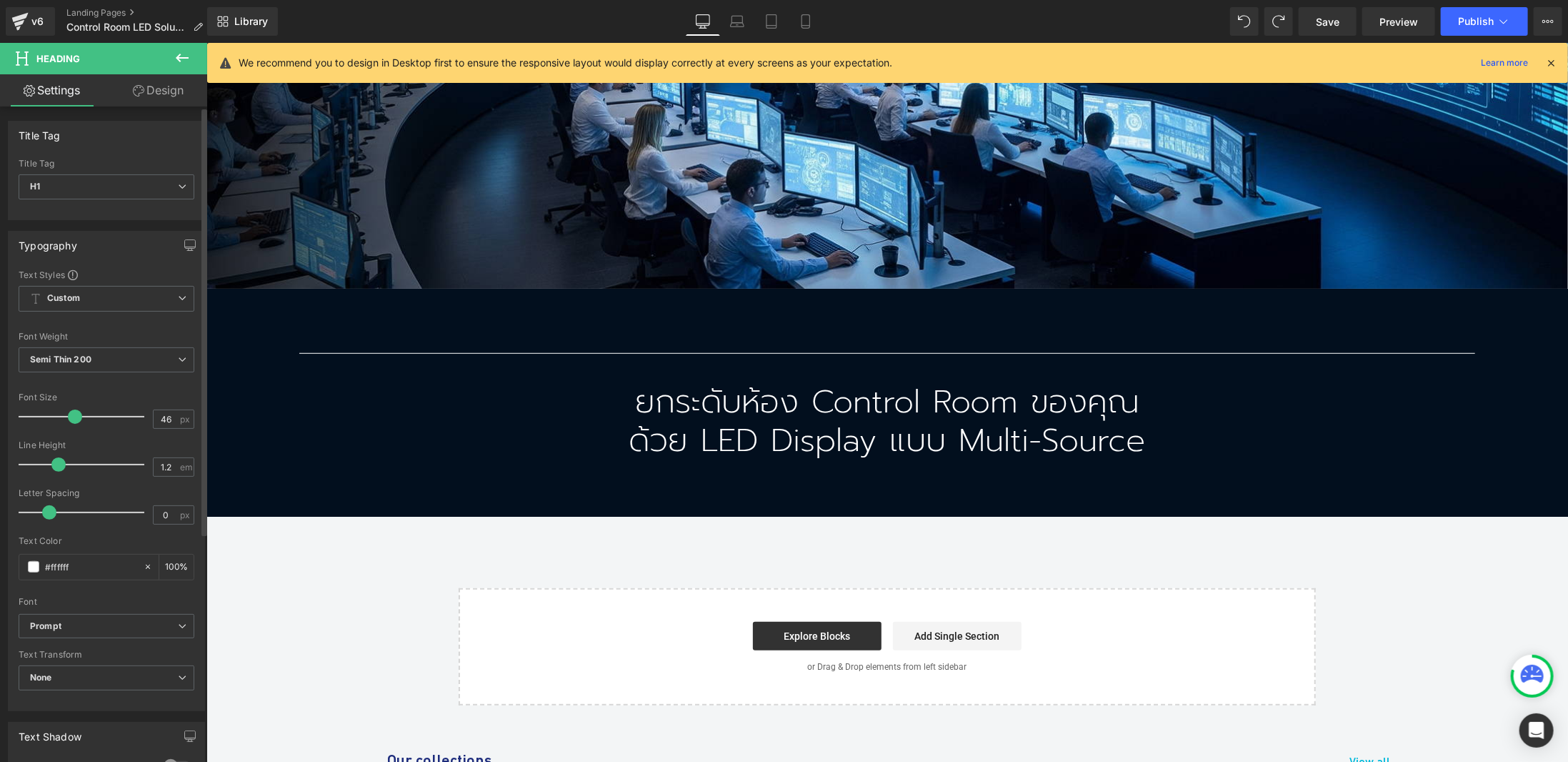
type input "47"
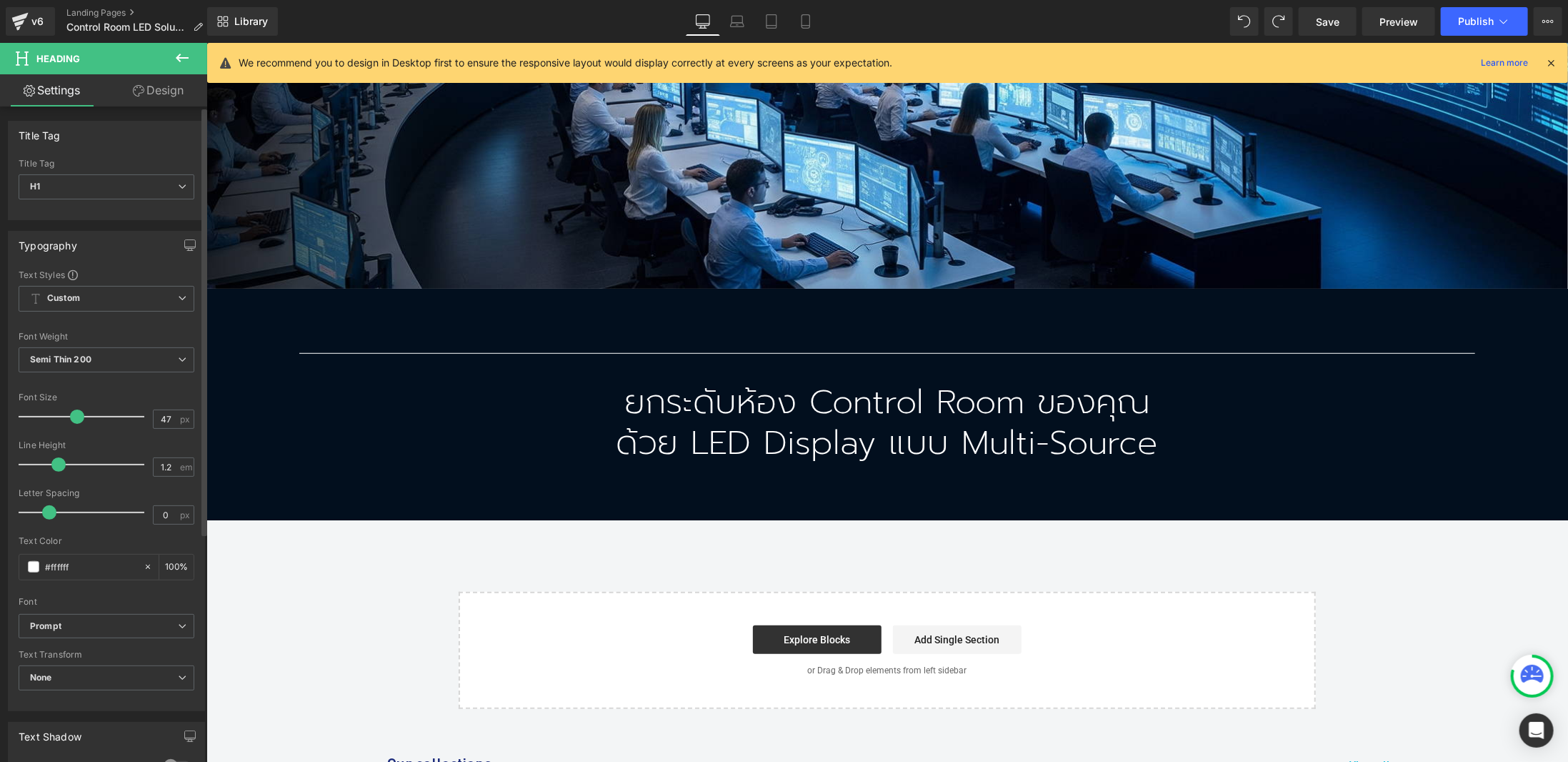
click at [80, 409] on span at bounding box center [77, 416] width 15 height 15
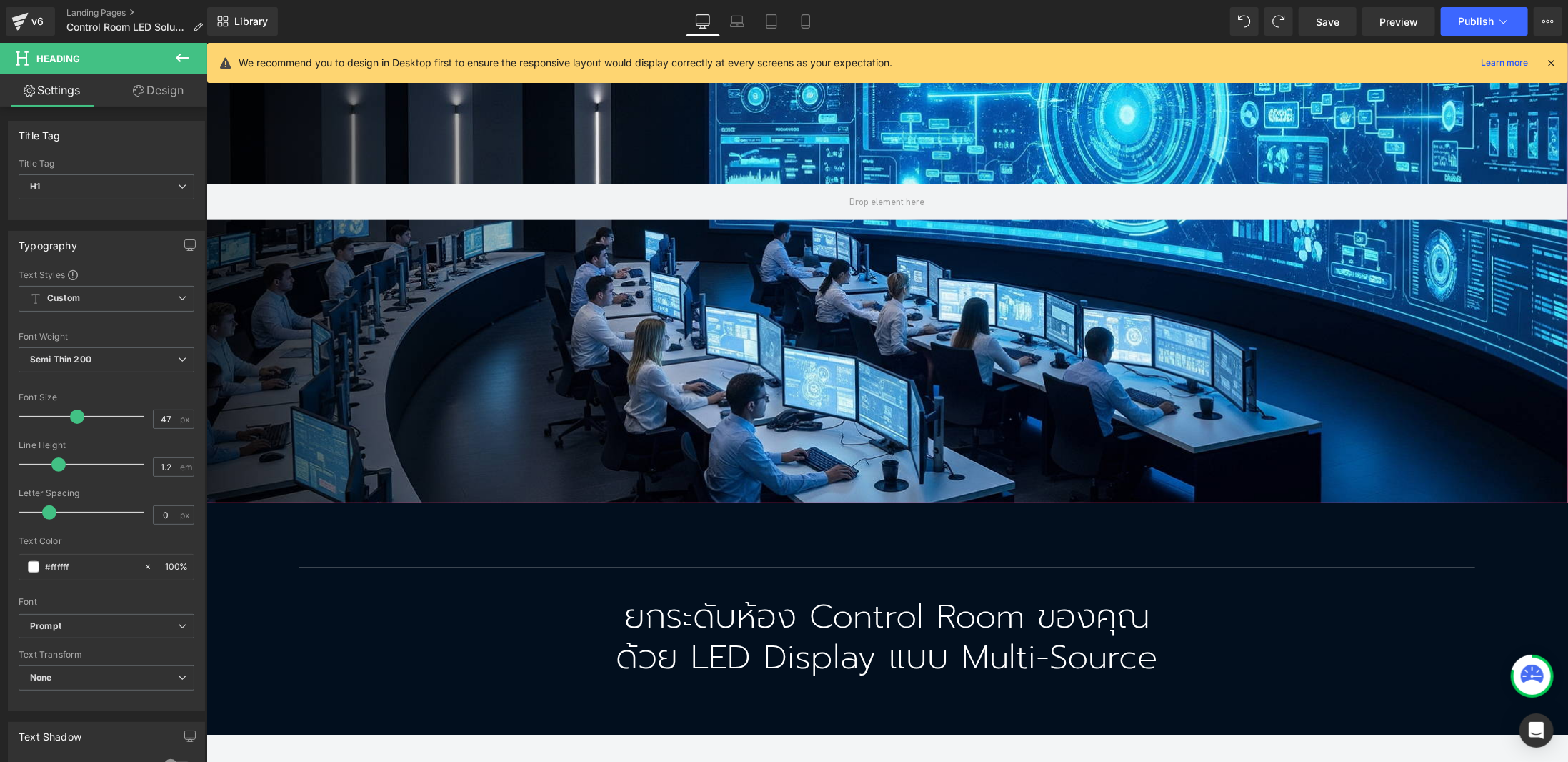
scroll to position [428, 0]
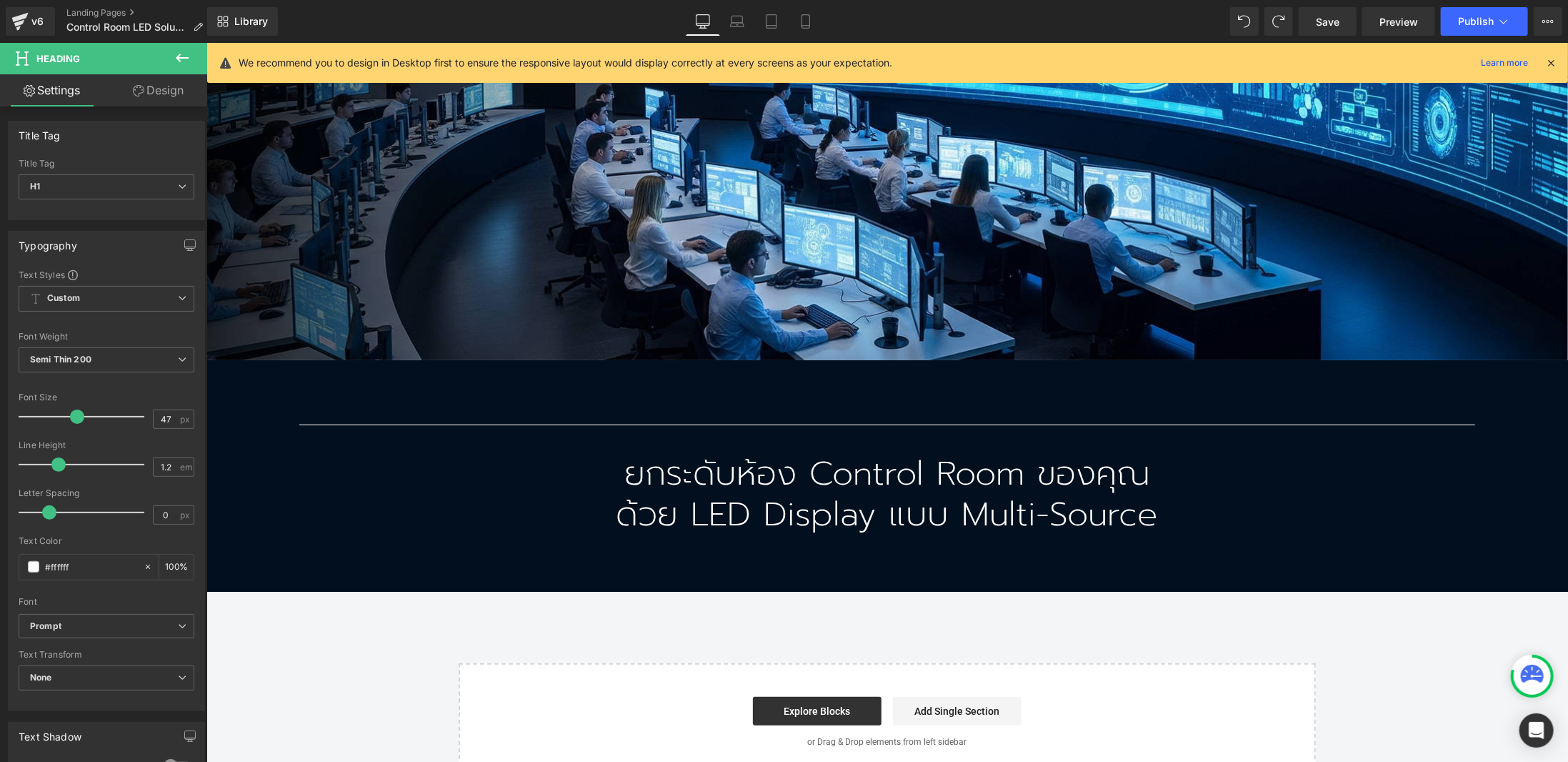
click at [1310, 630] on div "Hero Banner Separator ยกระดับห้อง Control Room ของคุณ ด้วย LED Display แบบ Mult…" at bounding box center [886, 268] width 1362 height 1022
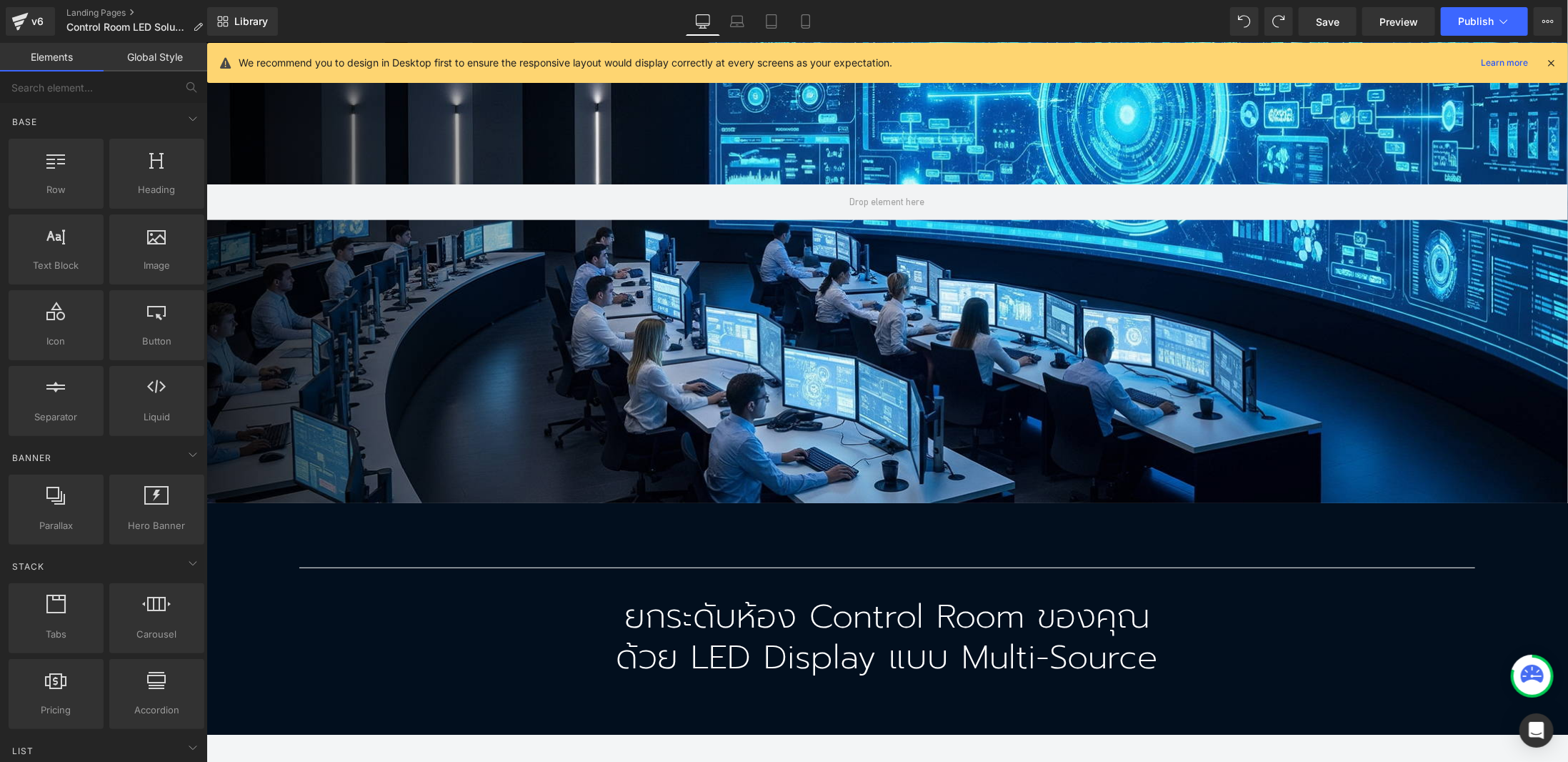
scroll to position [571, 0]
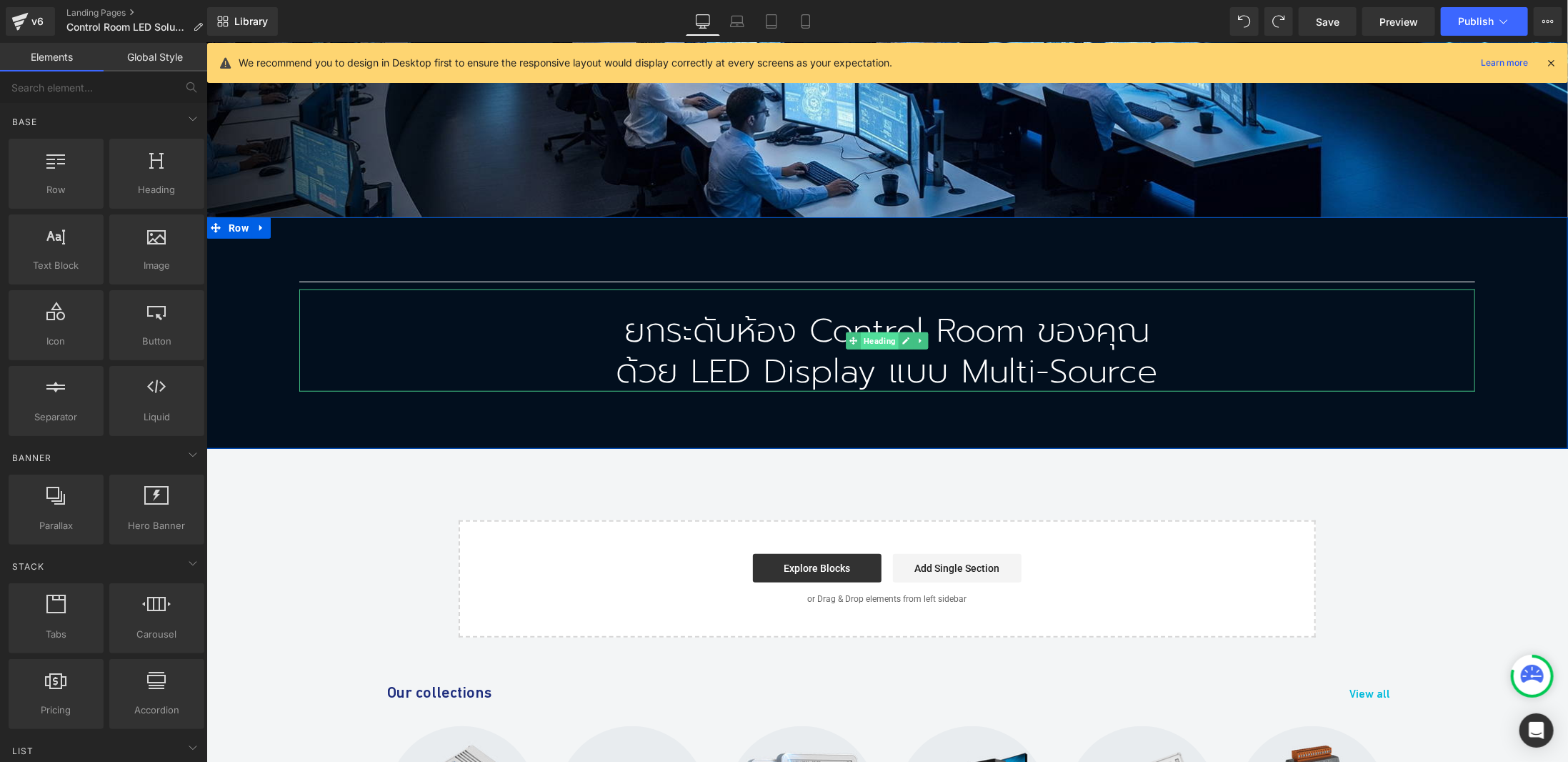
click at [868, 336] on span "Heading" at bounding box center [879, 340] width 38 height 18
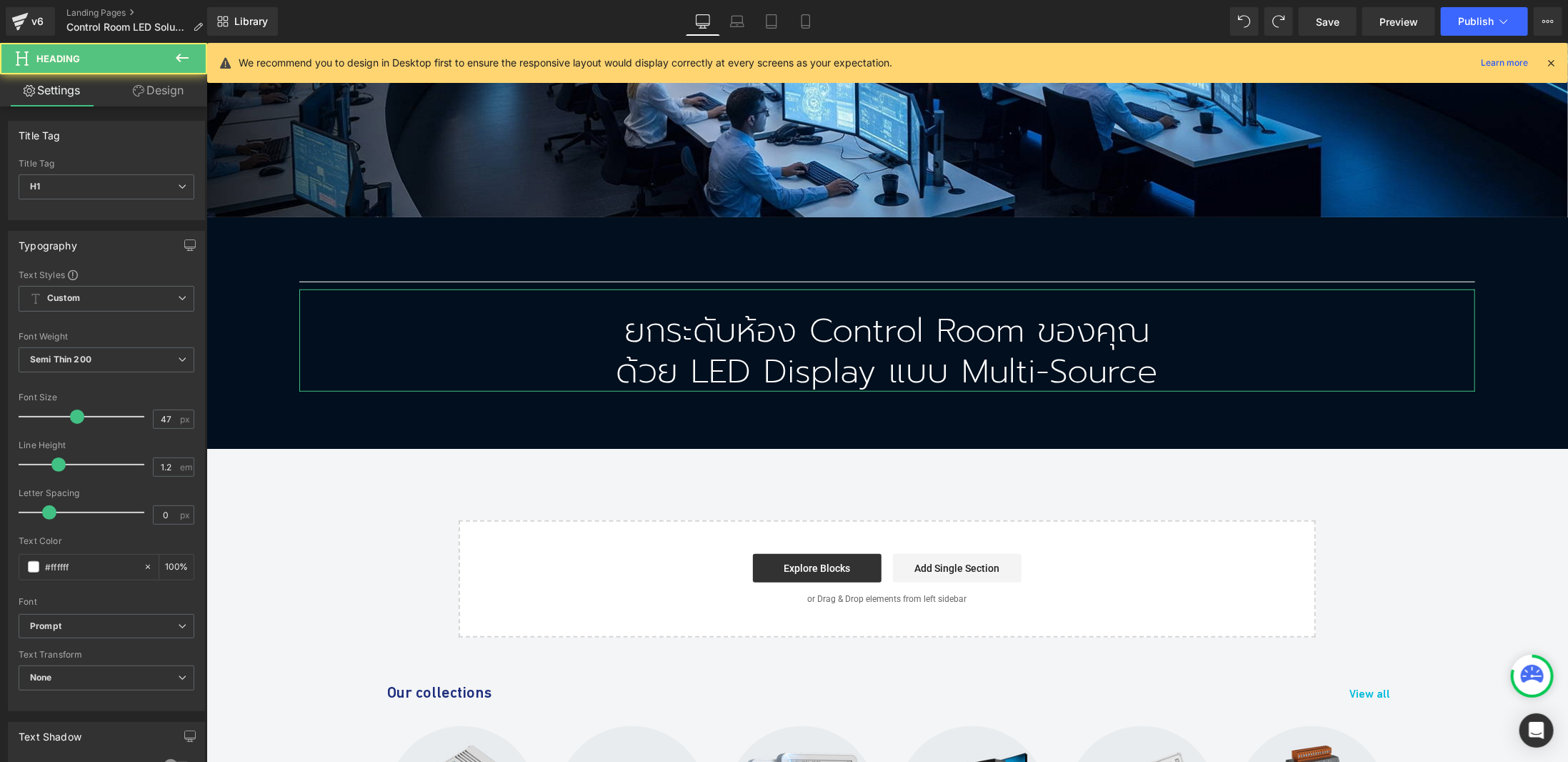
click at [141, 94] on icon at bounding box center [138, 90] width 11 height 11
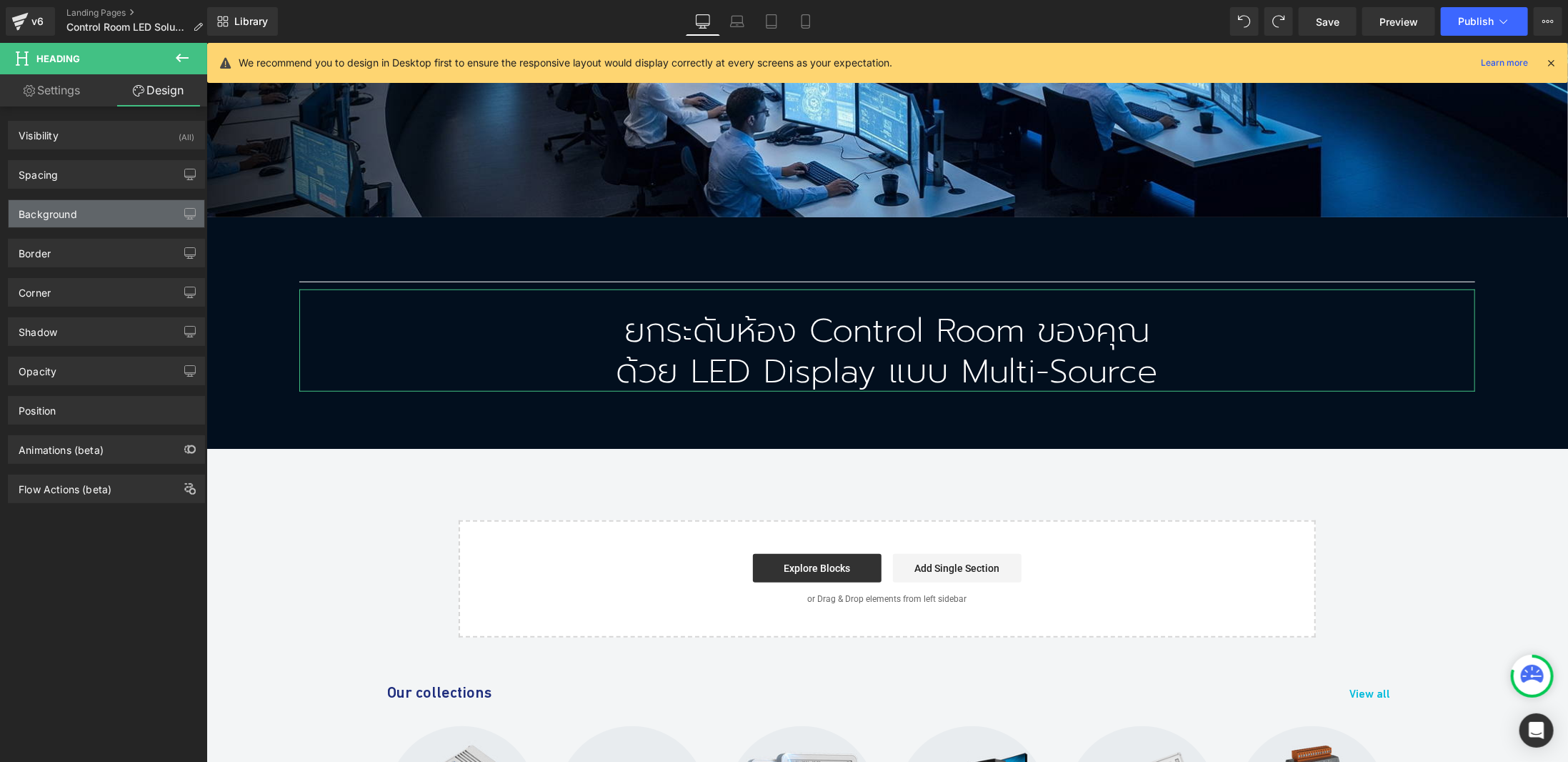
type input "0"
type input "30"
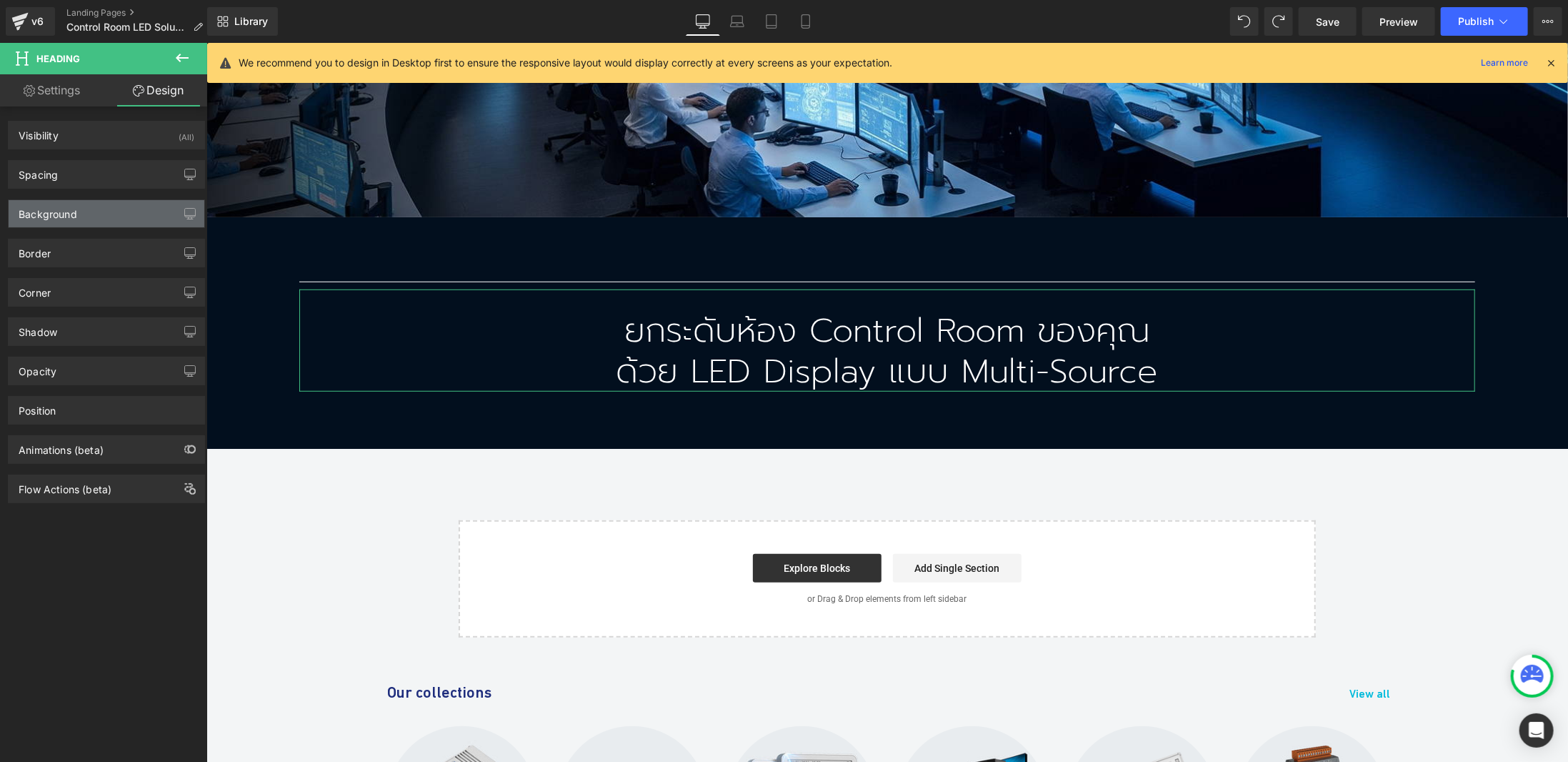
type input "0"
click at [49, 169] on div "Spacing" at bounding box center [38, 170] width 40 height 20
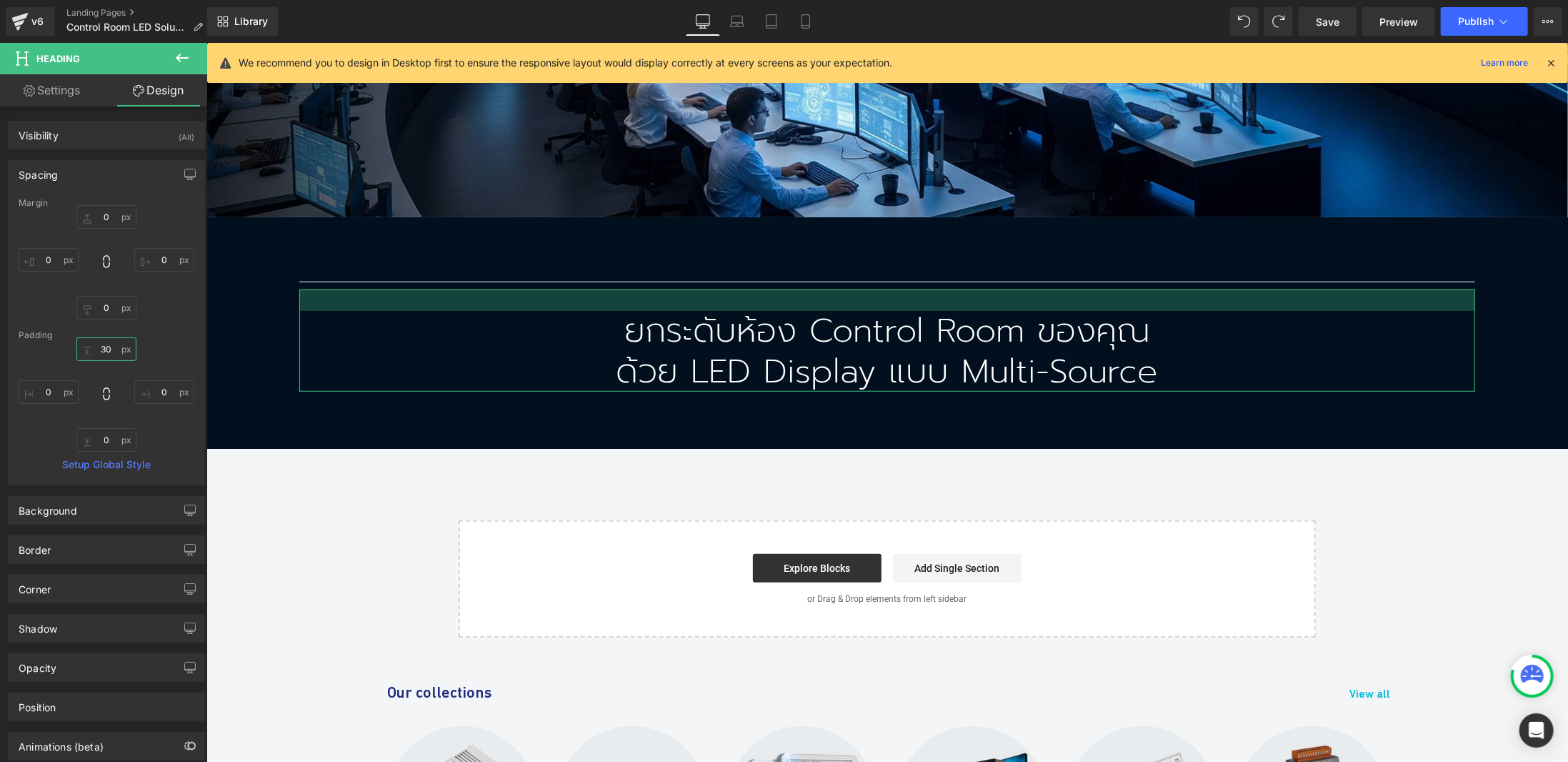
click at [90, 346] on input "30" at bounding box center [106, 349] width 60 height 24
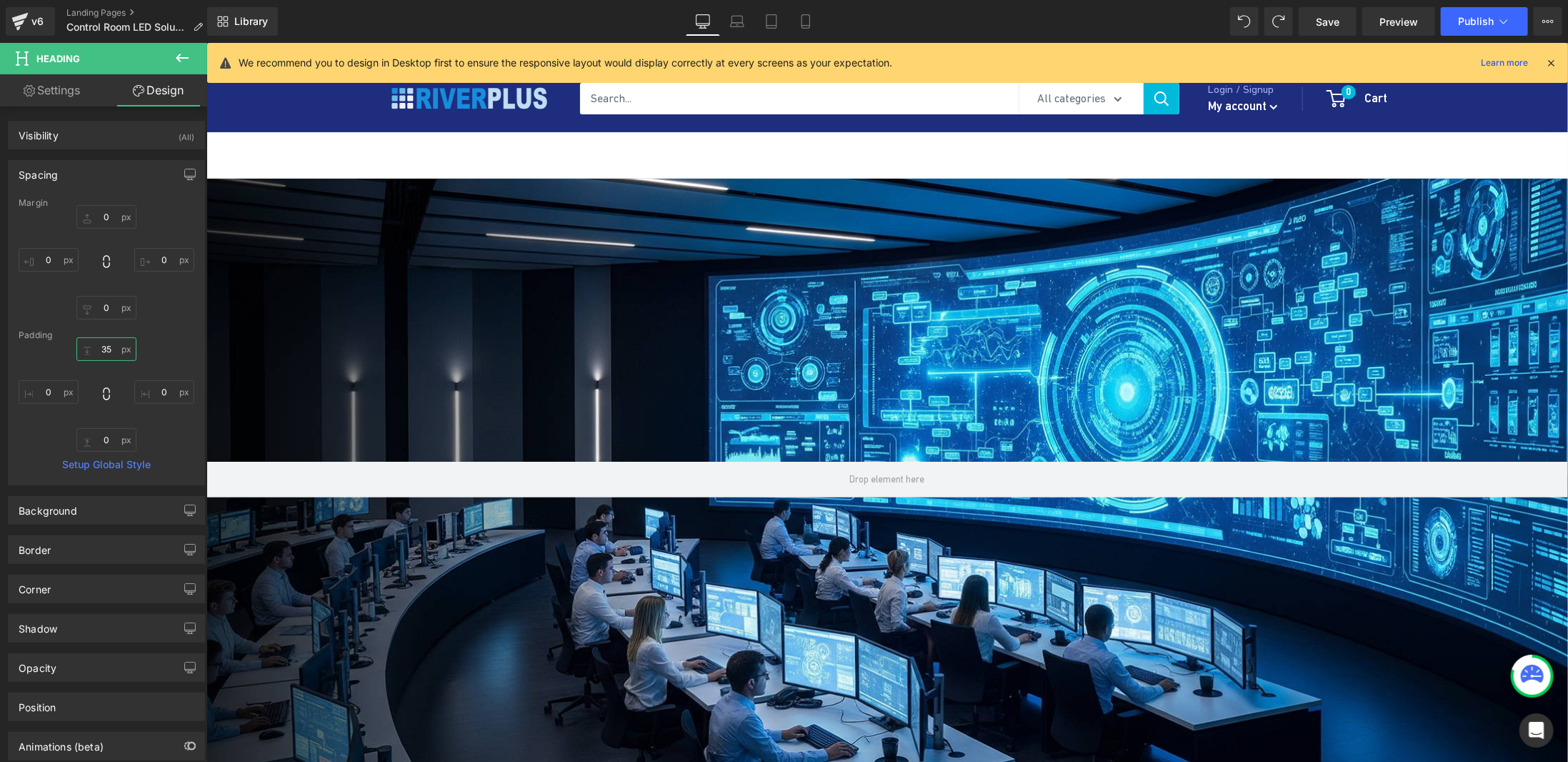
scroll to position [0, 0]
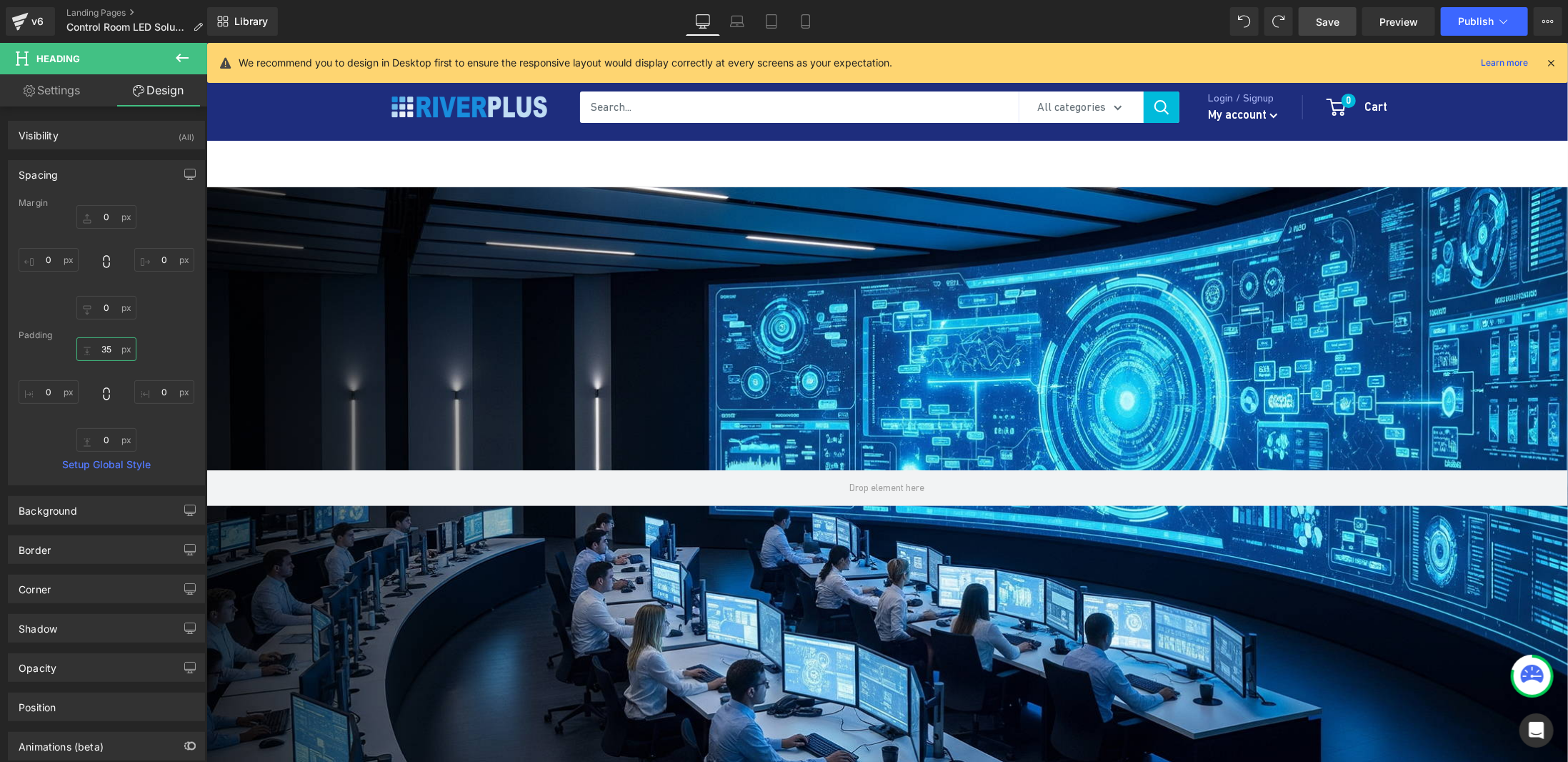
type input "35"
click at [1329, 28] on span "Save" at bounding box center [1328, 22] width 24 height 15
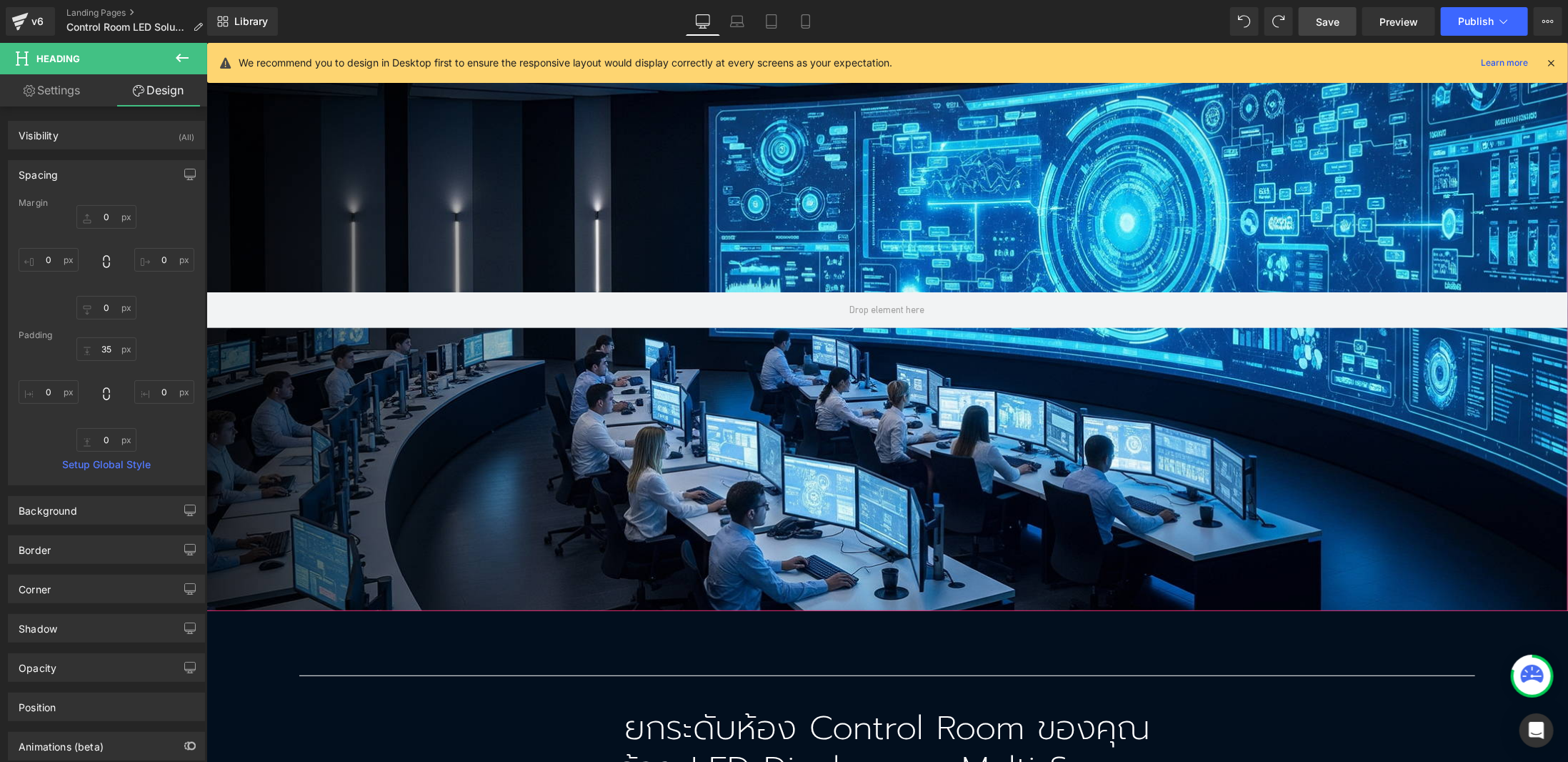
scroll to position [358, 0]
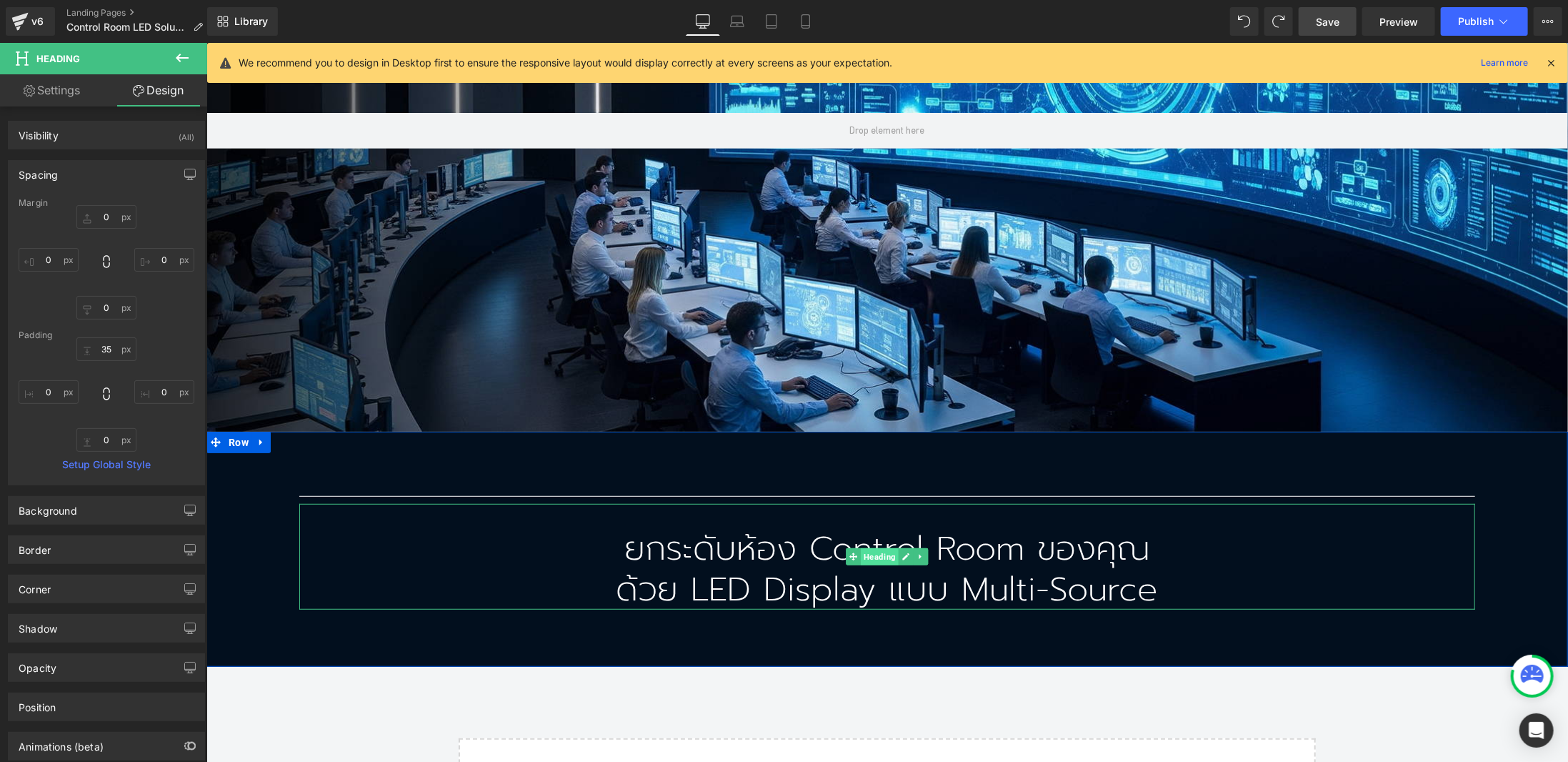
click at [871, 558] on span "Heading" at bounding box center [879, 556] width 38 height 18
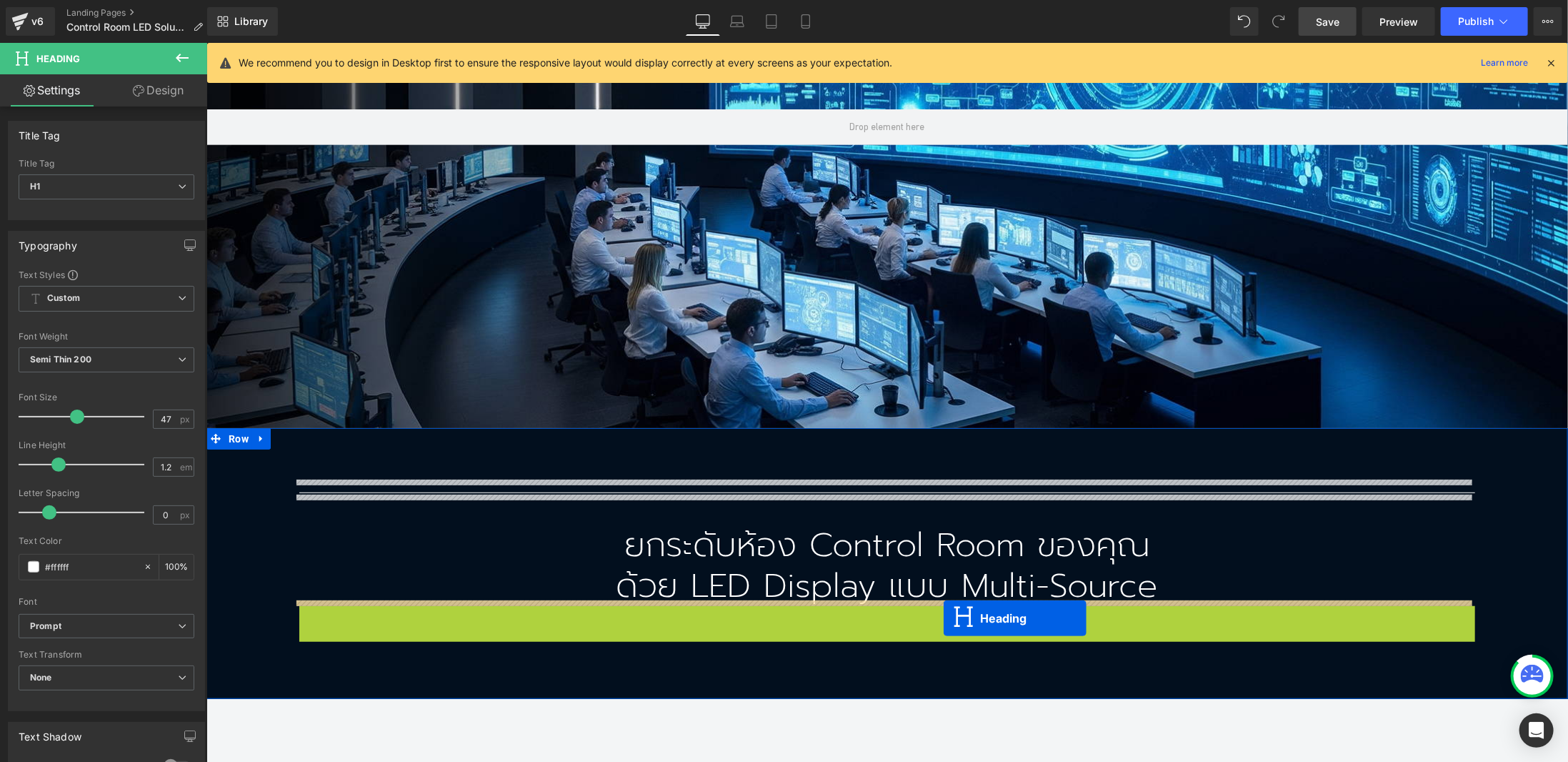
scroll to position [218, 0]
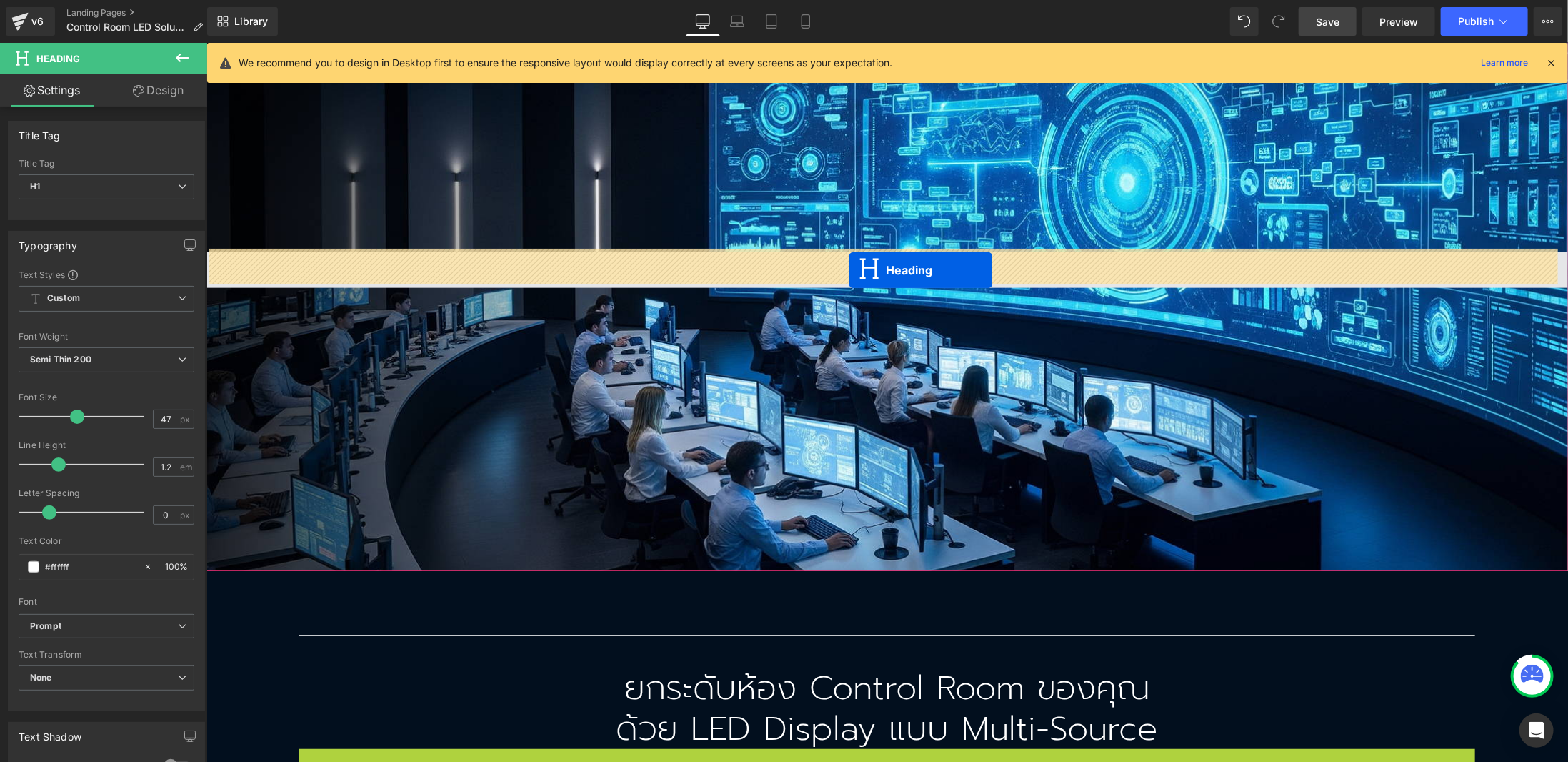
drag, startPoint x: 879, startPoint y: 657, endPoint x: 848, endPoint y: 269, distance: 389.2
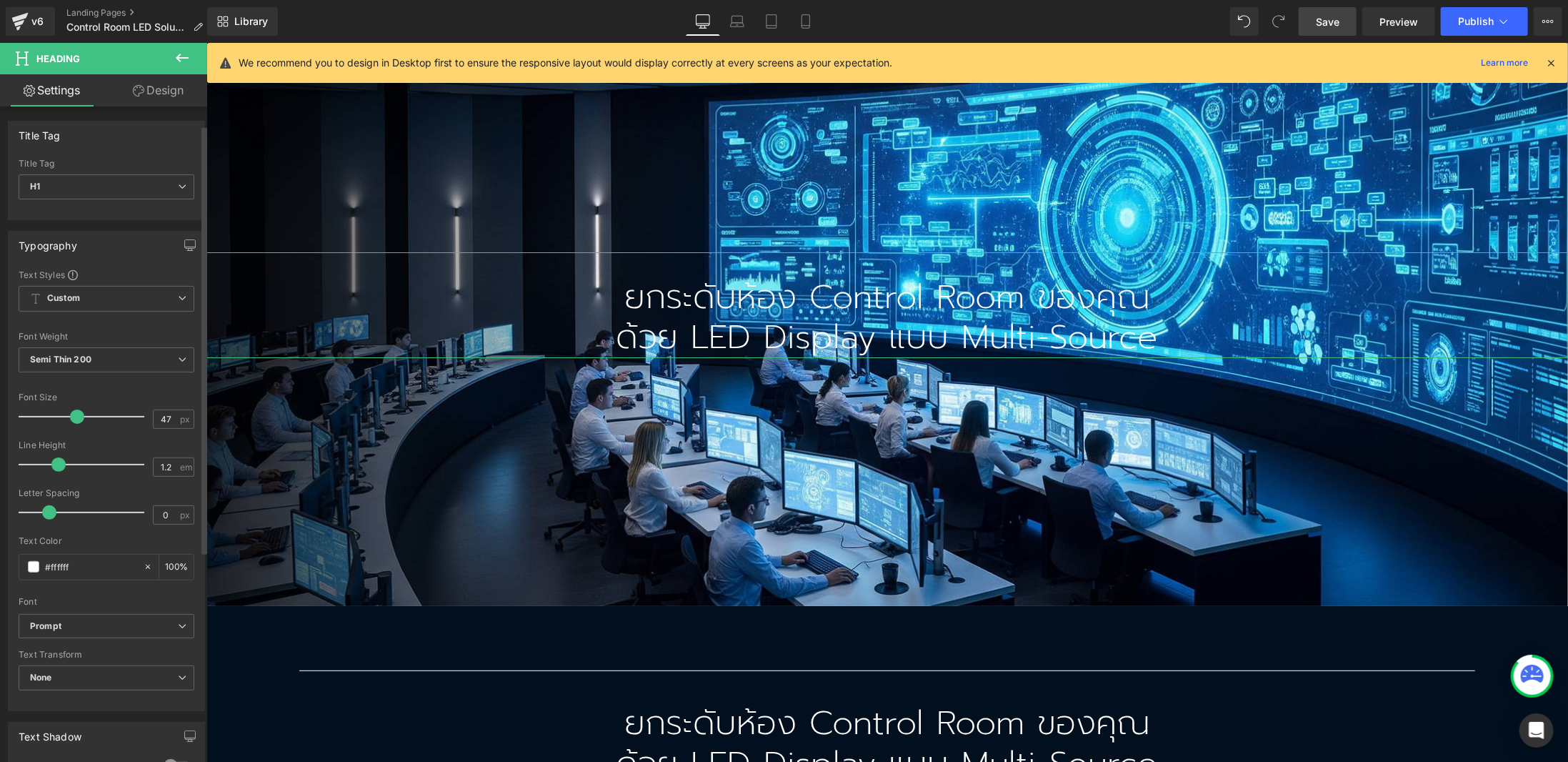
scroll to position [215, 0]
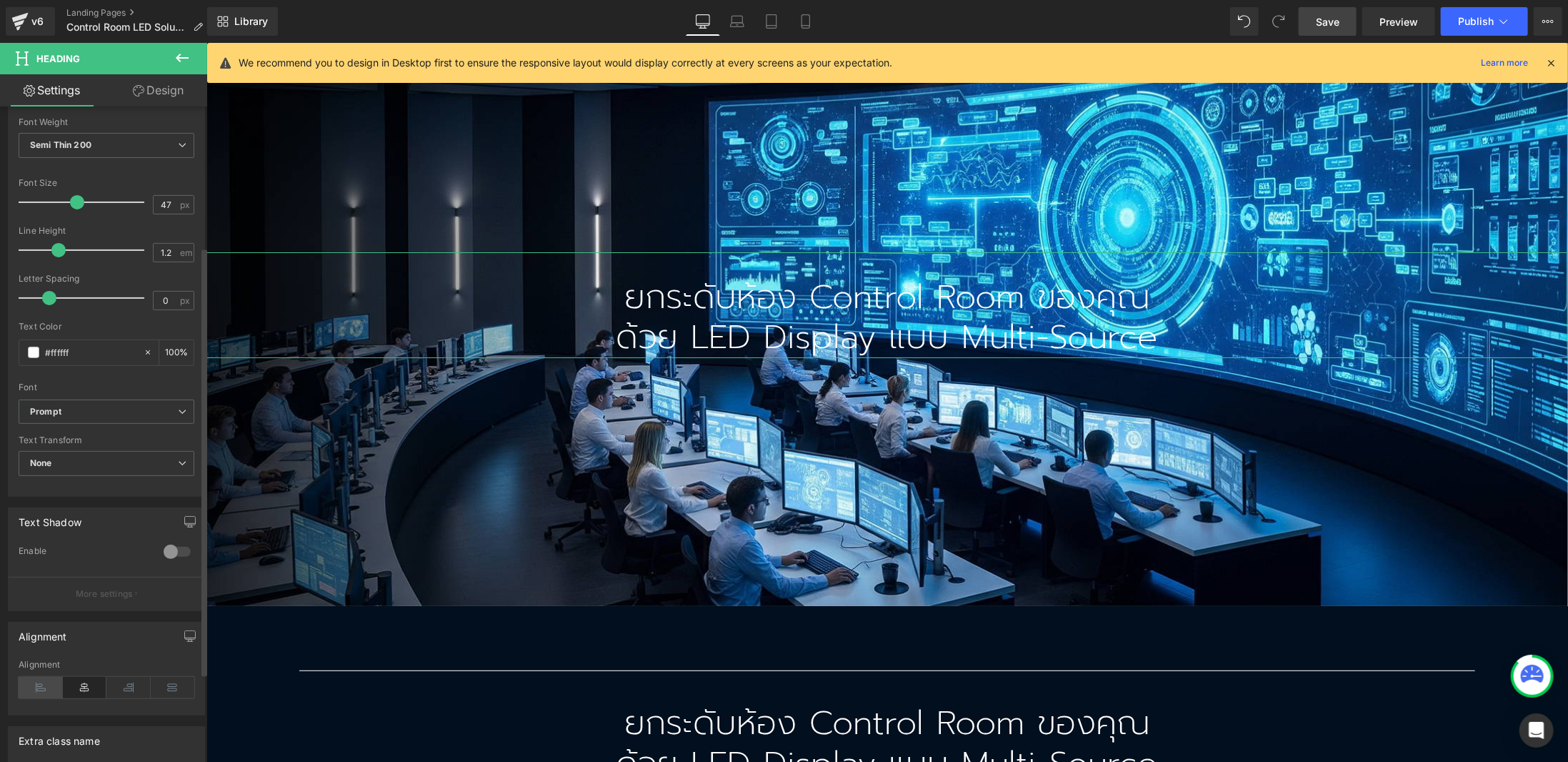
click at [31, 680] on icon at bounding box center [41, 686] width 44 height 21
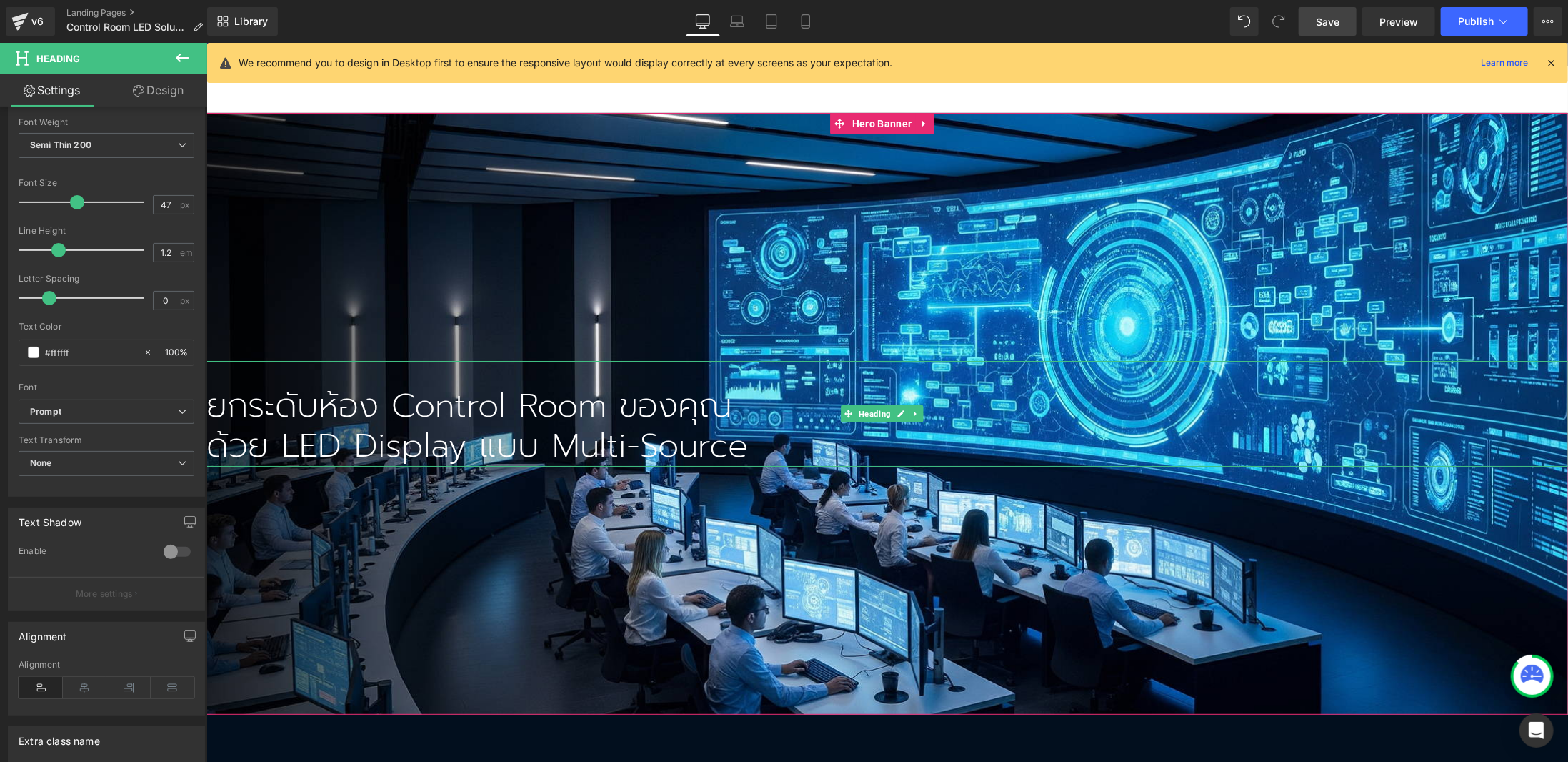
scroll to position [0, 0]
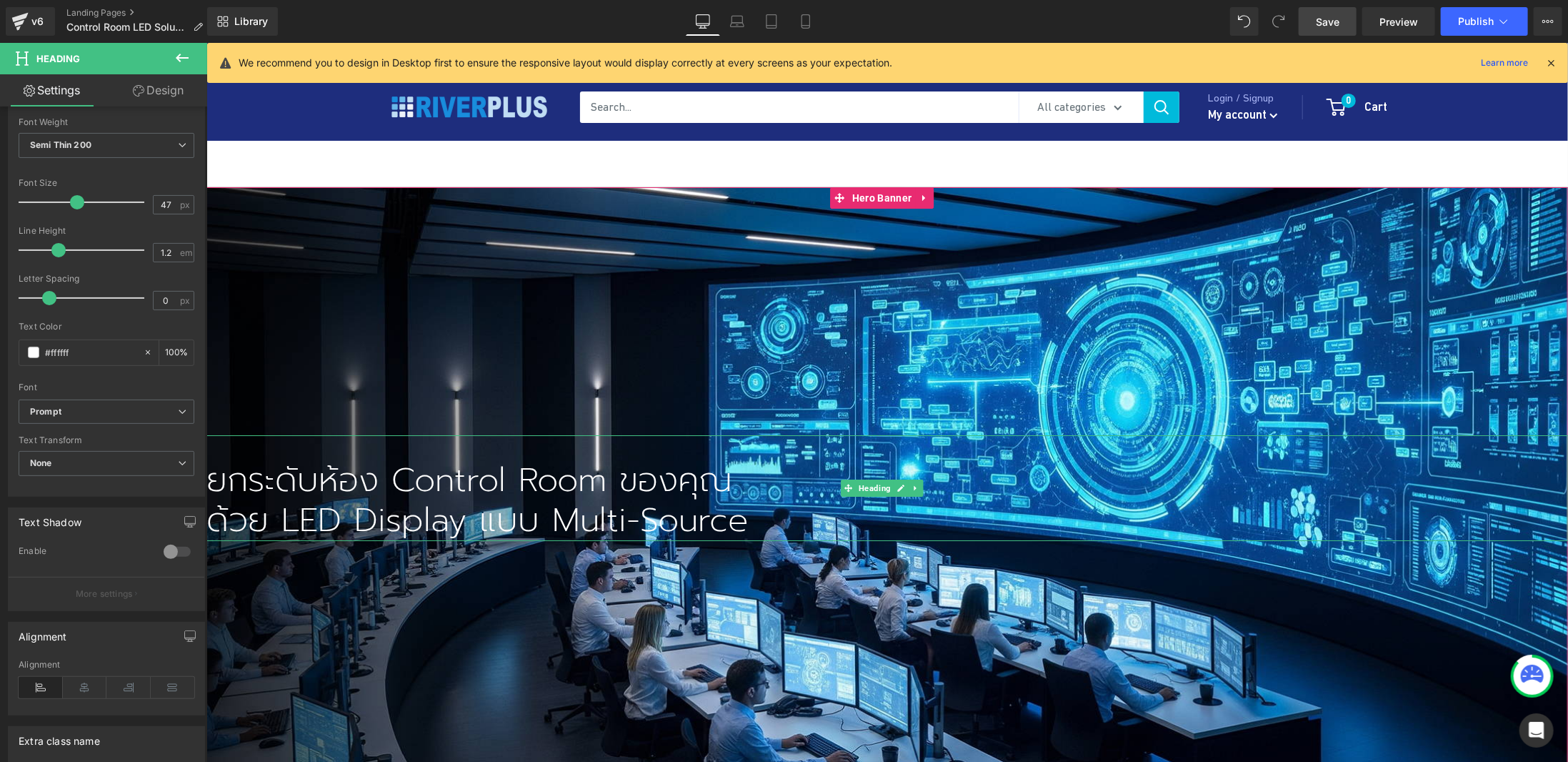
click at [845, 332] on div "ยกระดับห้อง Control Room ของคุณ ด้วย LED Display แบบ Multi-Source Heading" at bounding box center [886, 487] width 1362 height 602
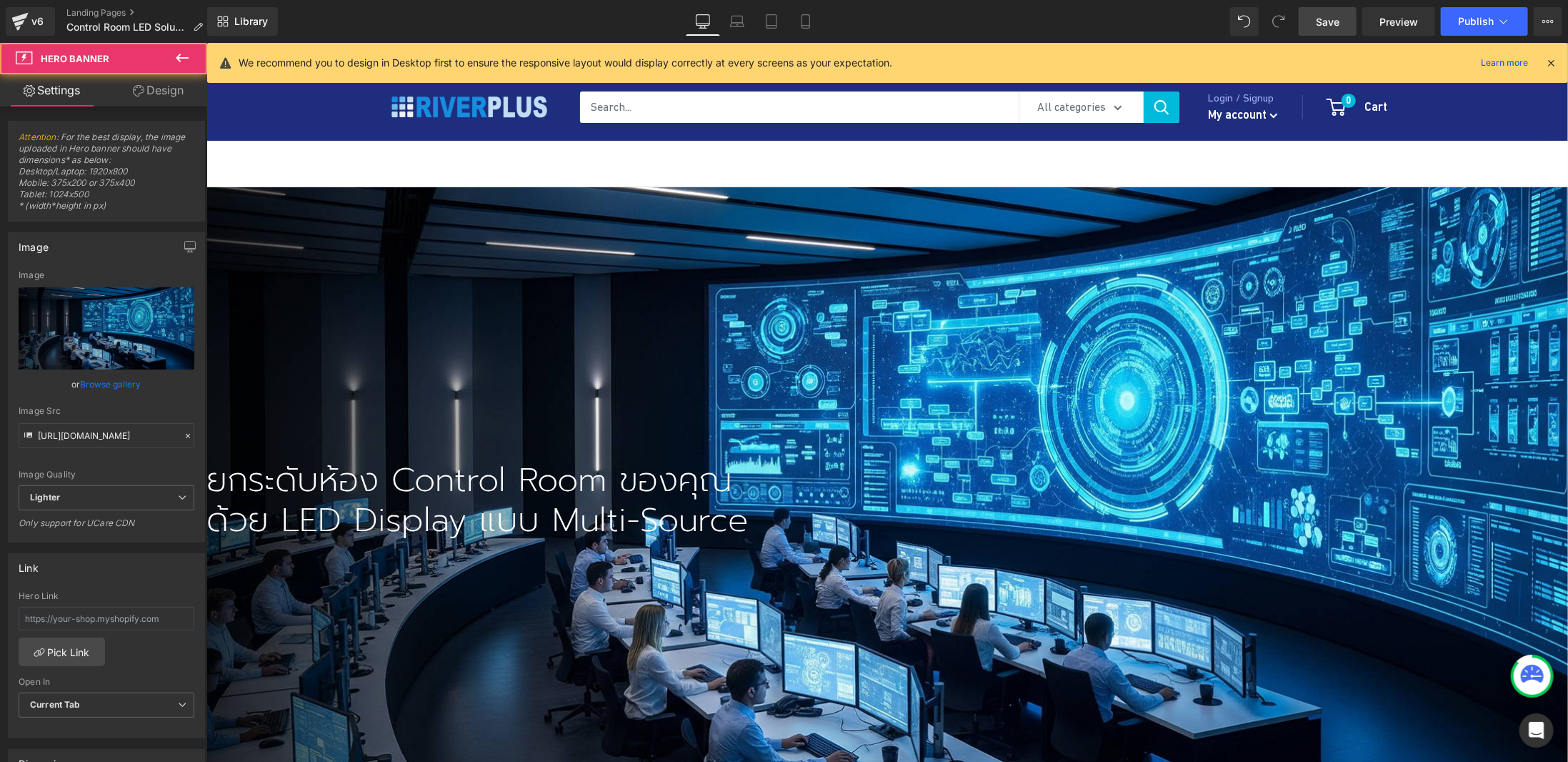
click at [138, 86] on icon at bounding box center [138, 90] width 11 height 11
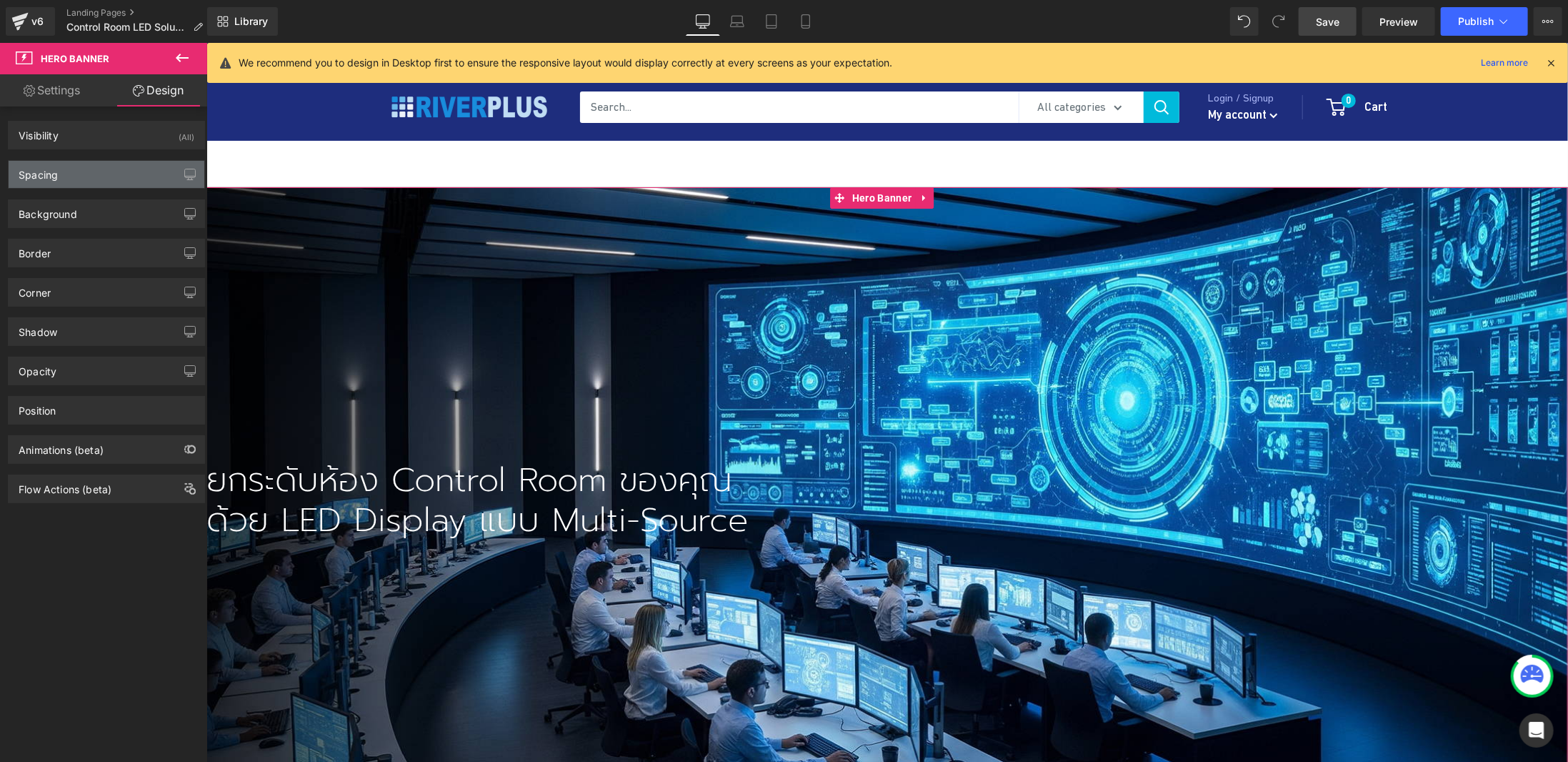
click at [85, 180] on div "Spacing" at bounding box center [106, 173] width 195 height 27
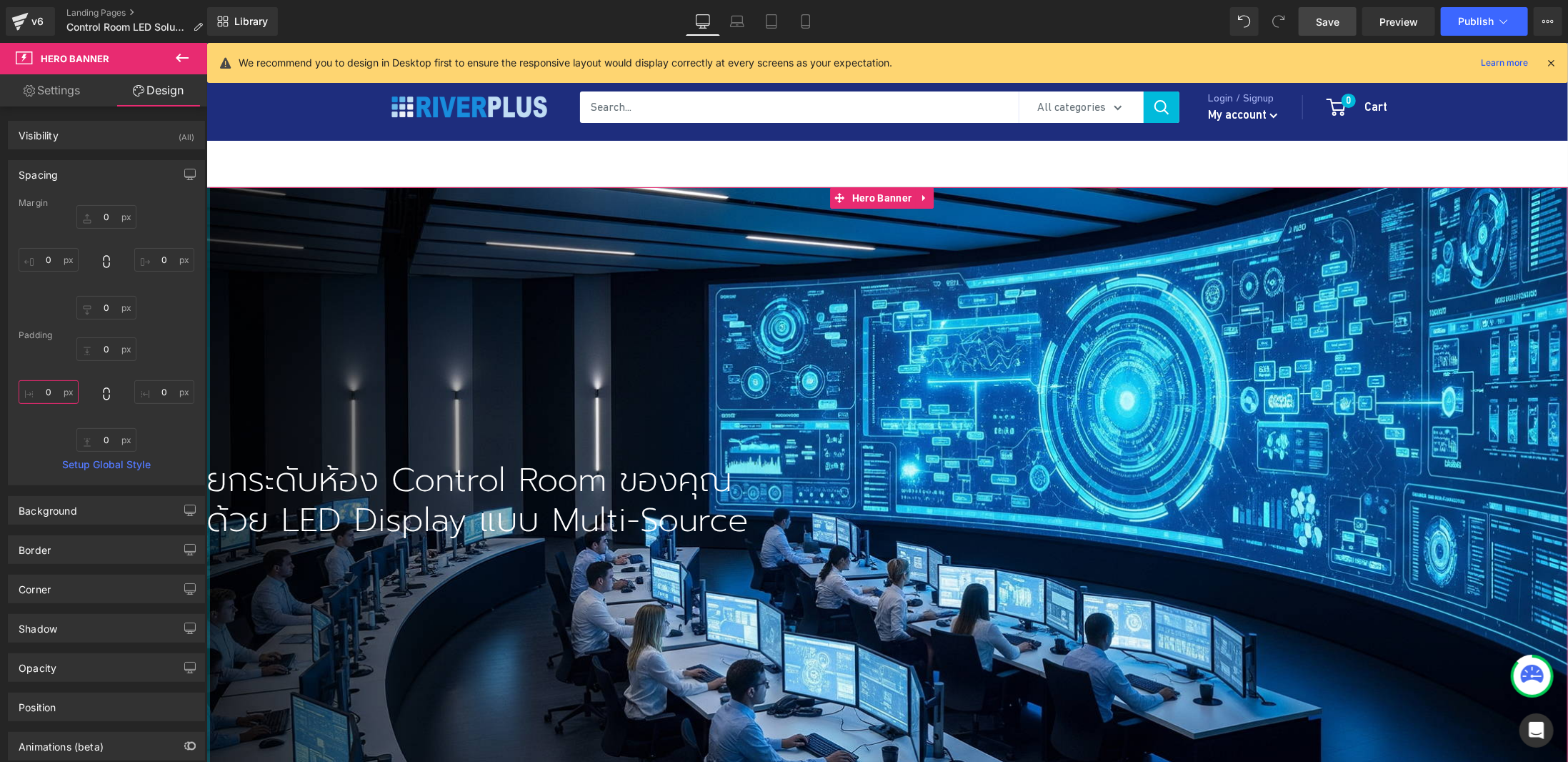
click at [41, 393] on input "0" at bounding box center [48, 393] width 60 height 24
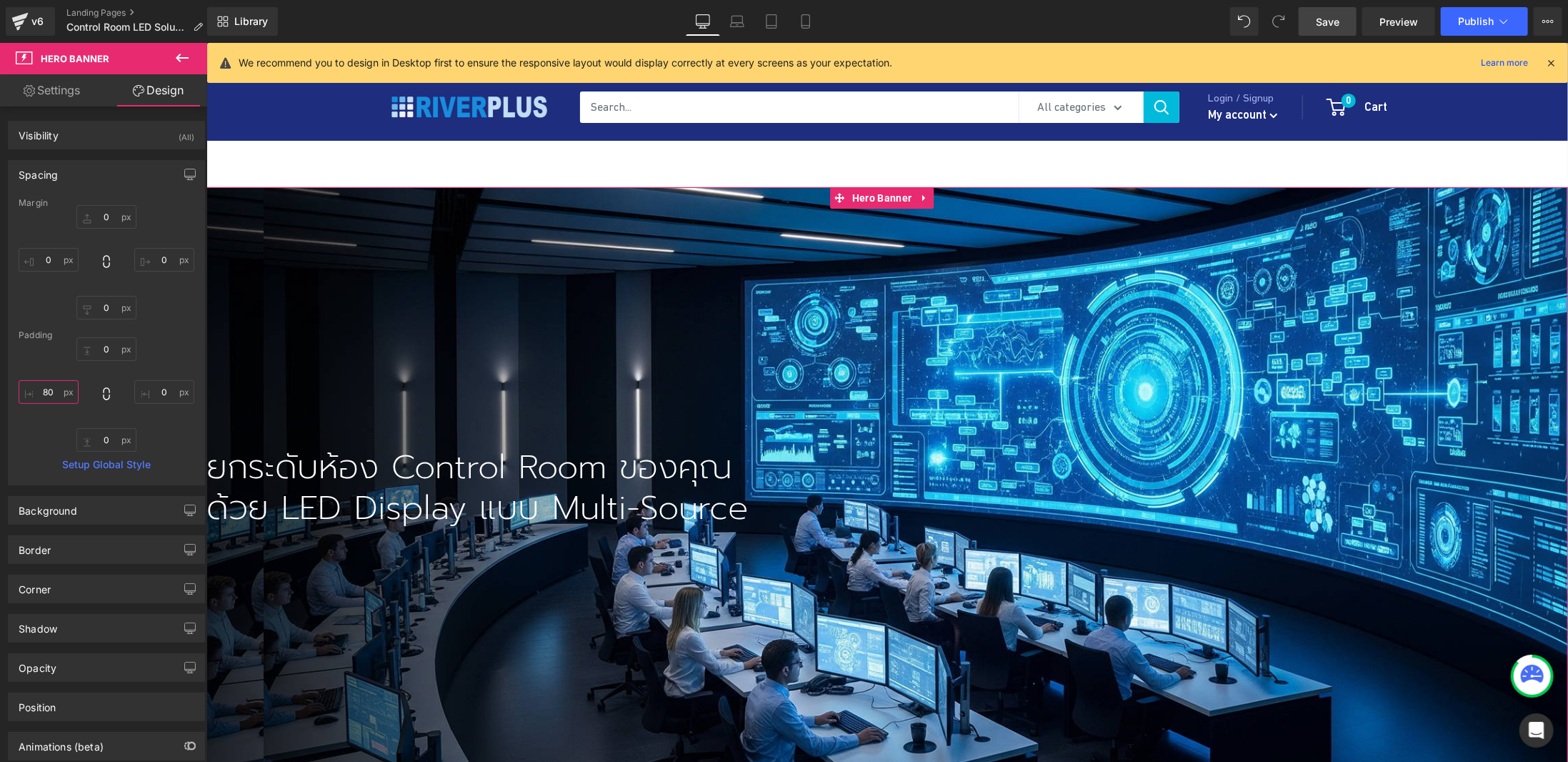
click at [49, 389] on input "80" at bounding box center [48, 393] width 60 height 24
type input "0"
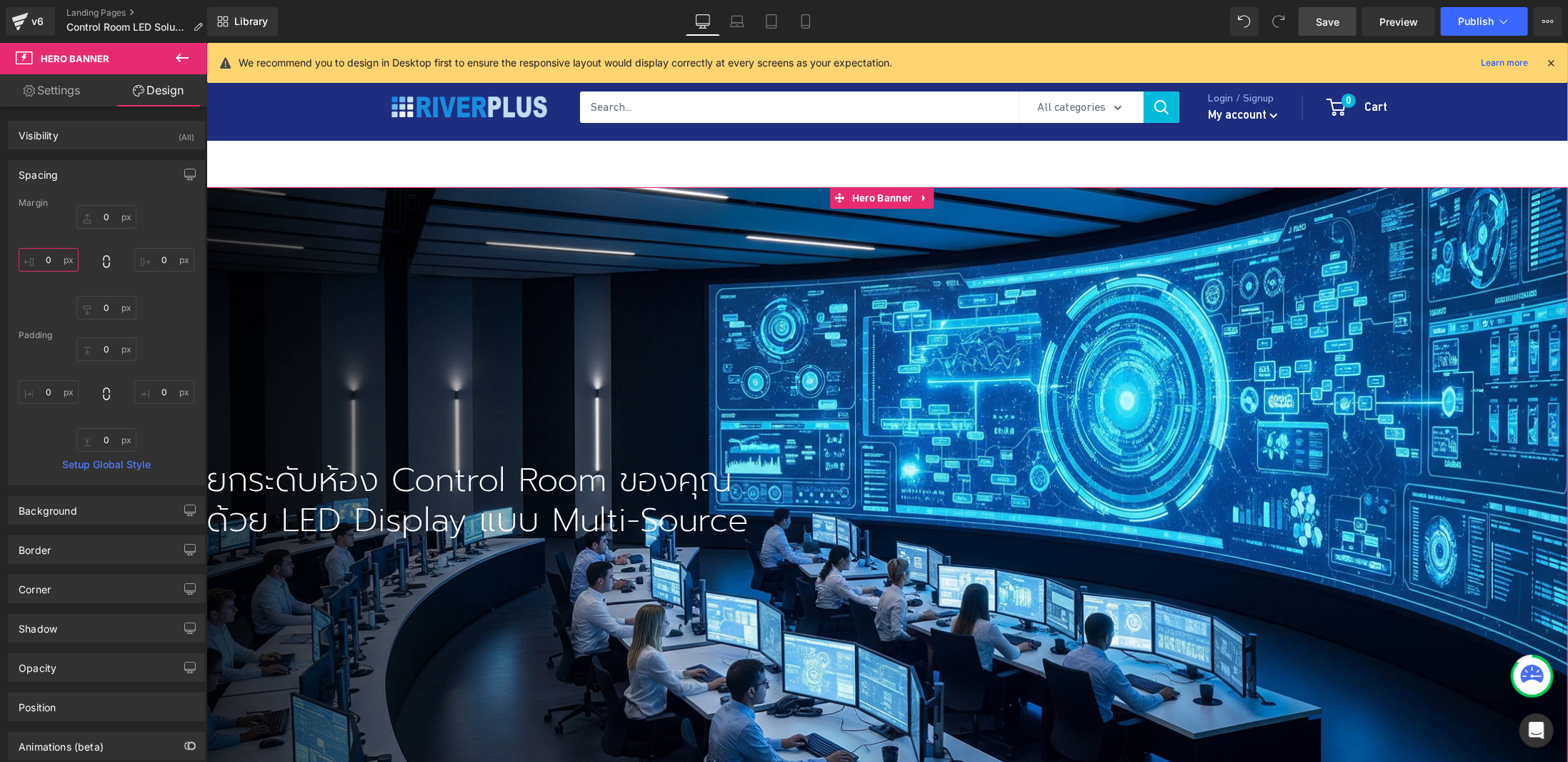
click at [41, 264] on input "0" at bounding box center [48, 260] width 60 height 24
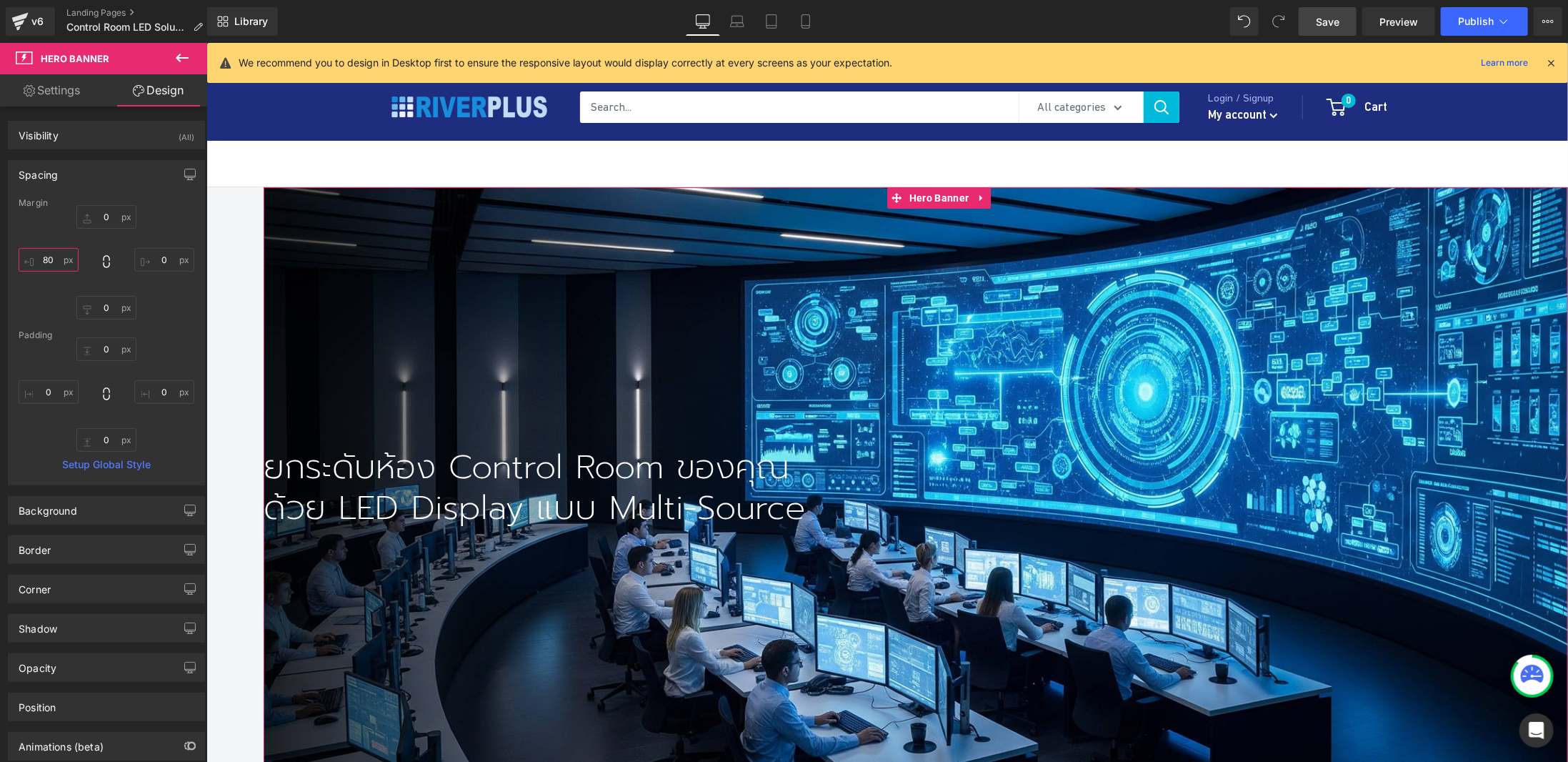
click at [41, 264] on input "80" at bounding box center [48, 260] width 60 height 24
type input "0"
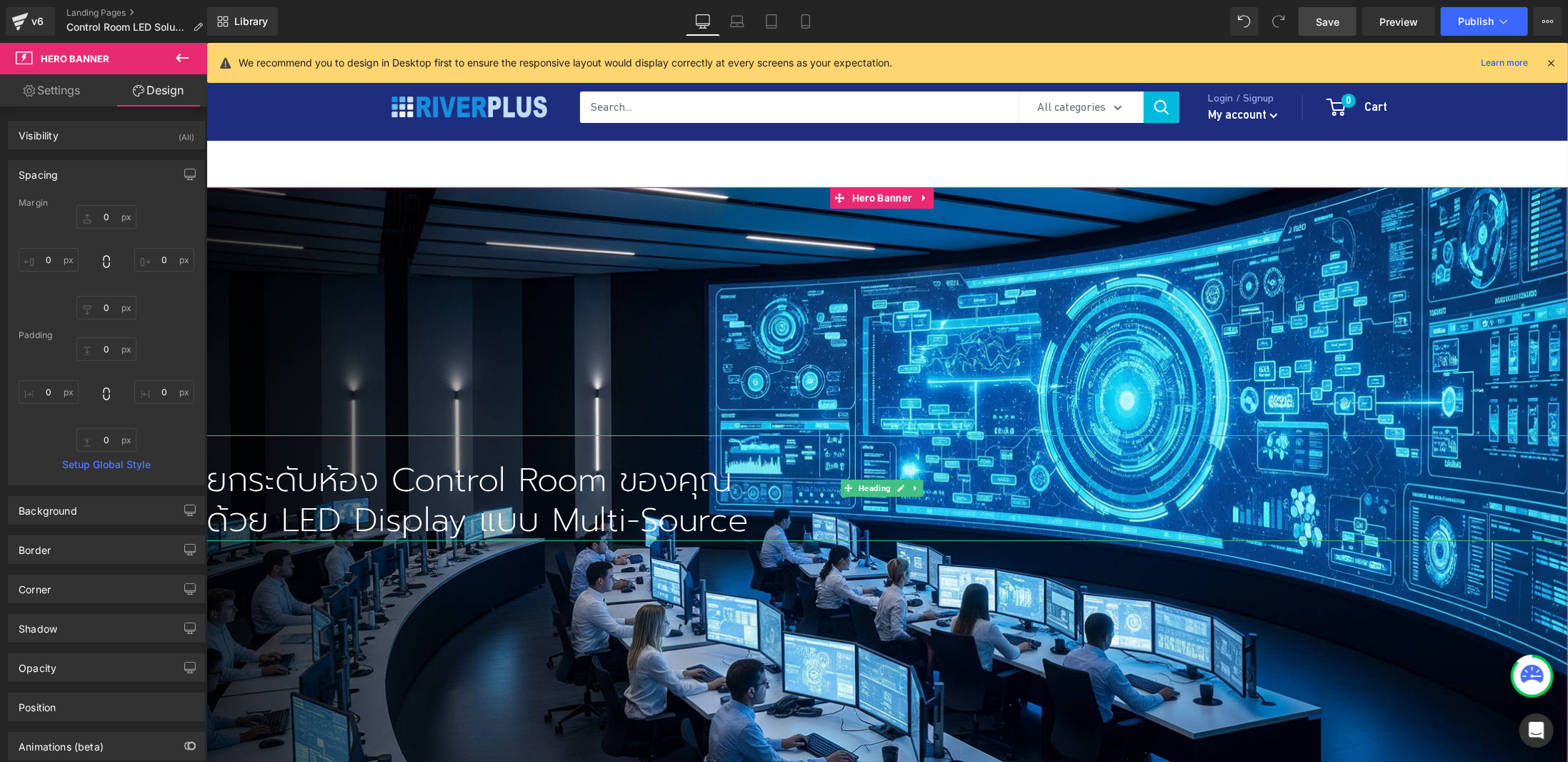
click at [586, 477] on h1 "ยกระดับห้อง Control Room ของคุณ" at bounding box center [886, 479] width 1362 height 40
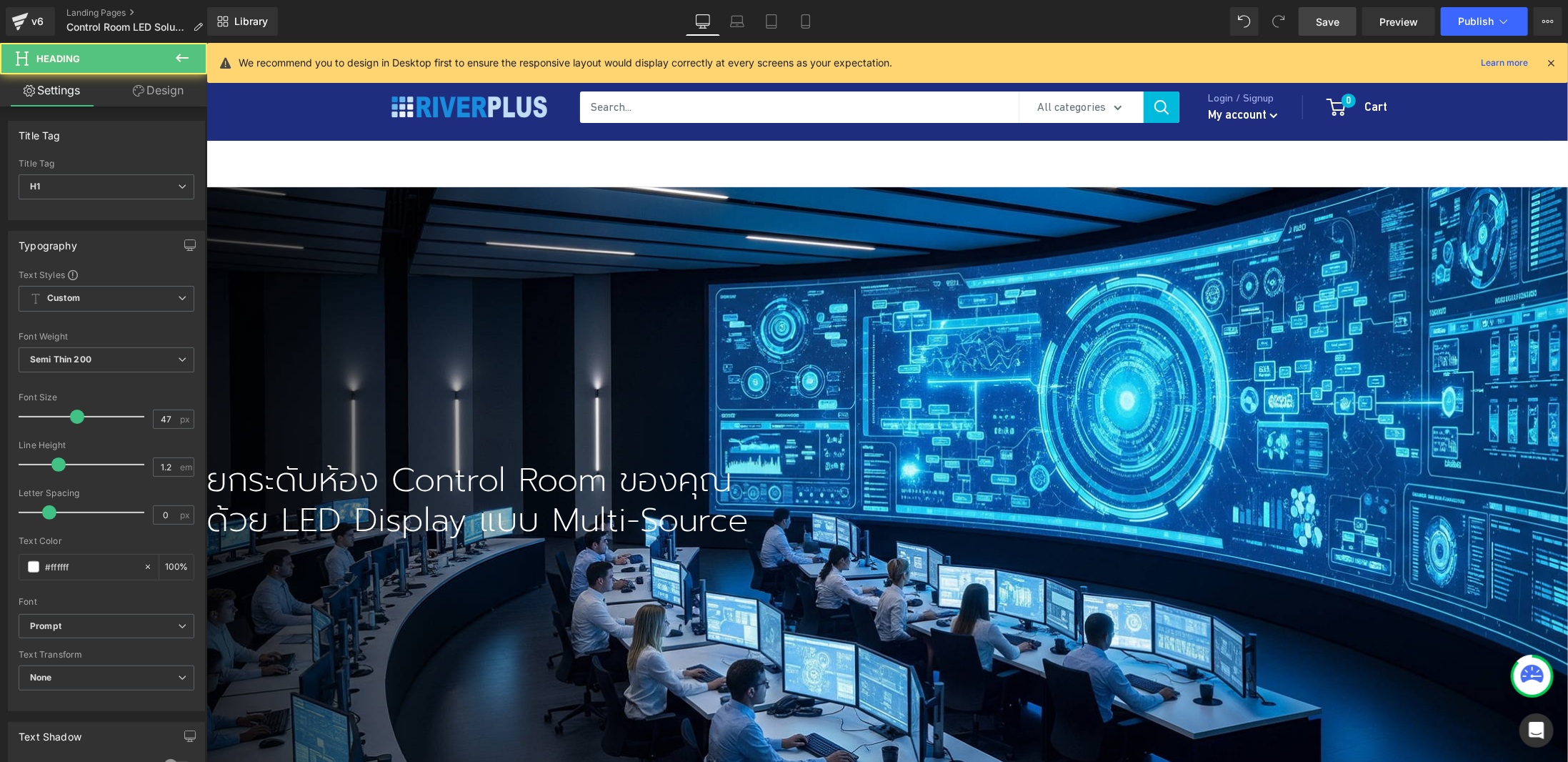
click at [138, 85] on icon at bounding box center [138, 90] width 11 height 11
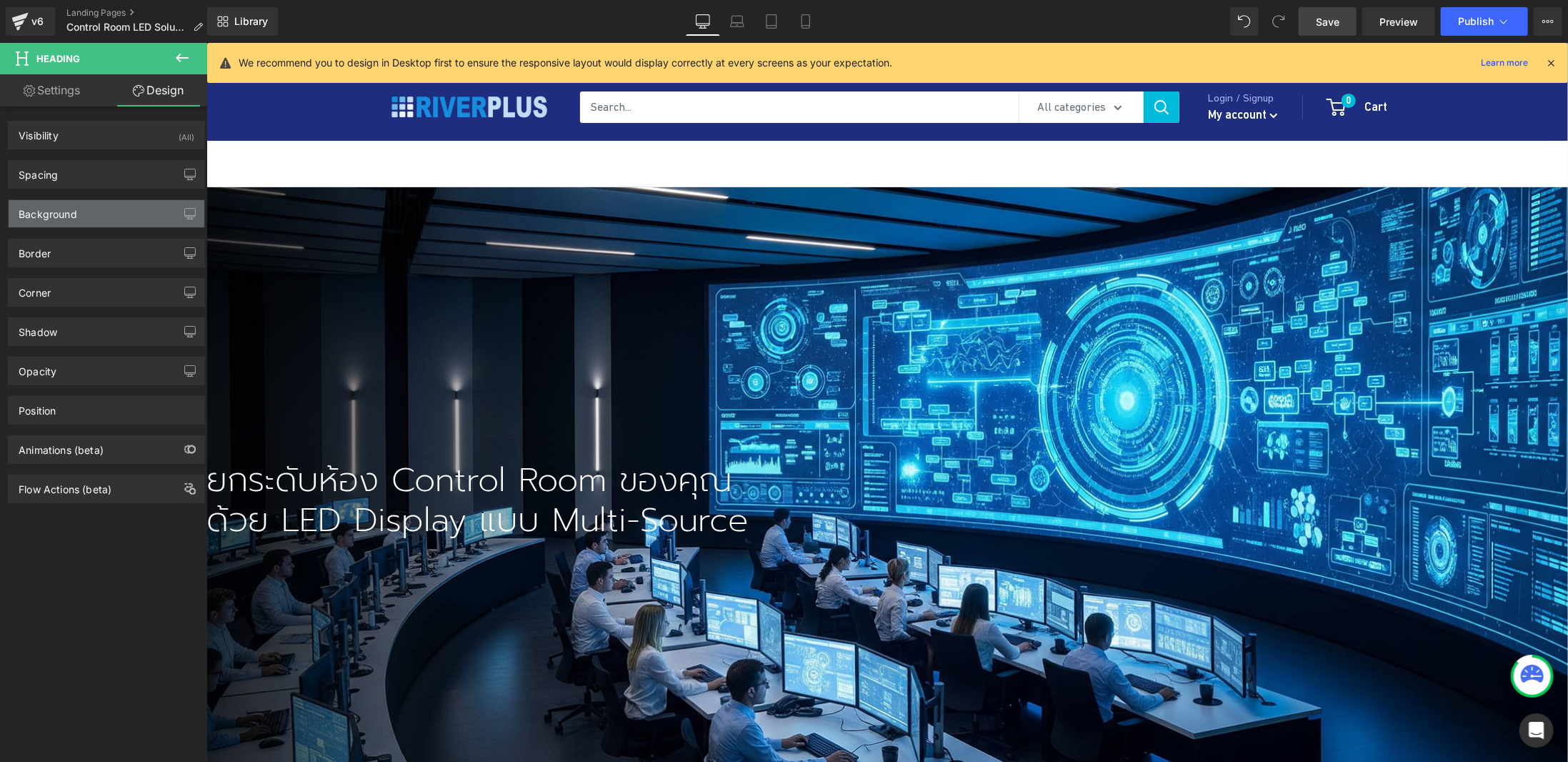
click at [94, 215] on div "Background" at bounding box center [106, 213] width 195 height 27
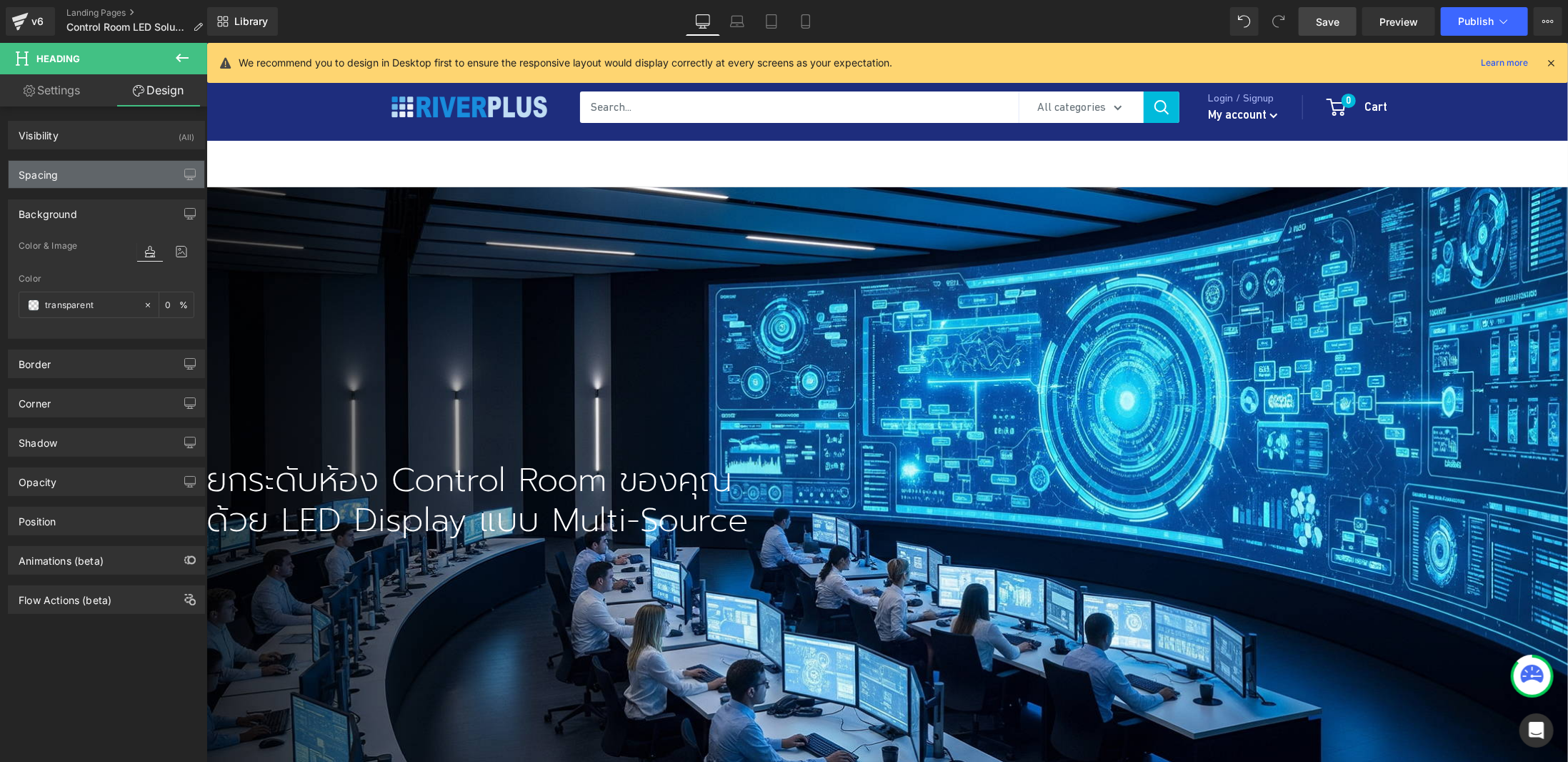
click at [94, 181] on div "Spacing" at bounding box center [106, 173] width 195 height 27
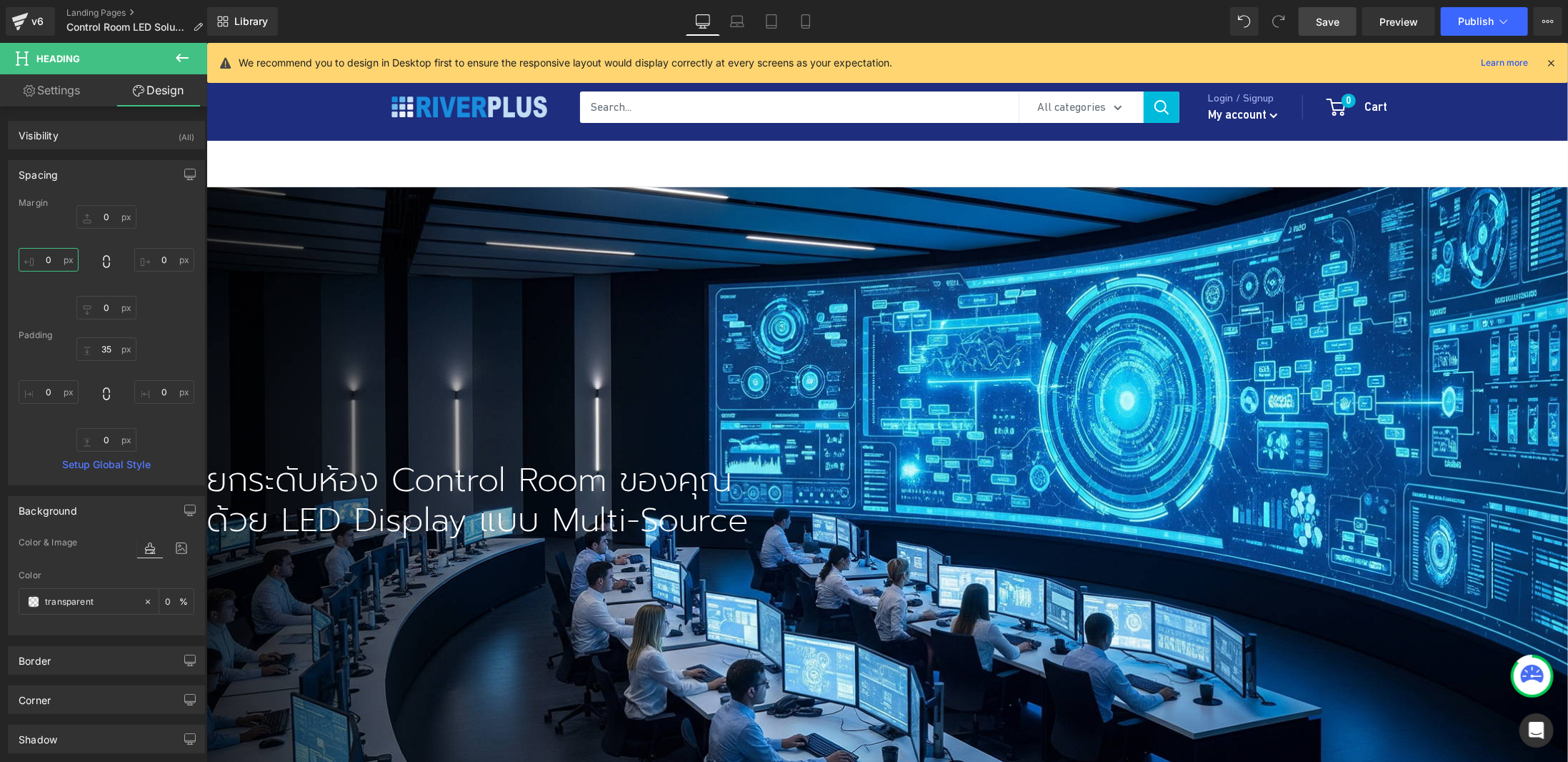
click at [53, 264] on input "0" at bounding box center [48, 260] width 60 height 24
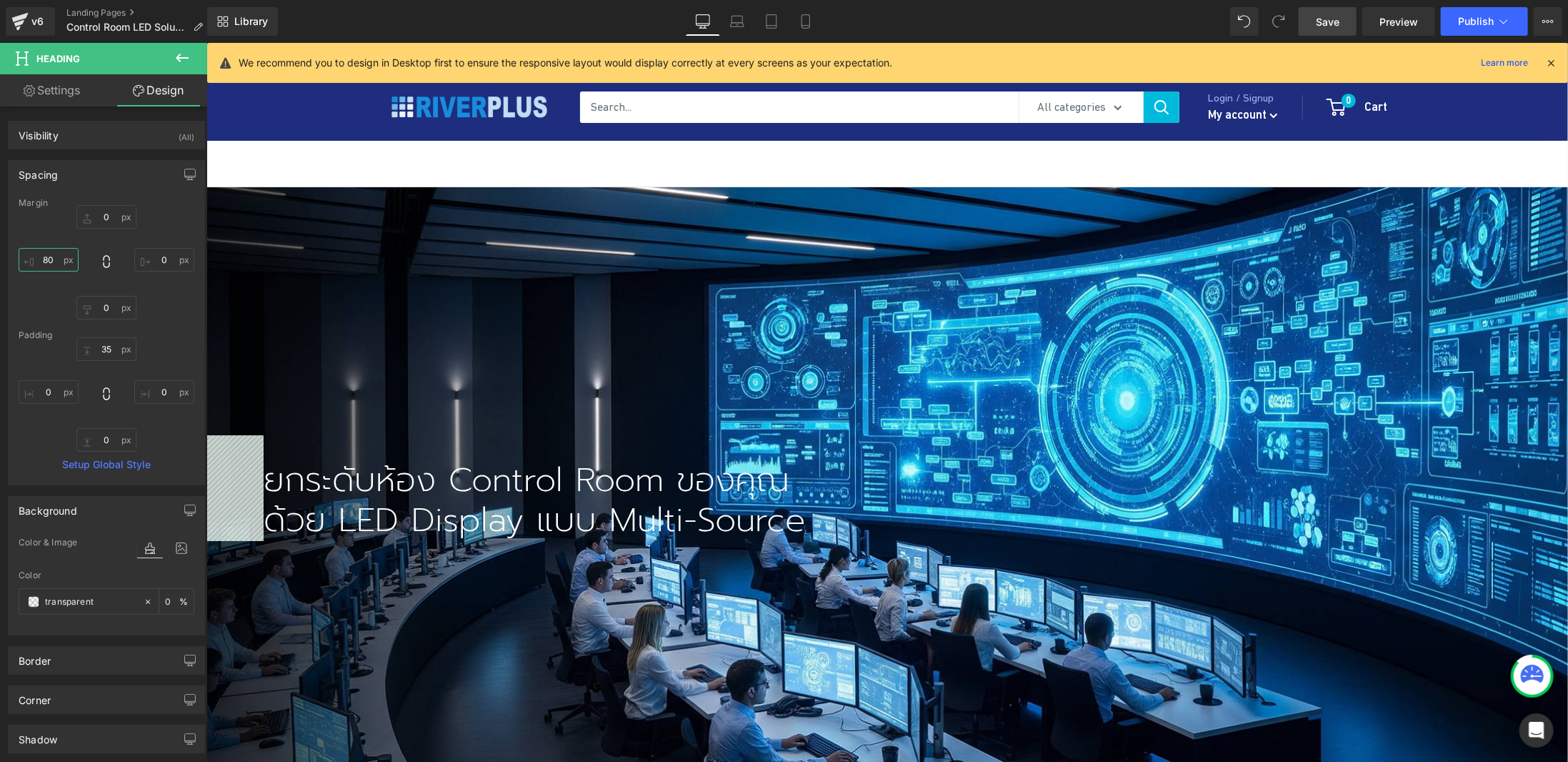
click at [52, 260] on input "80" at bounding box center [48, 260] width 60 height 24
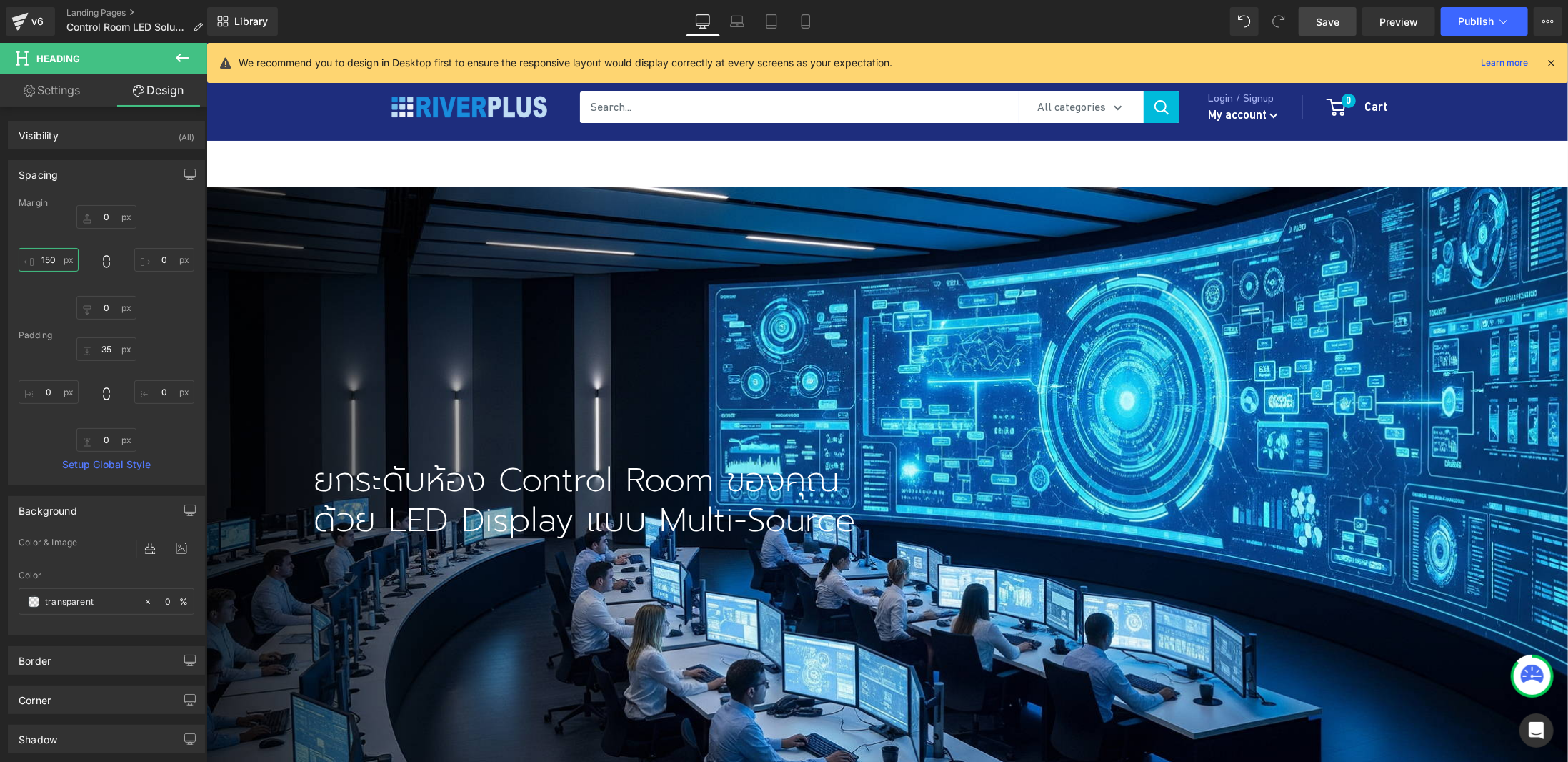
type input "150"
click at [545, 499] on h1 "ด้วย LED Display แบบ Multi-Source" at bounding box center [941, 519] width 1255 height 40
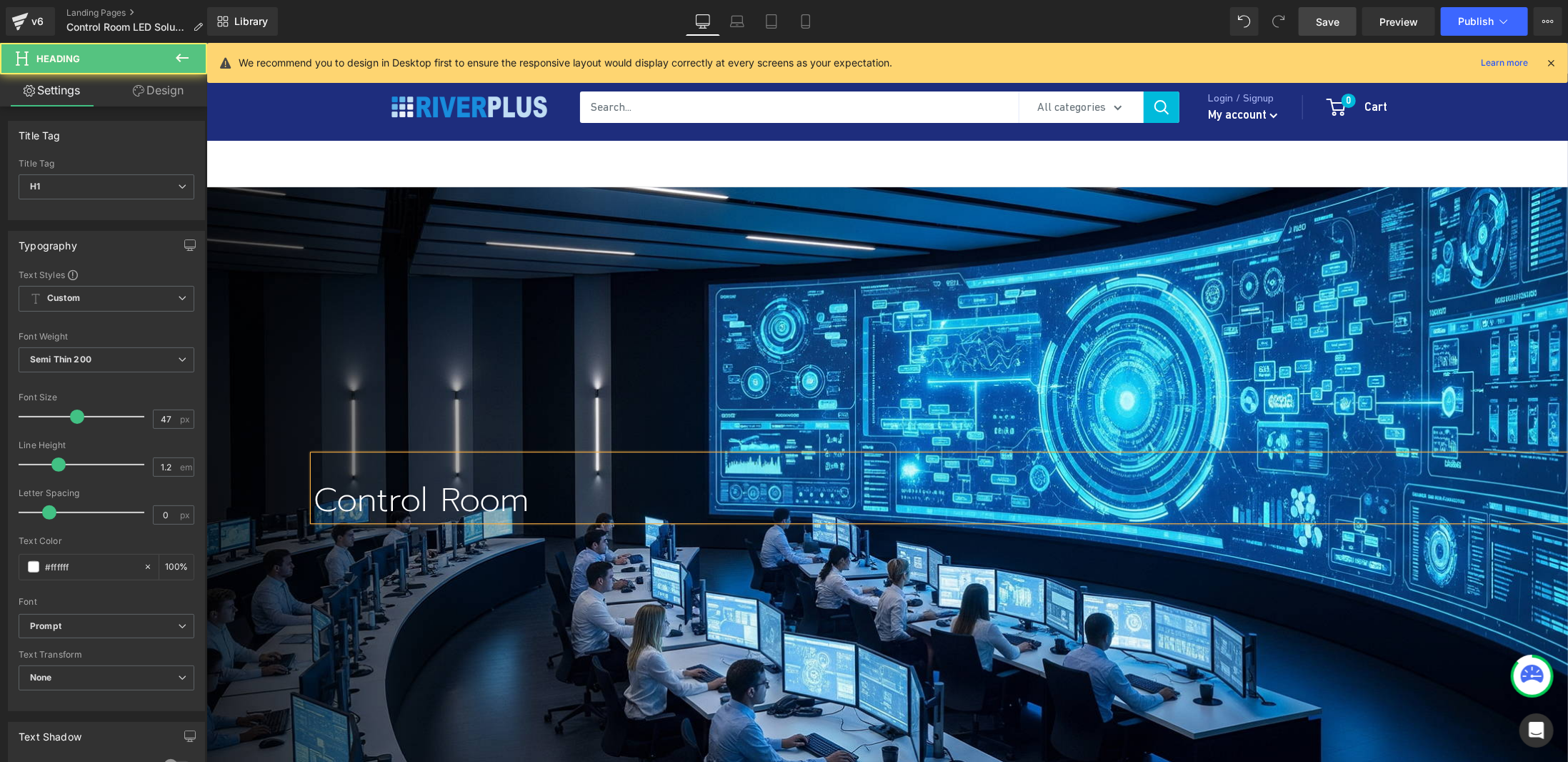
click at [492, 499] on h1 "Control Room" at bounding box center [941, 498] width 1255 height 40
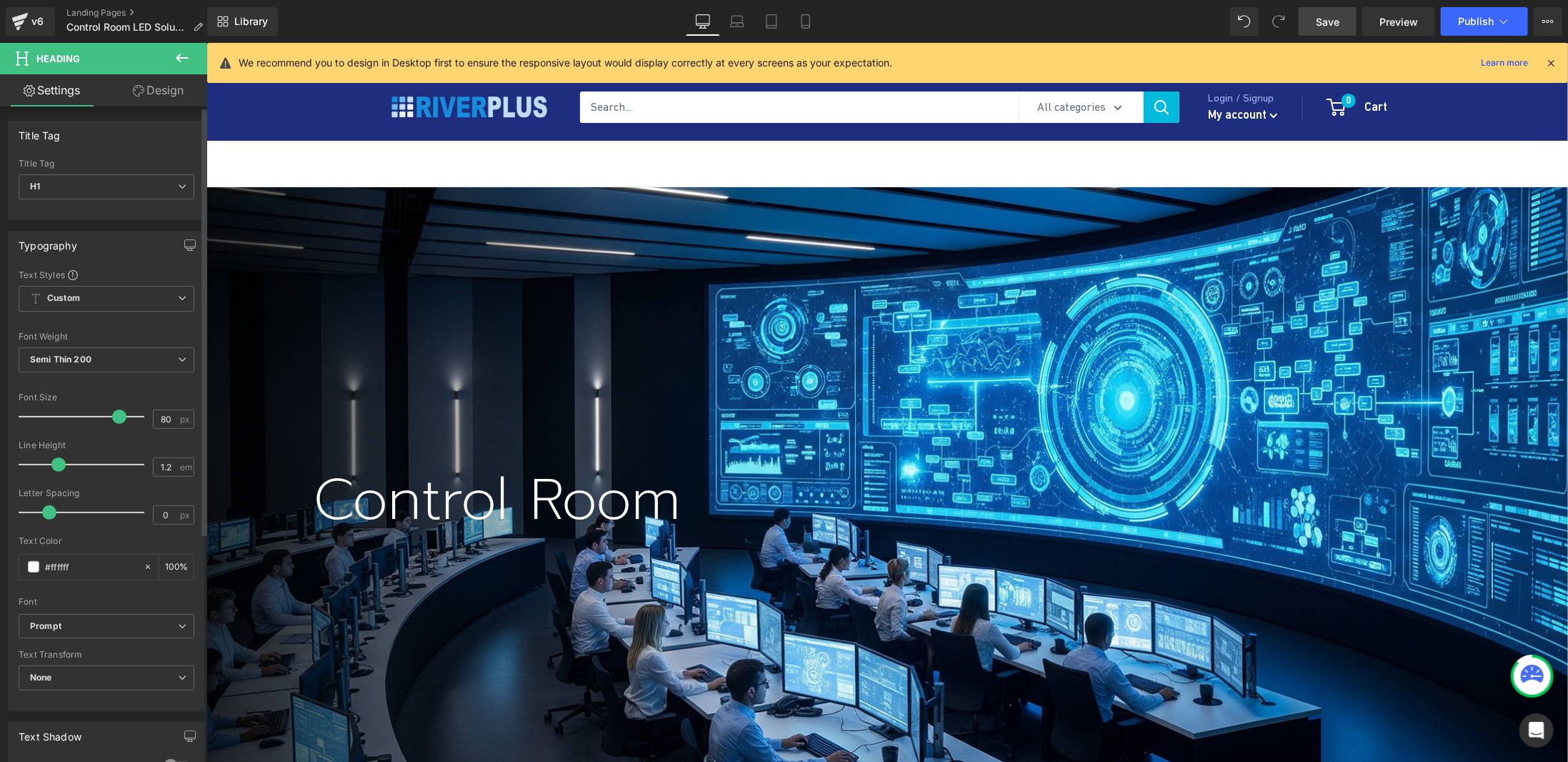
type input "81"
drag, startPoint x: 75, startPoint y: 415, endPoint x: 116, endPoint y: 417, distance: 41.0
click at [116, 417] on span at bounding box center [121, 416] width 15 height 15
click at [41, 365] on span "Semi Thin 200" at bounding box center [106, 359] width 176 height 25
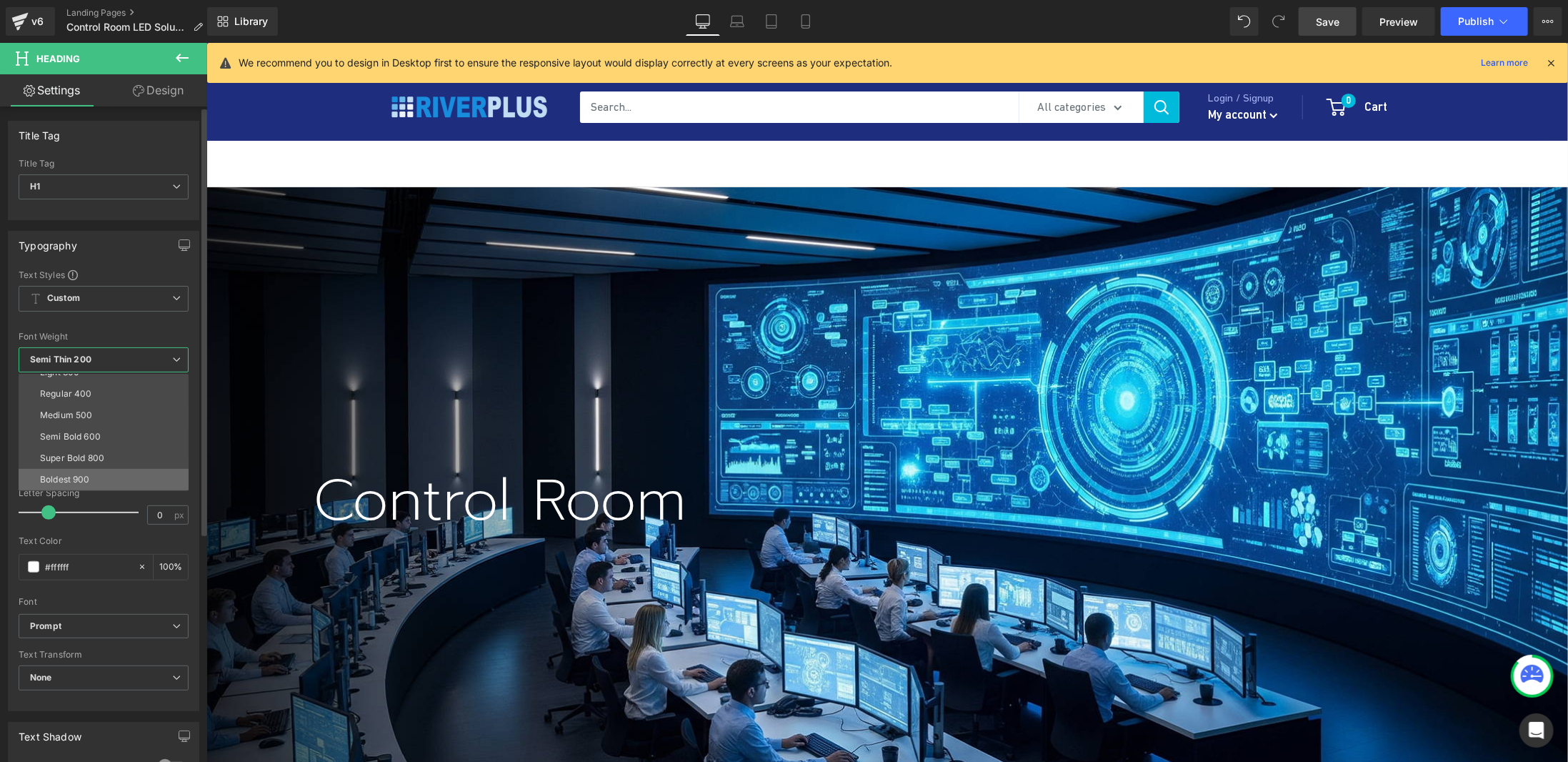
scroll to position [72, 0]
click at [133, 417] on li "Semi Bold 600" at bounding box center [107, 419] width 177 height 21
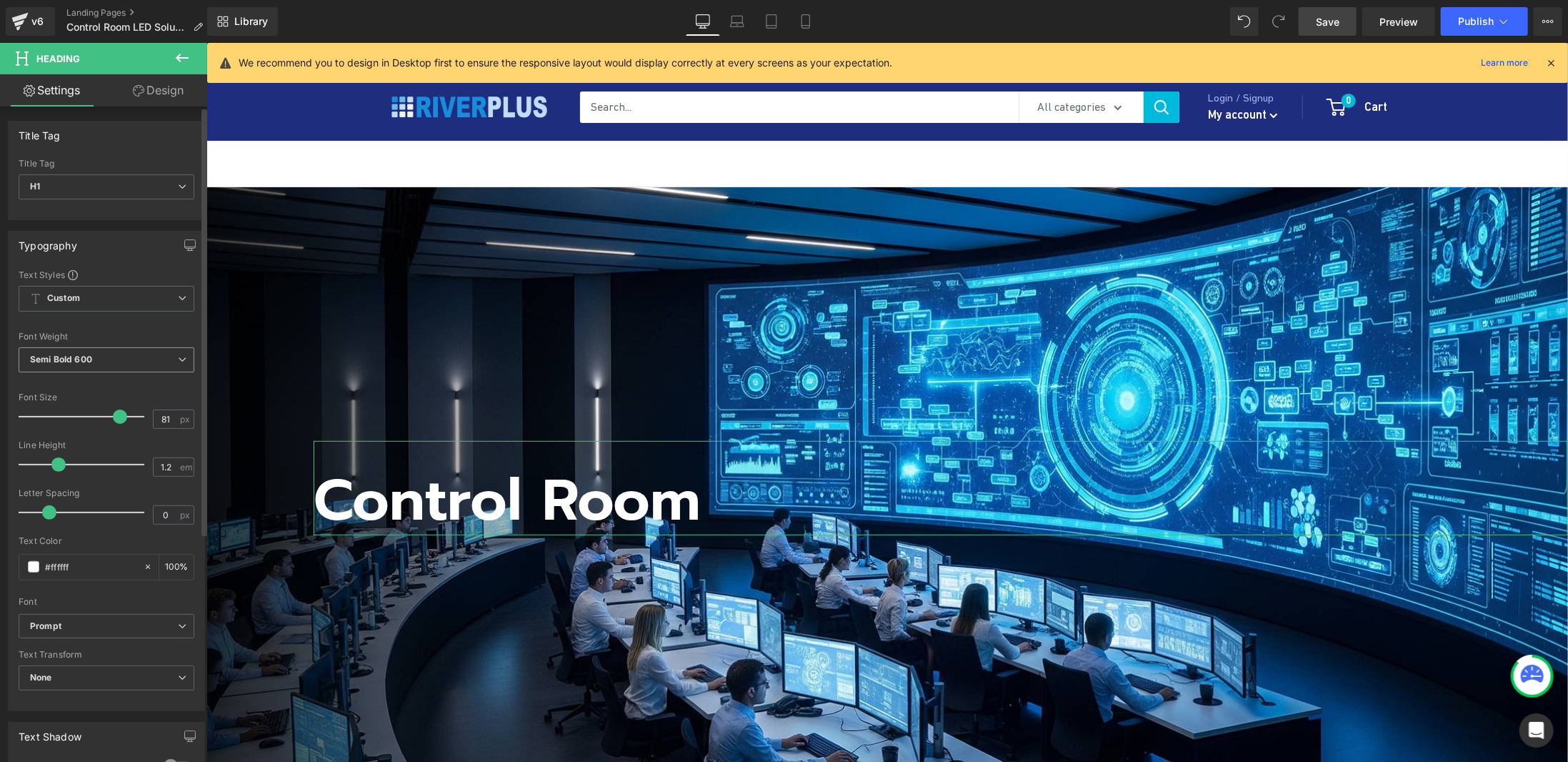
click at [97, 357] on span "Semi Bold 600" at bounding box center [106, 359] width 176 height 25
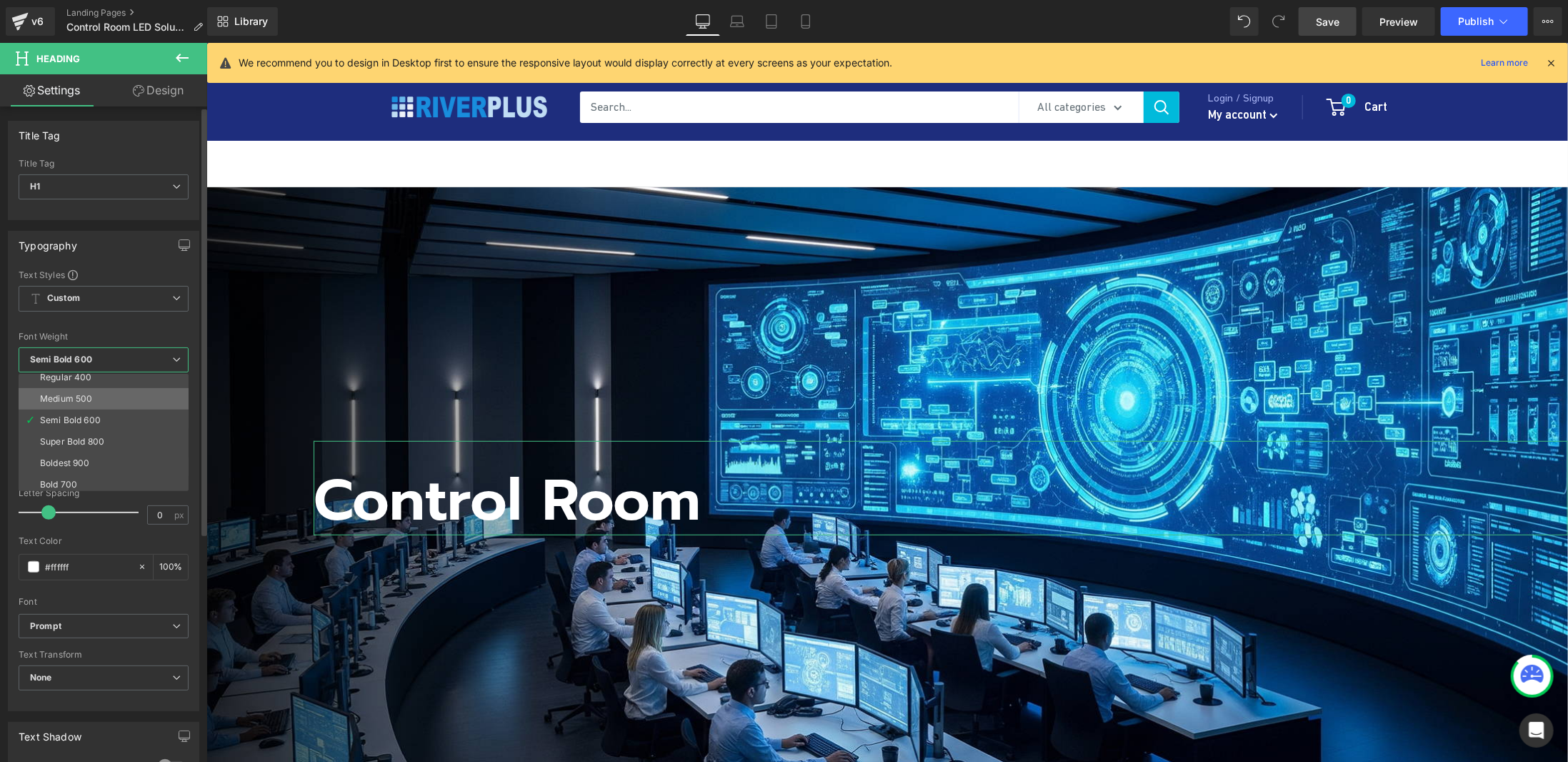
click at [103, 390] on li "Medium 500" at bounding box center [107, 398] width 177 height 21
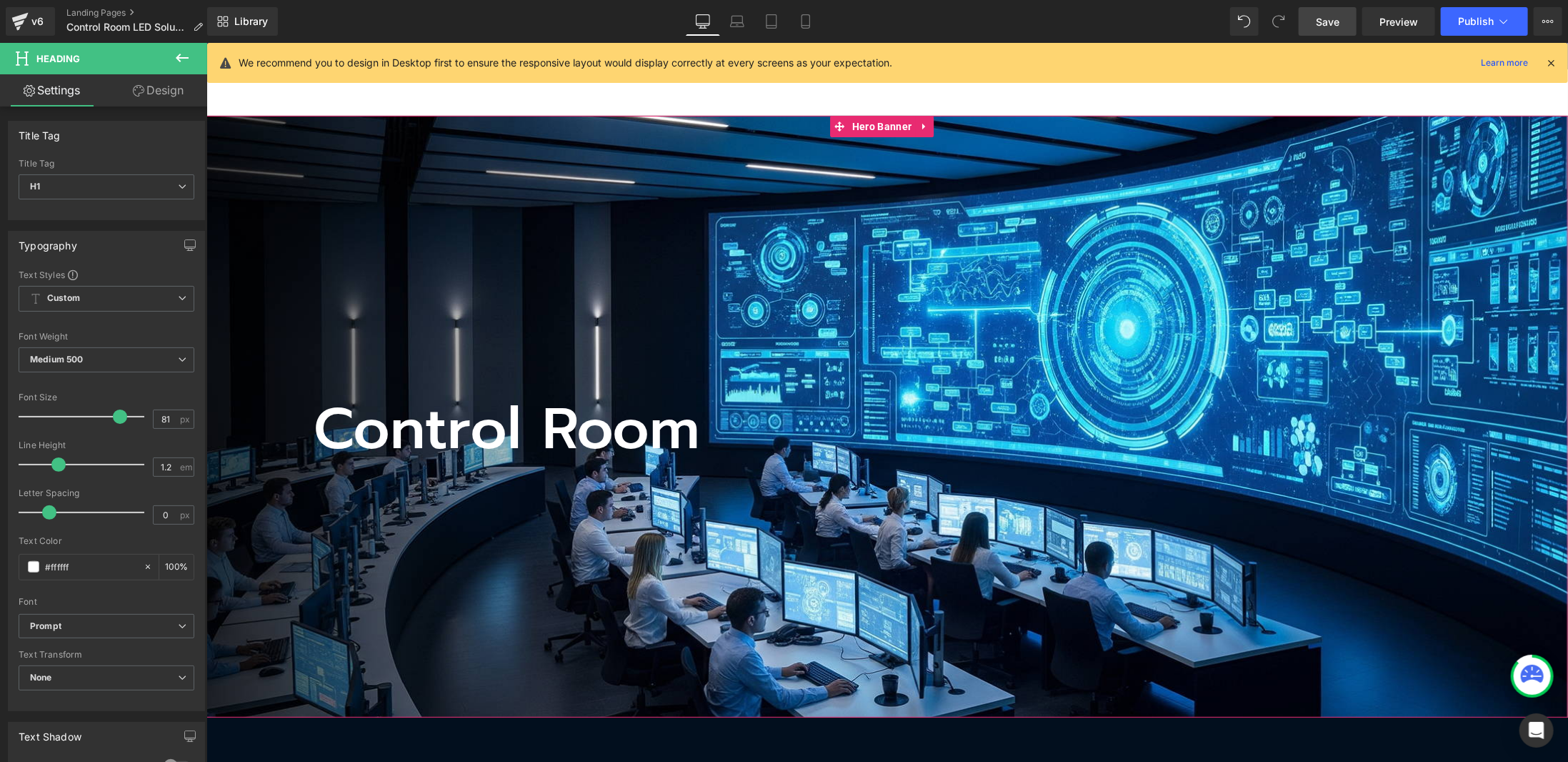
click at [991, 271] on div "Control Room Heading" at bounding box center [886, 416] width 1362 height 602
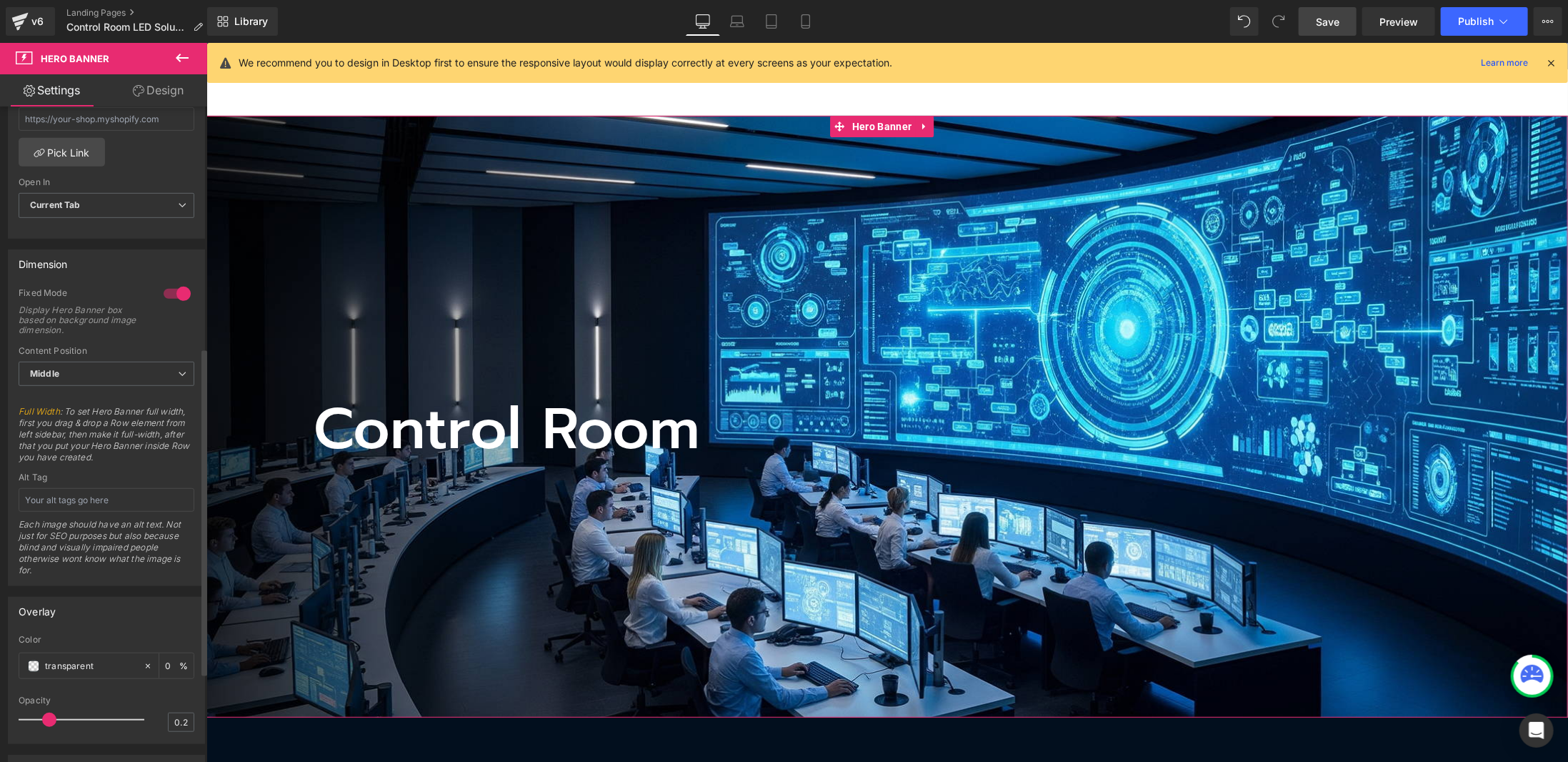
scroll to position [500, 0]
click at [116, 371] on span "Middle" at bounding box center [106, 373] width 176 height 25
click at [109, 430] on li "Bottom" at bounding box center [103, 440] width 170 height 21
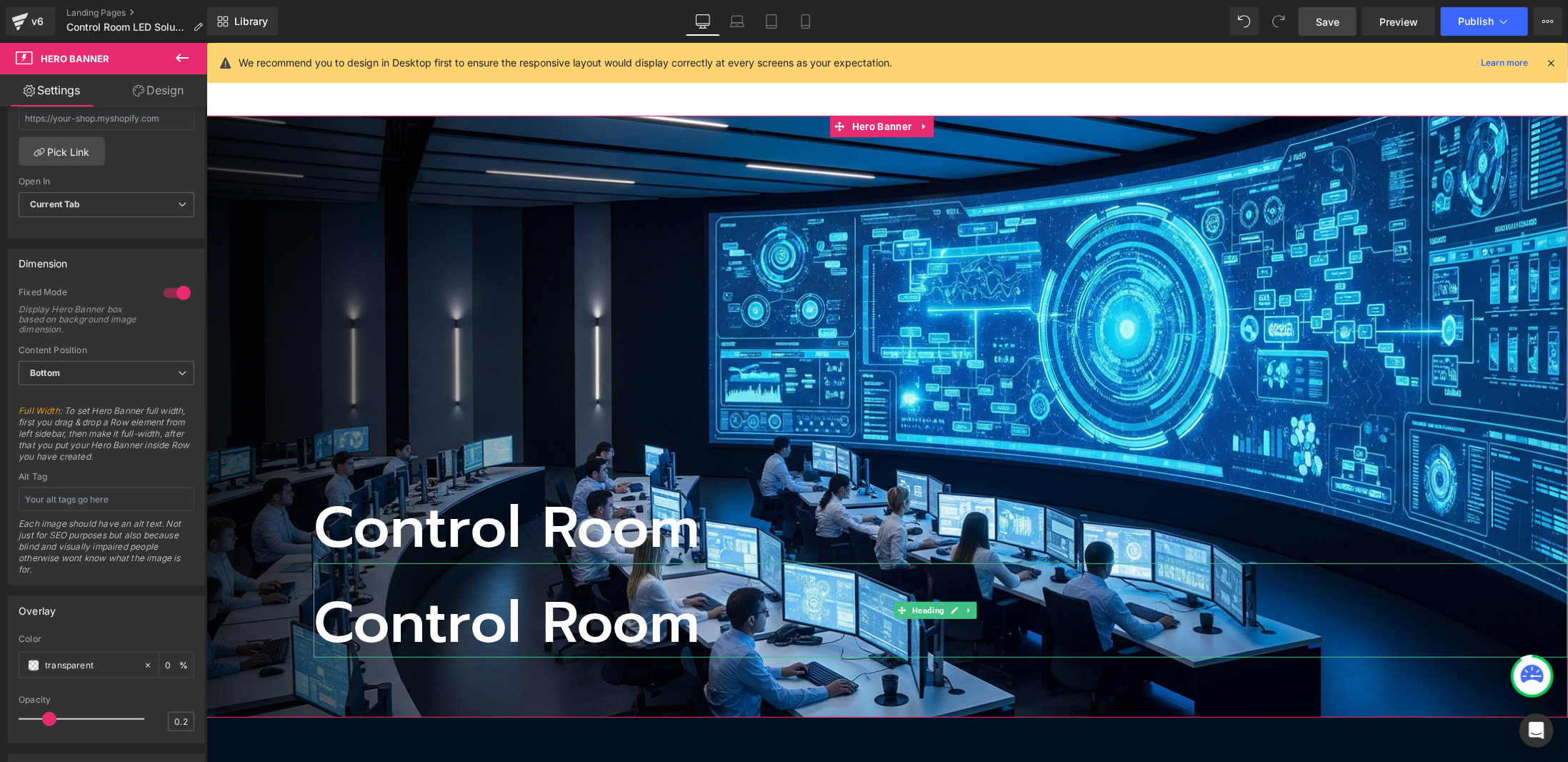
click at [504, 615] on h1 "Control Room" at bounding box center [941, 621] width 1255 height 69
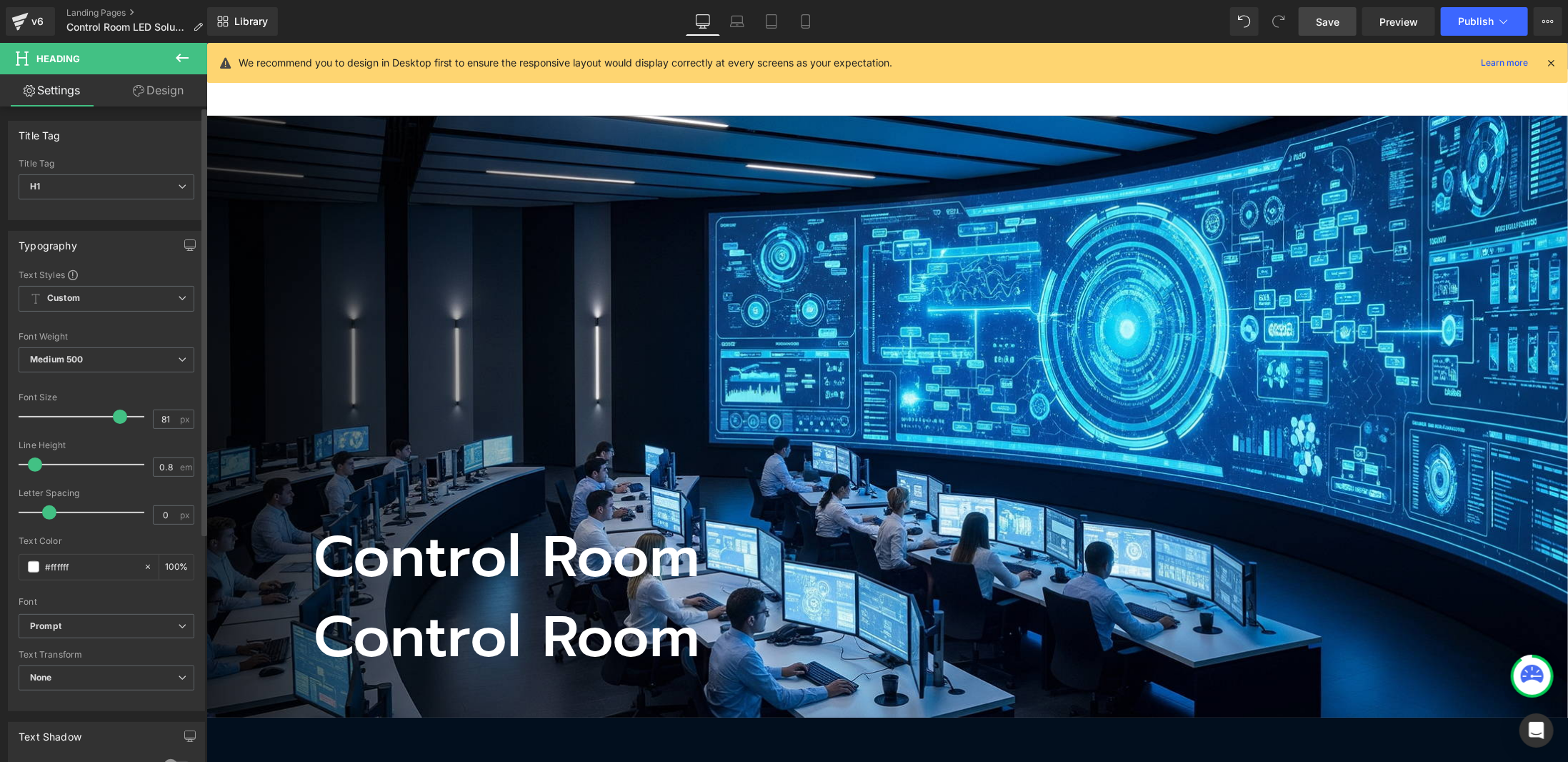
type input "0.9"
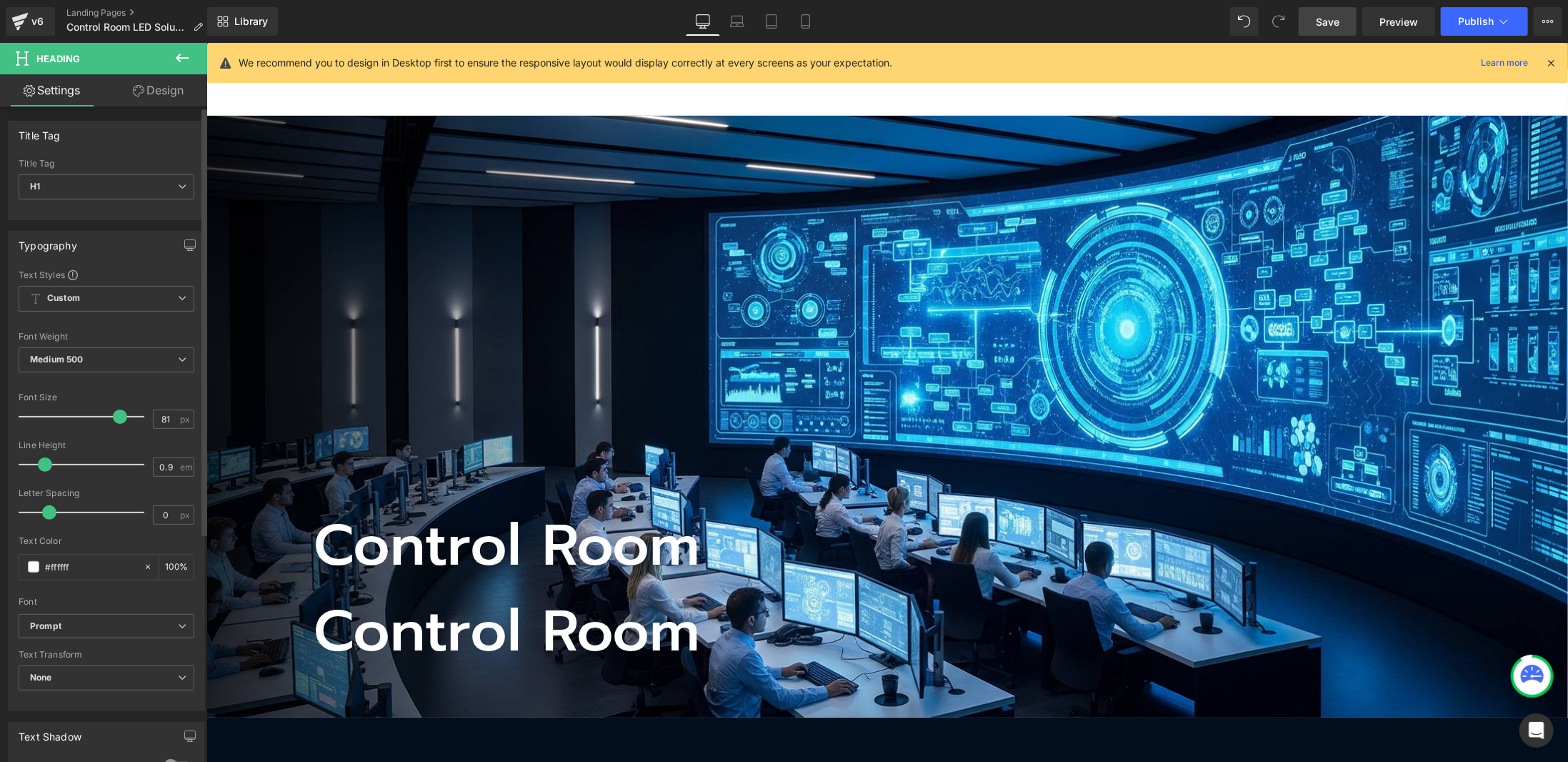
drag, startPoint x: 62, startPoint y: 463, endPoint x: 46, endPoint y: 475, distance: 20.0
click at [46, 475] on div at bounding box center [85, 464] width 119 height 29
click at [434, 539] on h1 "Control Room" at bounding box center [941, 545] width 1255 height 69
type input "0.9"
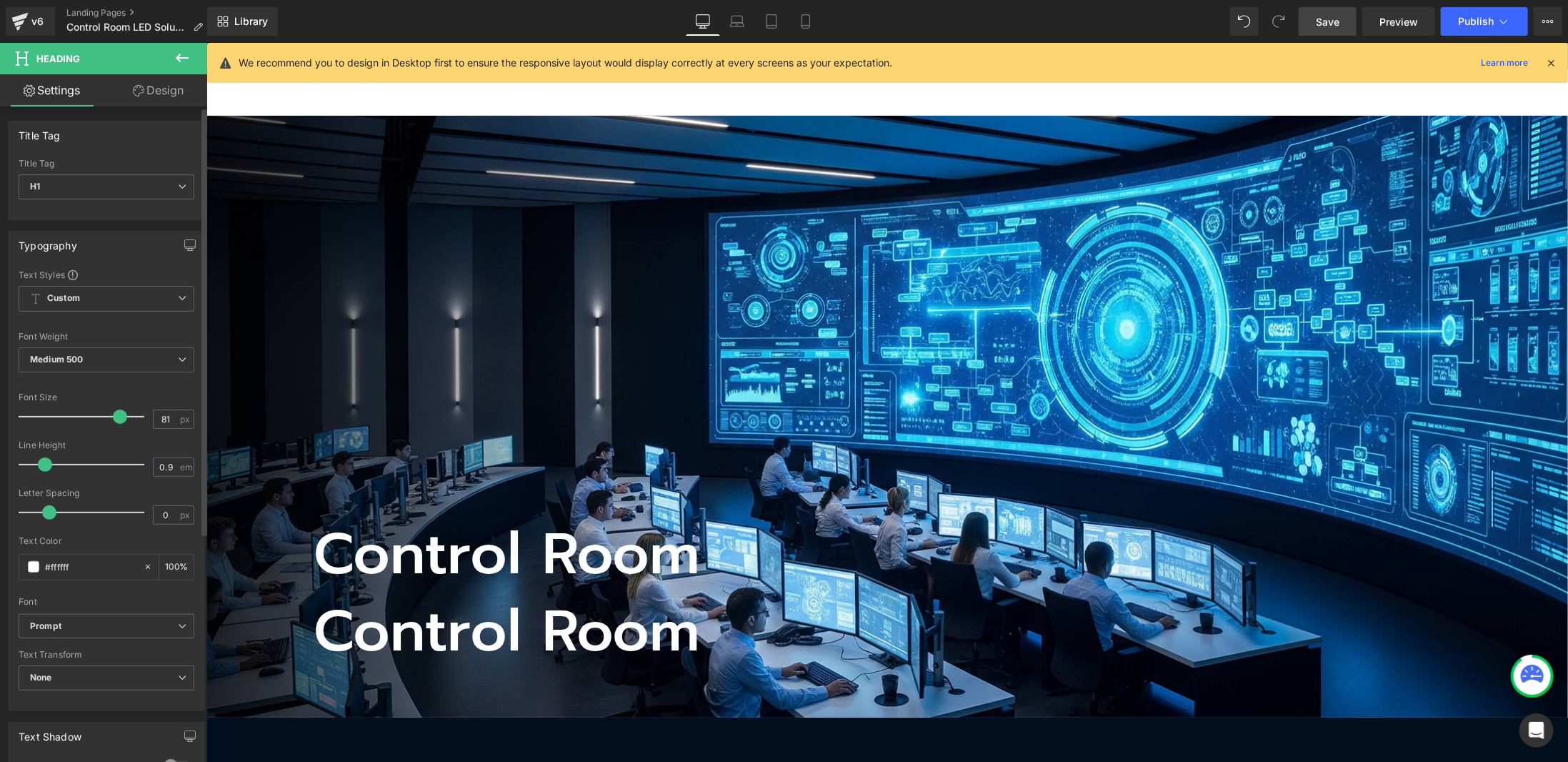
drag, startPoint x: 53, startPoint y: 463, endPoint x: 38, endPoint y: 472, distance: 17.5
click at [38, 472] on div at bounding box center [85, 464] width 119 height 29
click at [445, 612] on h1 "Control Room" at bounding box center [941, 630] width 1255 height 53
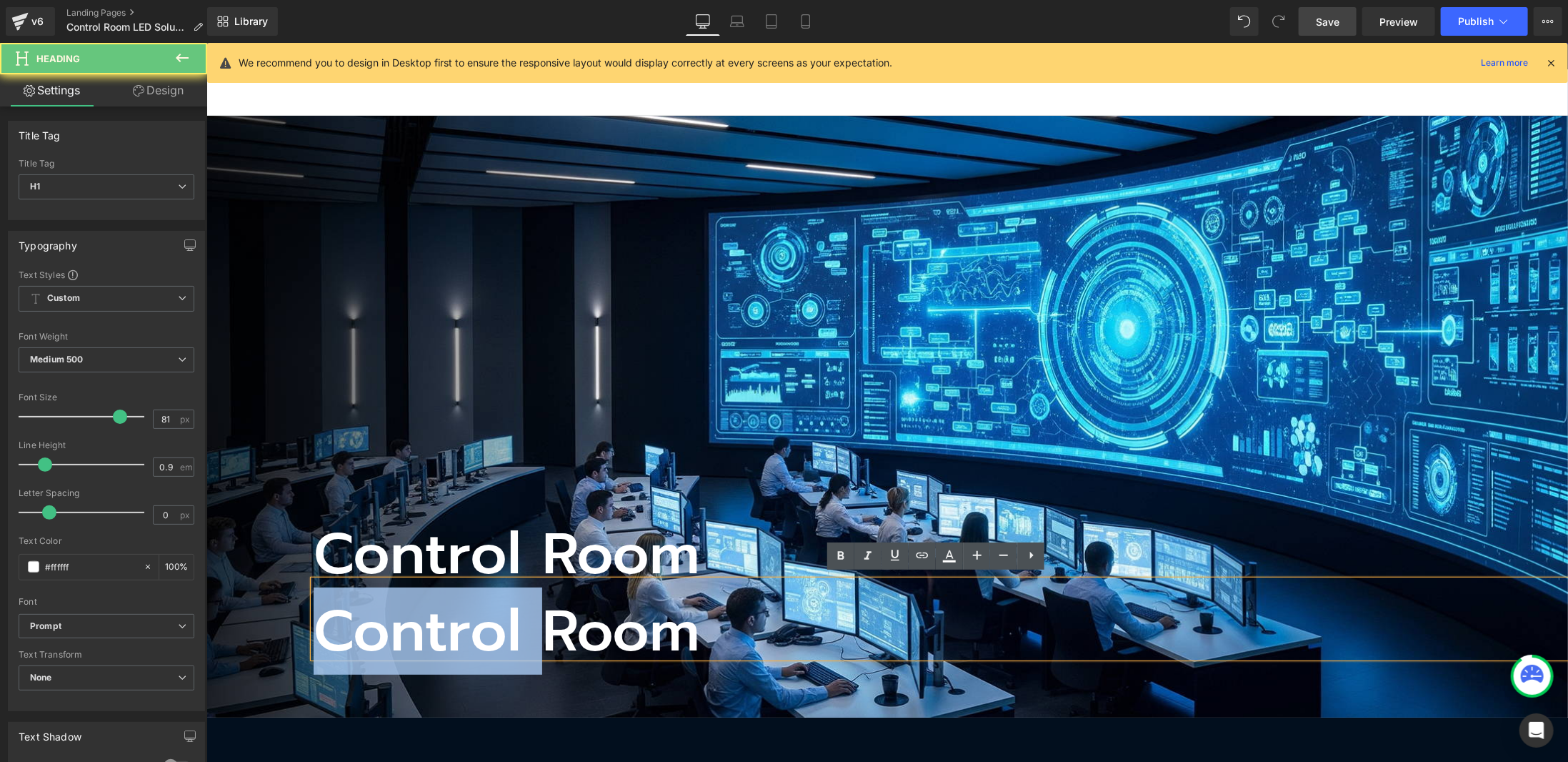
click at [445, 612] on h1 "Control Room" at bounding box center [941, 630] width 1255 height 53
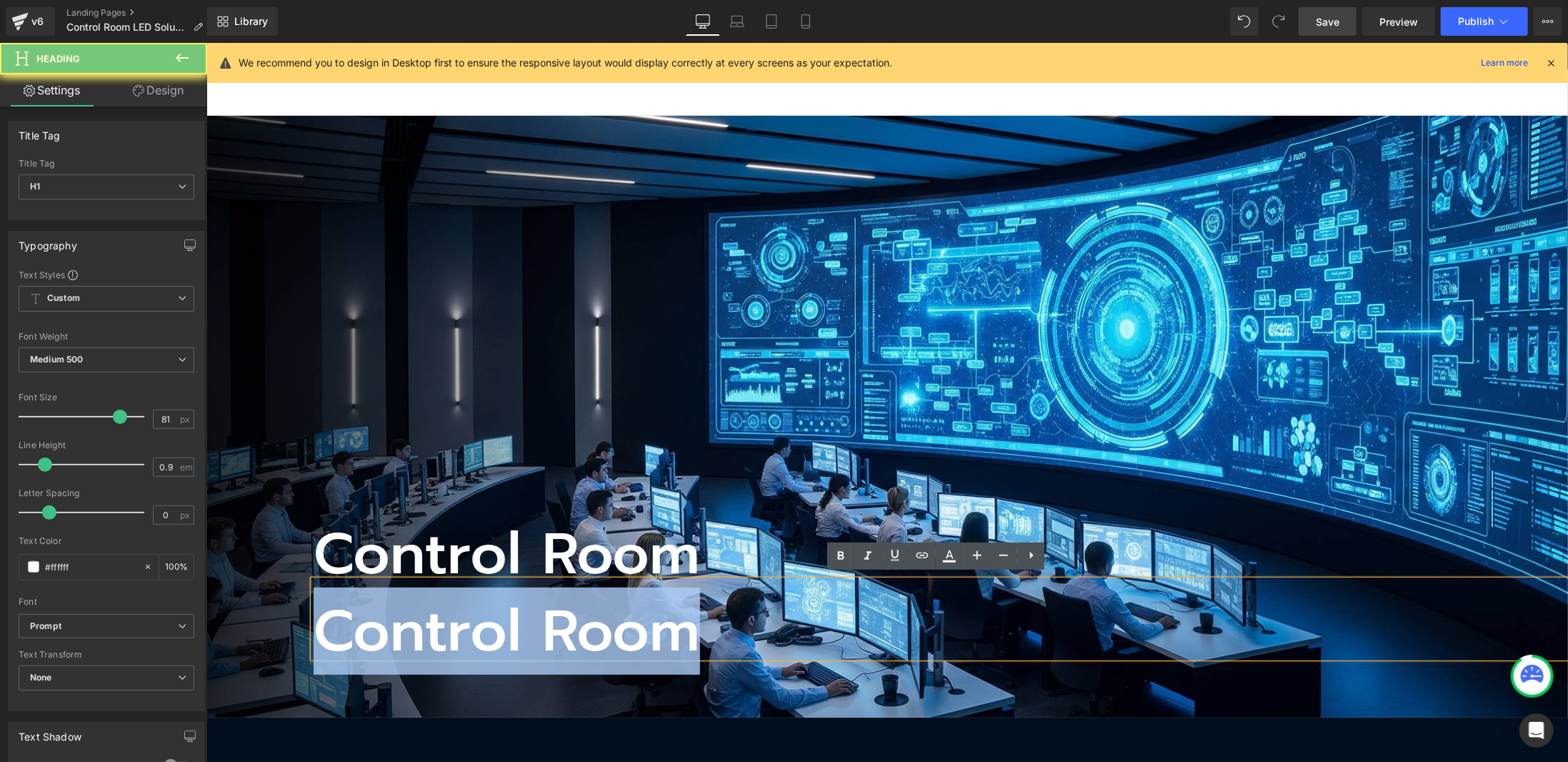
click at [445, 612] on h1 "Control Room" at bounding box center [941, 630] width 1255 height 53
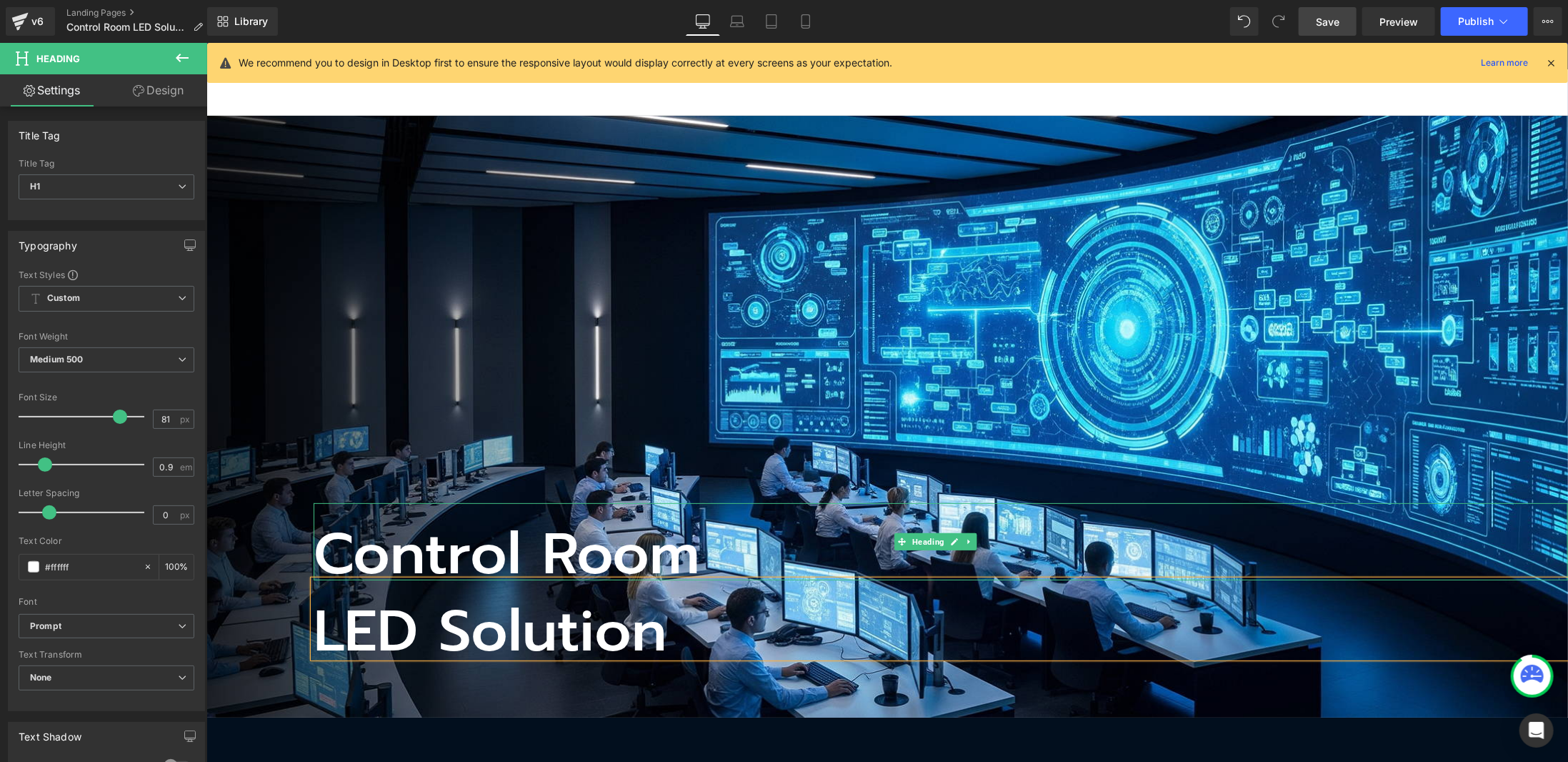
click at [470, 549] on h1 "Control Room" at bounding box center [941, 553] width 1255 height 53
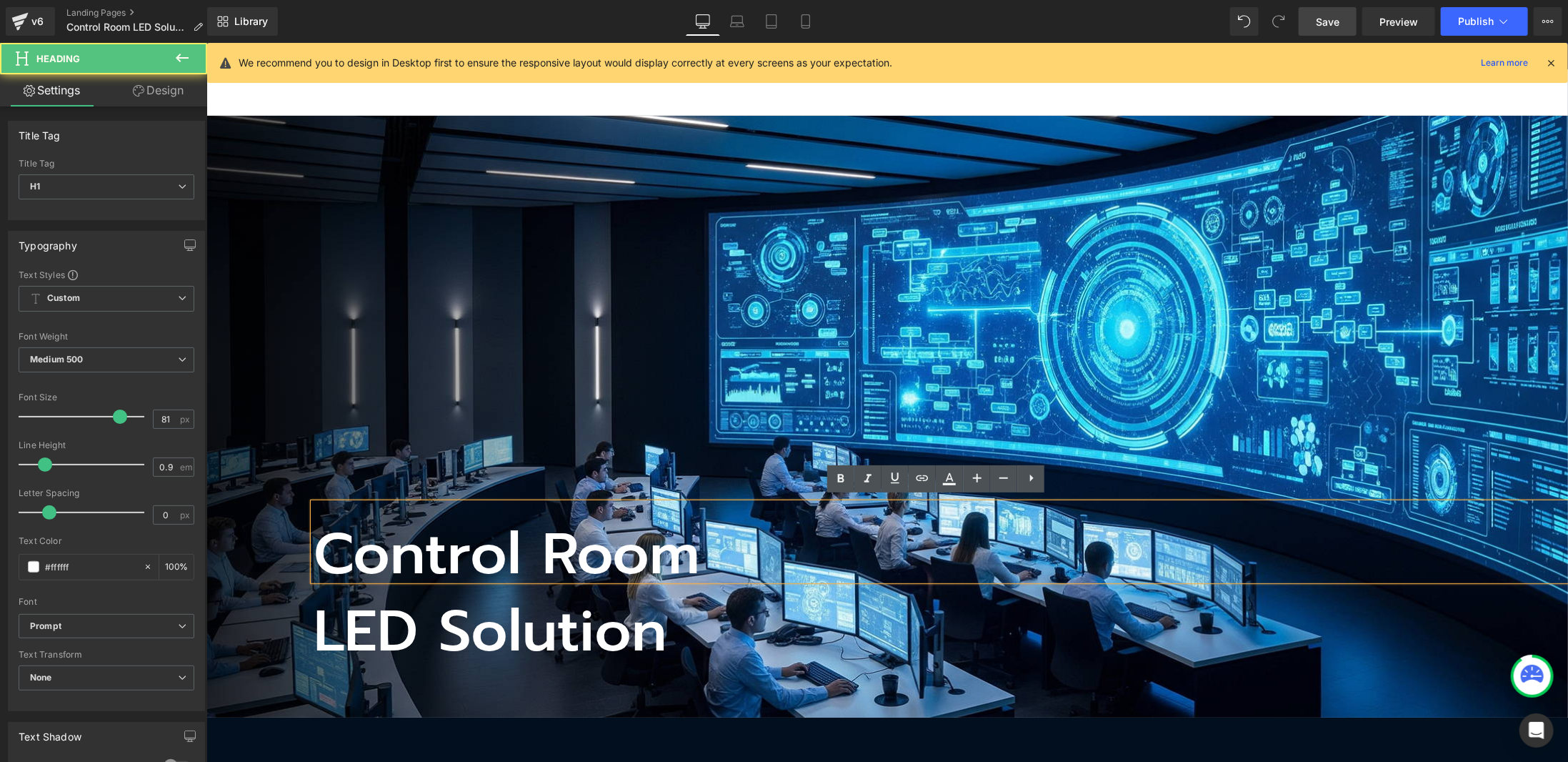
click at [451, 619] on h1 "LED Solution" at bounding box center [941, 630] width 1255 height 53
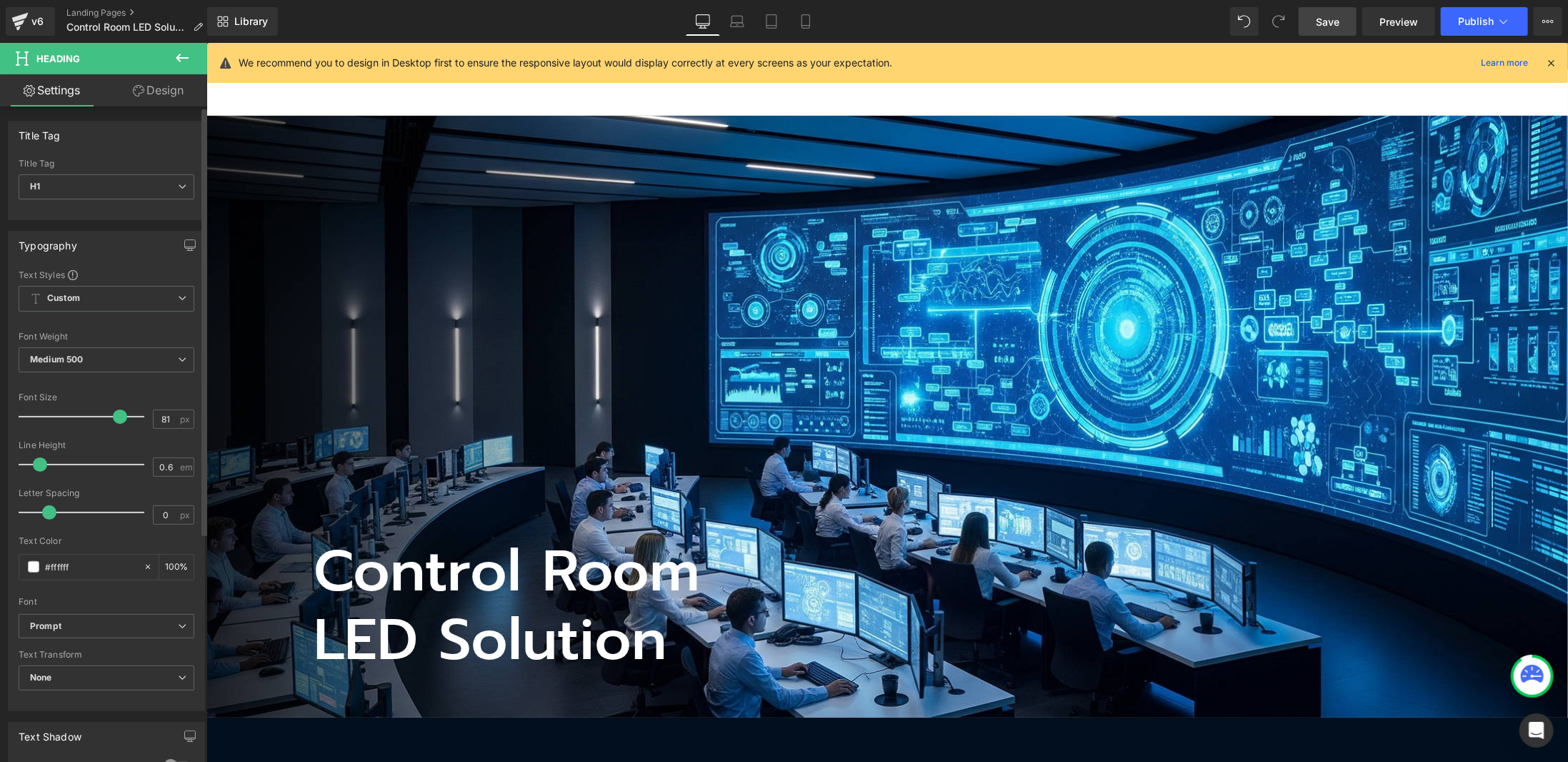
type input "0.5"
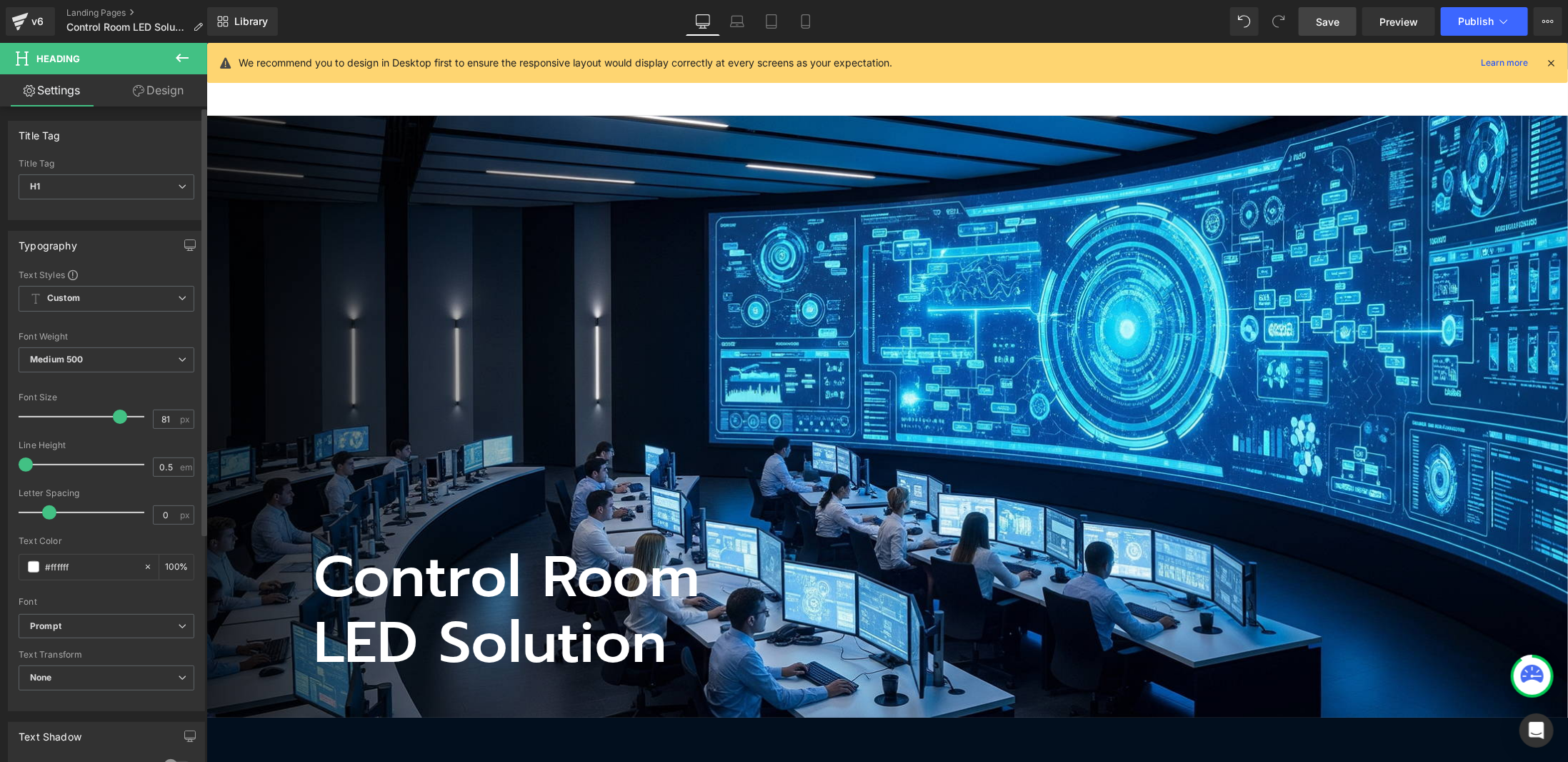
drag, startPoint x: 48, startPoint y: 461, endPoint x: 24, endPoint y: 475, distance: 27.8
click at [24, 475] on div "Line Height 0.5 em" at bounding box center [106, 464] width 176 height 48
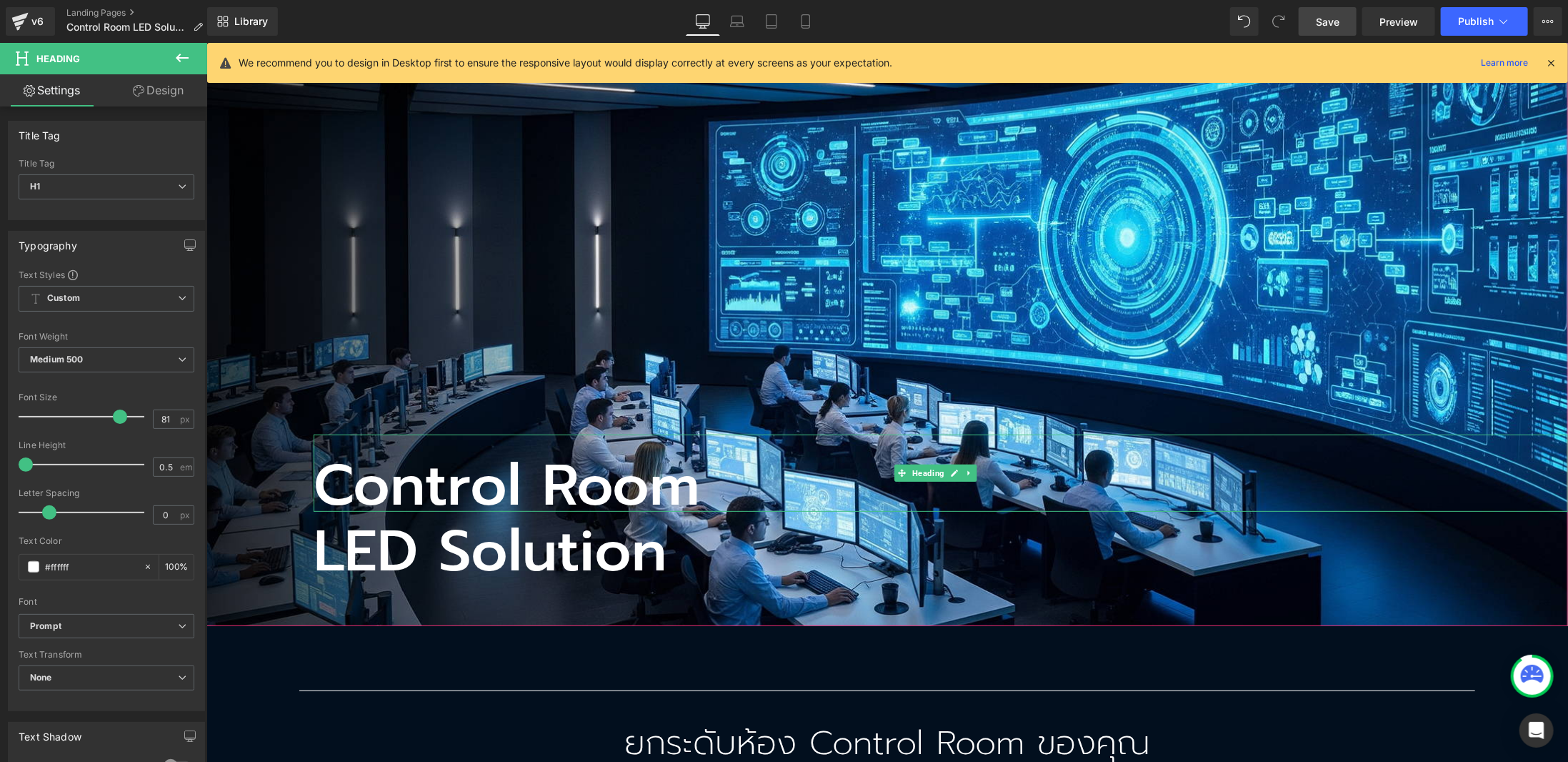
scroll to position [143, 0]
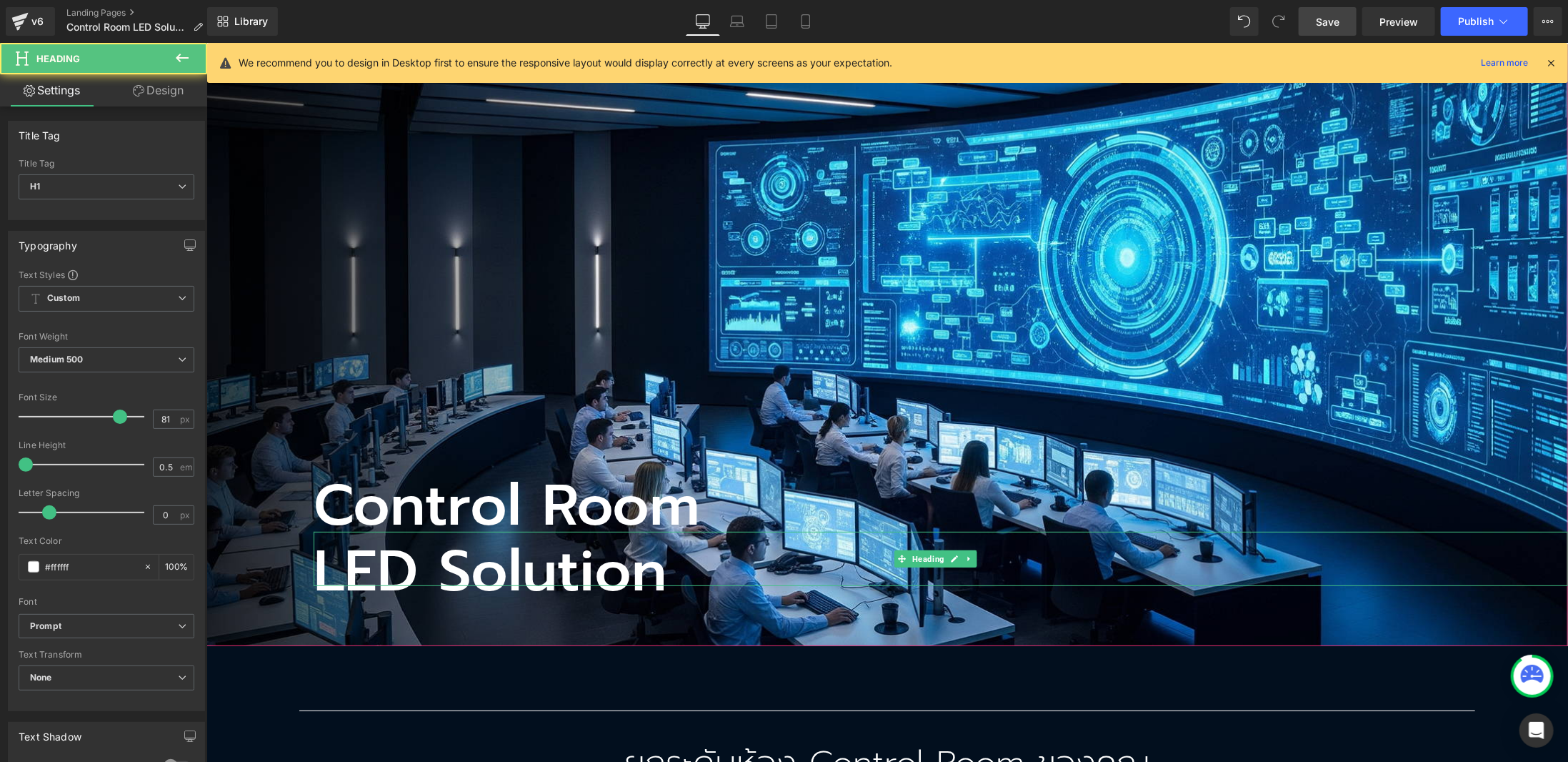
click at [392, 556] on h1 "LED Solution" at bounding box center [941, 570] width 1255 height 29
click at [106, 354] on span "Medium 500" at bounding box center [106, 359] width 176 height 25
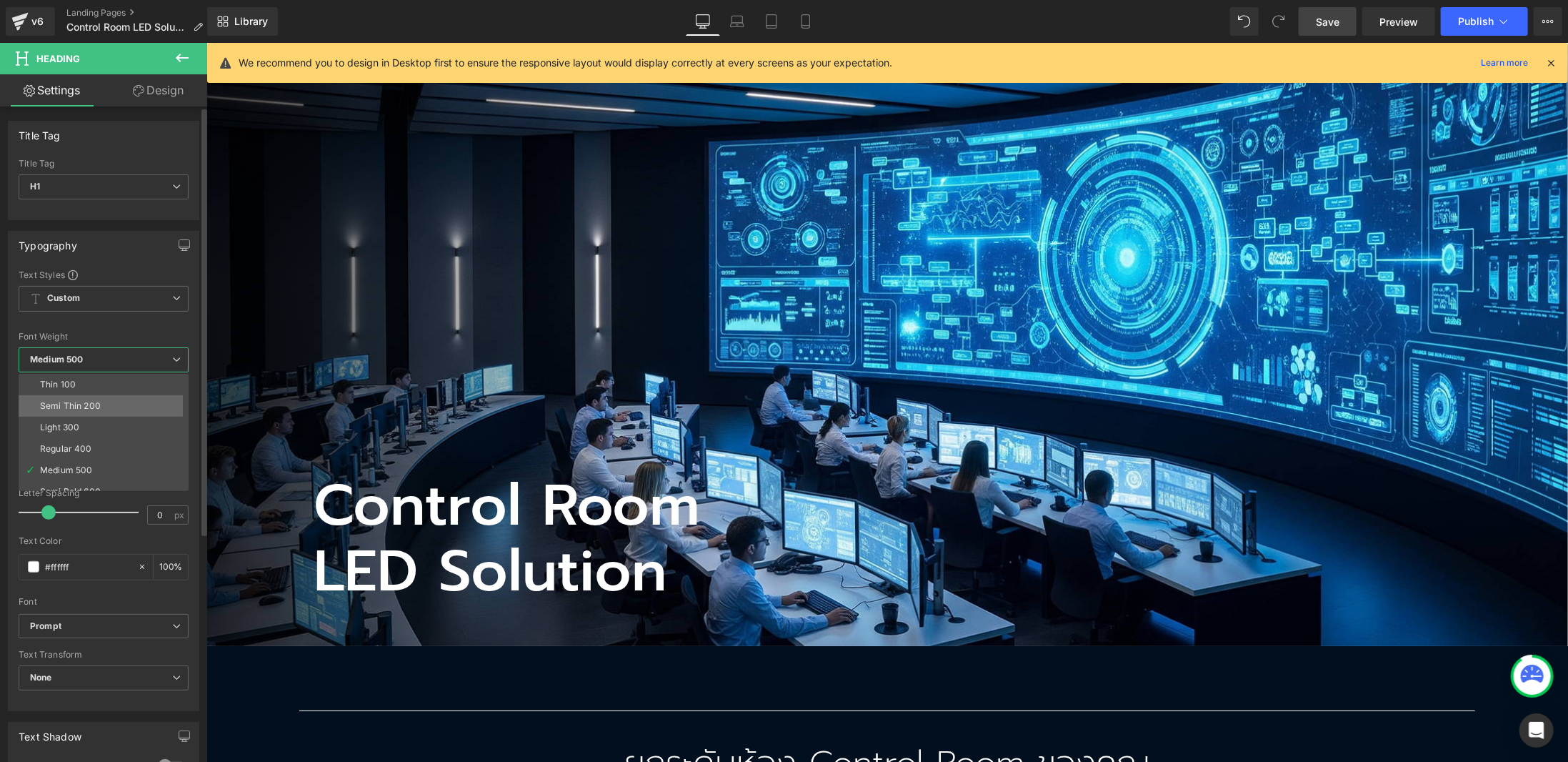
click at [100, 403] on li "Semi Thin 200" at bounding box center [107, 405] width 177 height 21
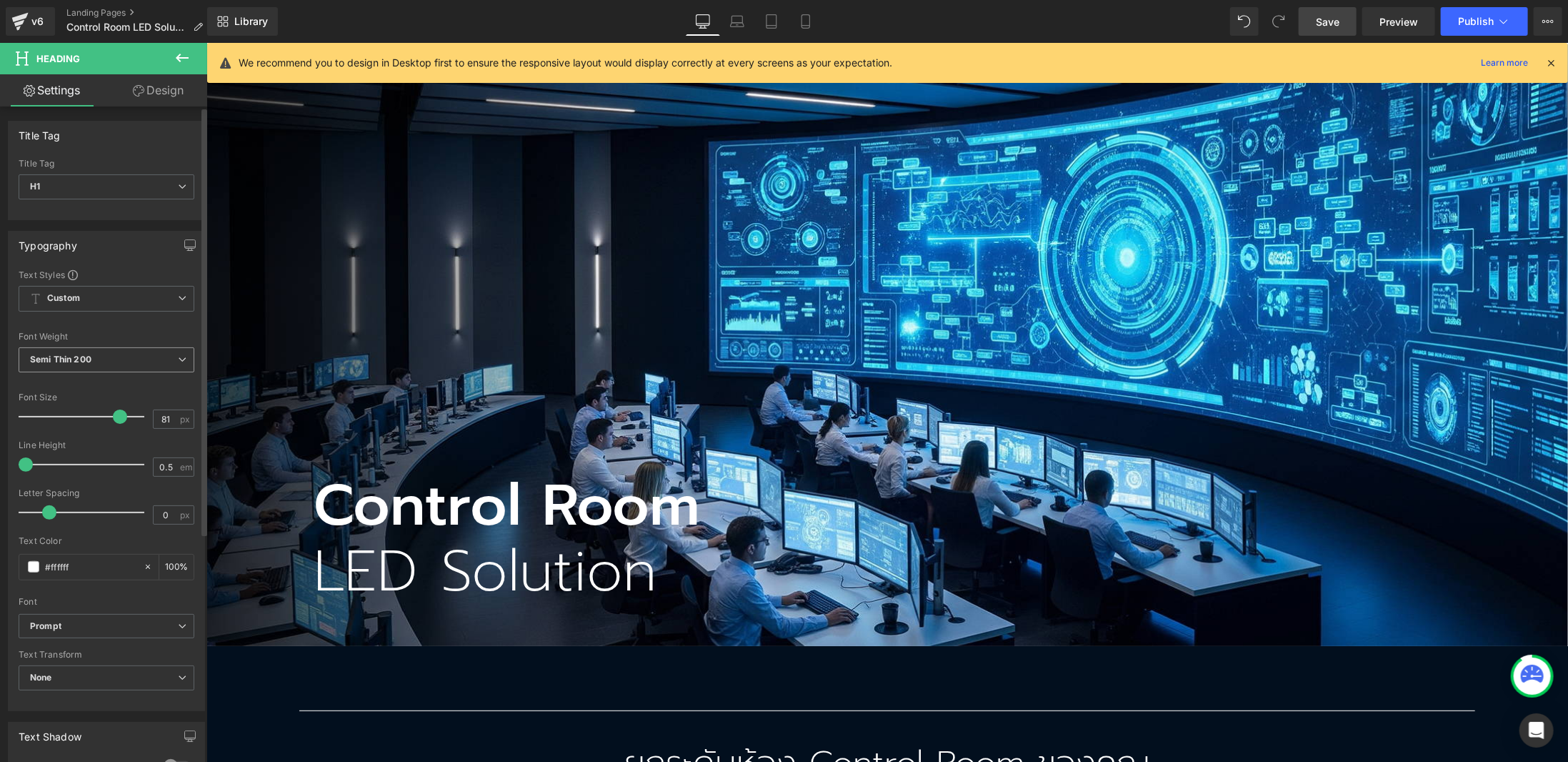
click at [107, 360] on span "Semi Thin 200" at bounding box center [106, 359] width 176 height 25
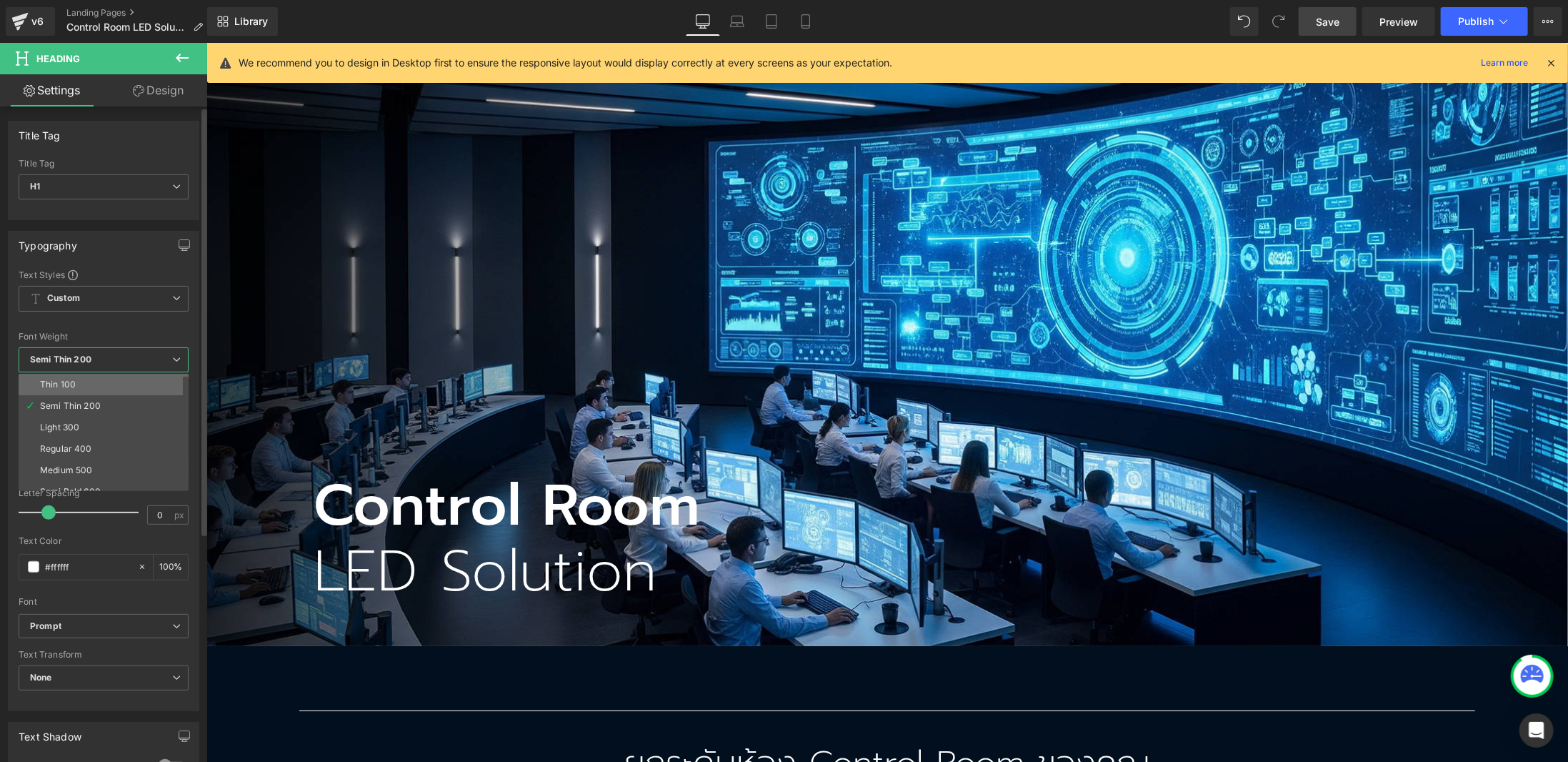
click at [102, 381] on li "Thin 100" at bounding box center [107, 384] width 177 height 21
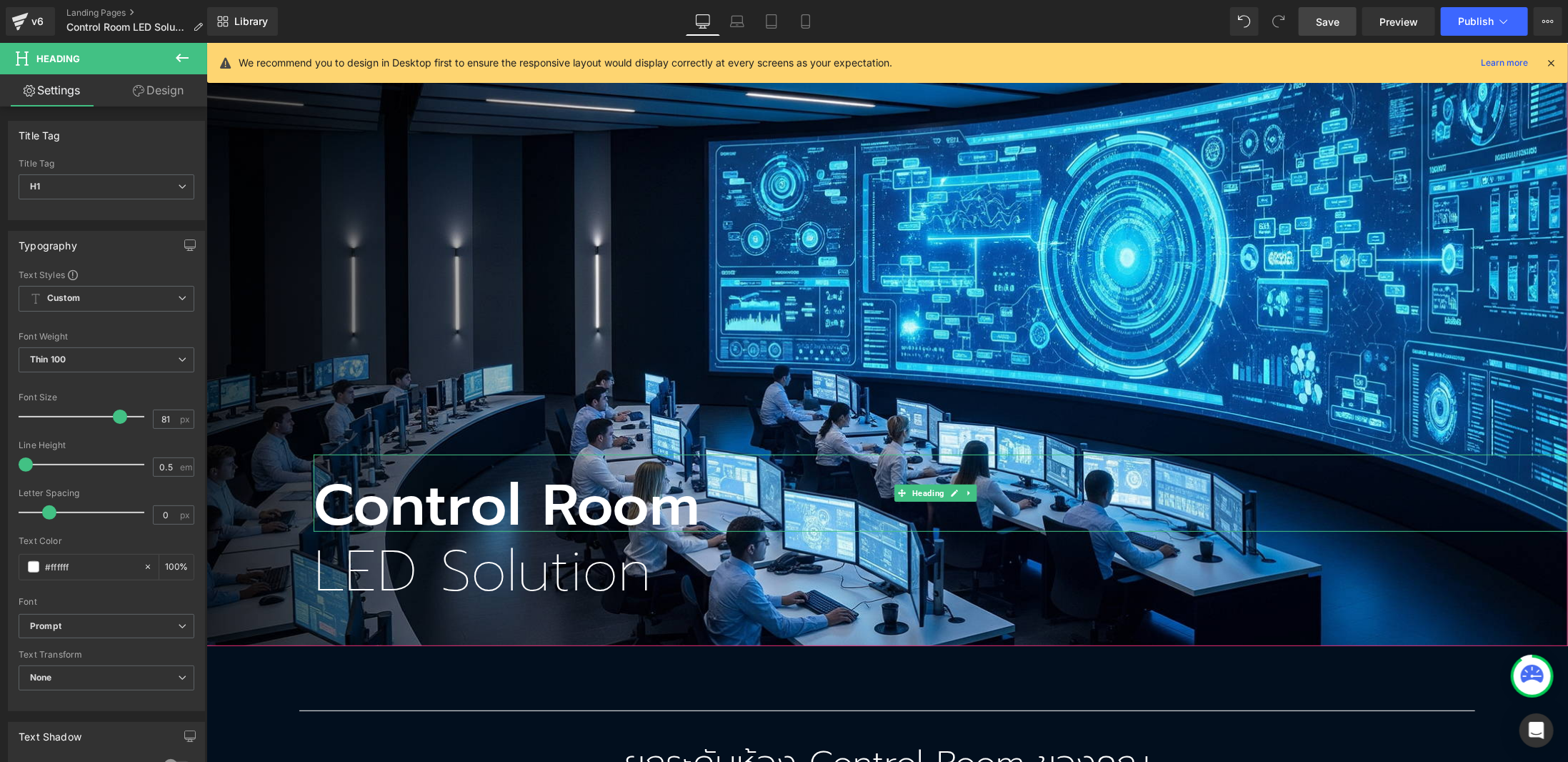
click at [486, 509] on h1 "Control Room" at bounding box center [941, 505] width 1255 height 53
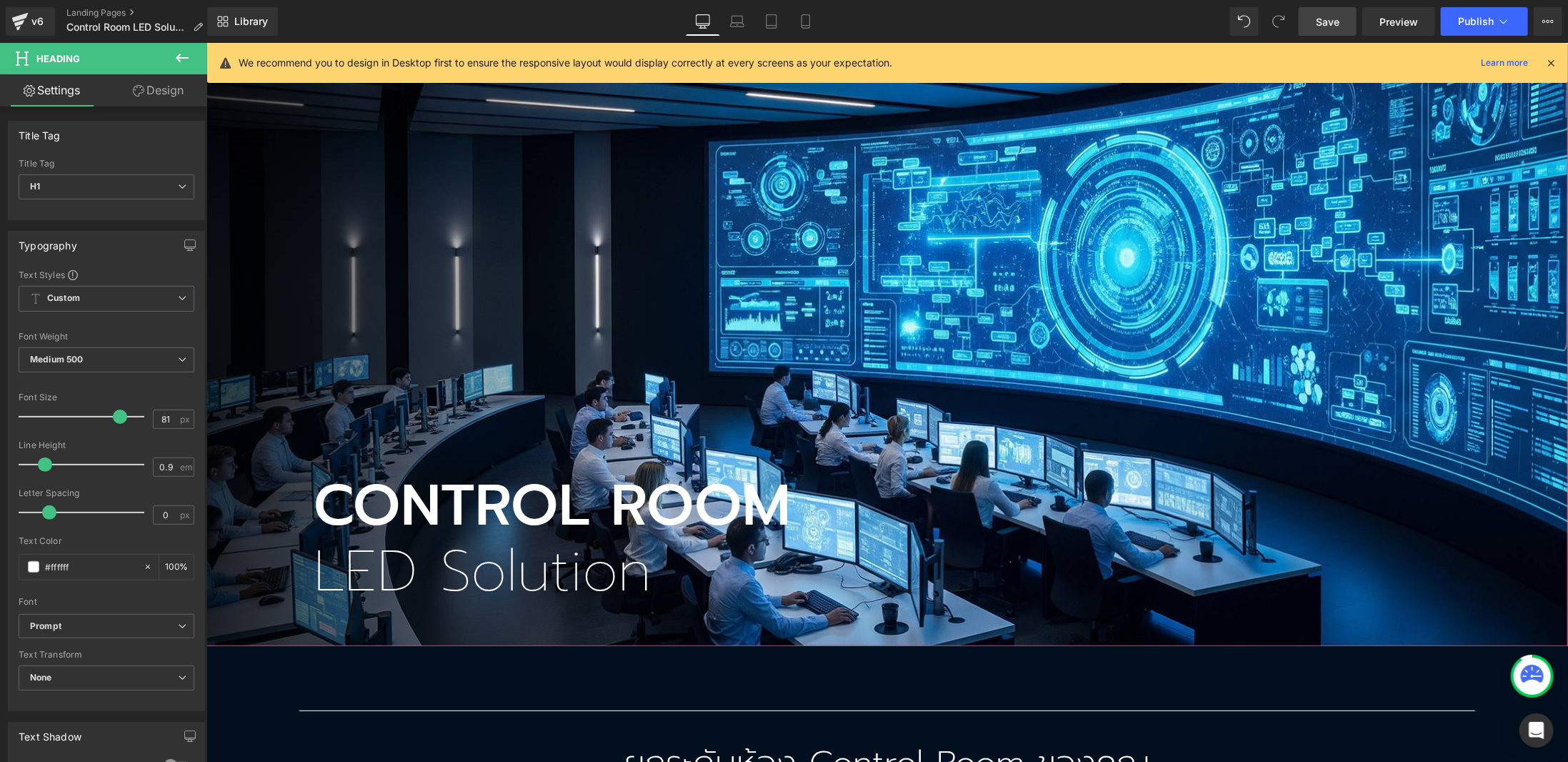
click at [982, 367] on div "CONTROL ROOM Heading LED Solution Heading" at bounding box center [886, 344] width 1362 height 602
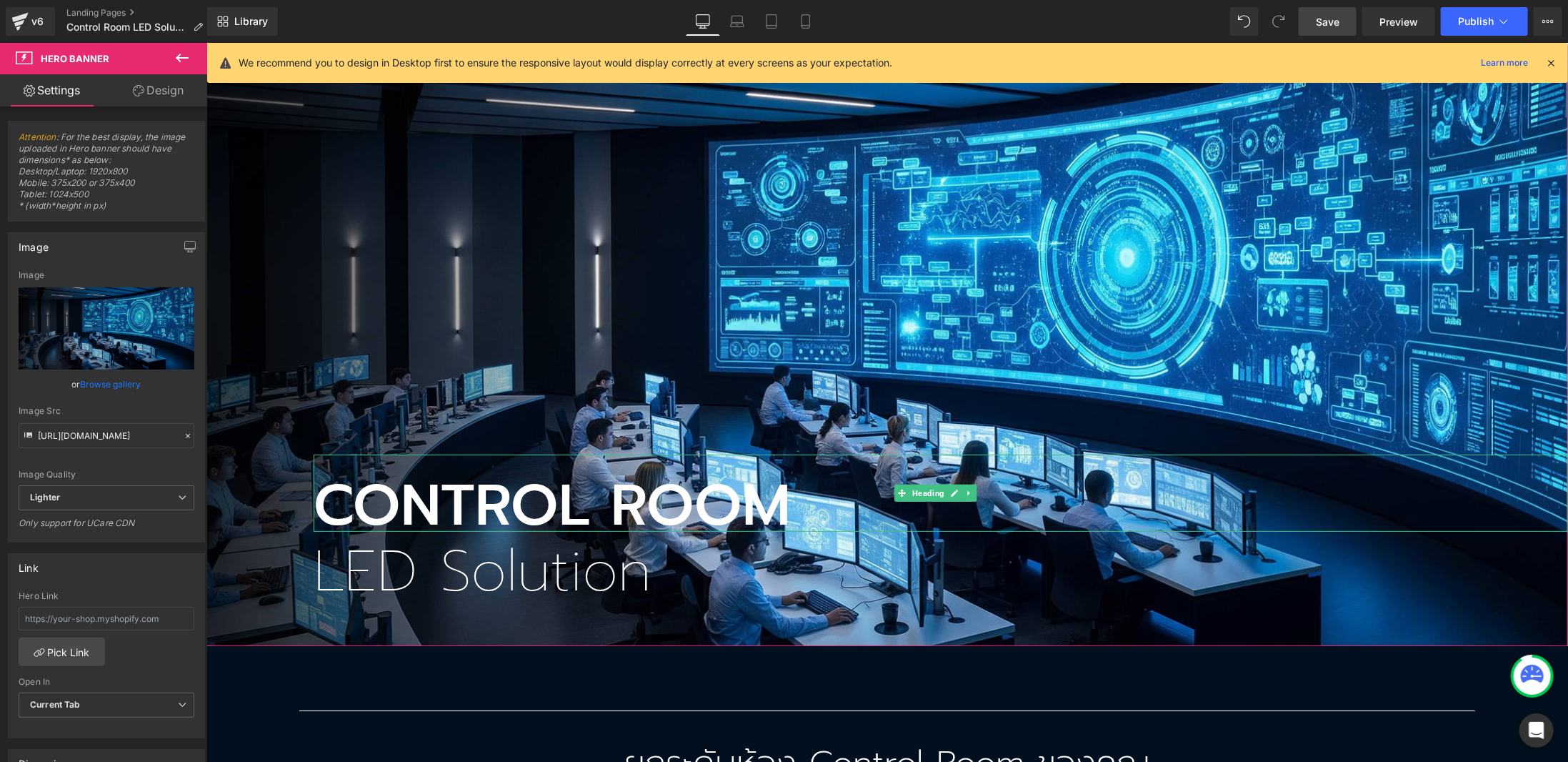
click at [426, 514] on h1 "CONTROL ROOM" at bounding box center [941, 505] width 1255 height 53
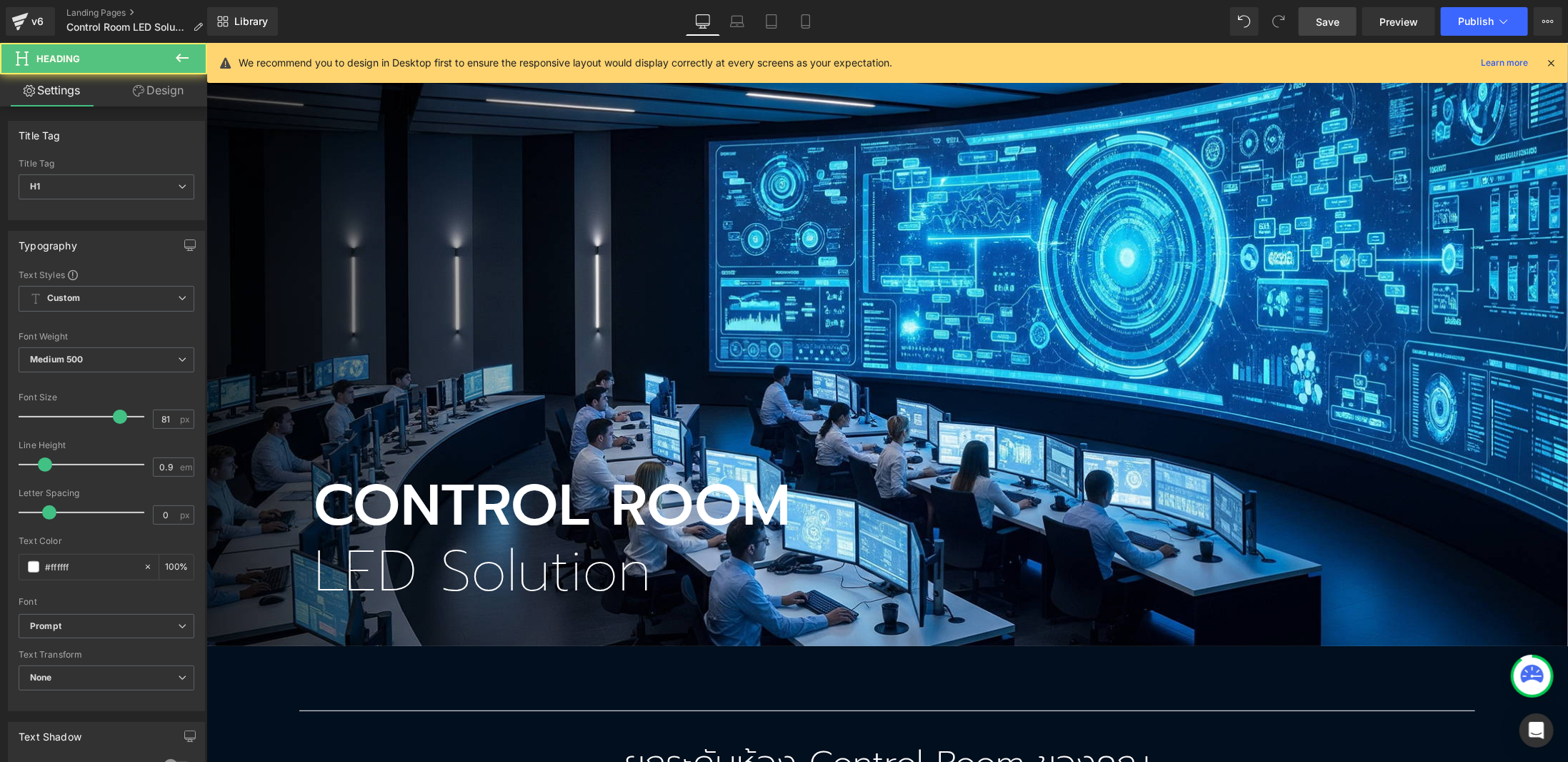
click at [149, 97] on link "Design" at bounding box center [158, 90] width 103 height 32
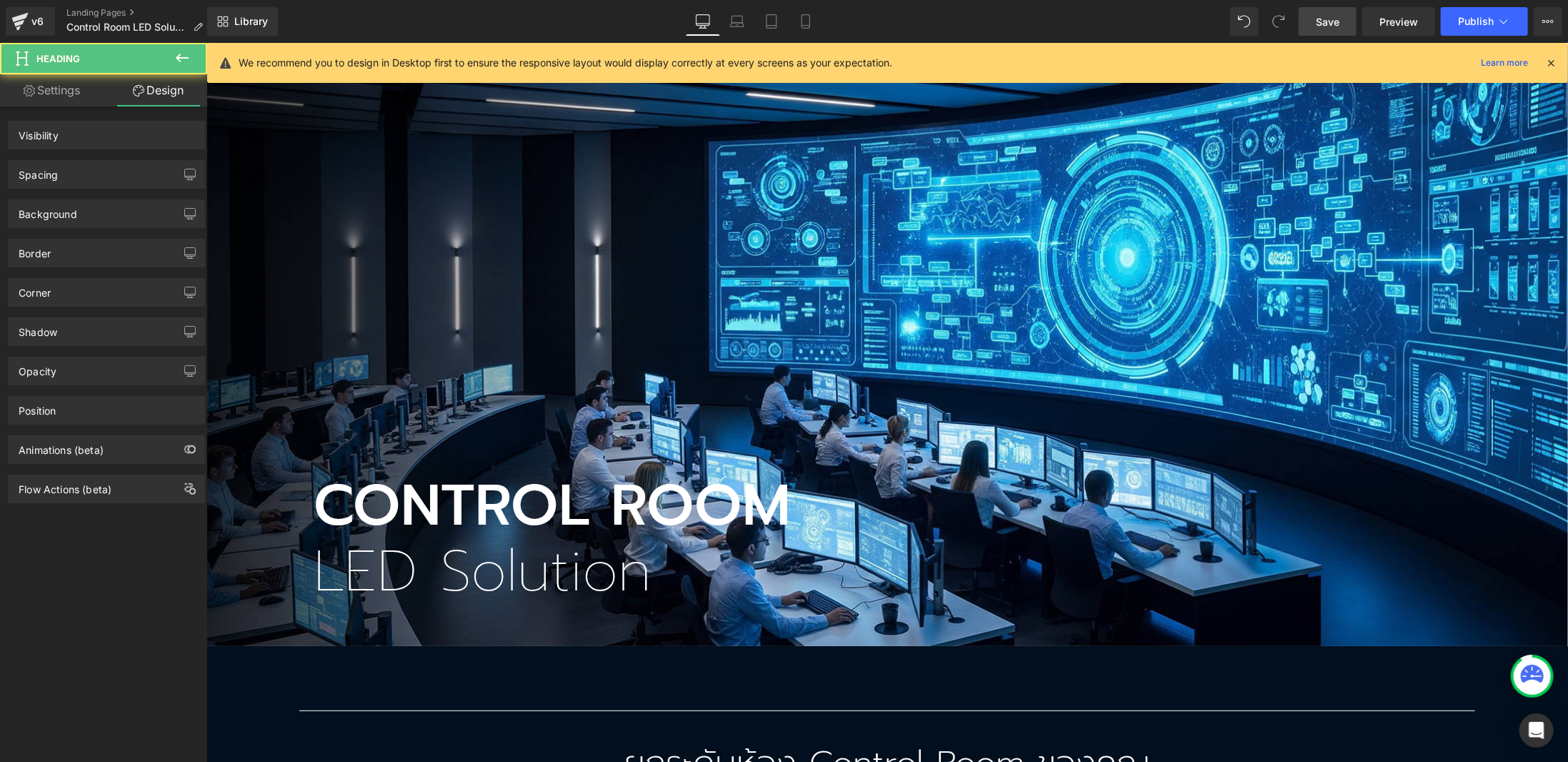
click at [109, 189] on div "Background" at bounding box center [107, 208] width 214 height 40
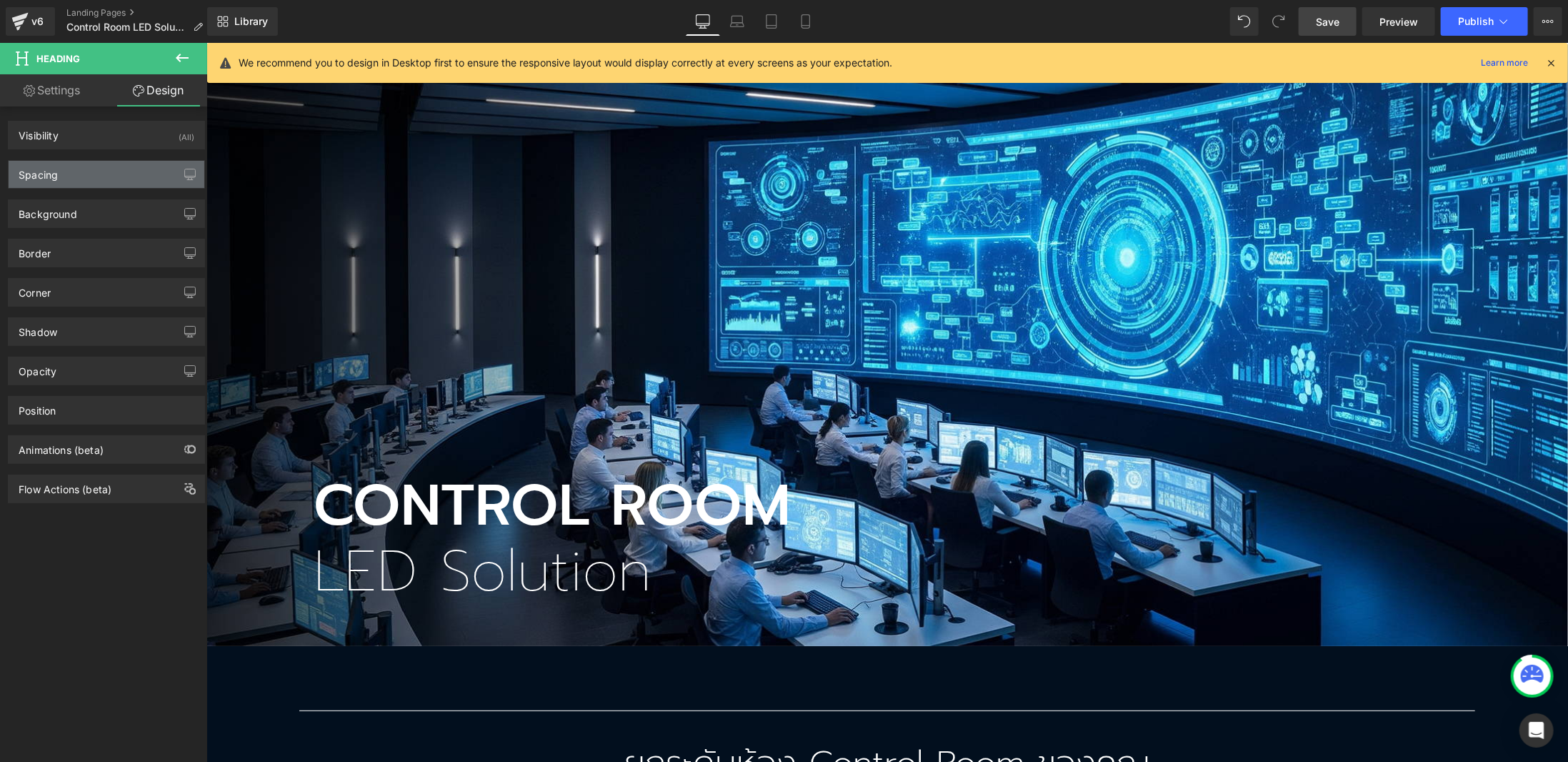
click at [103, 165] on div "Spacing" at bounding box center [106, 173] width 195 height 27
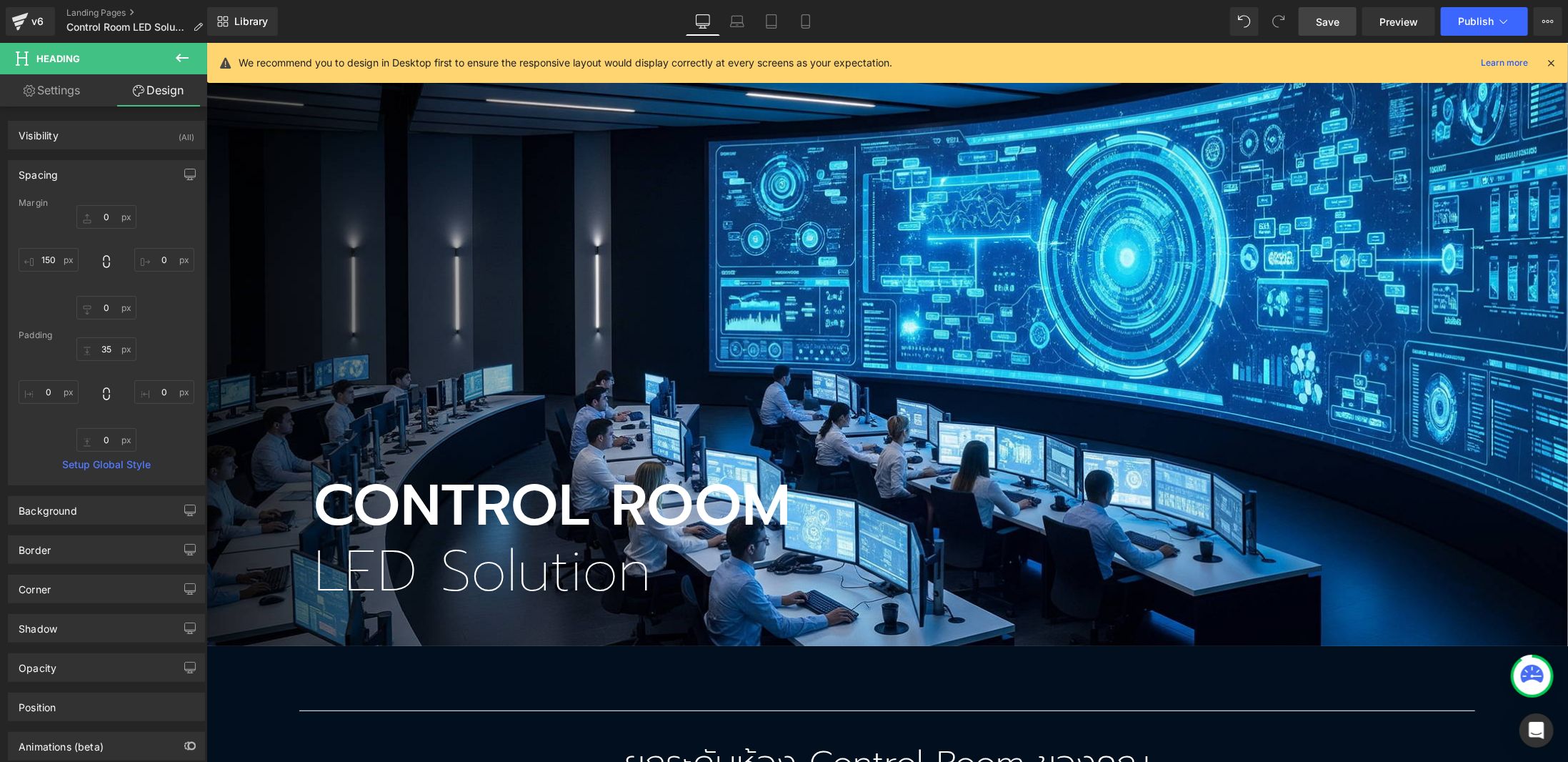
click at [395, 556] on h1 "LED Solution" at bounding box center [941, 570] width 1255 height 29
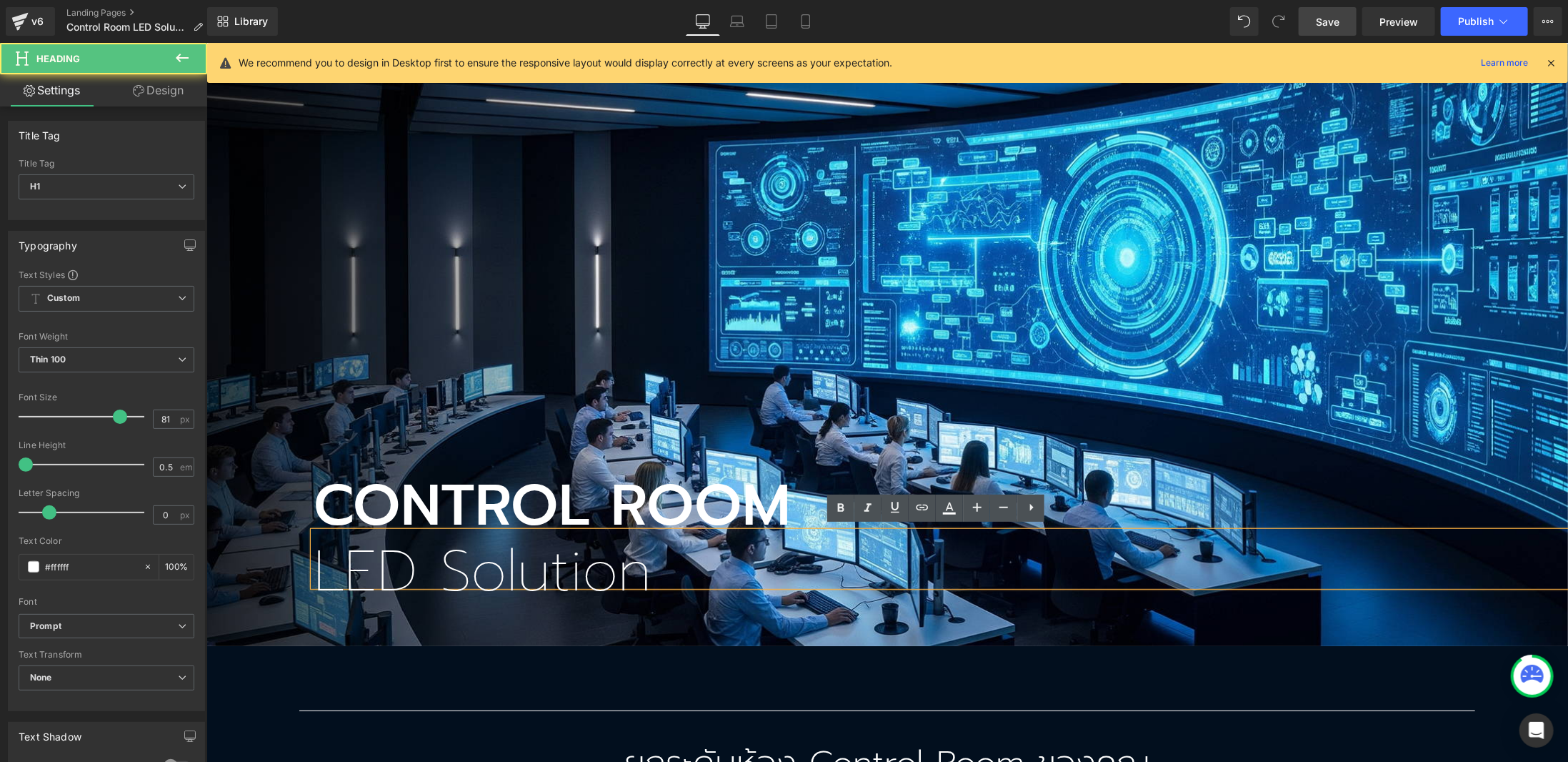
click at [320, 183] on div "CONTROL ROOM Heading LED Solution Heading" at bounding box center [886, 344] width 1362 height 602
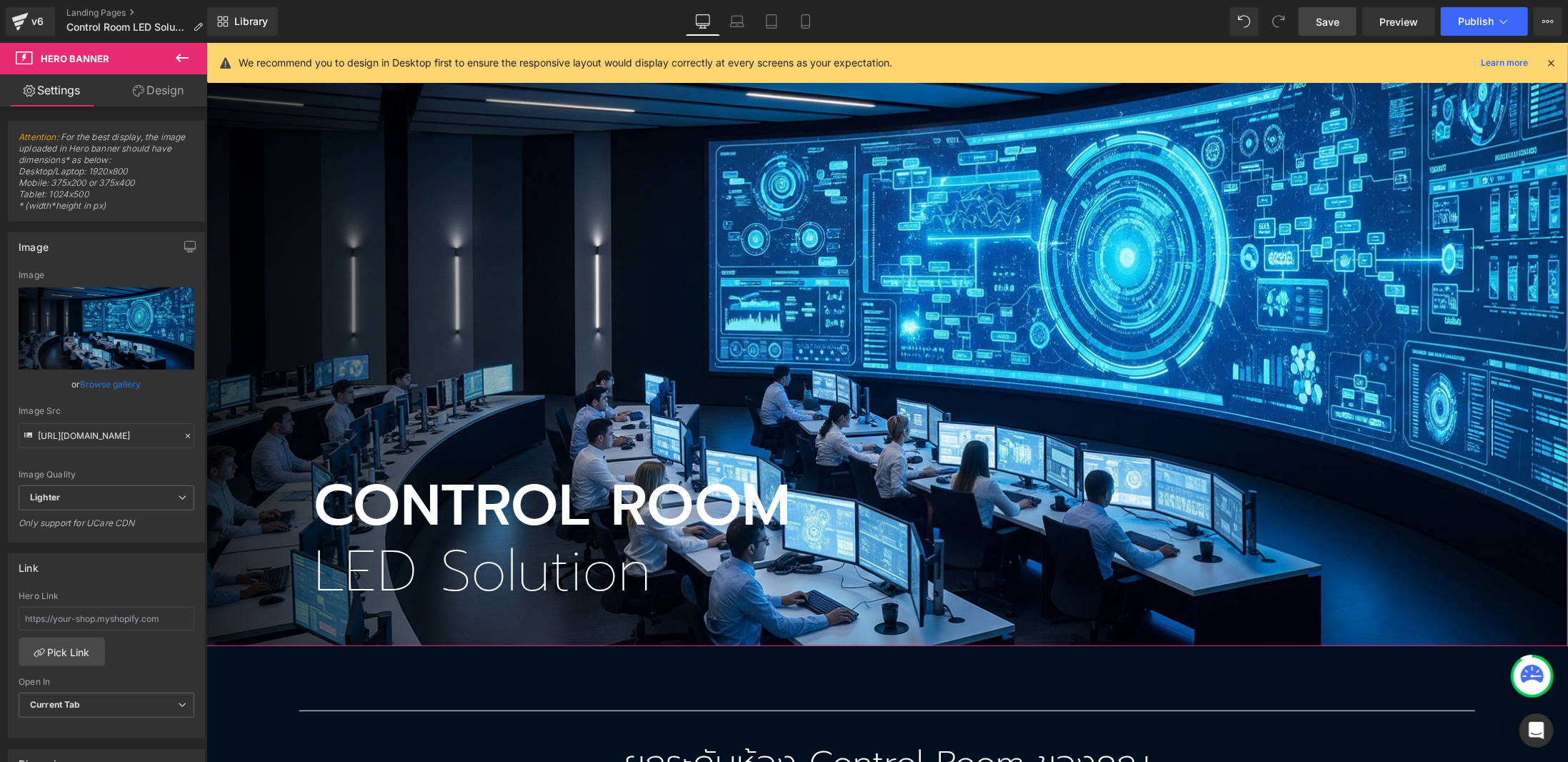
click at [151, 92] on link "Design" at bounding box center [158, 90] width 103 height 32
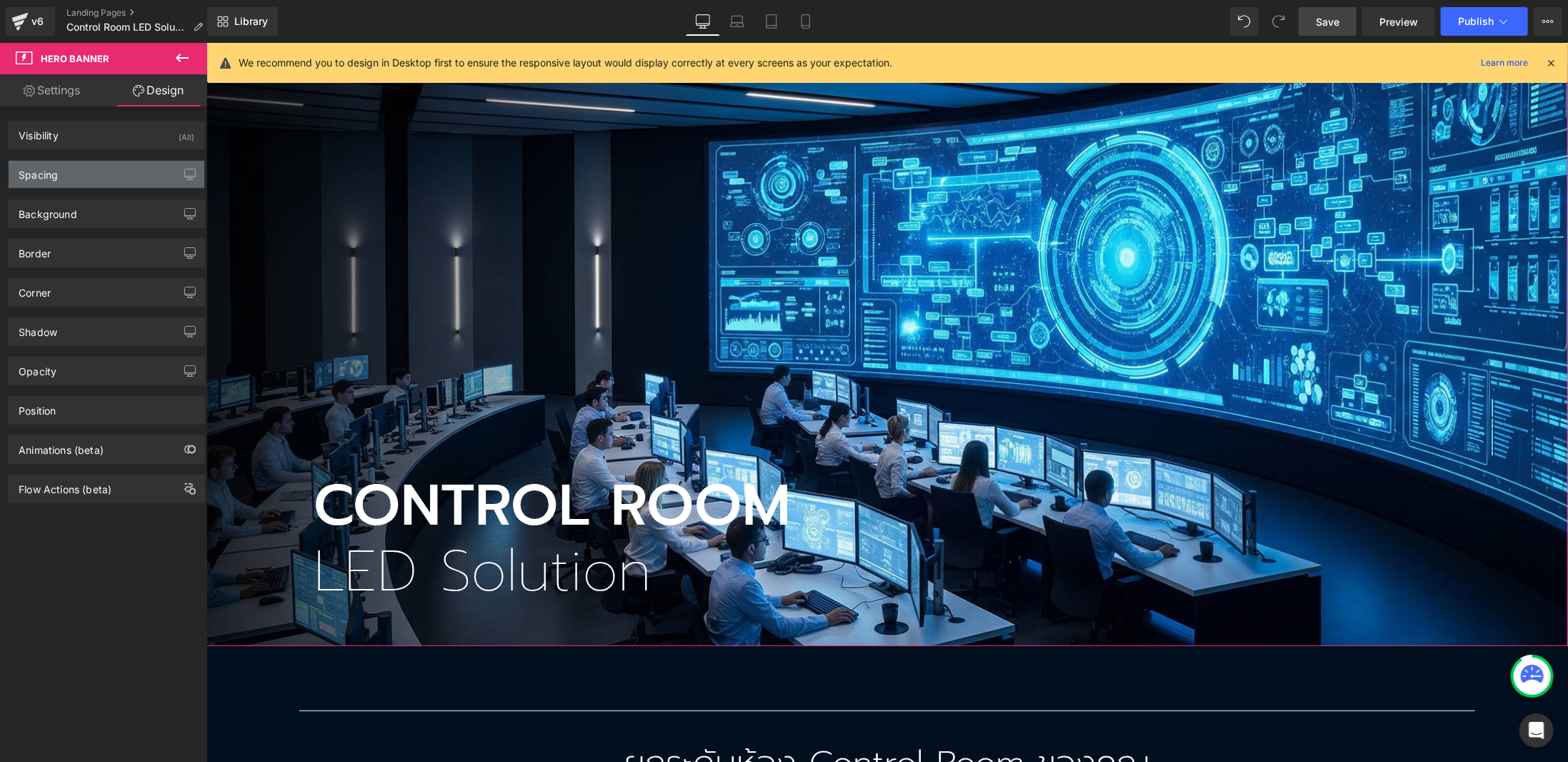
click at [114, 177] on div "Spacing" at bounding box center [106, 173] width 195 height 27
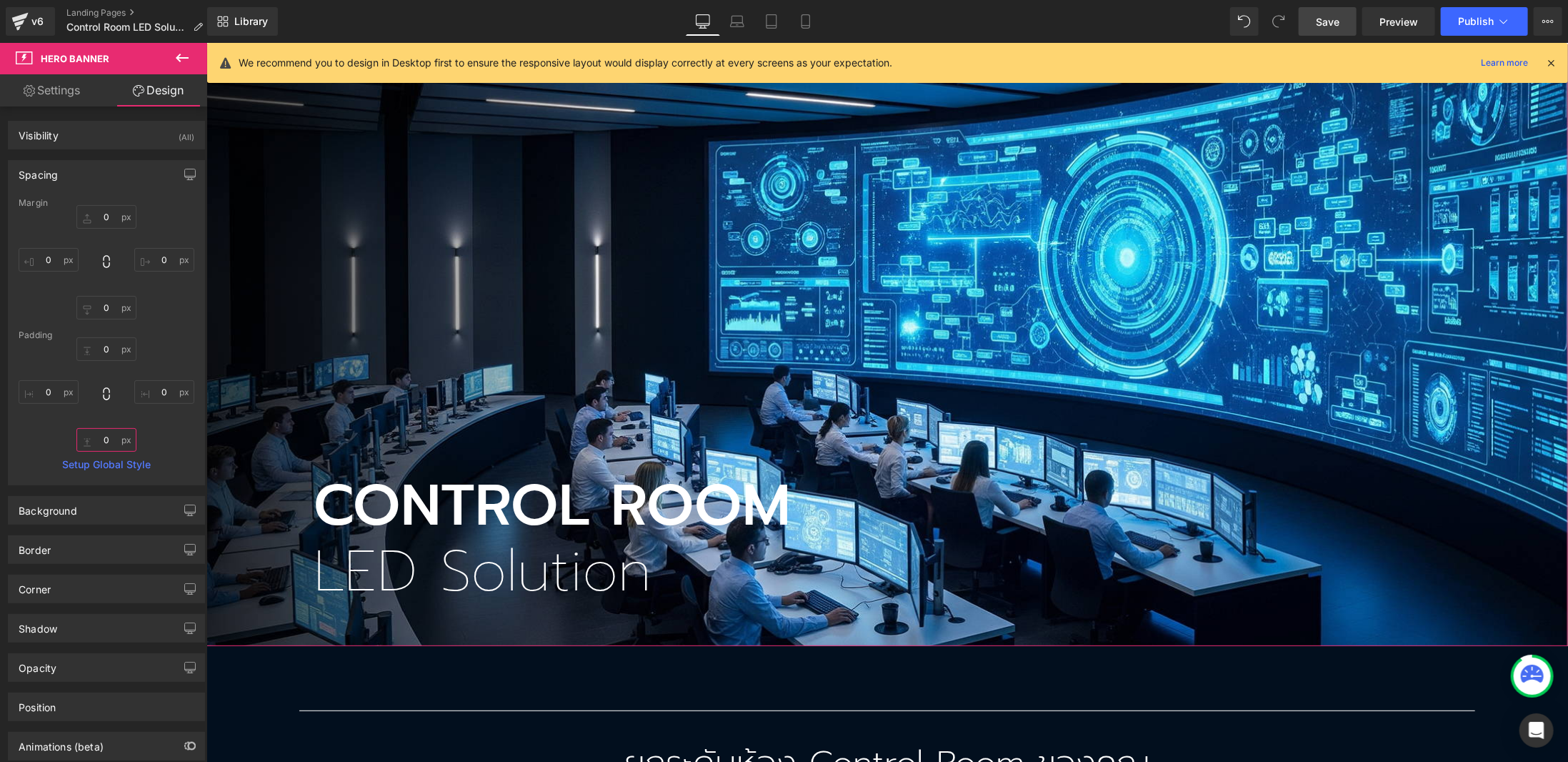
click at [106, 440] on input "0" at bounding box center [106, 440] width 60 height 24
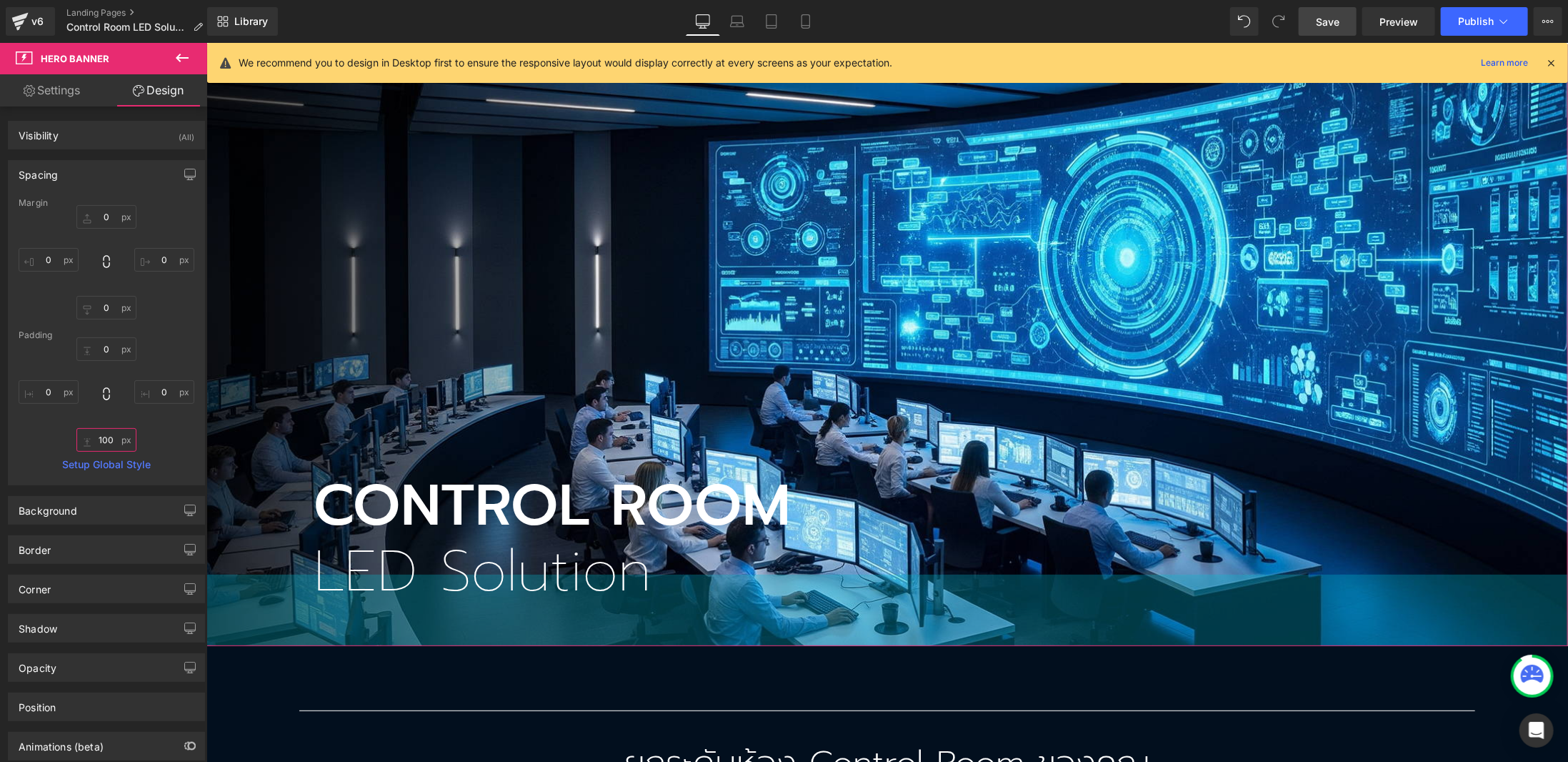
click at [103, 444] on input "100" at bounding box center [106, 440] width 60 height 24
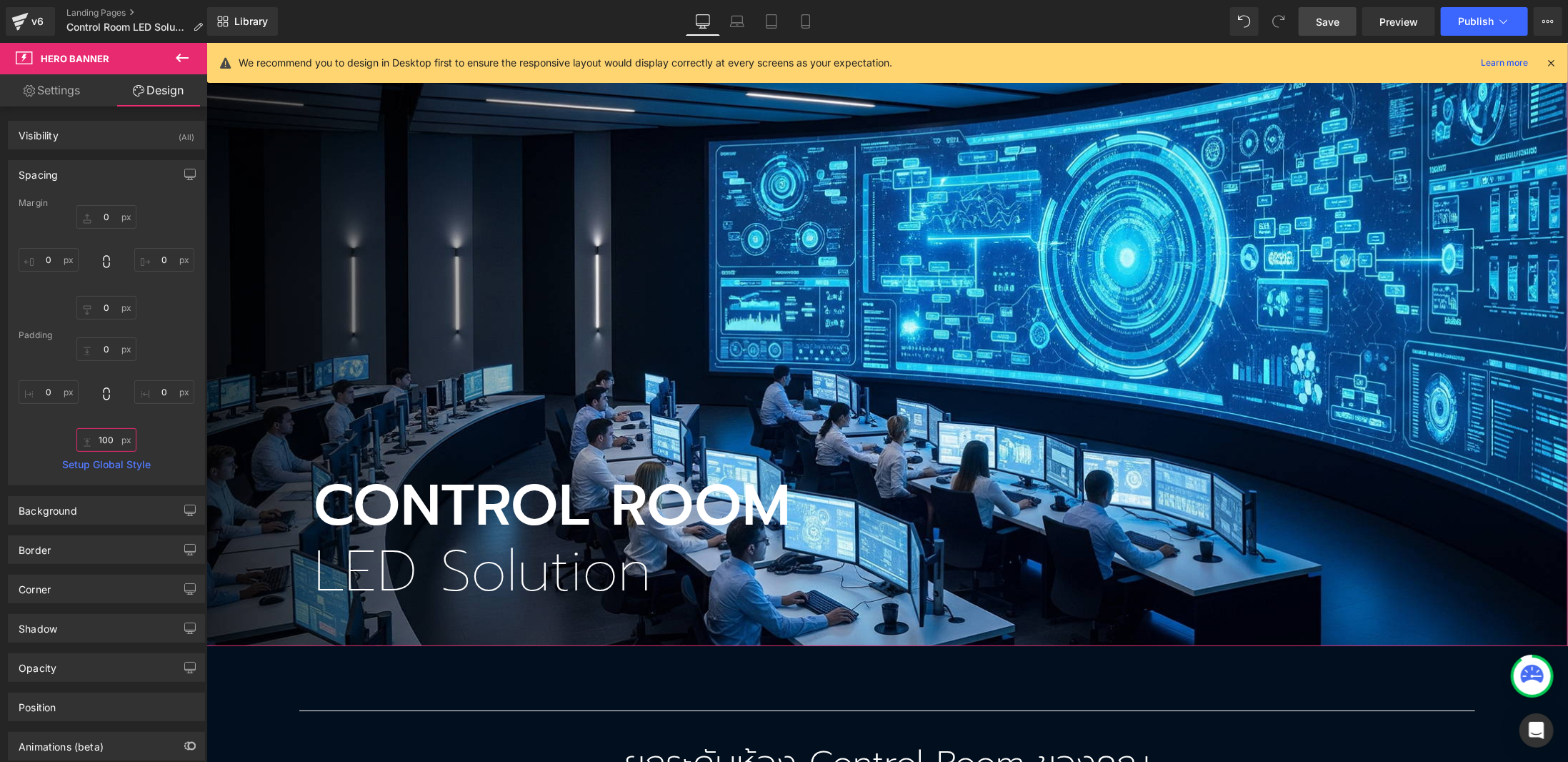
click at [103, 444] on input "100" at bounding box center [106, 440] width 60 height 24
type input "0"
click at [338, 564] on h1 "LED Solution" at bounding box center [941, 570] width 1255 height 29
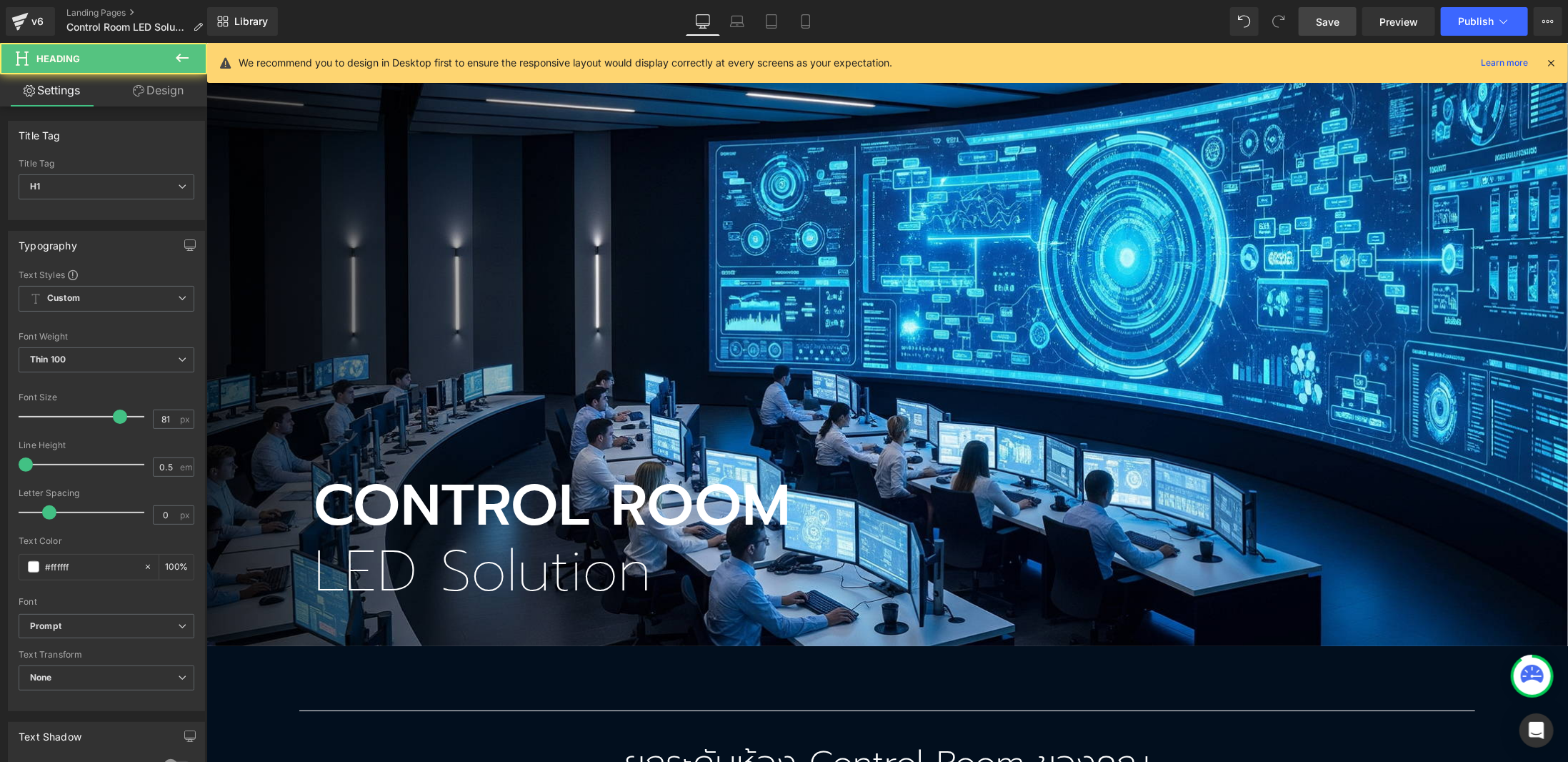
click at [155, 92] on link "Design" at bounding box center [158, 90] width 103 height 32
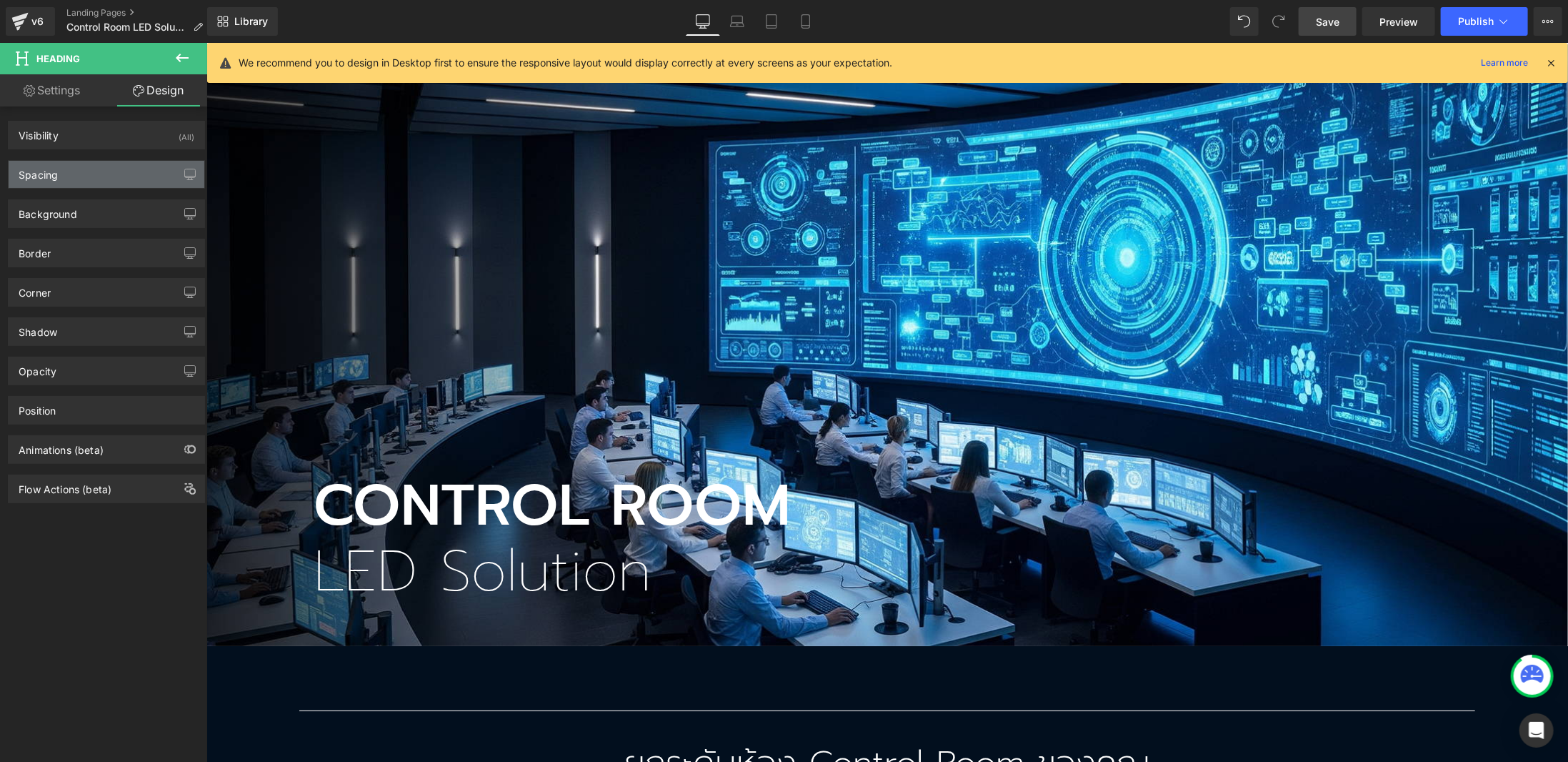
click at [103, 178] on div "Spacing" at bounding box center [106, 173] width 195 height 27
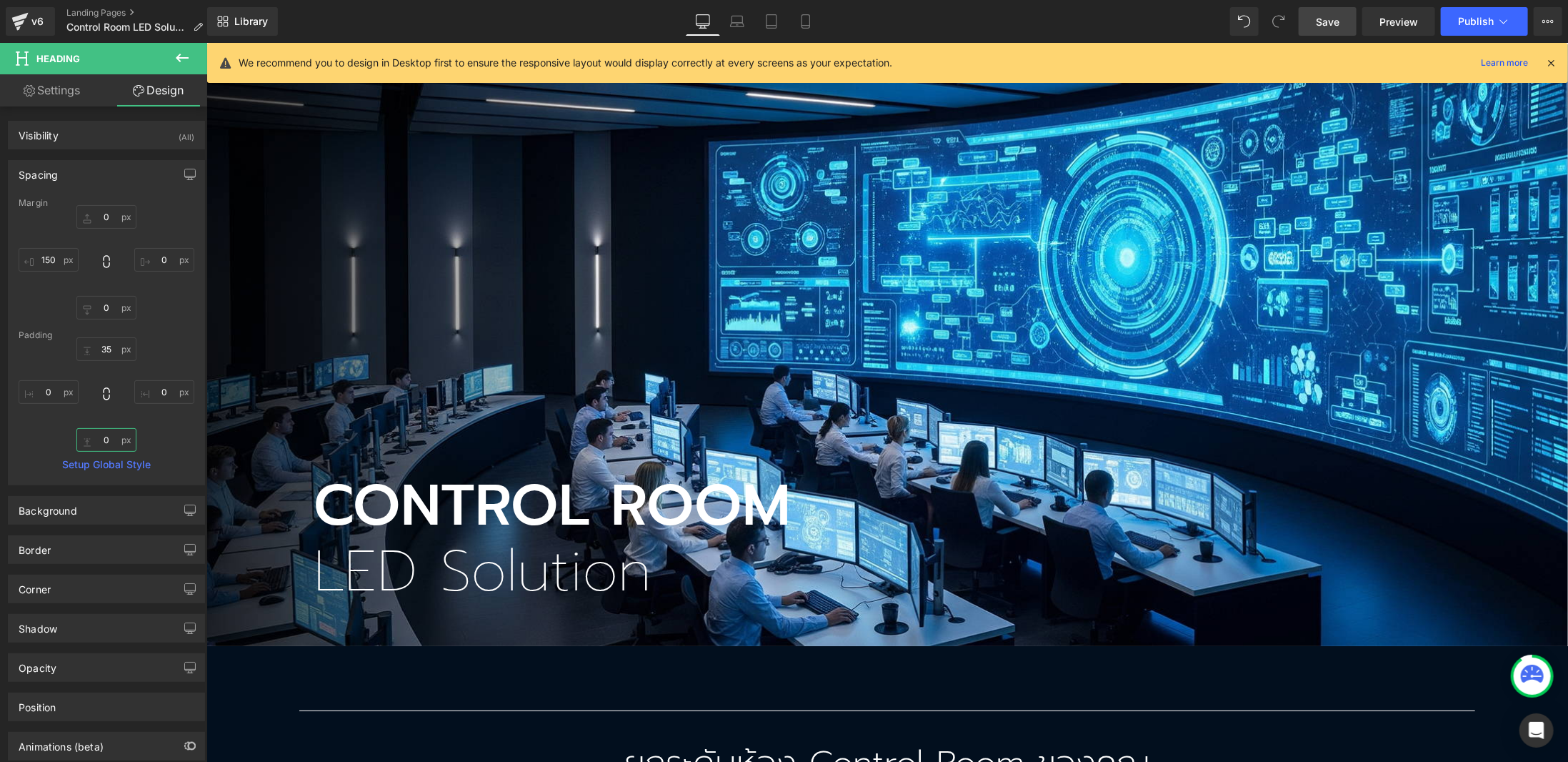
click at [94, 444] on input "0" at bounding box center [106, 440] width 60 height 24
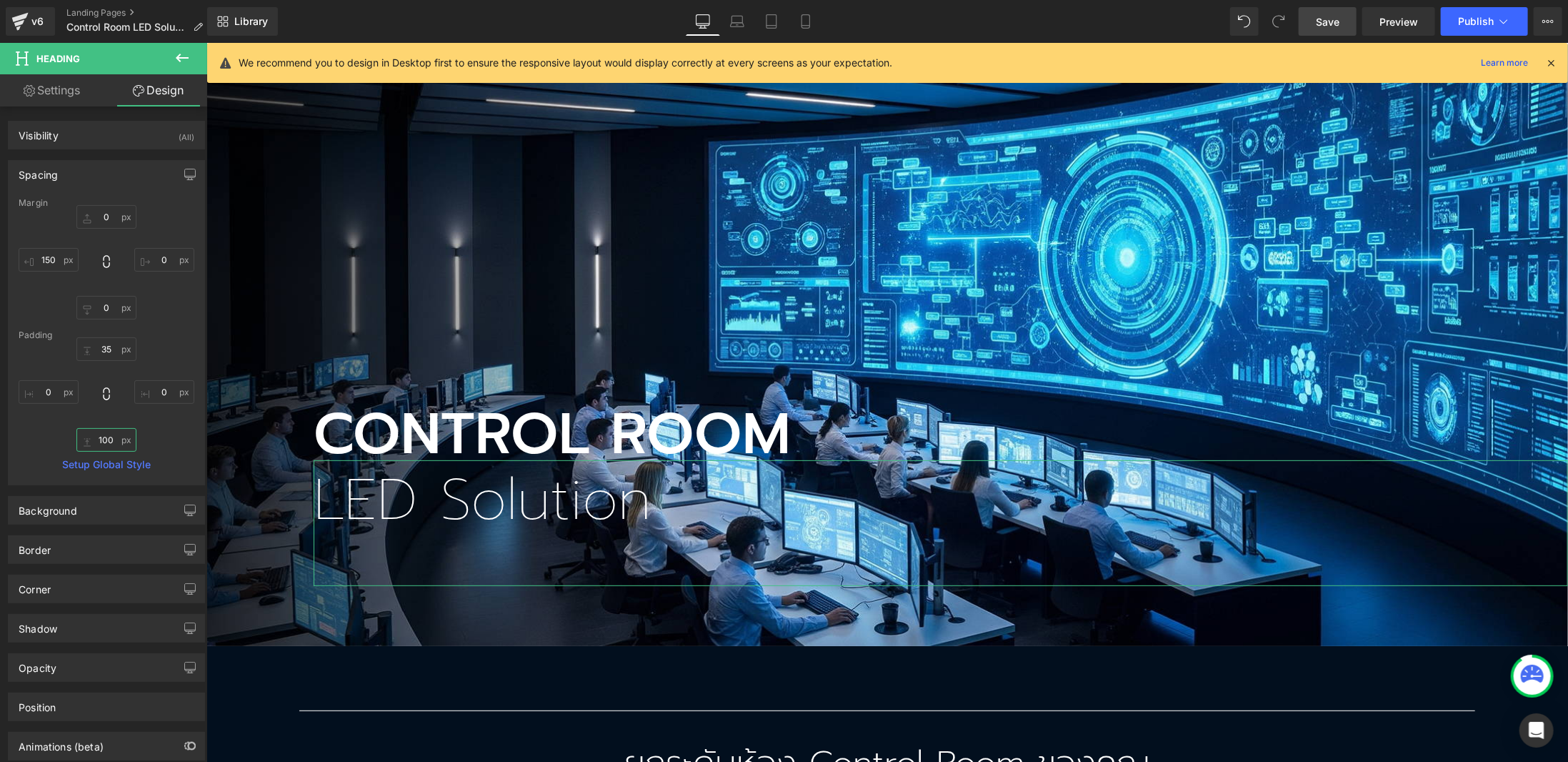
click at [104, 440] on input "100" at bounding box center [106, 440] width 60 height 24
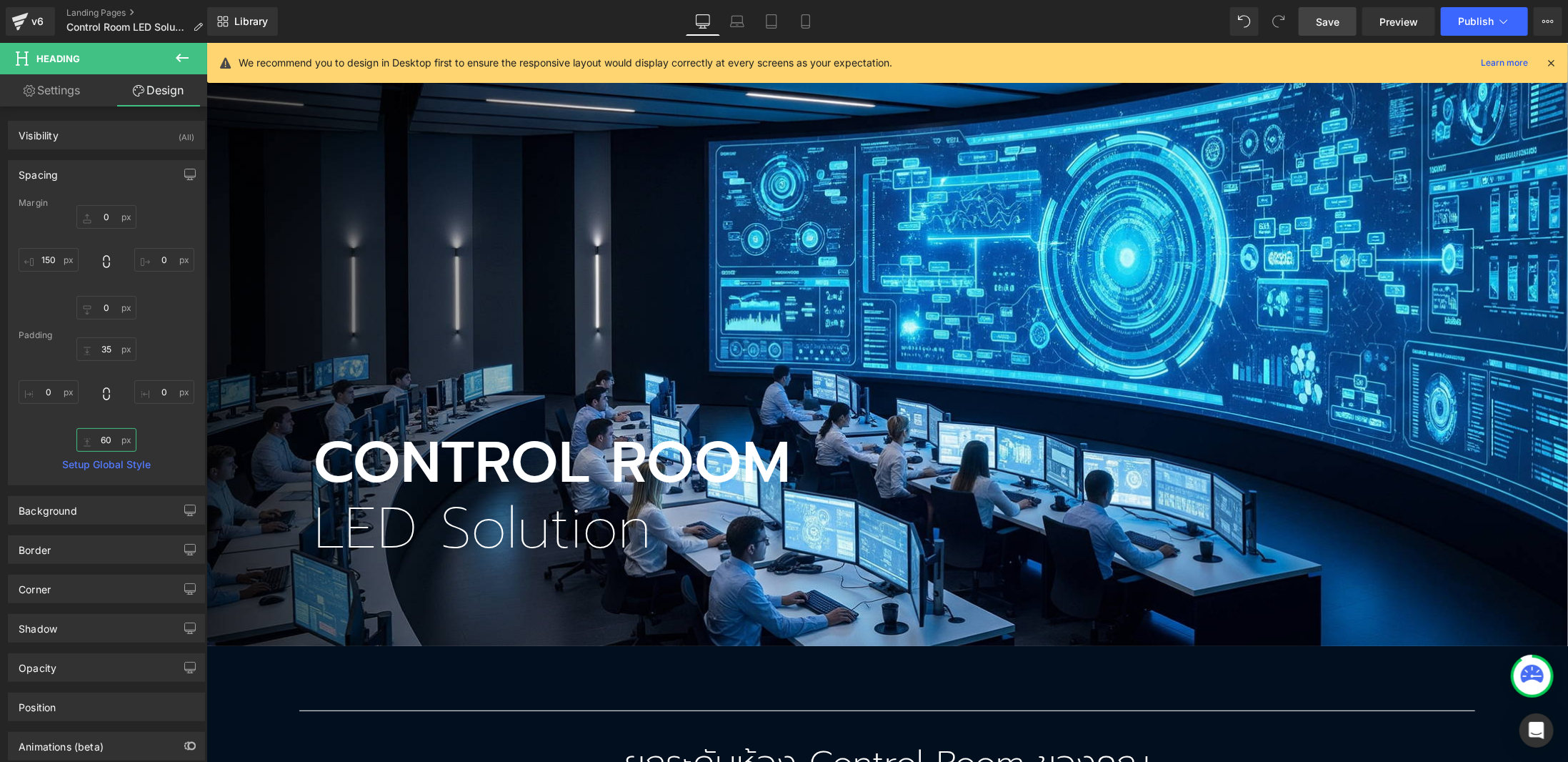
type input "60"
click at [1338, 20] on span "Save" at bounding box center [1328, 22] width 24 height 15
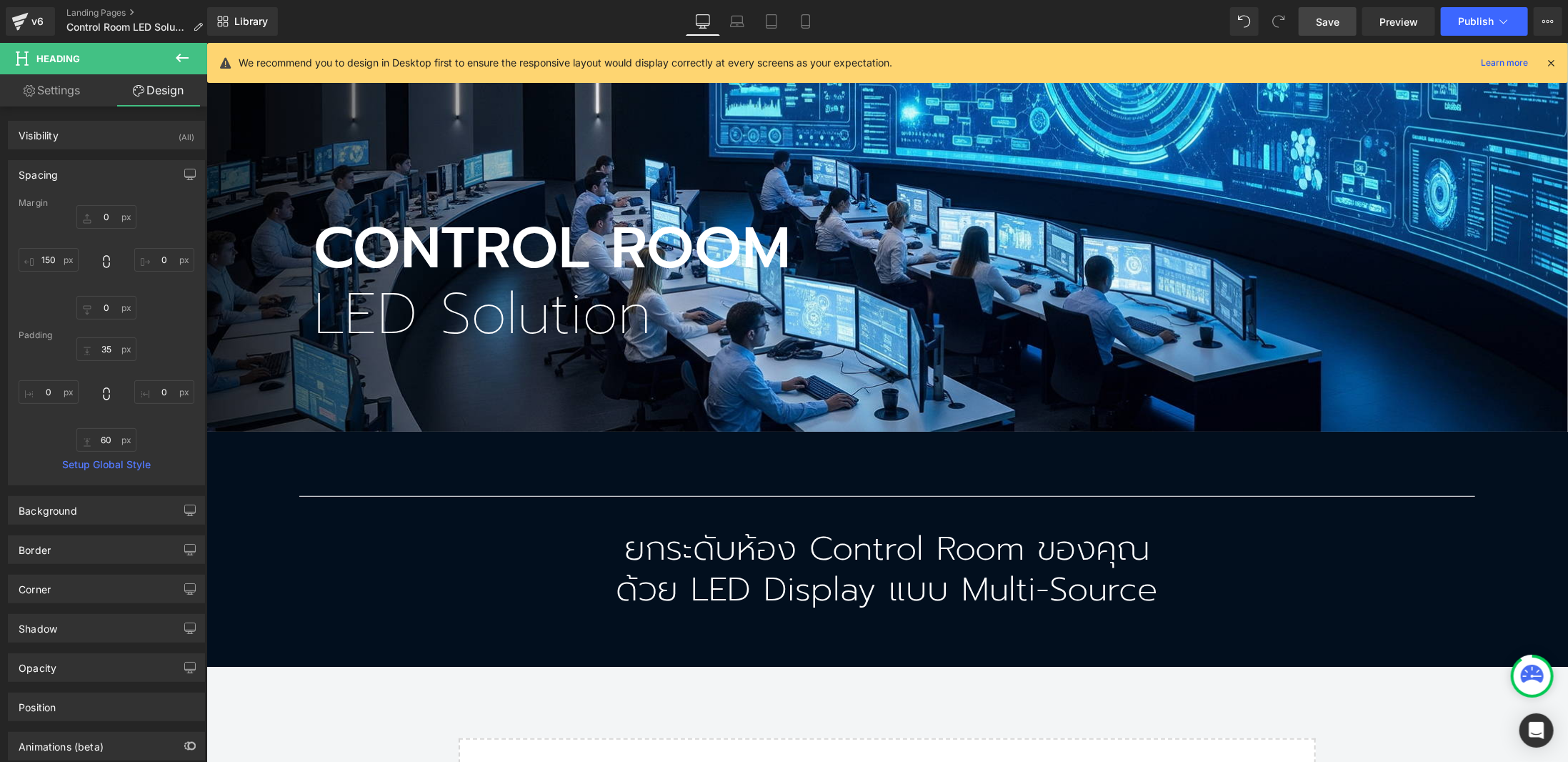
scroll to position [500, 0]
